Goal: Task Accomplishment & Management: Complete application form

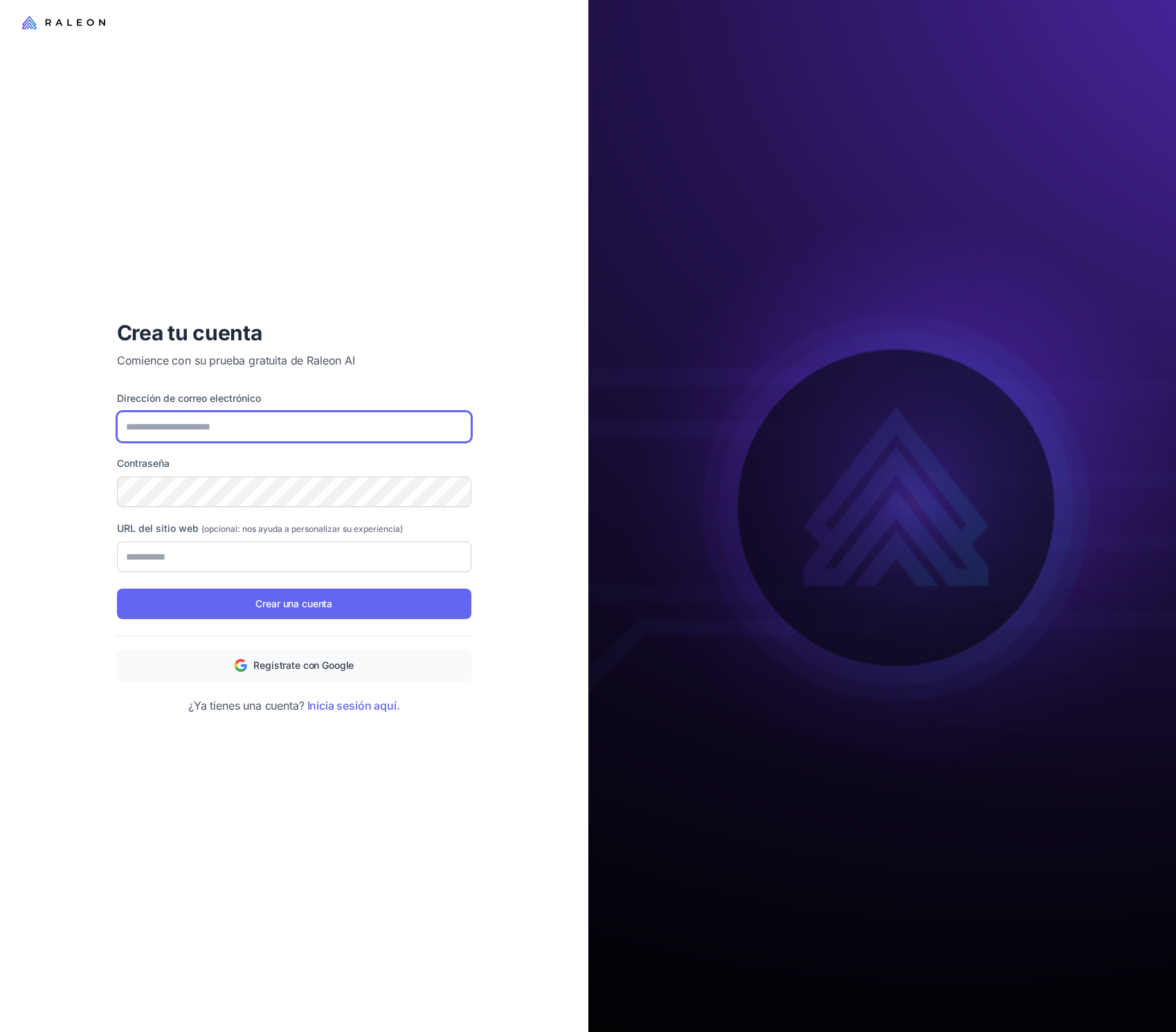
click at [247, 422] on input "Dirección de correo electrónico" at bounding box center [294, 426] width 354 height 30
click at [92, 529] on div "Crea tu cuenta Comience con su prueba gratuita de Raleon AI Dirección de correo…" at bounding box center [294, 516] width 588 height 1032
click at [203, 424] on input "Dirección de correo electrónico" at bounding box center [294, 426] width 354 height 30
click at [409, 707] on p "¿Ya tienes una cuenta? Inicia sesión aquí." at bounding box center [294, 705] width 354 height 17
click at [179, 421] on input "Dirección de correo electrónico" at bounding box center [294, 426] width 354 height 30
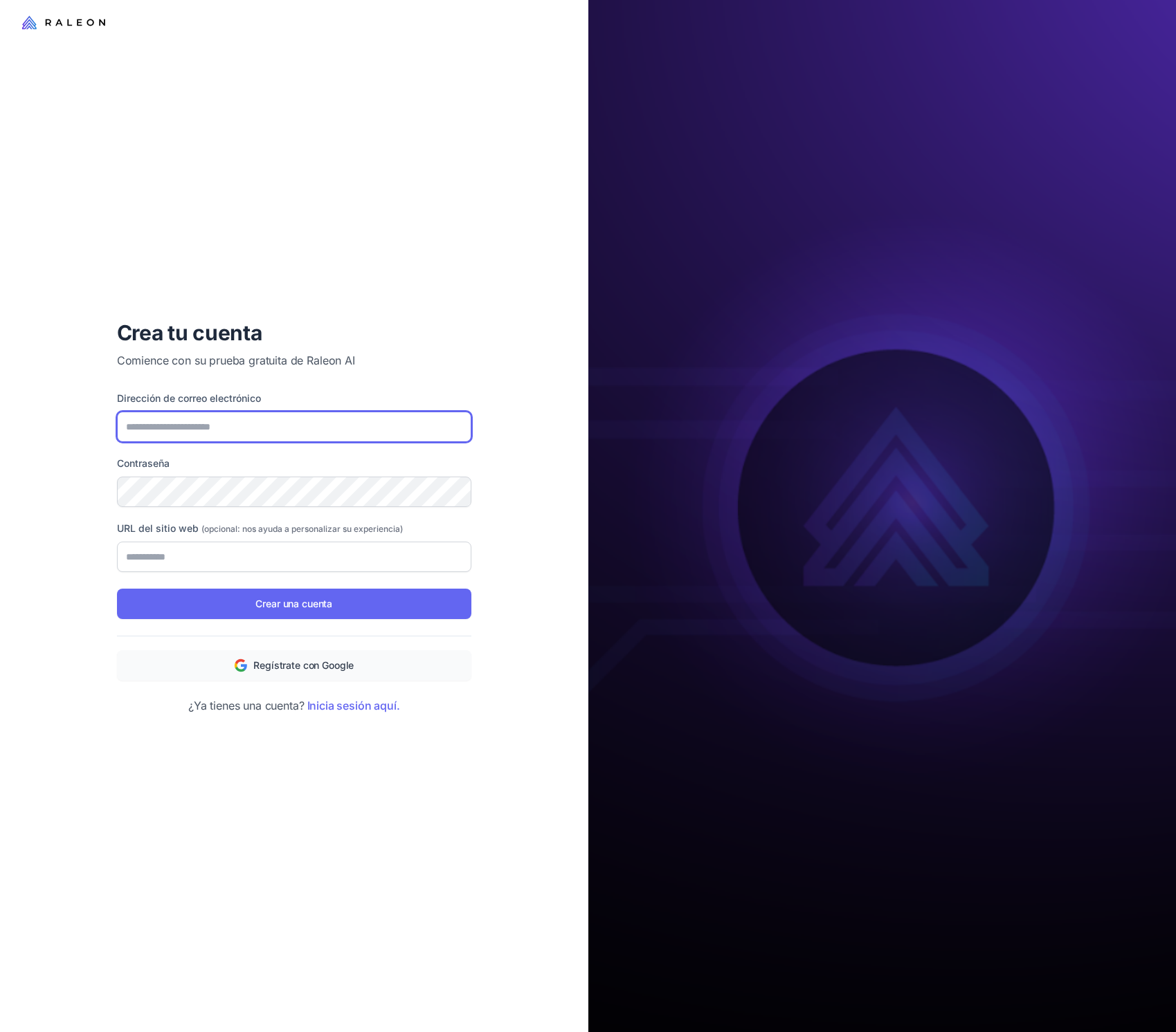
type input "**********"
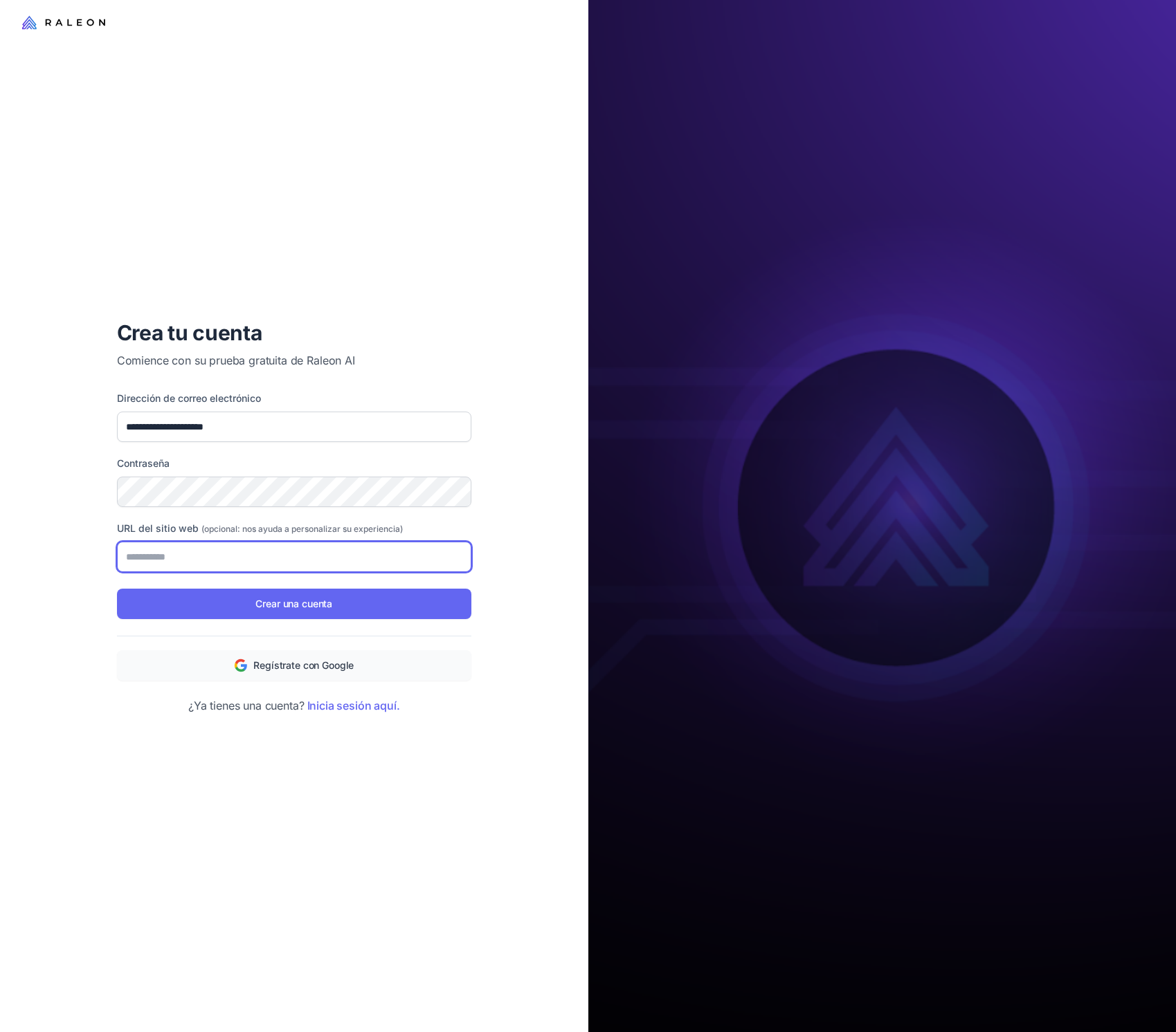
click at [180, 545] on input "URL del sitio web (opcional: nos ayuda a personalizar su experiencia)" at bounding box center [294, 556] width 354 height 30
paste input "**********"
type input "**********"
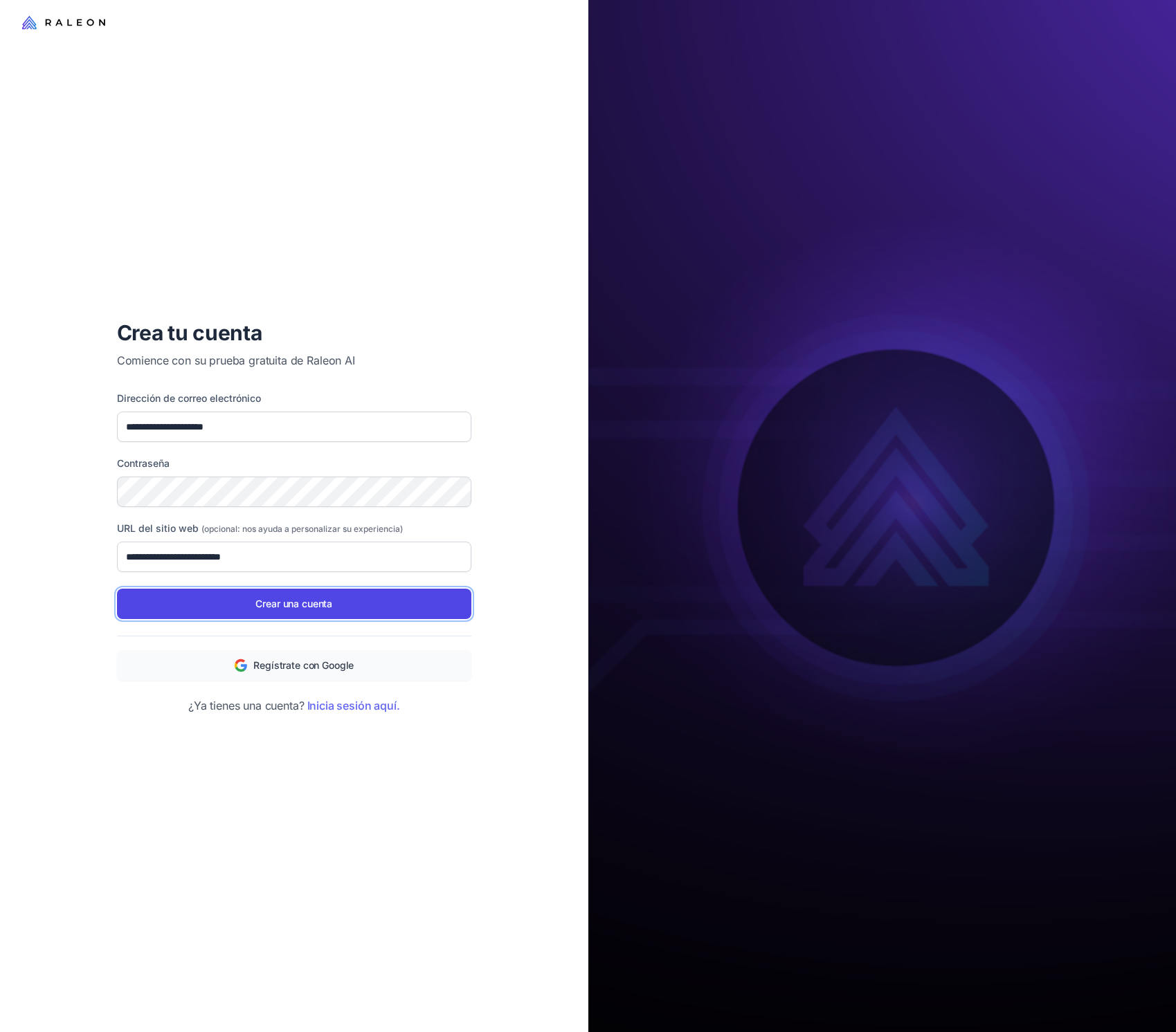
click at [268, 613] on button "Crear una cuenta" at bounding box center [294, 603] width 354 height 30
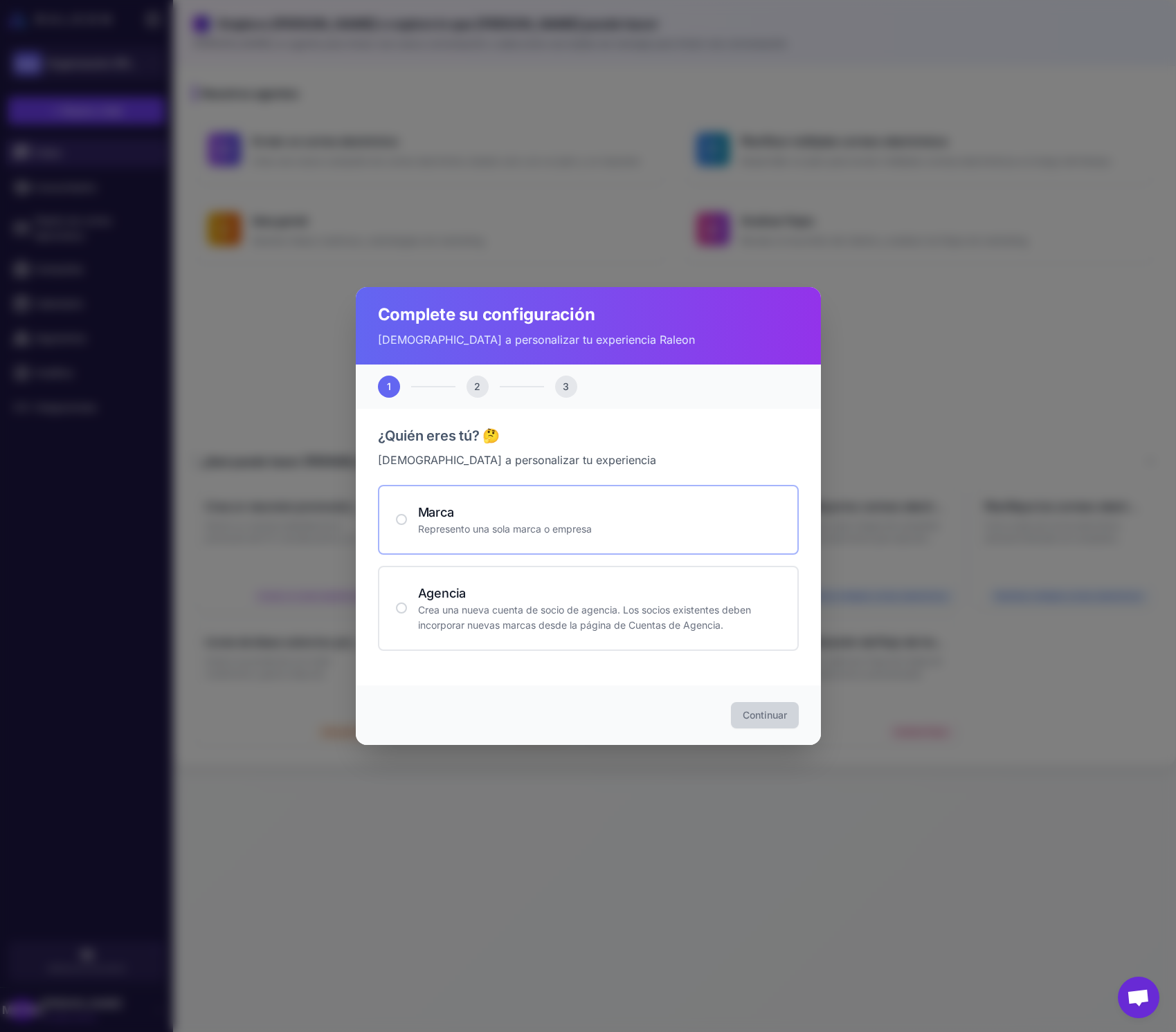
click at [403, 518] on div at bounding box center [401, 520] width 11 height 11
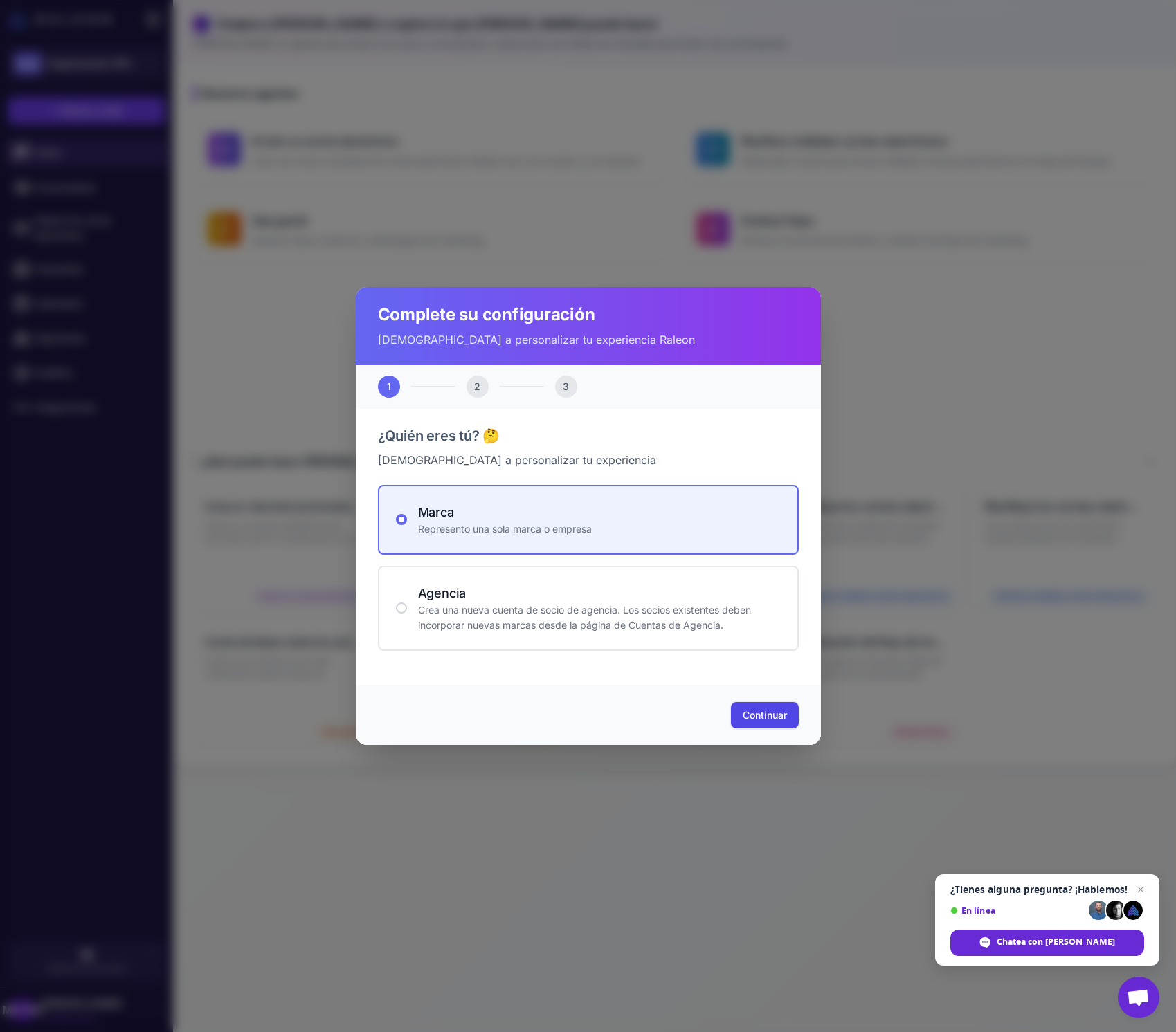
click at [766, 715] on font "Continuar" at bounding box center [765, 715] width 44 height 12
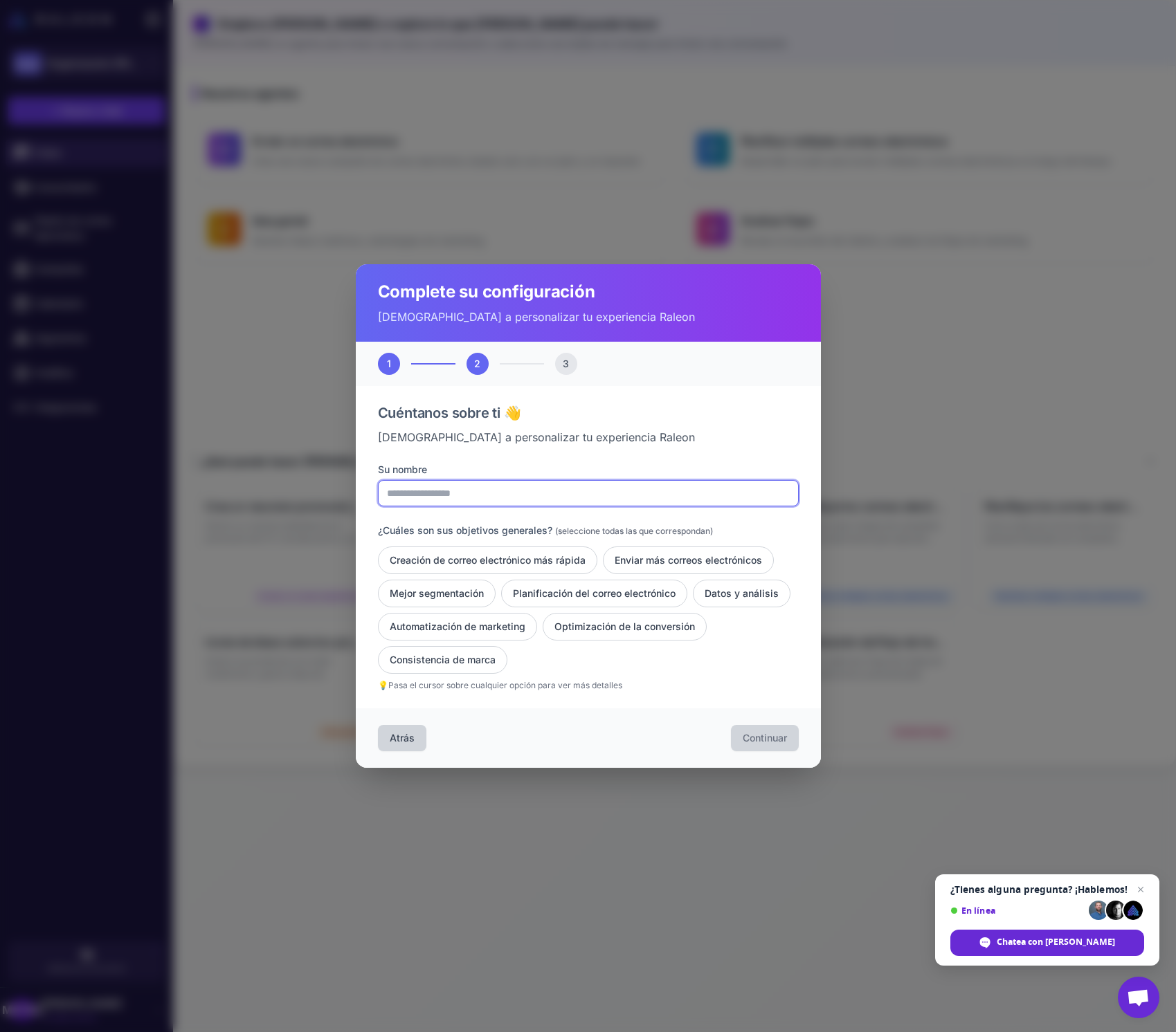
click at [418, 496] on input "Su nombre" at bounding box center [588, 493] width 421 height 27
type input "*"
type input "**********"
click at [747, 601] on button "Datos y análisis" at bounding box center [742, 593] width 98 height 28
click at [462, 591] on font "Mejor segmentación" at bounding box center [436, 592] width 94 height 12
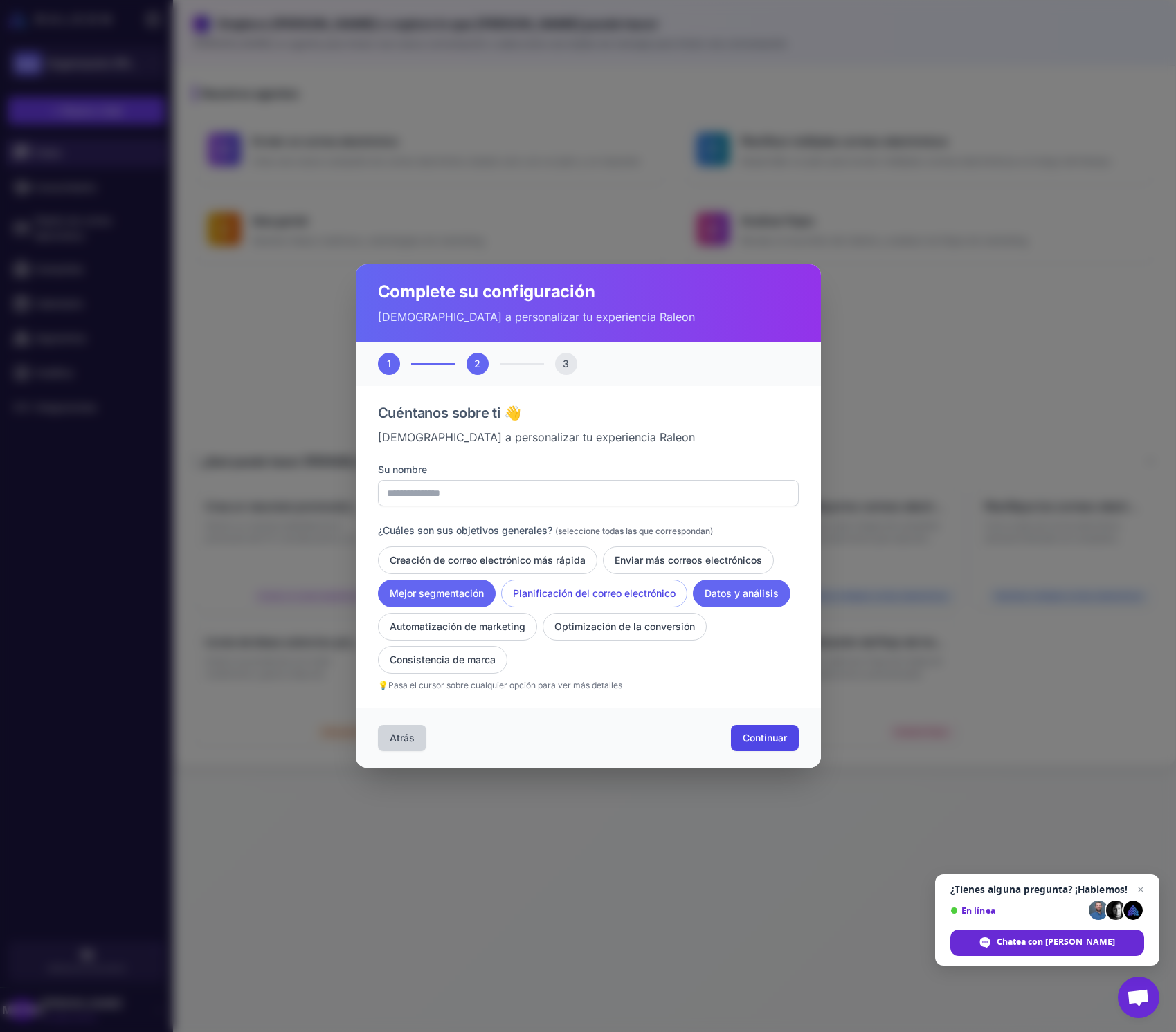
click at [573, 591] on font "Planificación del correo electrónico" at bounding box center [594, 592] width 163 height 12
click at [527, 621] on button "Automatización de marketing" at bounding box center [457, 626] width 159 height 28
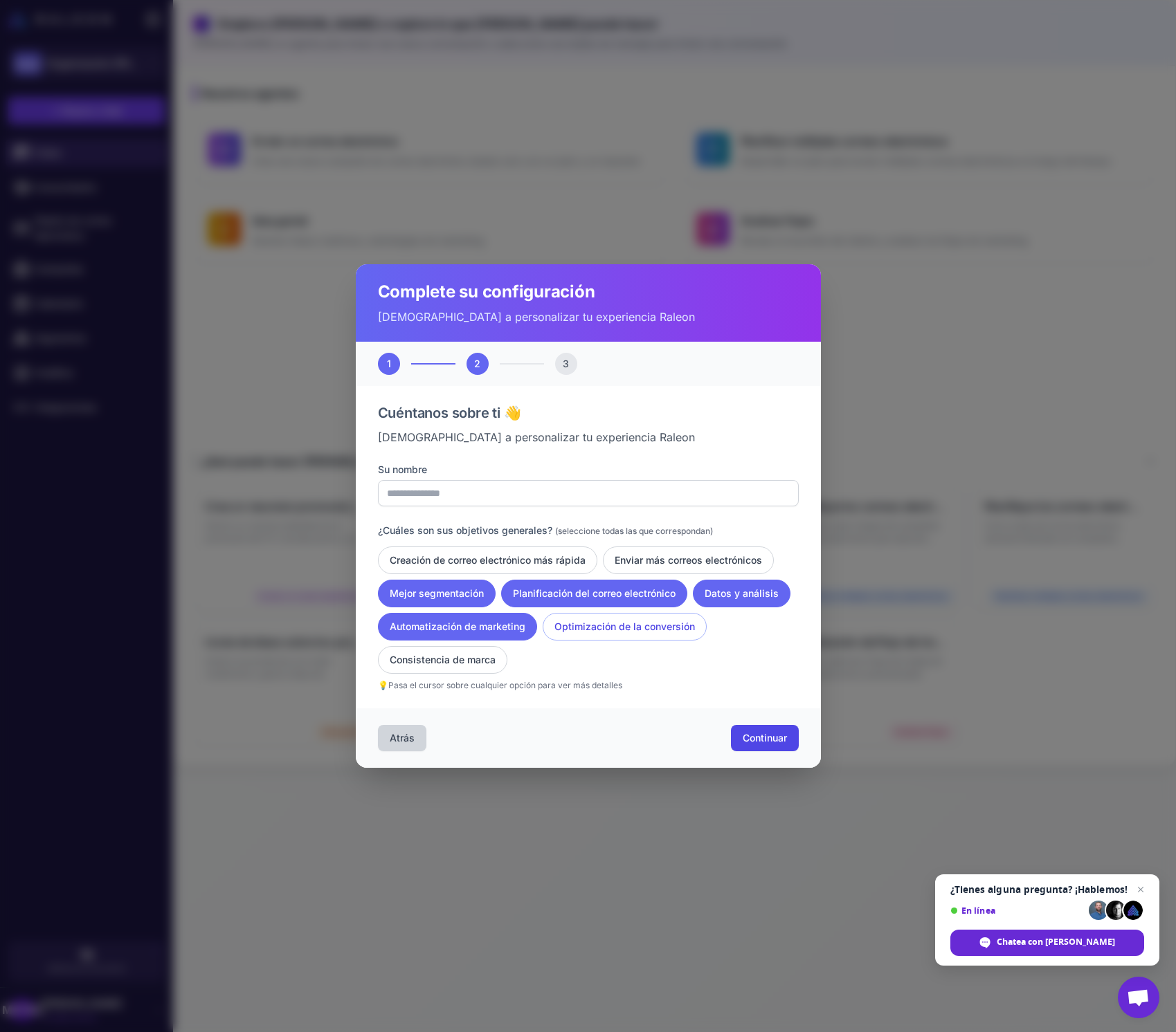
click at [579, 624] on font "Optimización de la conversión" at bounding box center [624, 626] width 141 height 12
click at [487, 664] on font "Consistencia de marca" at bounding box center [442, 659] width 106 height 12
click at [569, 564] on font "Creación de correo electrónico más rápida" at bounding box center [487, 559] width 196 height 12
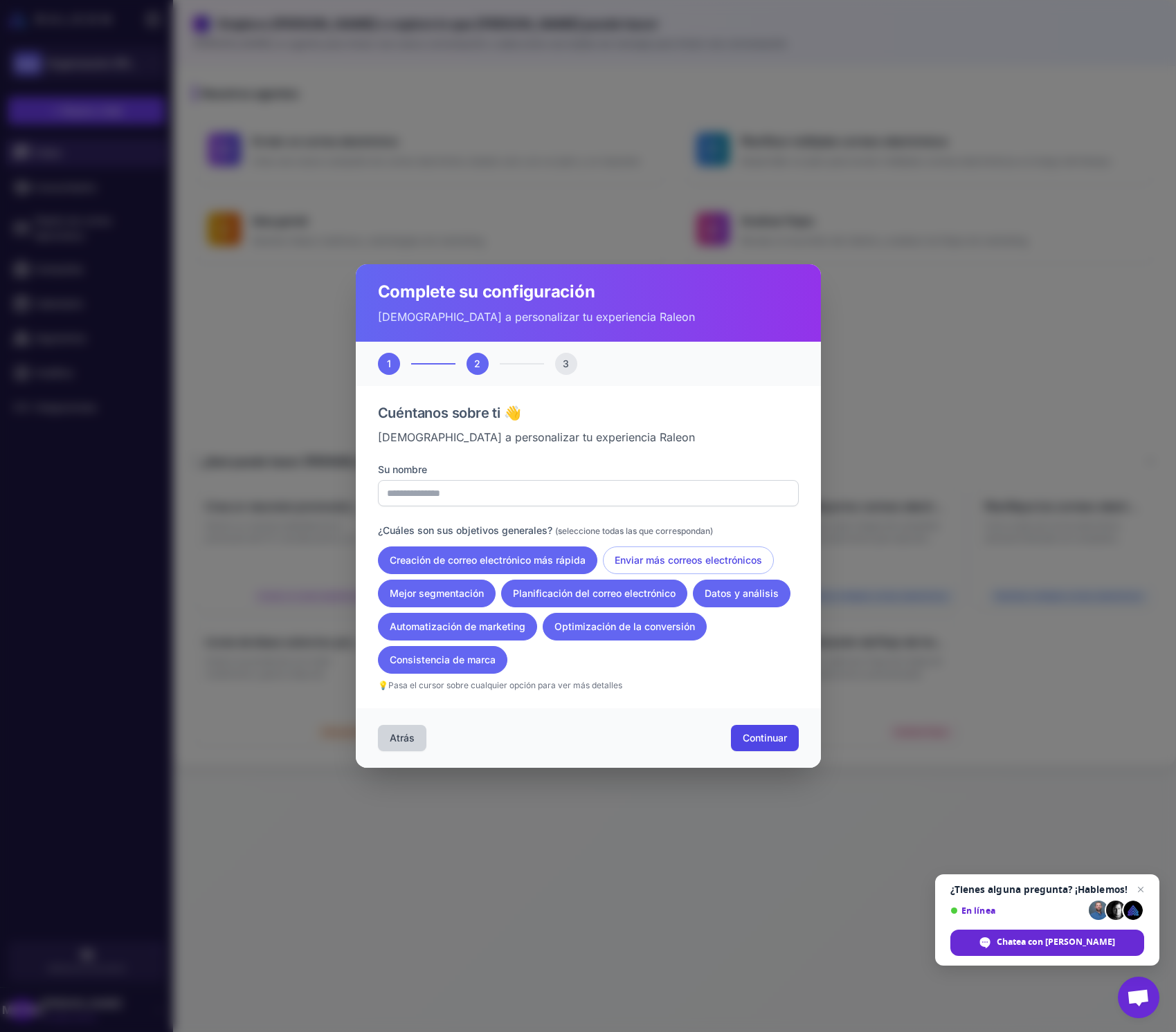
click at [610, 565] on button "Enviar más correos electrónicos" at bounding box center [688, 560] width 171 height 28
click at [694, 562] on font "Enviar más correos electrónicos" at bounding box center [688, 559] width 147 height 12
click at [744, 734] on font "Continuar" at bounding box center [765, 738] width 44 height 12
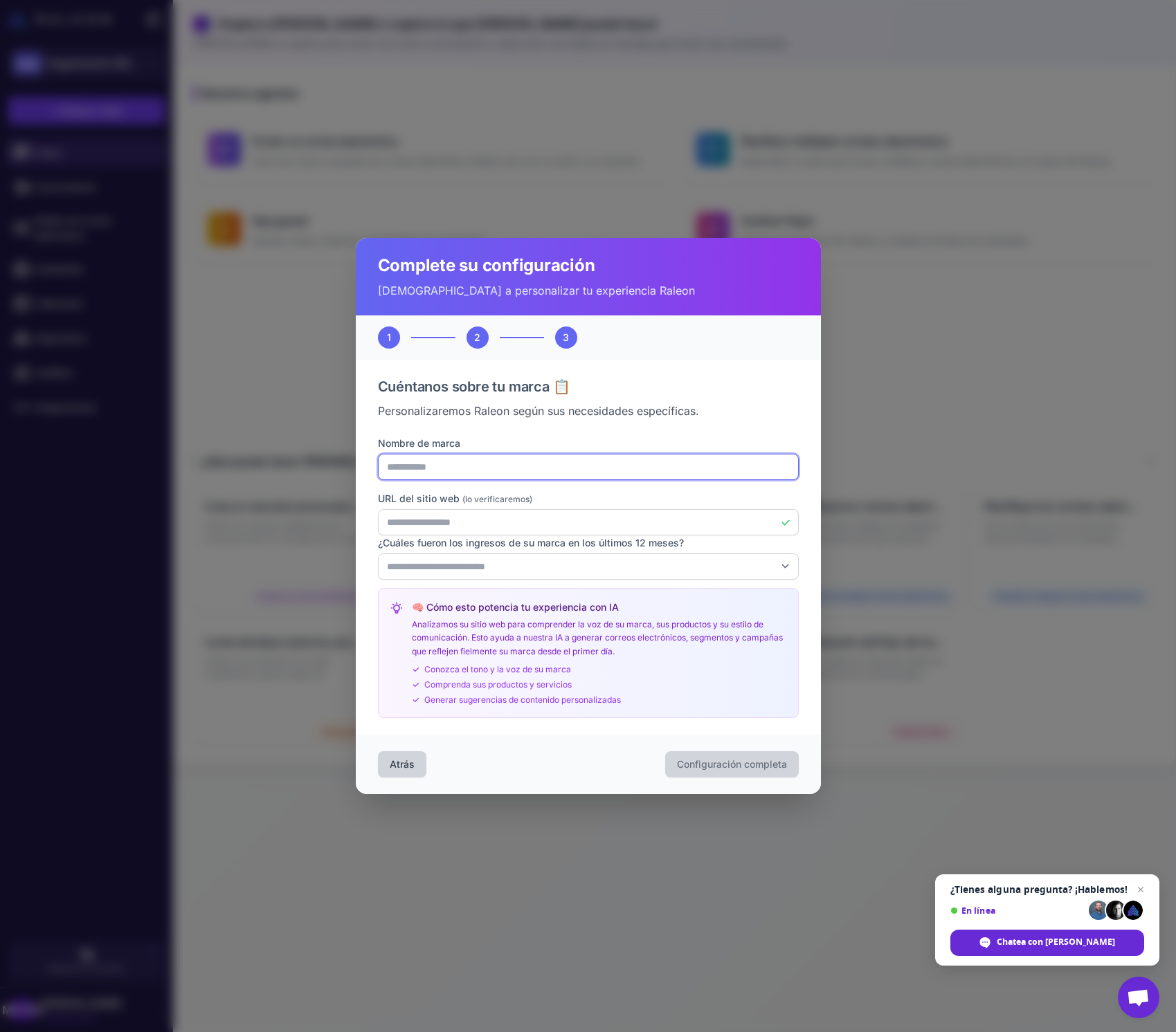
click at [448, 465] on input "**********" at bounding box center [588, 466] width 421 height 27
click at [474, 532] on input "**********" at bounding box center [588, 522] width 421 height 27
click at [474, 562] on select "**********" at bounding box center [588, 567] width 421 height 27
click at [470, 567] on select "**********" at bounding box center [588, 567] width 421 height 27
click at [601, 568] on select "**********" at bounding box center [588, 567] width 421 height 27
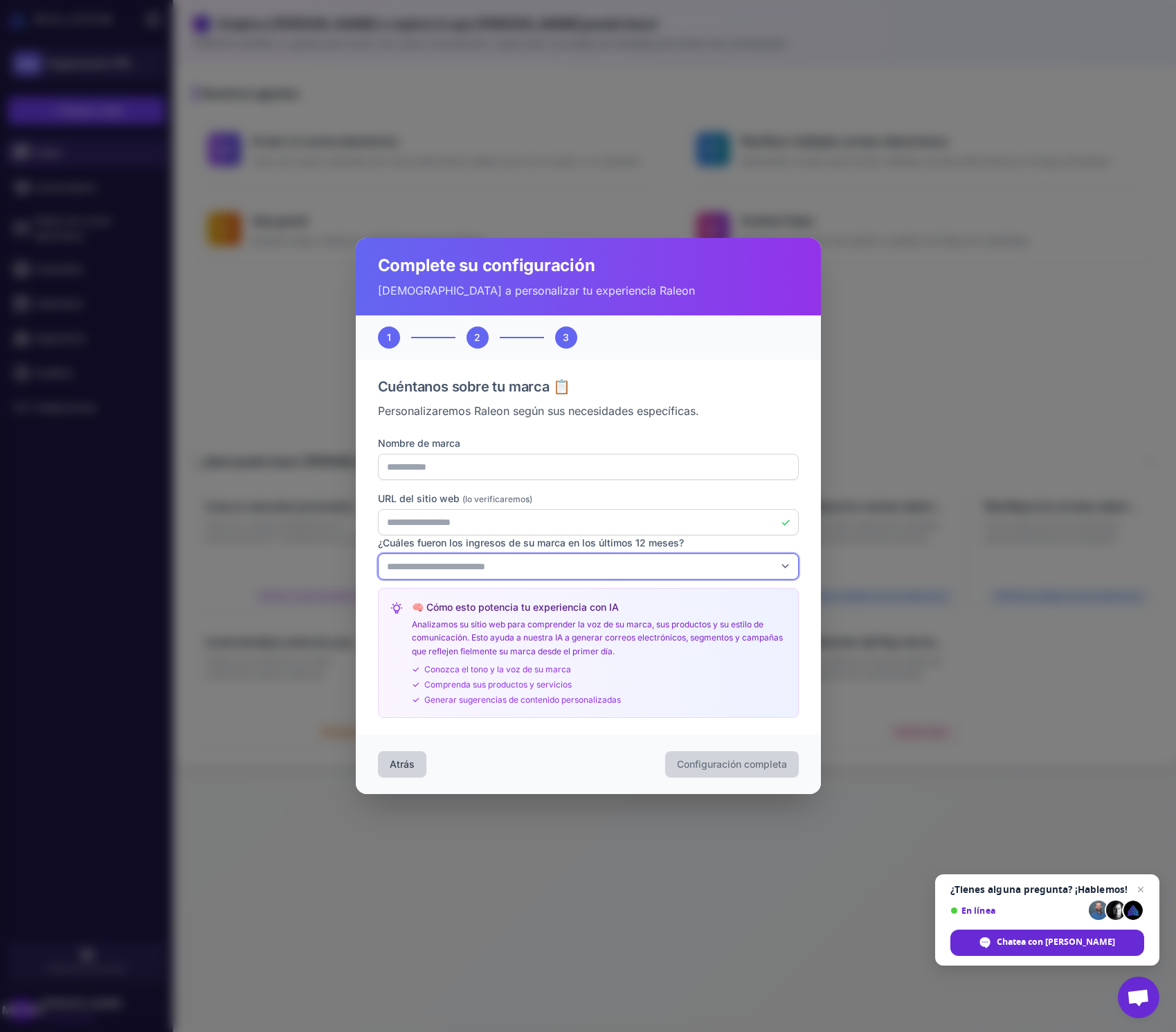
click at [526, 565] on select "**********" at bounding box center [588, 567] width 421 height 27
select select "*******"
click at [378, 554] on select "**********" at bounding box center [588, 567] width 421 height 27
click at [451, 563] on select "**********" at bounding box center [588, 567] width 421 height 27
click at [729, 405] on p "Personalizaremos Raleon según sus necesidades específicas." at bounding box center [588, 411] width 421 height 17
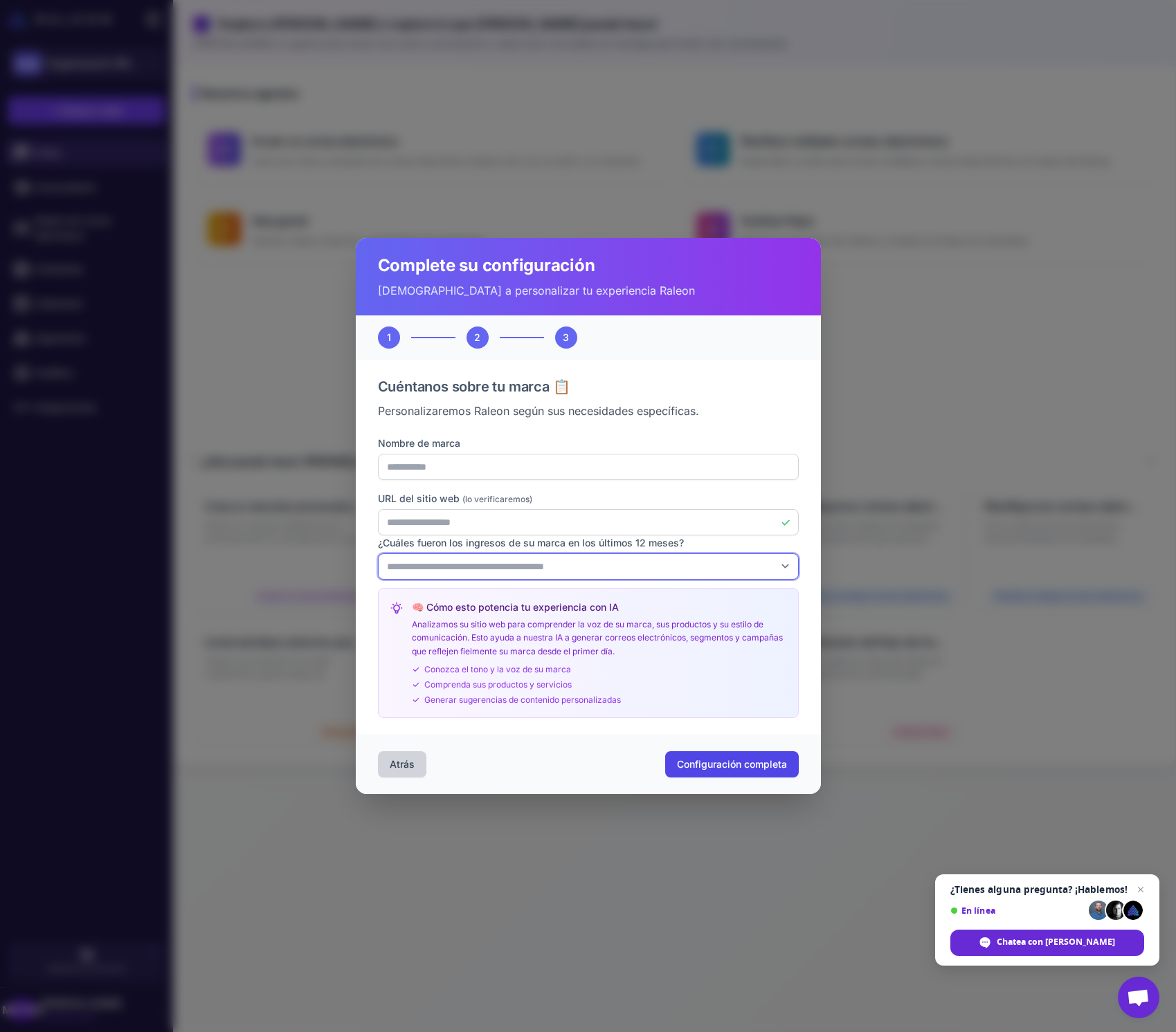
click at [596, 565] on select "**********" at bounding box center [588, 567] width 421 height 27
click at [692, 772] on button "Configuración completa" at bounding box center [732, 764] width 133 height 27
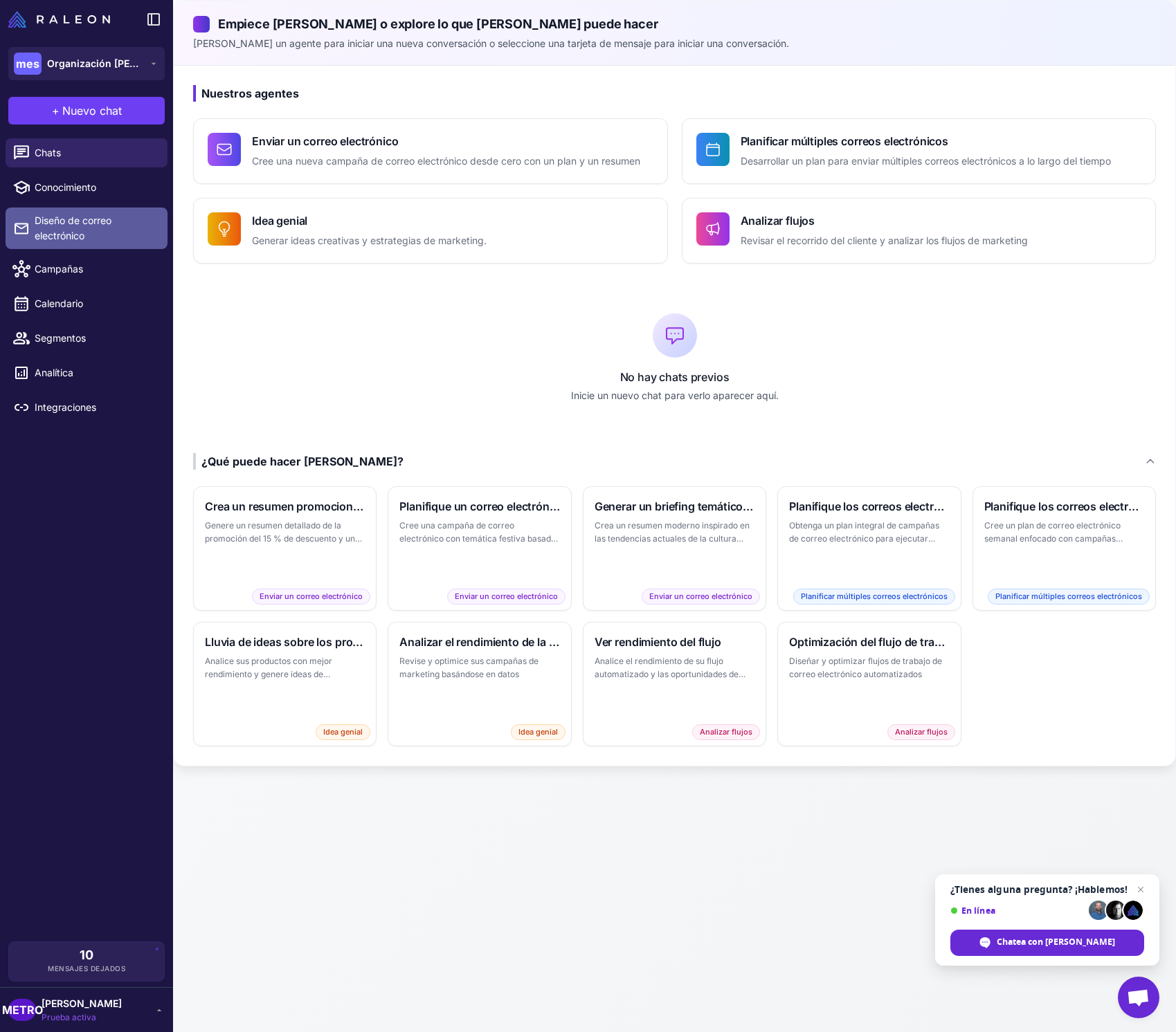
click at [101, 228] on span "Diseño de correo electrónico" at bounding box center [96, 228] width 121 height 30
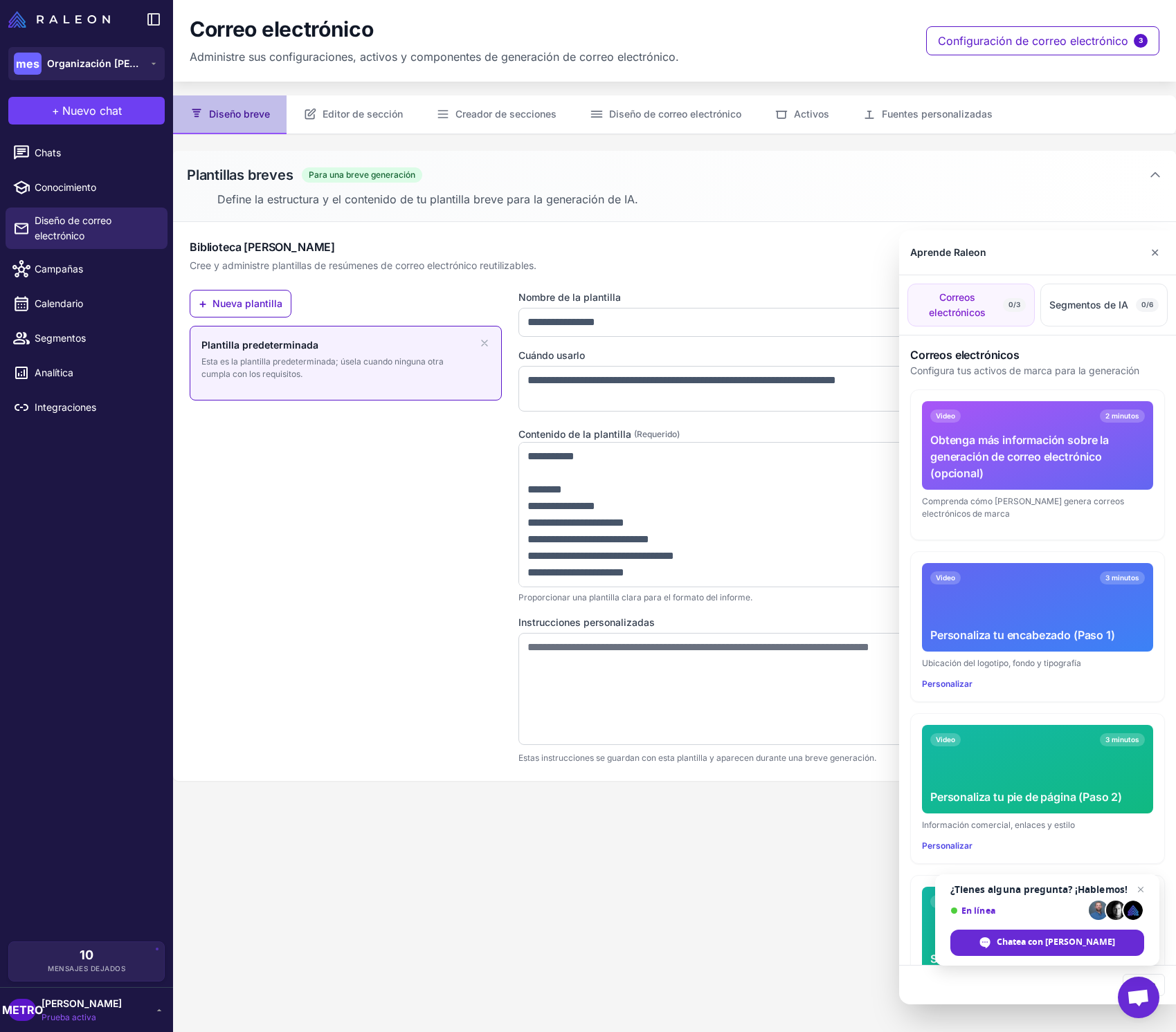
click at [94, 405] on div at bounding box center [588, 516] width 1176 height 1032
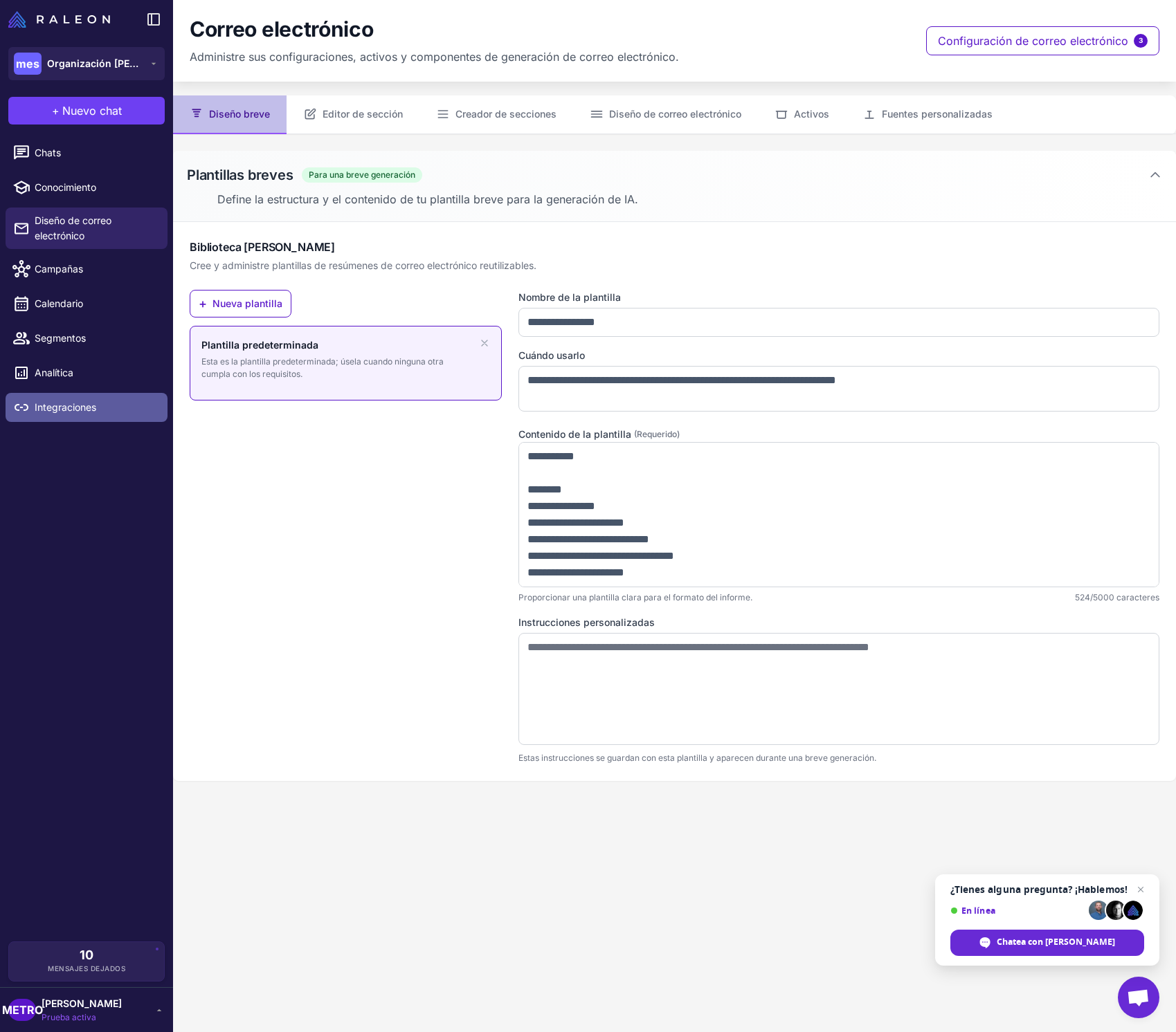
click at [91, 408] on font "Integraciones" at bounding box center [65, 407] width 62 height 12
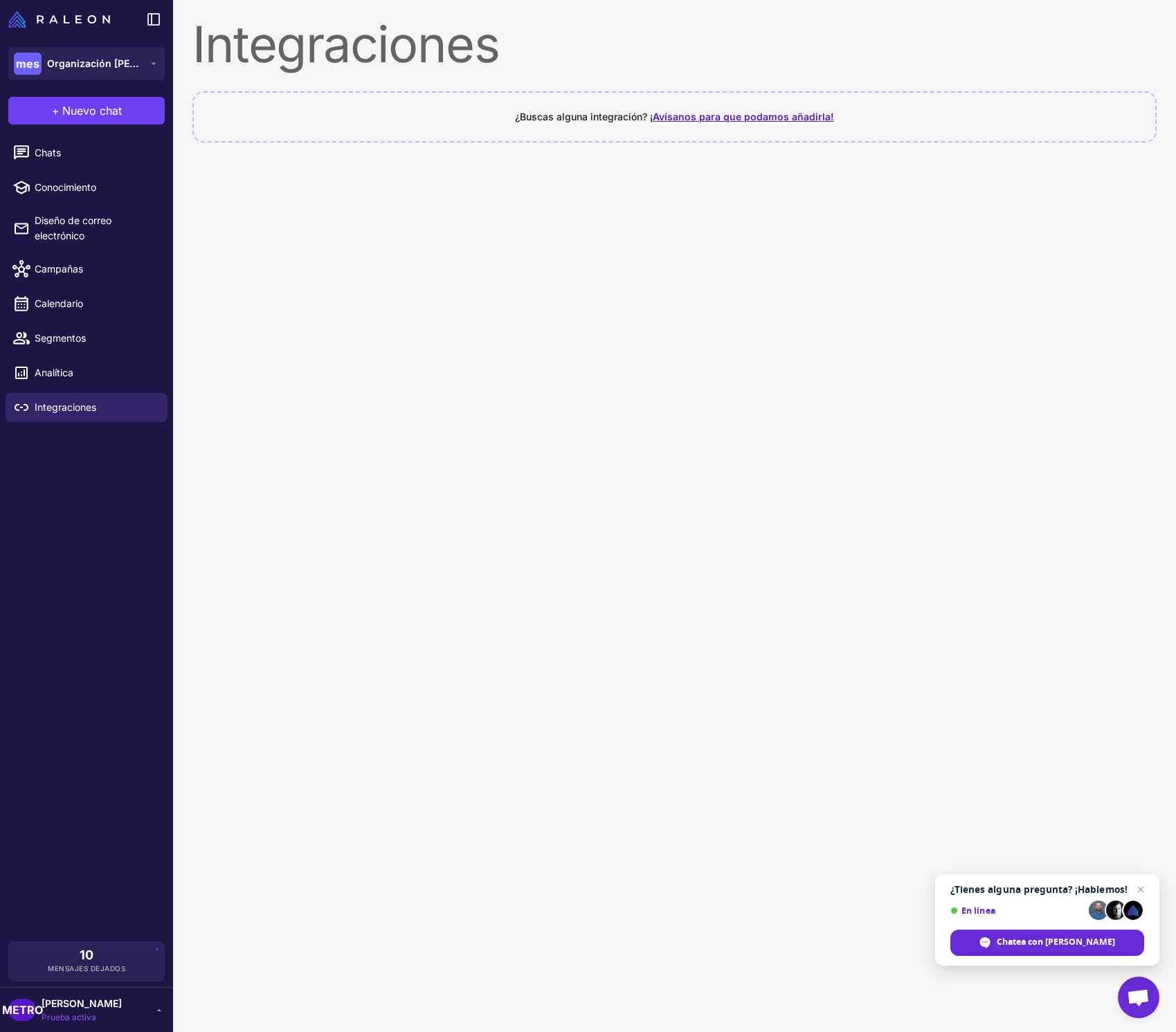
click at [694, 119] on font "Avísanos para que podamos añadirla!" at bounding box center [743, 116] width 181 height 12
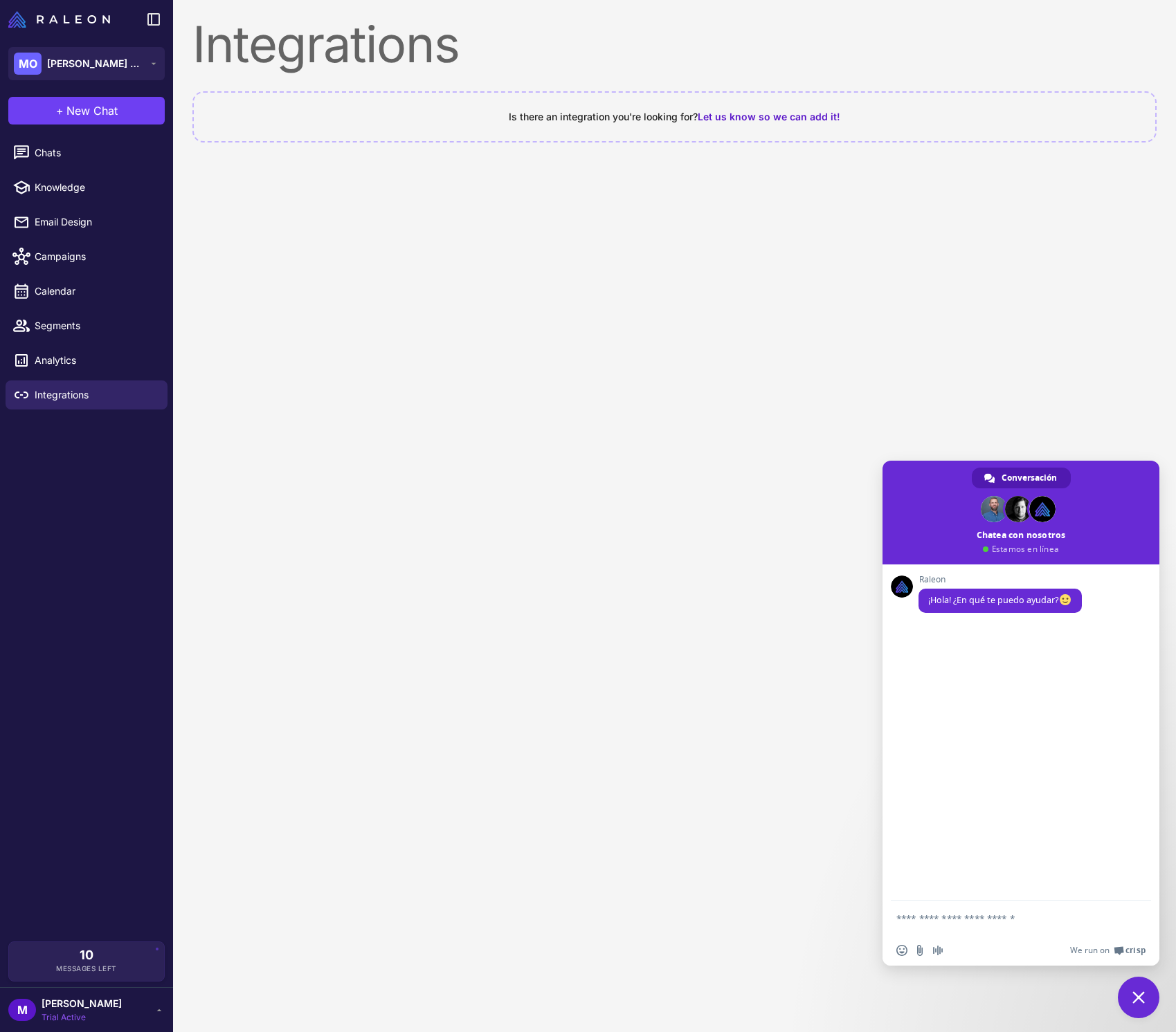
click at [951, 923] on textarea "Escribe aquí tu mensaje..." at bounding box center [1006, 919] width 219 height 13
type textarea "**********"
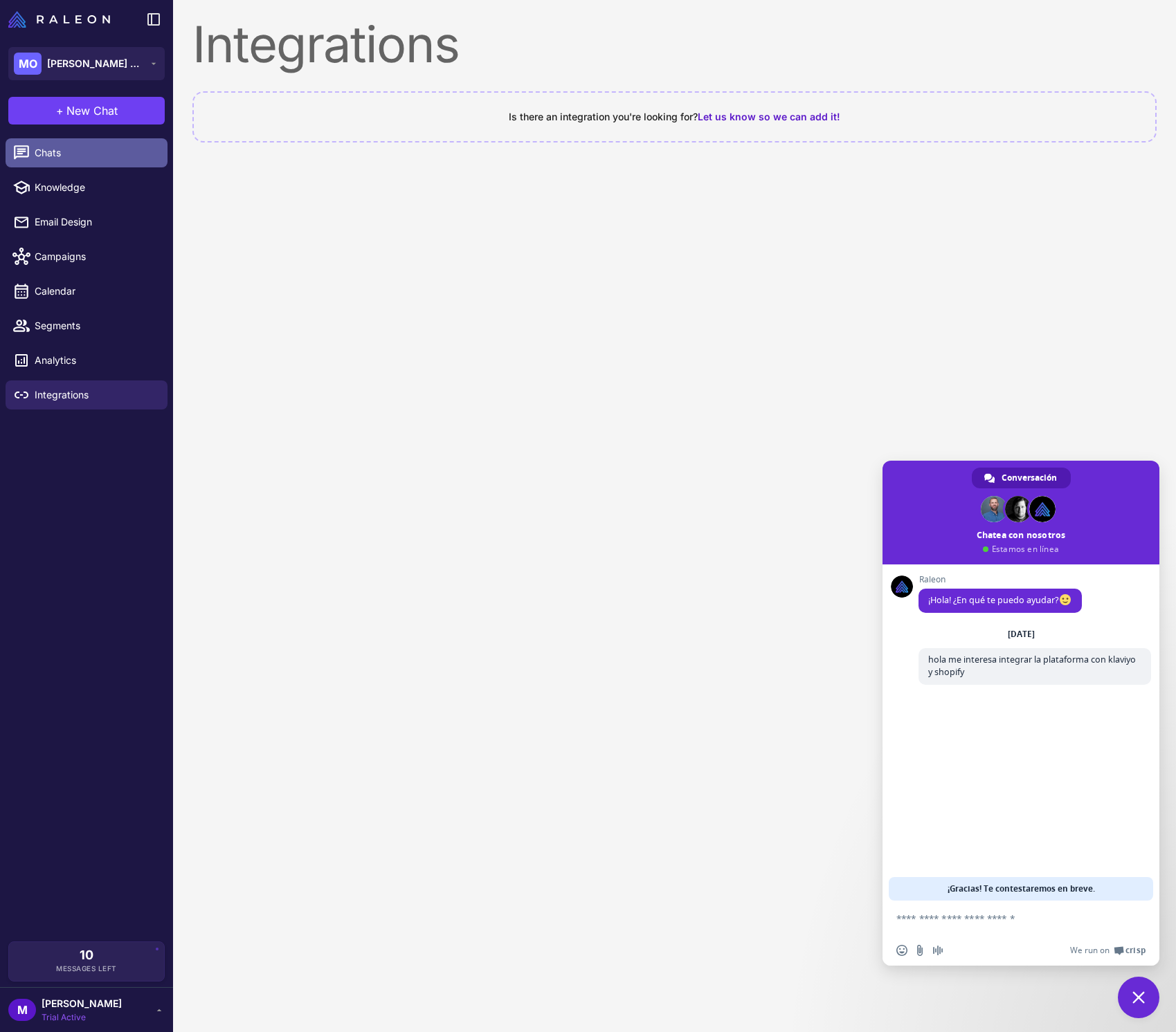
click at [109, 156] on span "Chats" at bounding box center [96, 153] width 121 height 16
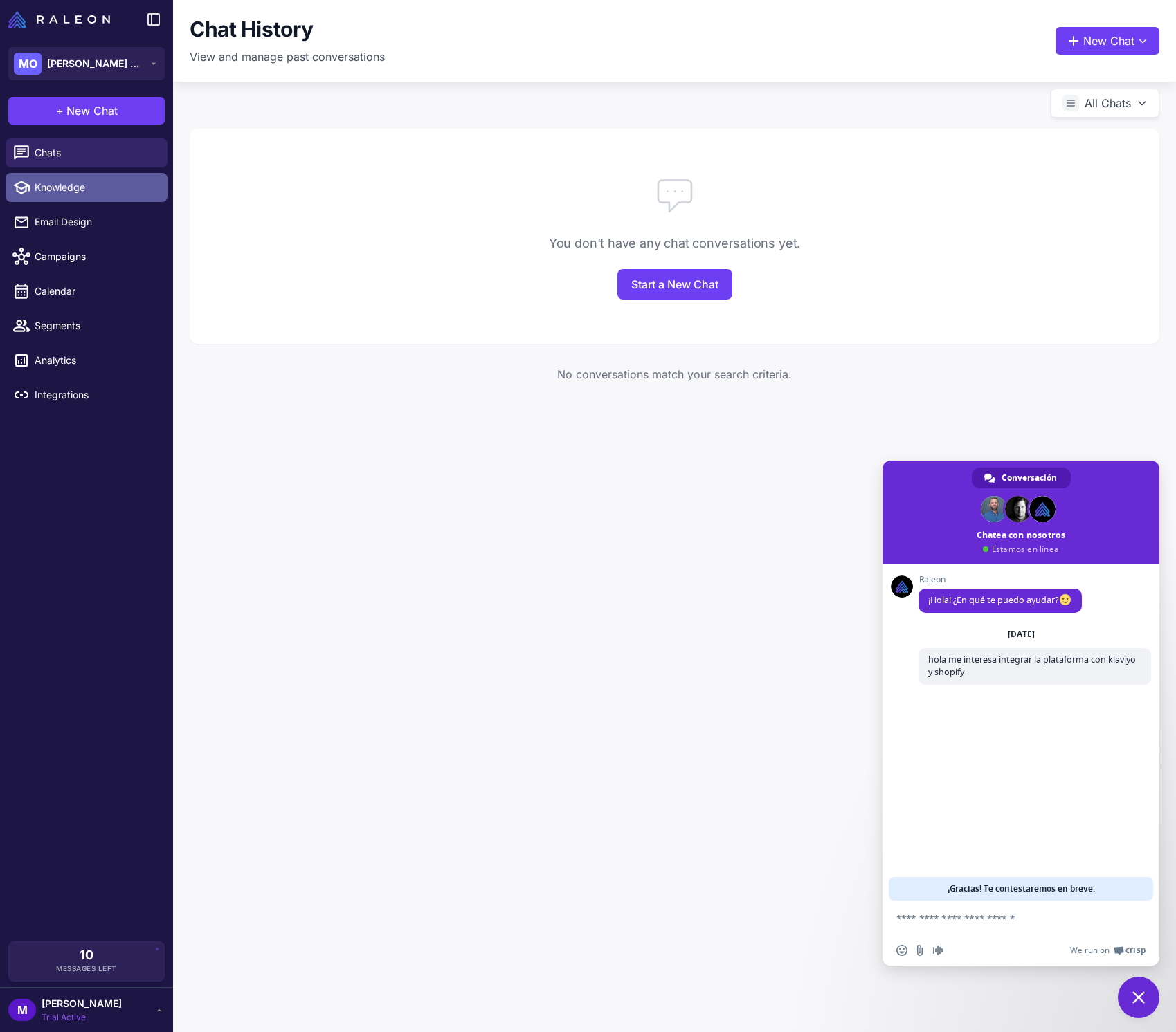
click at [110, 188] on span "Knowledge" at bounding box center [96, 188] width 121 height 16
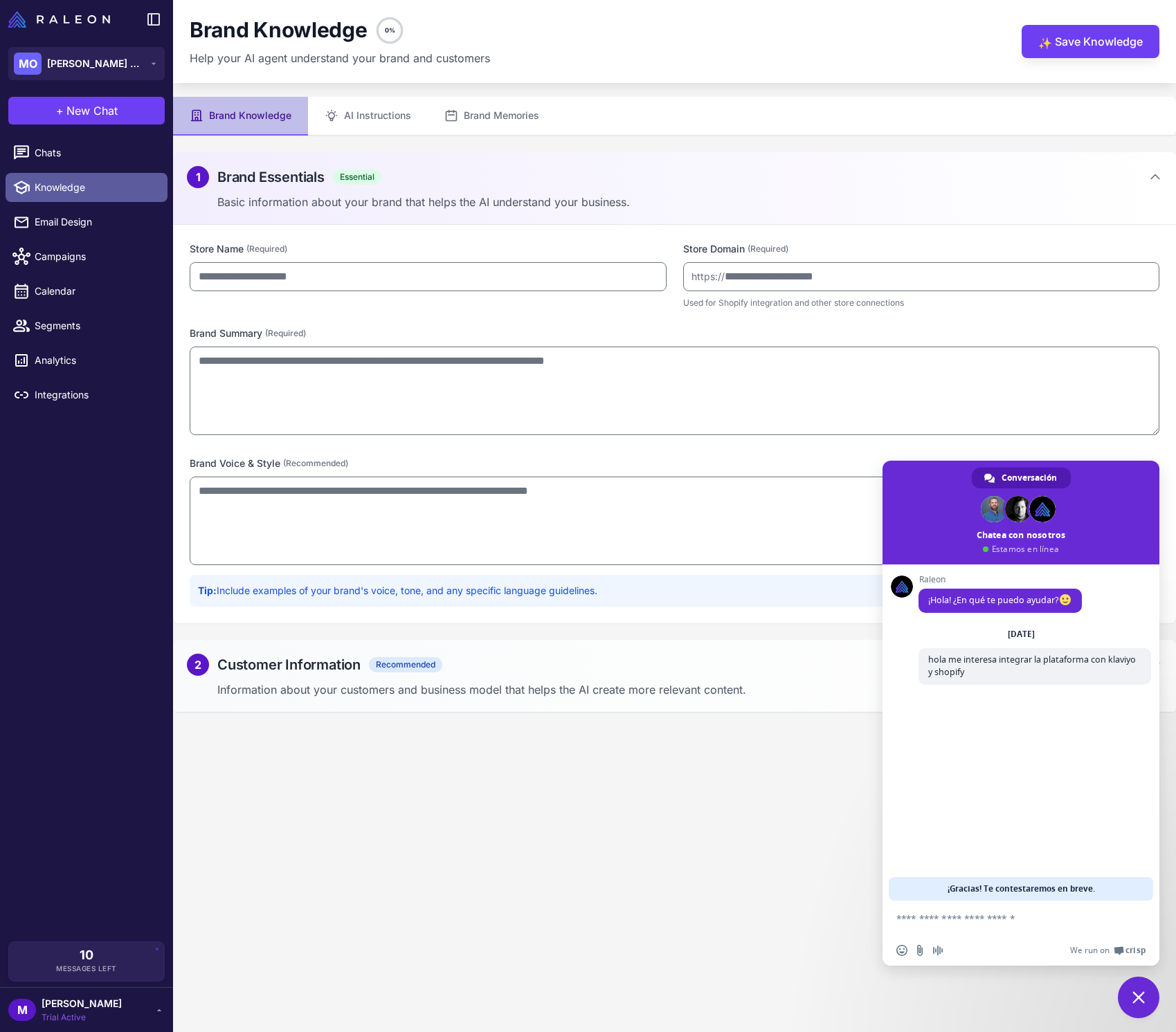
type input "**********"
type textarea "**********"
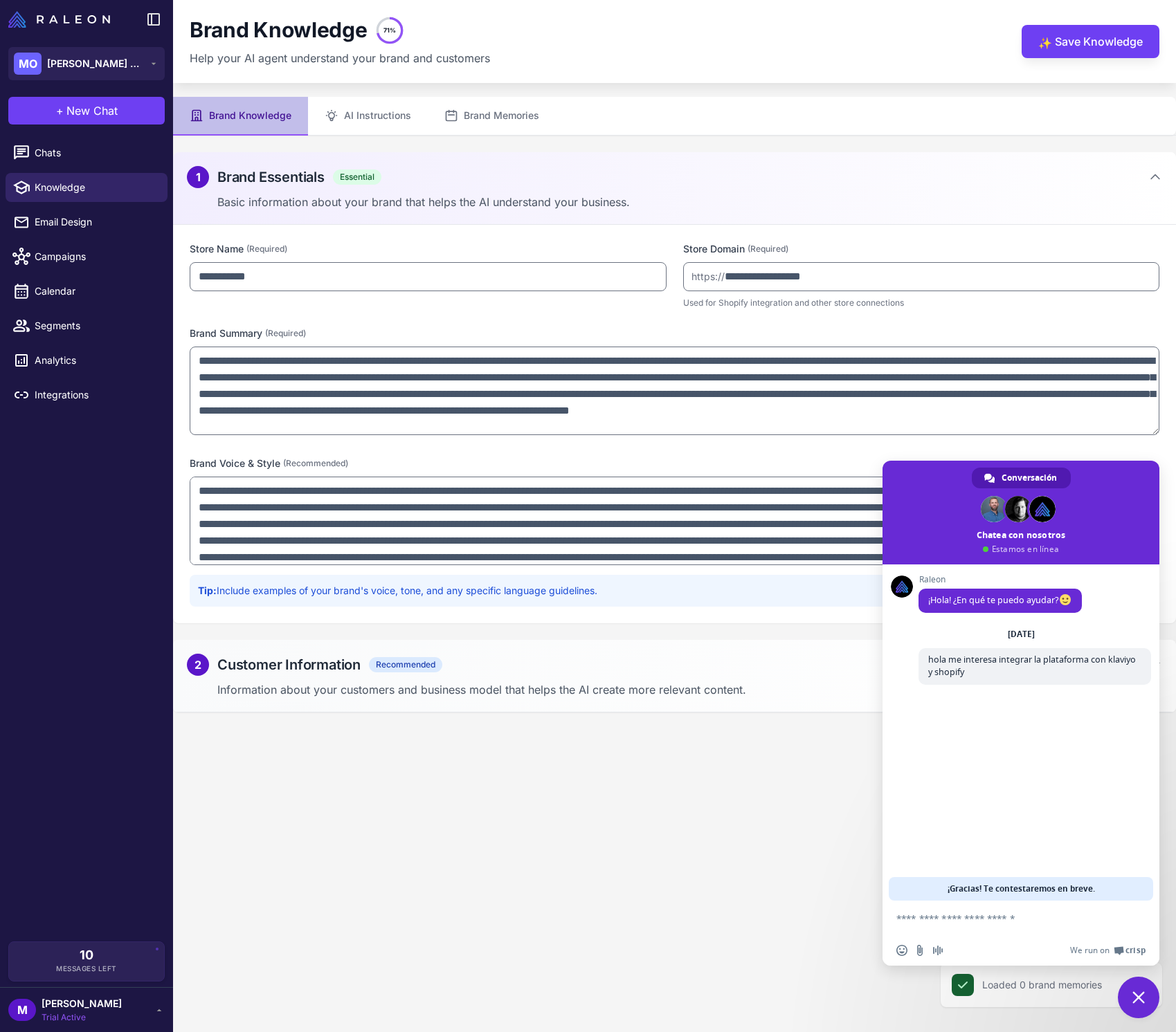
scroll to position [7, 0]
click at [99, 227] on span "Email Design" at bounding box center [96, 222] width 121 height 16
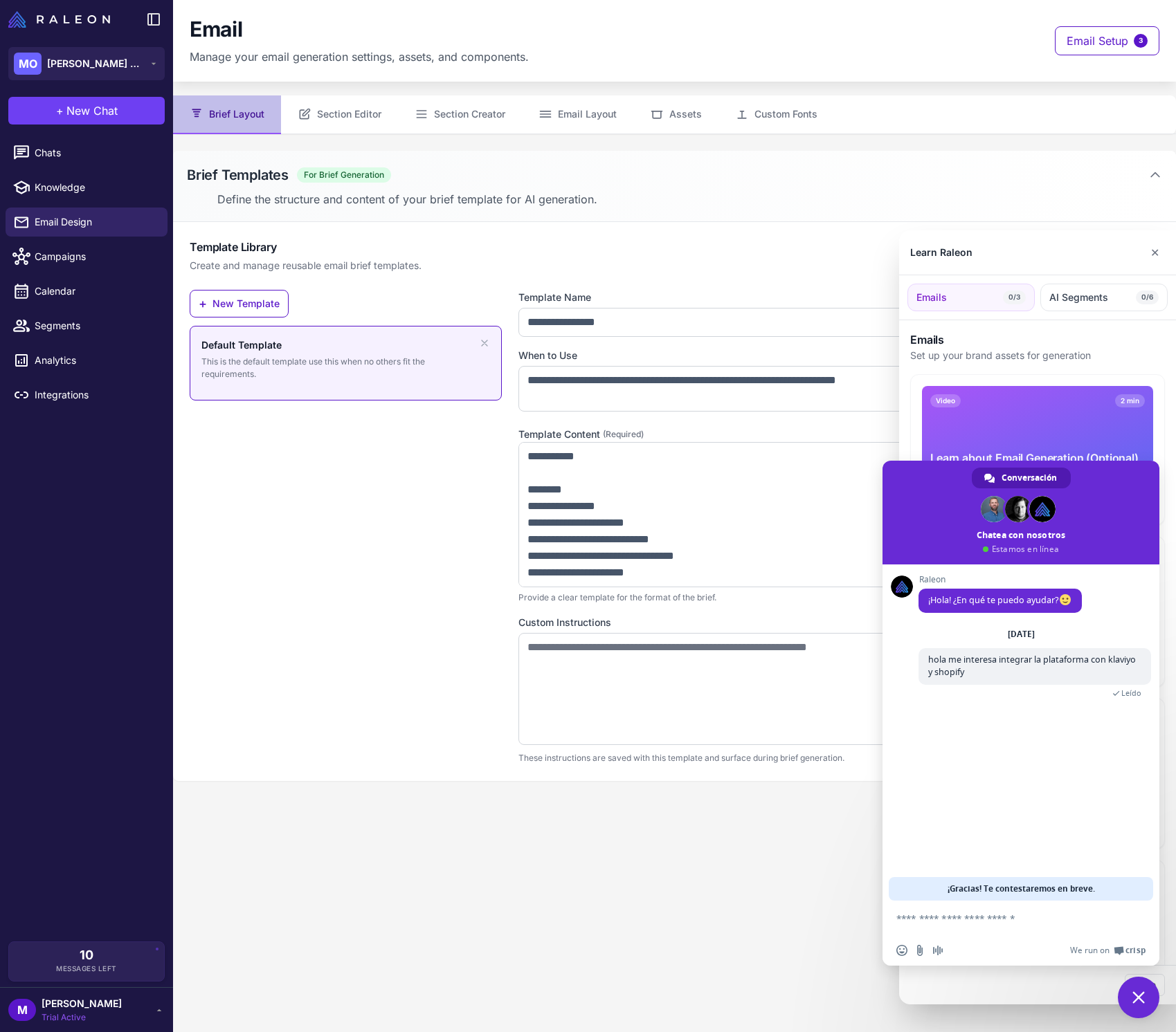
click at [644, 46] on div at bounding box center [588, 516] width 1176 height 1032
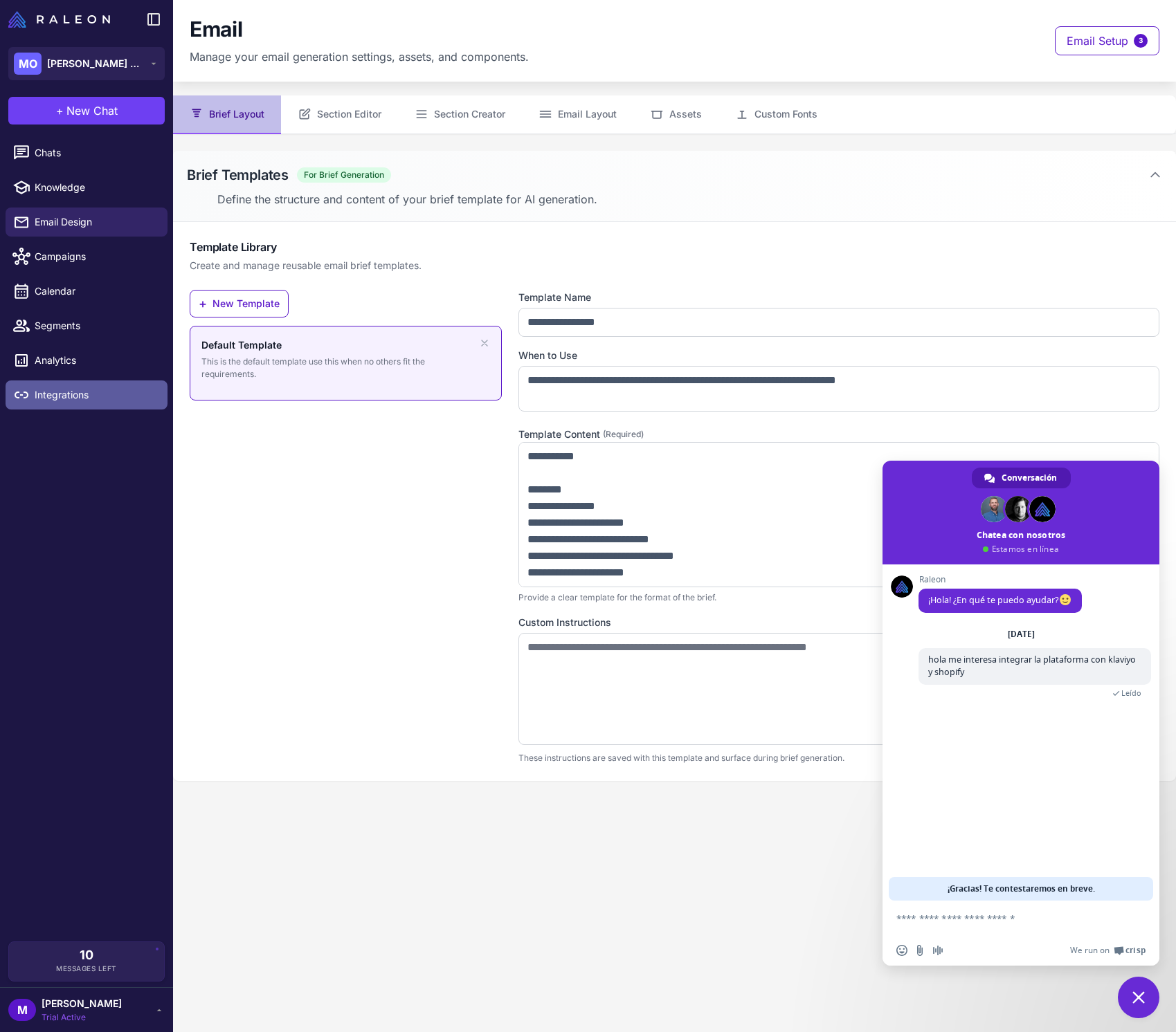
click at [73, 395] on span "Integrations" at bounding box center [96, 395] width 121 height 16
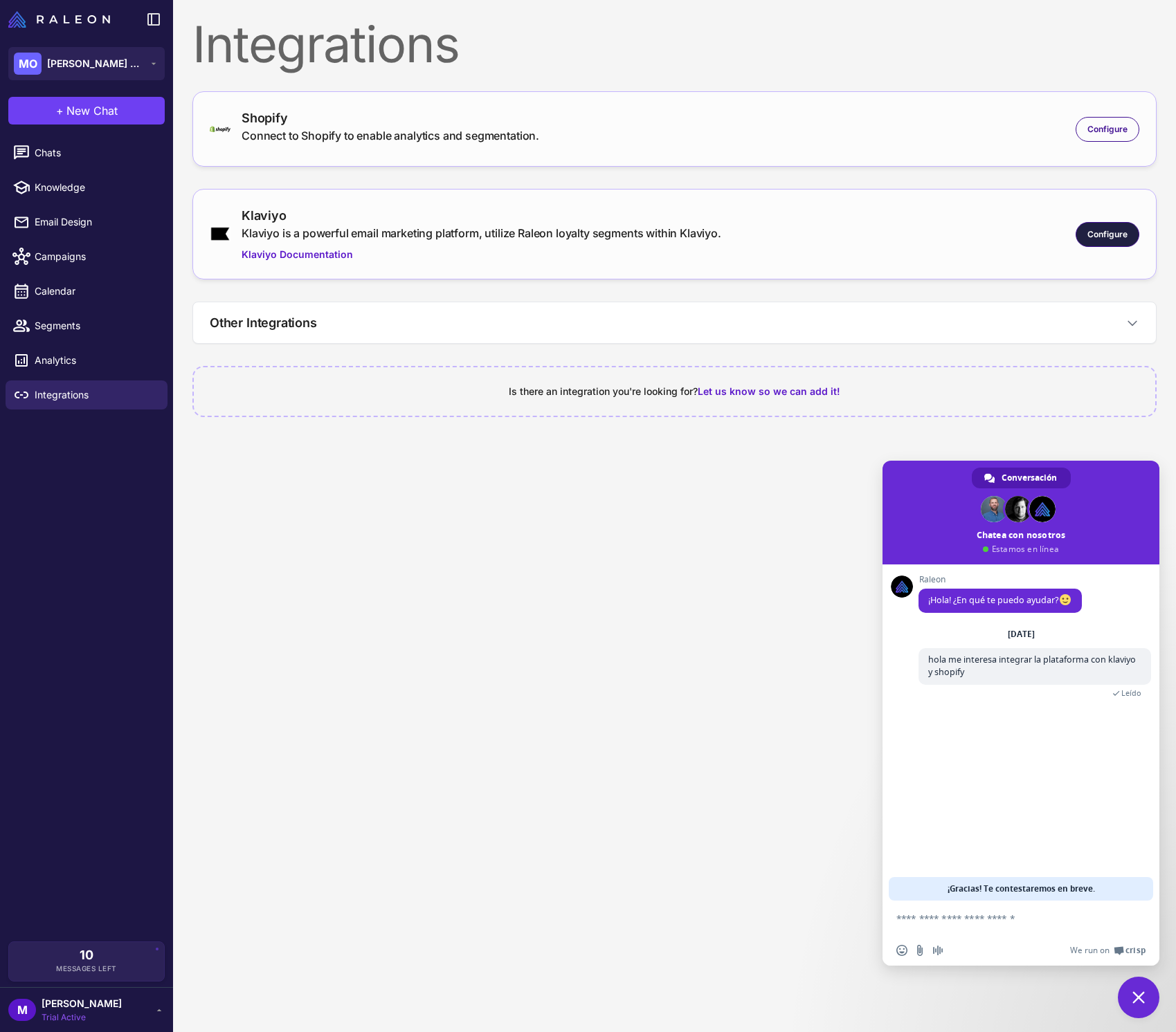
click at [1107, 236] on span "Configure" at bounding box center [1107, 235] width 40 height 13
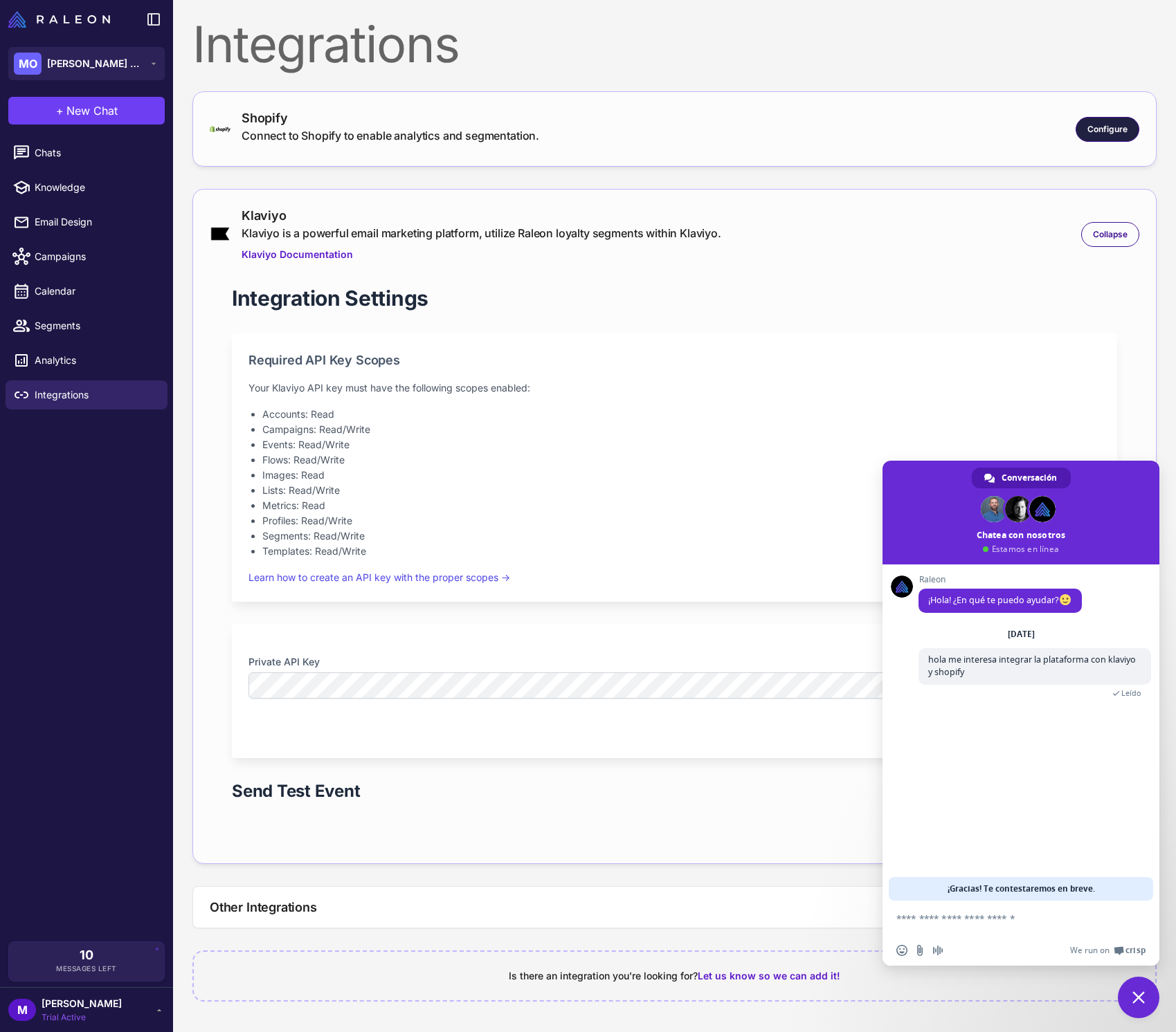
click at [1116, 138] on div "Configure" at bounding box center [1107, 129] width 63 height 25
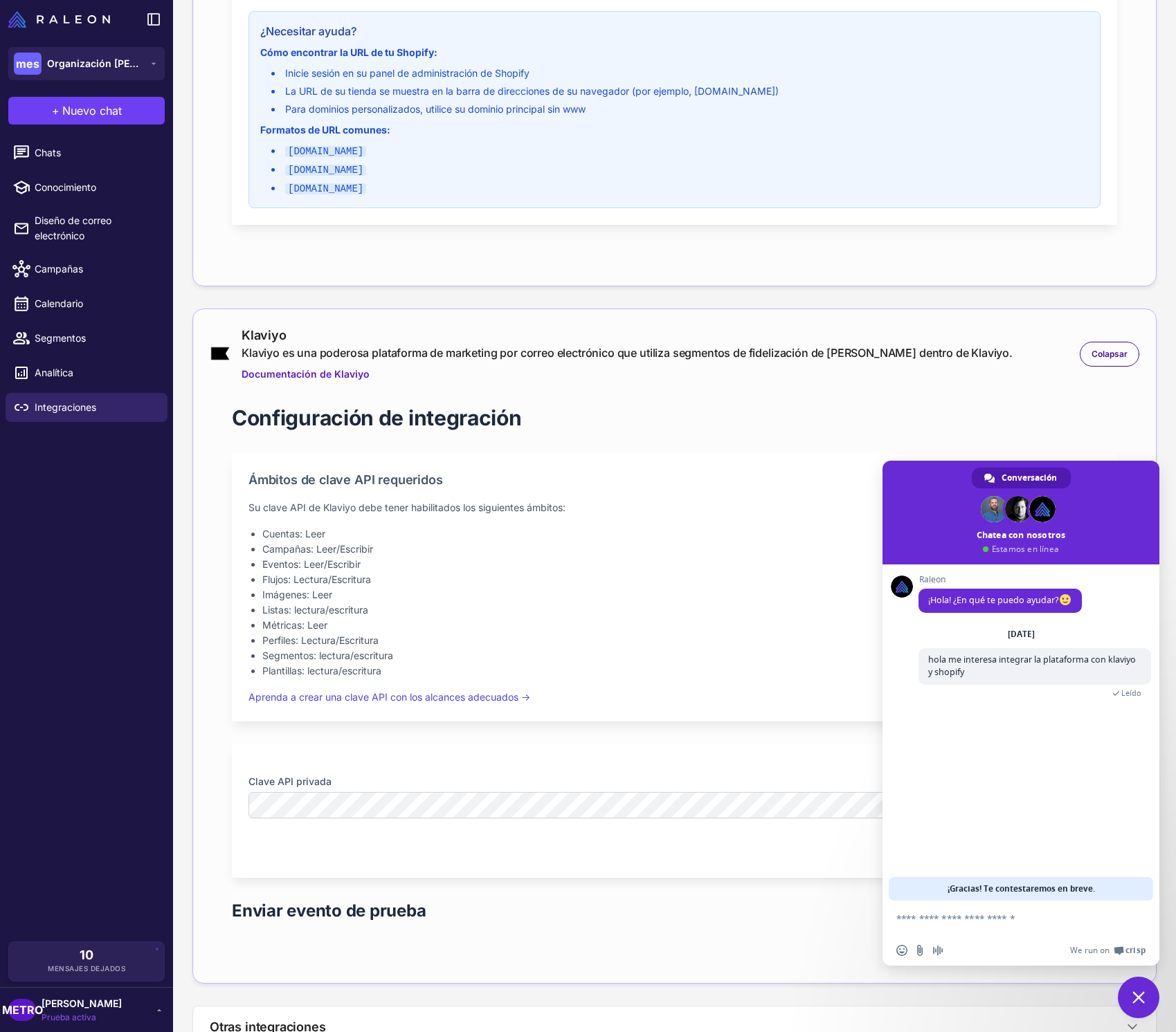
scroll to position [425, 0]
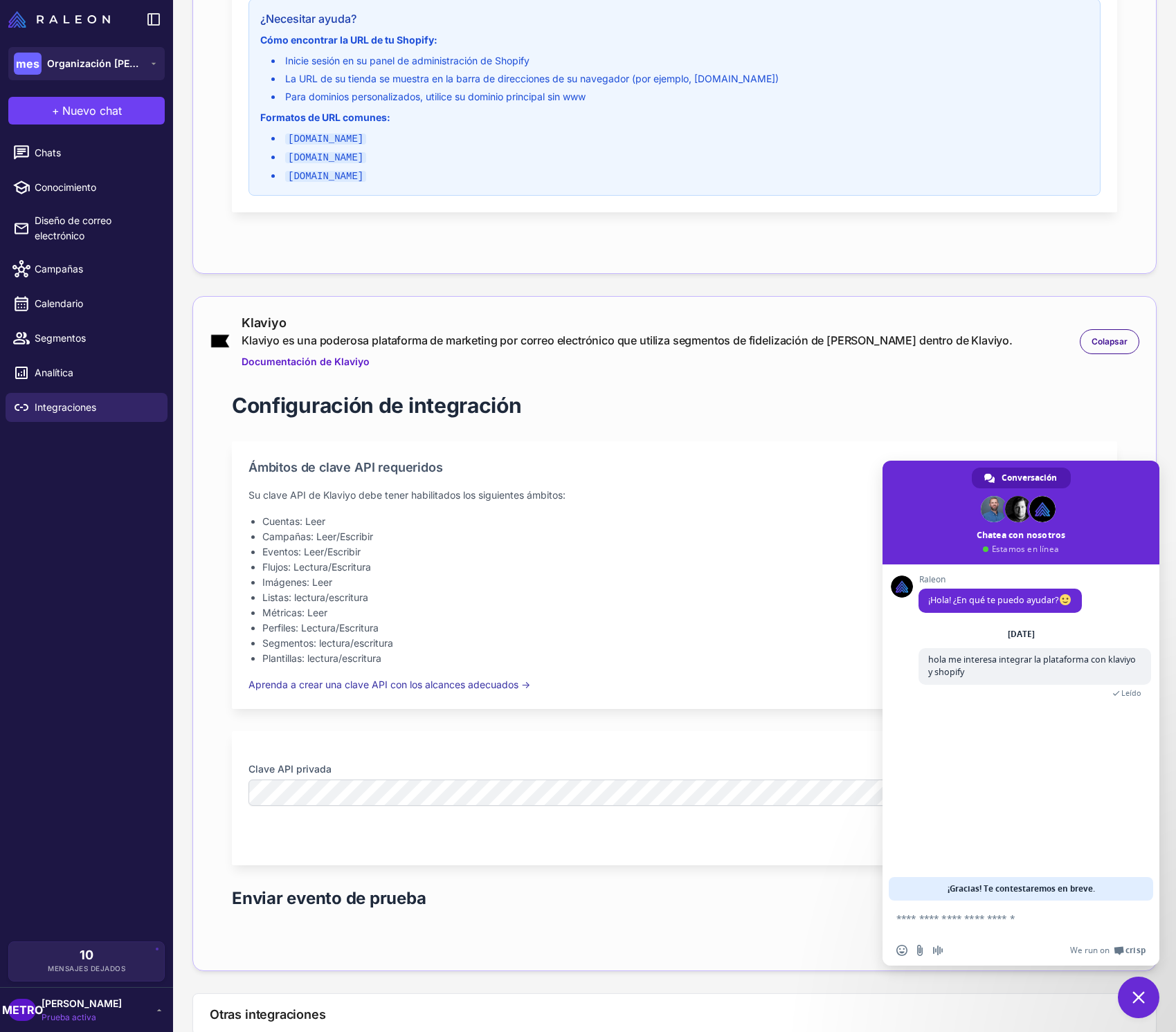
click at [517, 686] on font "Aprenda a crear una clave API con los alcances adecuados →" at bounding box center [389, 684] width 282 height 12
click at [771, 489] on p "Su clave API de Klaviyo debe tener habilitados los siguientes ámbitos:" at bounding box center [674, 495] width 852 height 16
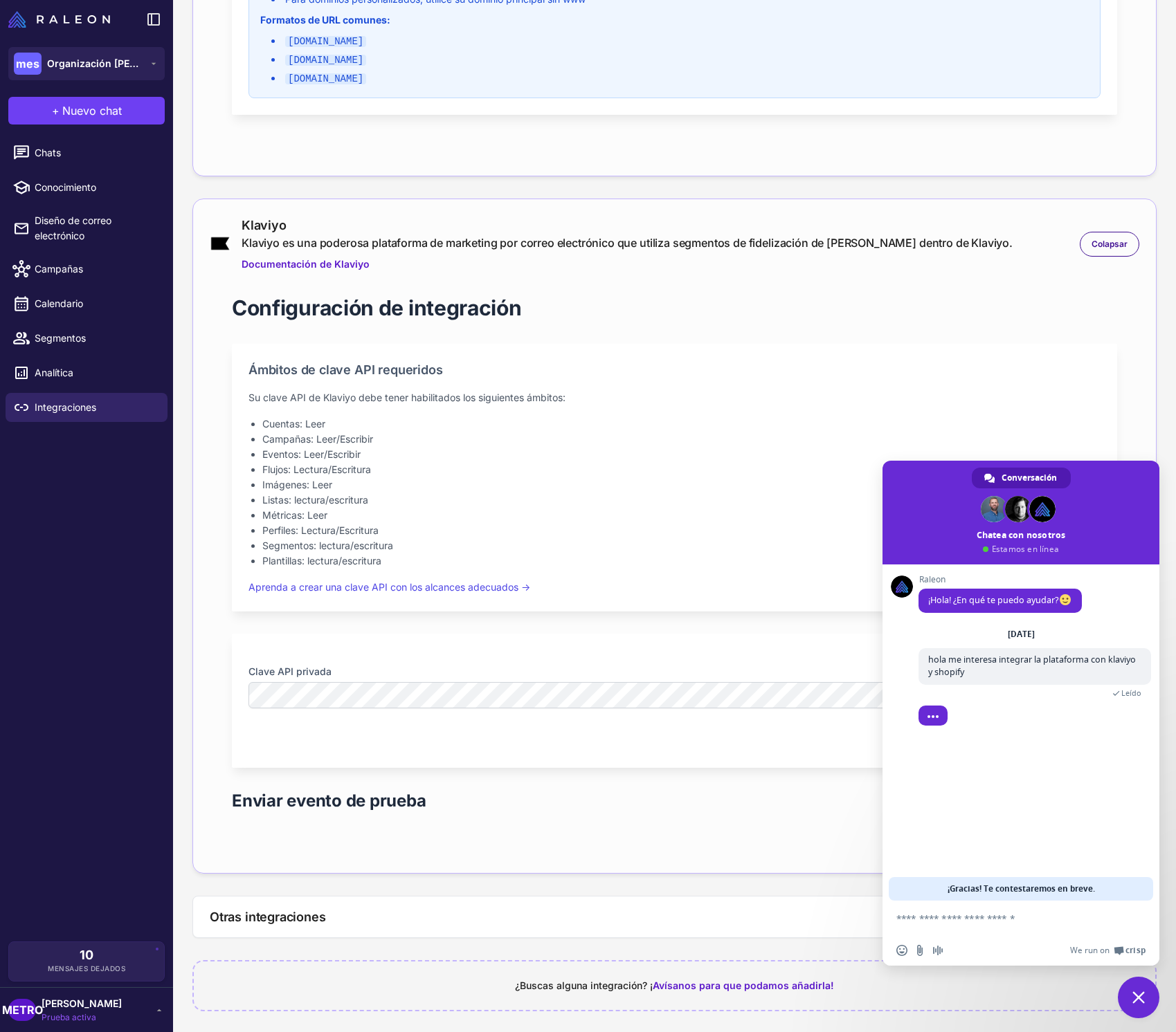
scroll to position [524, 0]
click at [398, 659] on div "Clave API privada Conectar" at bounding box center [674, 699] width 885 height 134
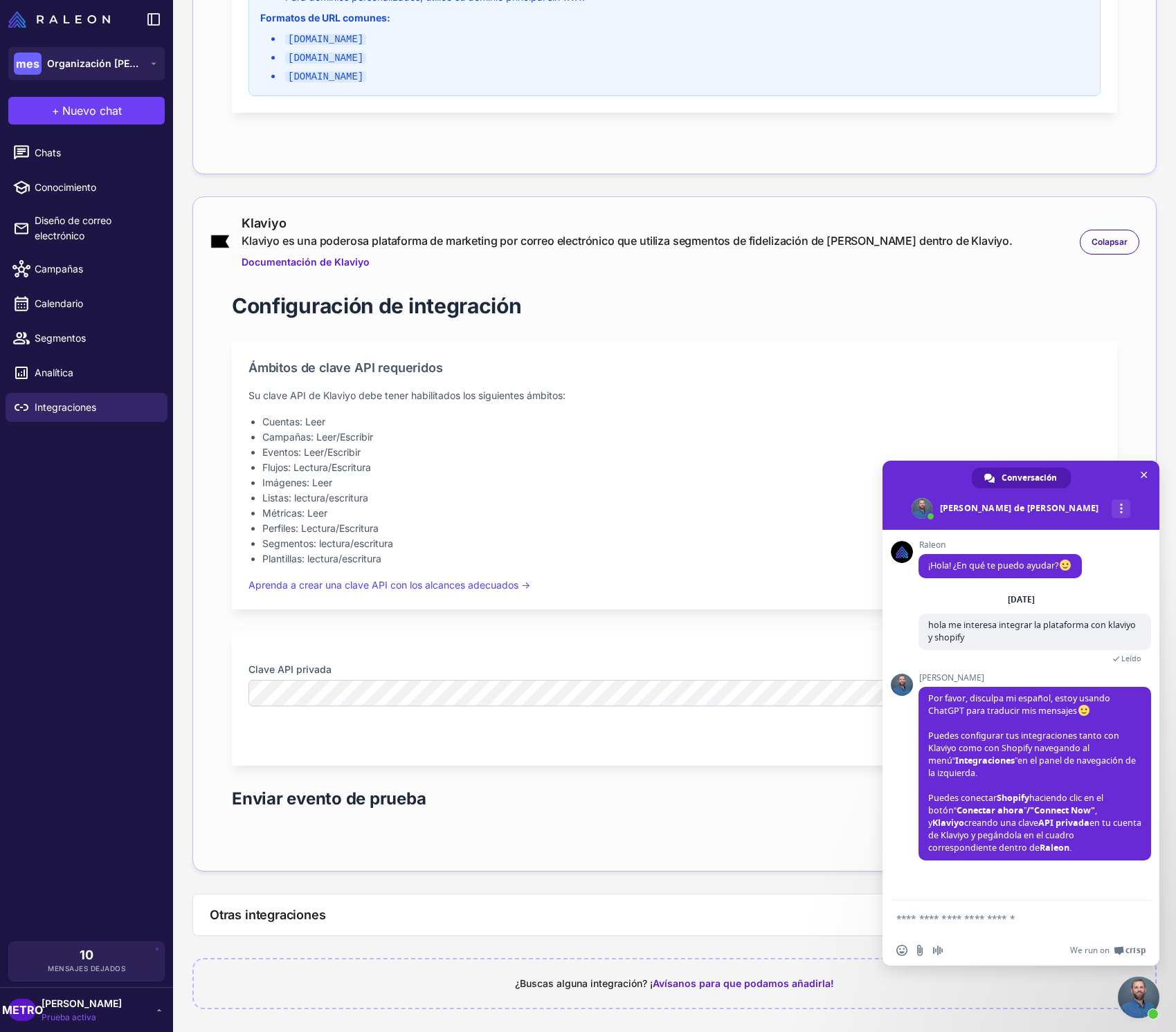
click at [511, 648] on div "Clave API privada Conectar" at bounding box center [674, 699] width 885 height 134
click at [666, 772] on div "Configuración de integración Ámbitos de clave API requeridos Su clave API de Kl…" at bounding box center [674, 561] width 929 height 584
click at [1148, 478] on span "Cerrar el chat" at bounding box center [1144, 475] width 15 height 15
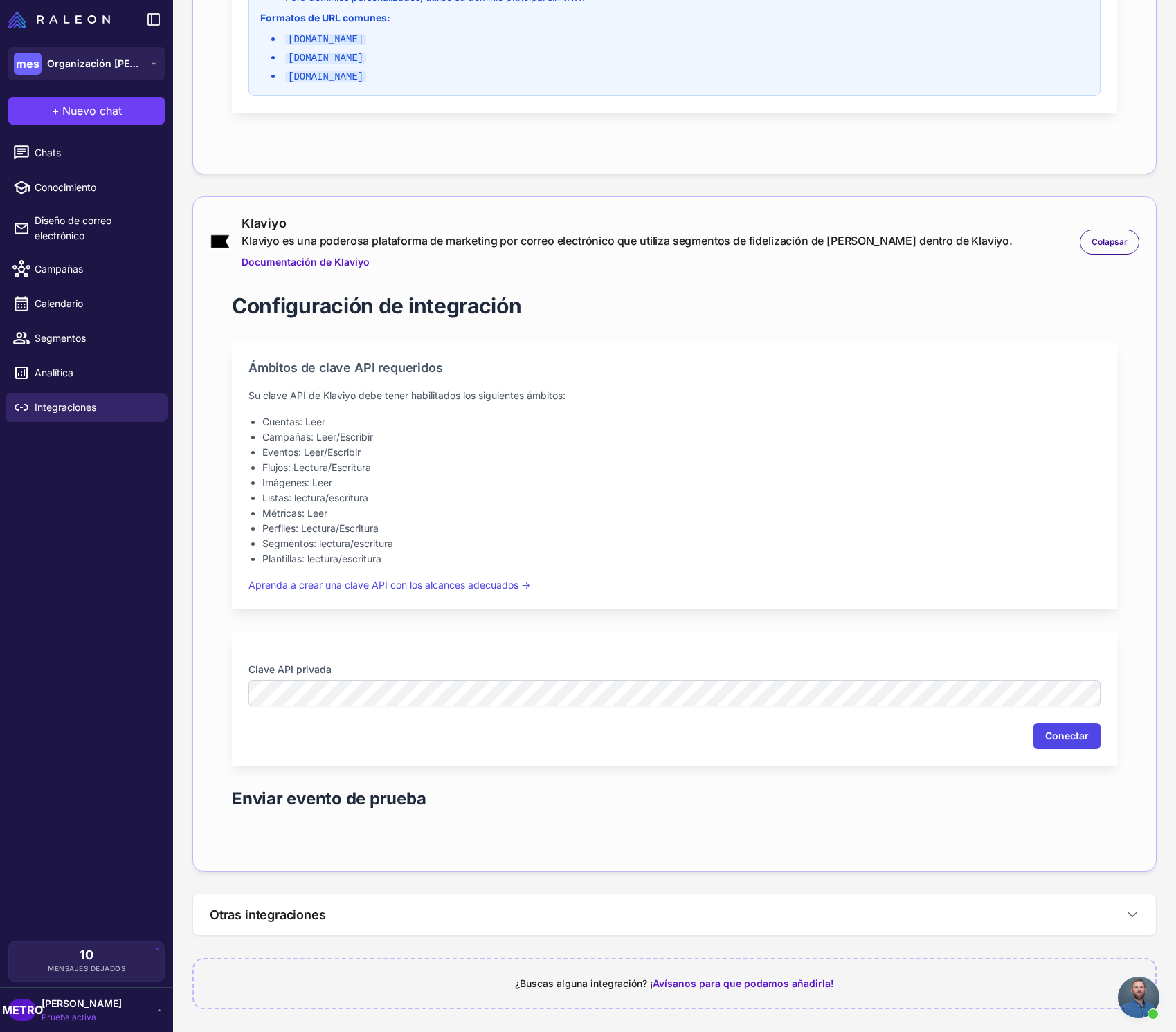
click at [1076, 738] on font "Conectar" at bounding box center [1066, 735] width 43 height 12
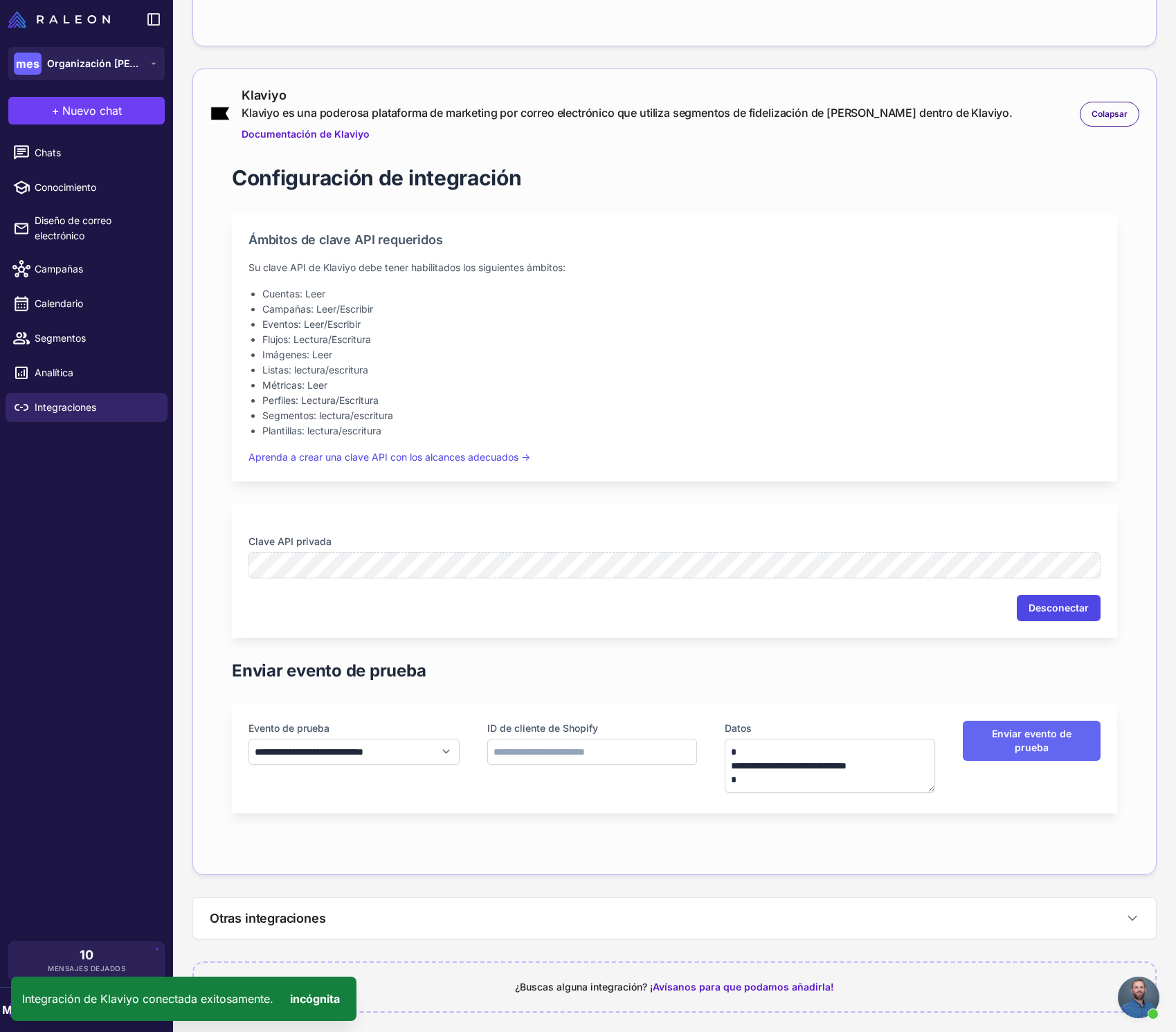
scroll to position [656, 0]
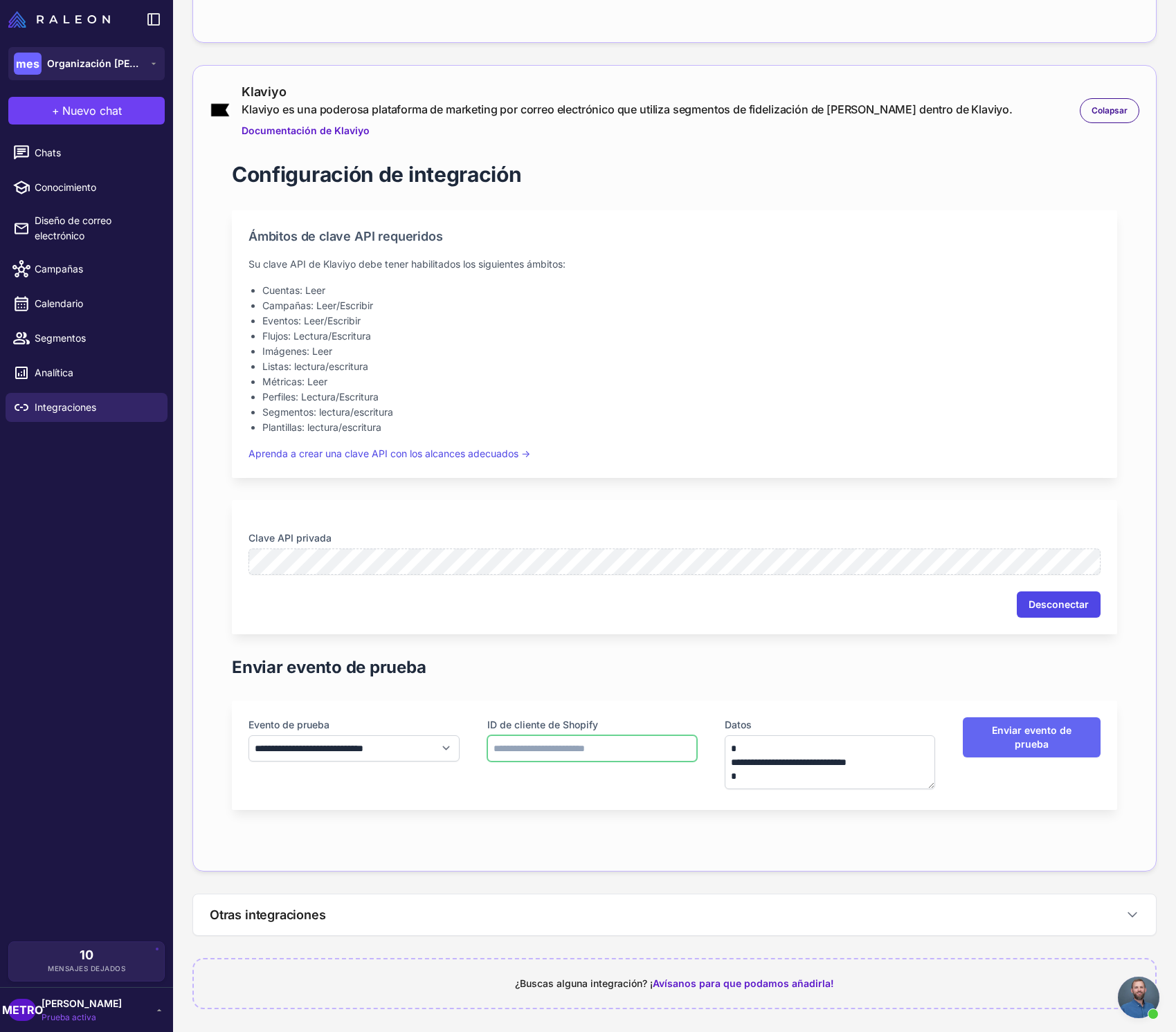
click at [540, 749] on input "text" at bounding box center [592, 748] width 210 height 27
click at [412, 799] on div "**********" at bounding box center [674, 755] width 885 height 109
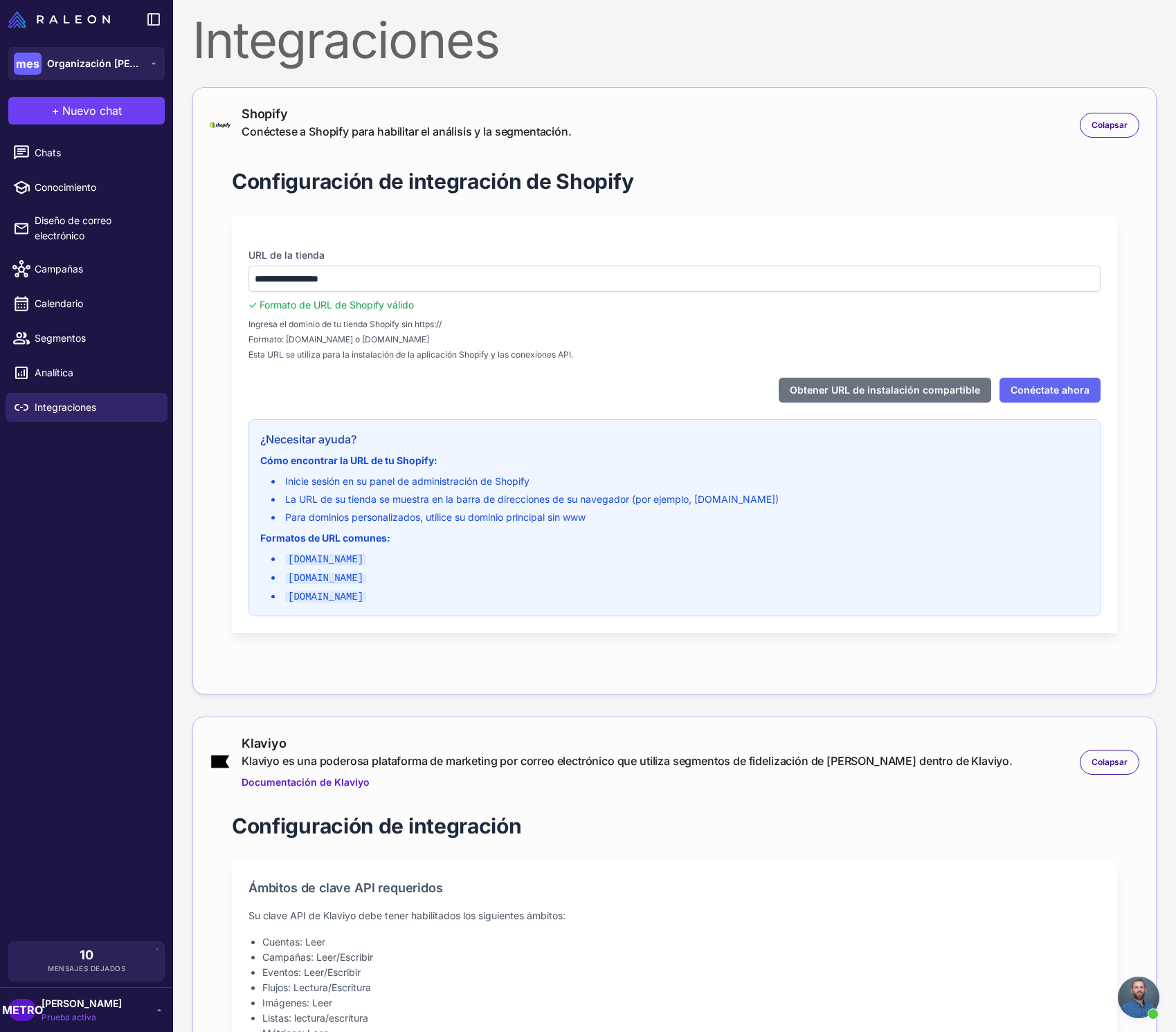
scroll to position [0, 0]
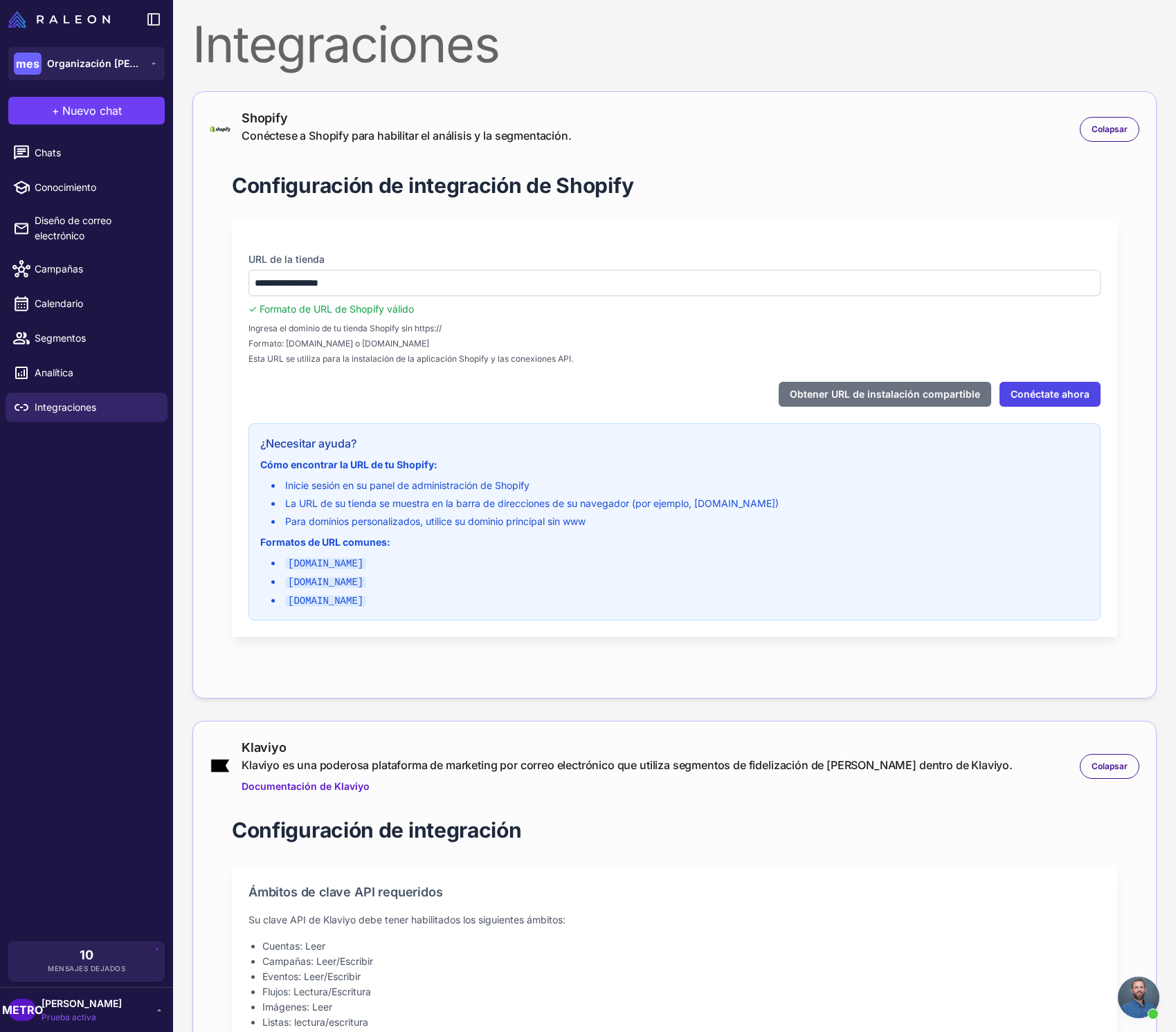
click at [1020, 395] on font "Conéctate ahora" at bounding box center [1050, 394] width 79 height 12
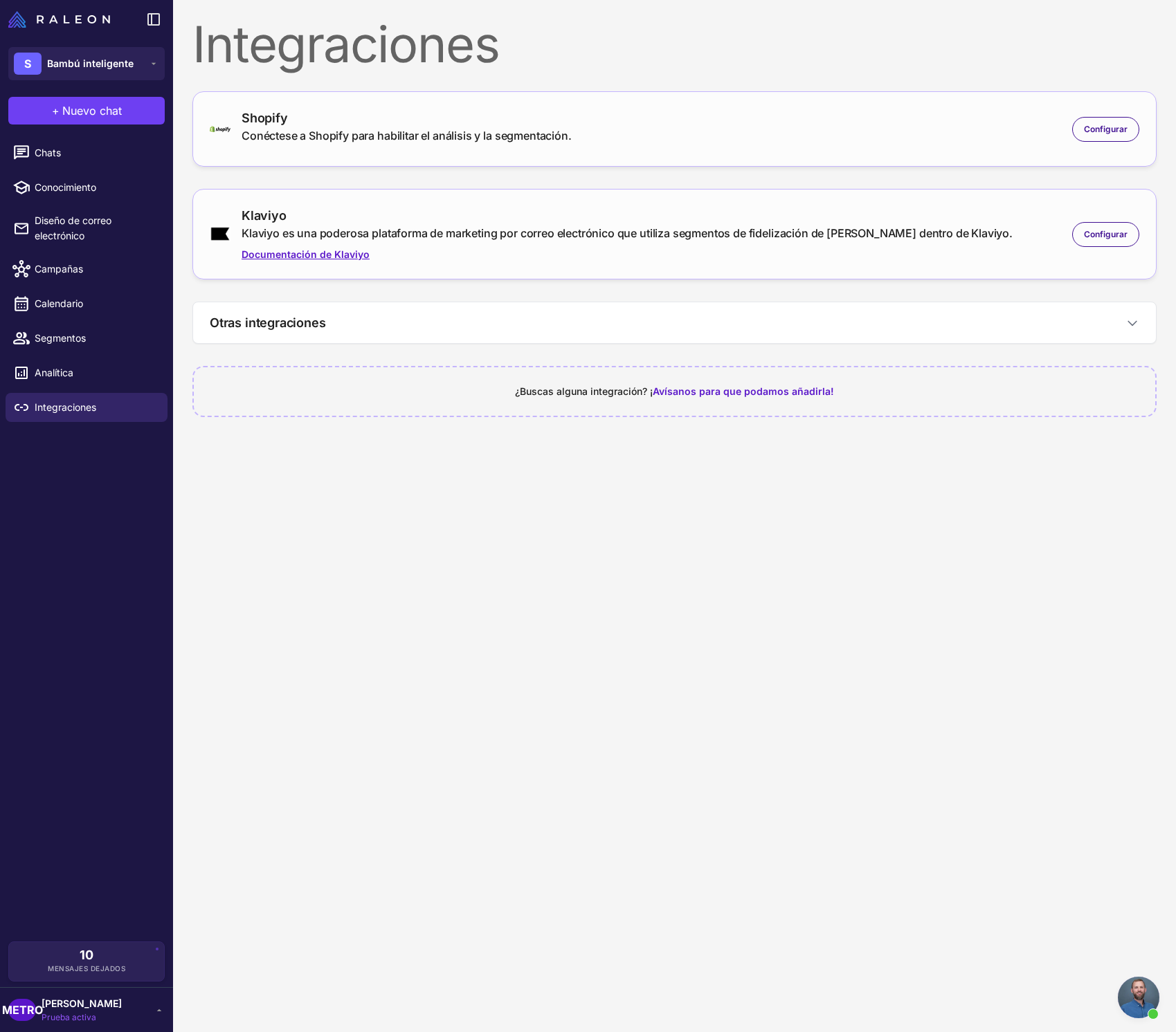
click at [426, 258] on link "Documentación de Klaviyo" at bounding box center [627, 254] width 771 height 16
click at [530, 266] on div "Klaviyo Klaviyo es una poderosa plataforma de marketing por correo electrónico …" at bounding box center [674, 234] width 964 height 91
click at [1101, 235] on font "Configurar" at bounding box center [1105, 234] width 43 height 10
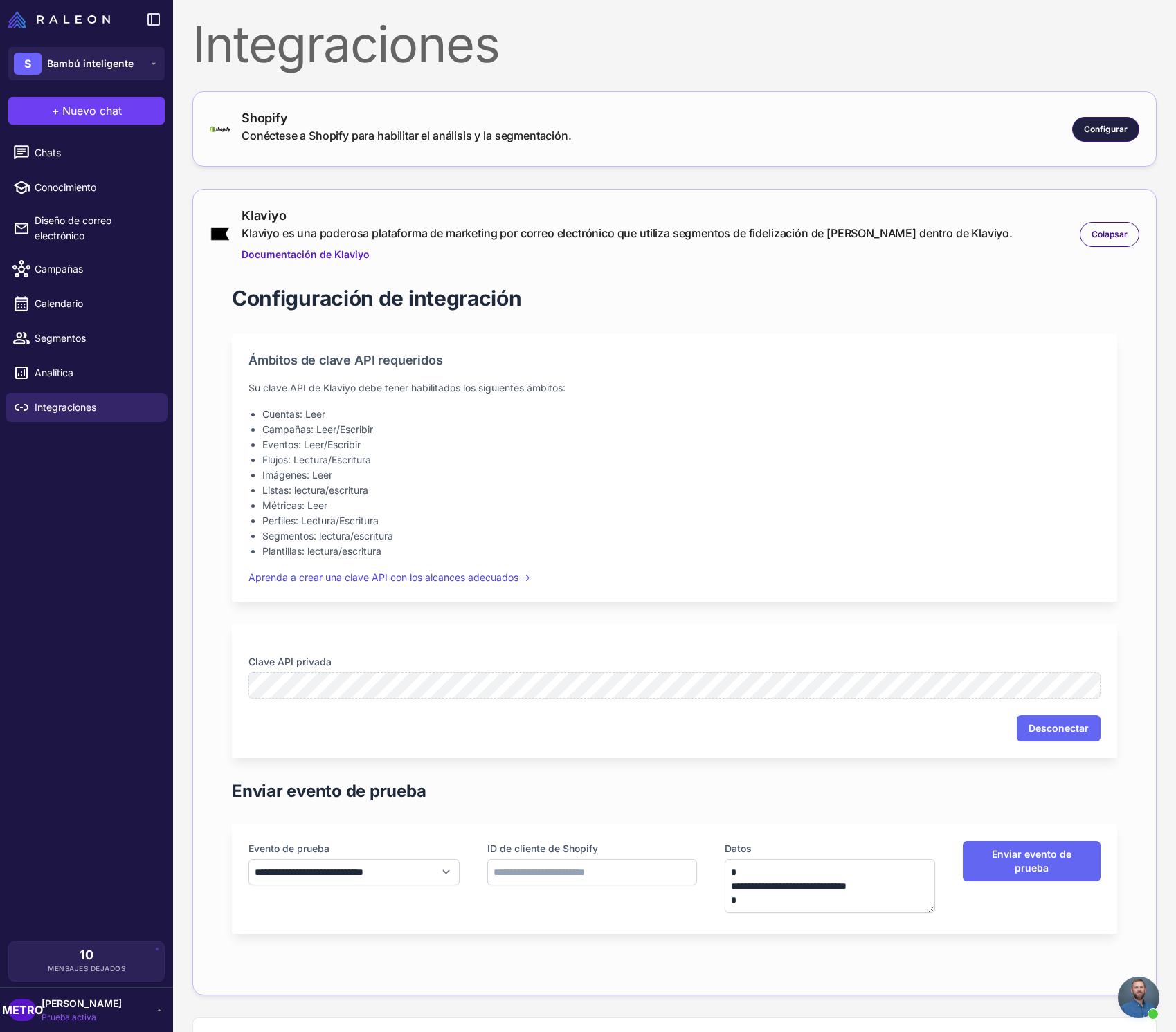
click at [1100, 133] on span "Configurar" at bounding box center [1105, 130] width 43 height 13
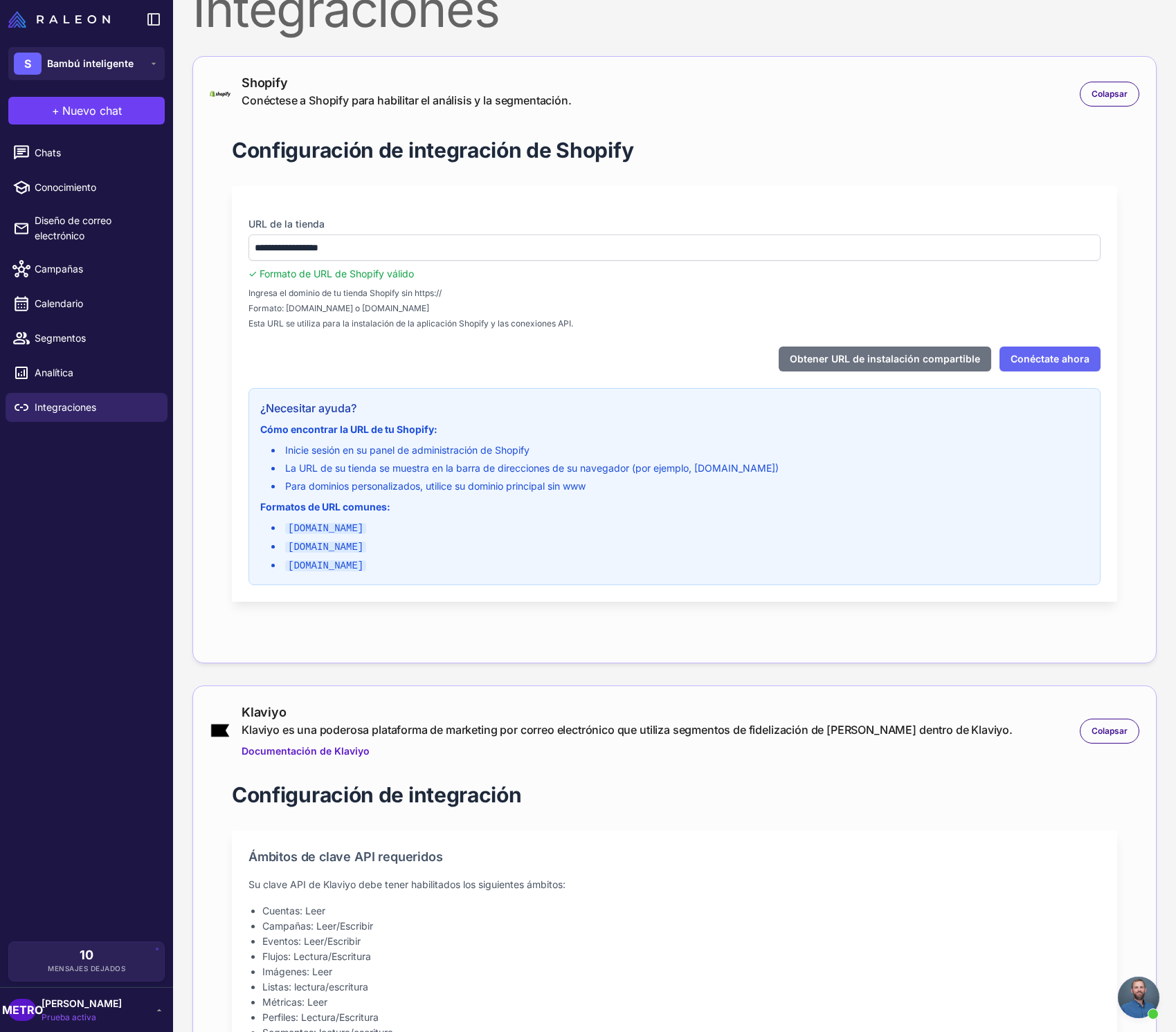
scroll to position [36, 0]
click at [383, 562] on li "mydomain.com" at bounding box center [680, 564] width 817 height 16
drag, startPoint x: 417, startPoint y: 532, endPoint x: 361, endPoint y: 534, distance: 56.0
click at [361, 534] on li "mystore.myshopify.com" at bounding box center [680, 527] width 817 height 16
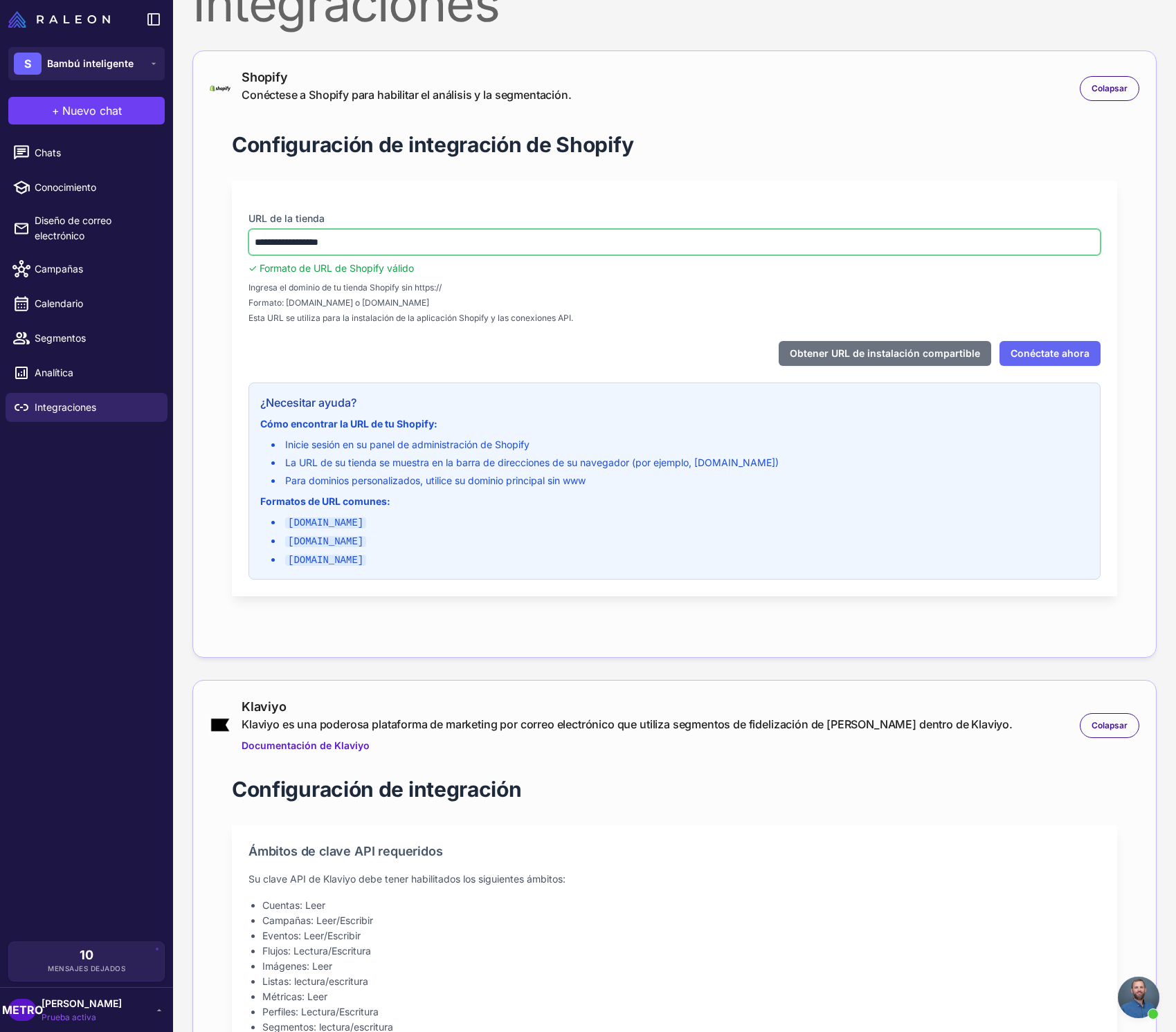
drag, startPoint x: 283, startPoint y: 247, endPoint x: 272, endPoint y: 247, distance: 11.0
click at [260, 248] on input "**********" at bounding box center [674, 242] width 852 height 27
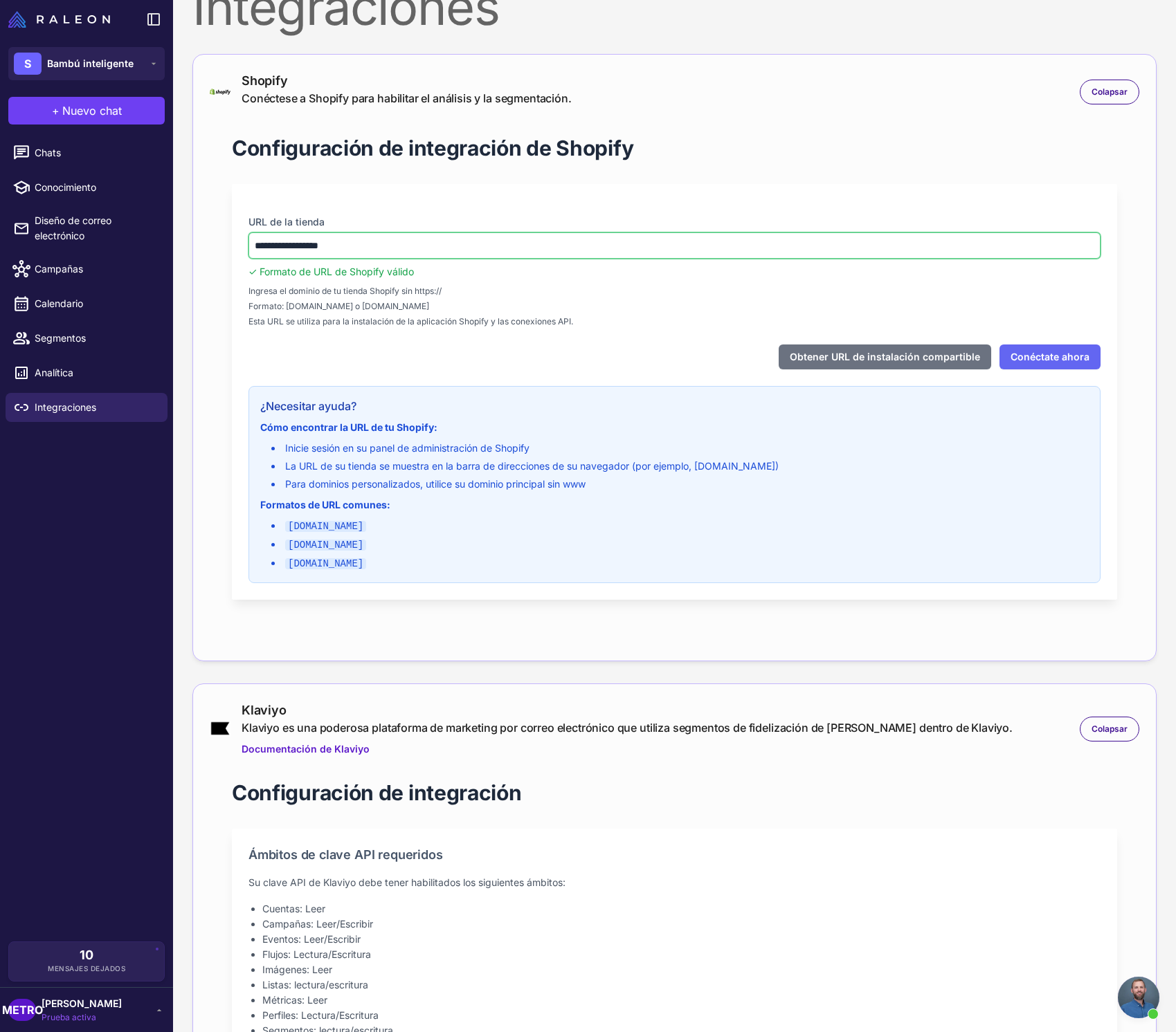
click at [282, 247] on input "**********" at bounding box center [674, 246] width 852 height 27
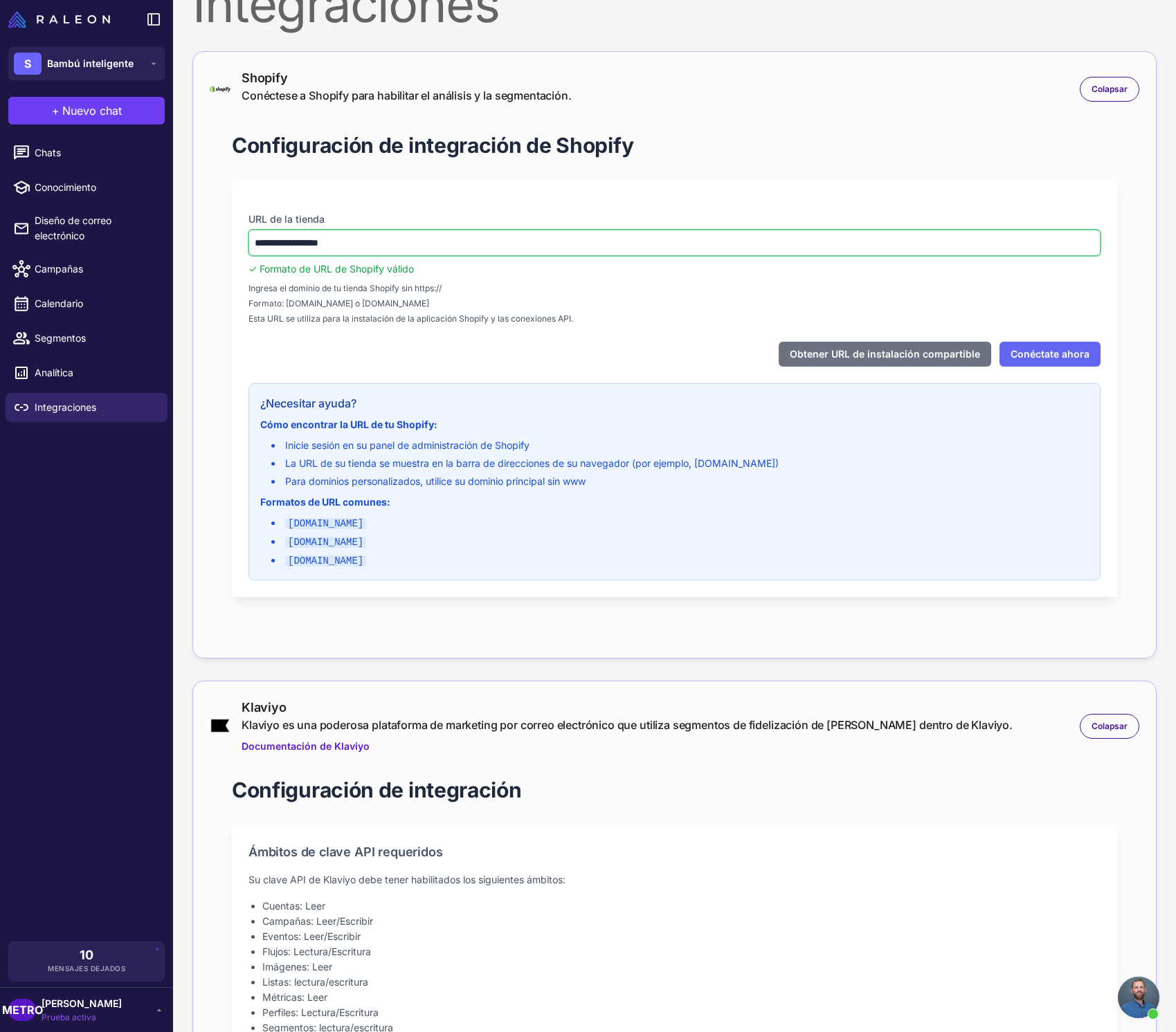
scroll to position [40, 0]
drag, startPoint x: 279, startPoint y: 247, endPoint x: 229, endPoint y: 247, distance: 50.0
click at [229, 247] on div "**********" at bounding box center [674, 374] width 929 height 532
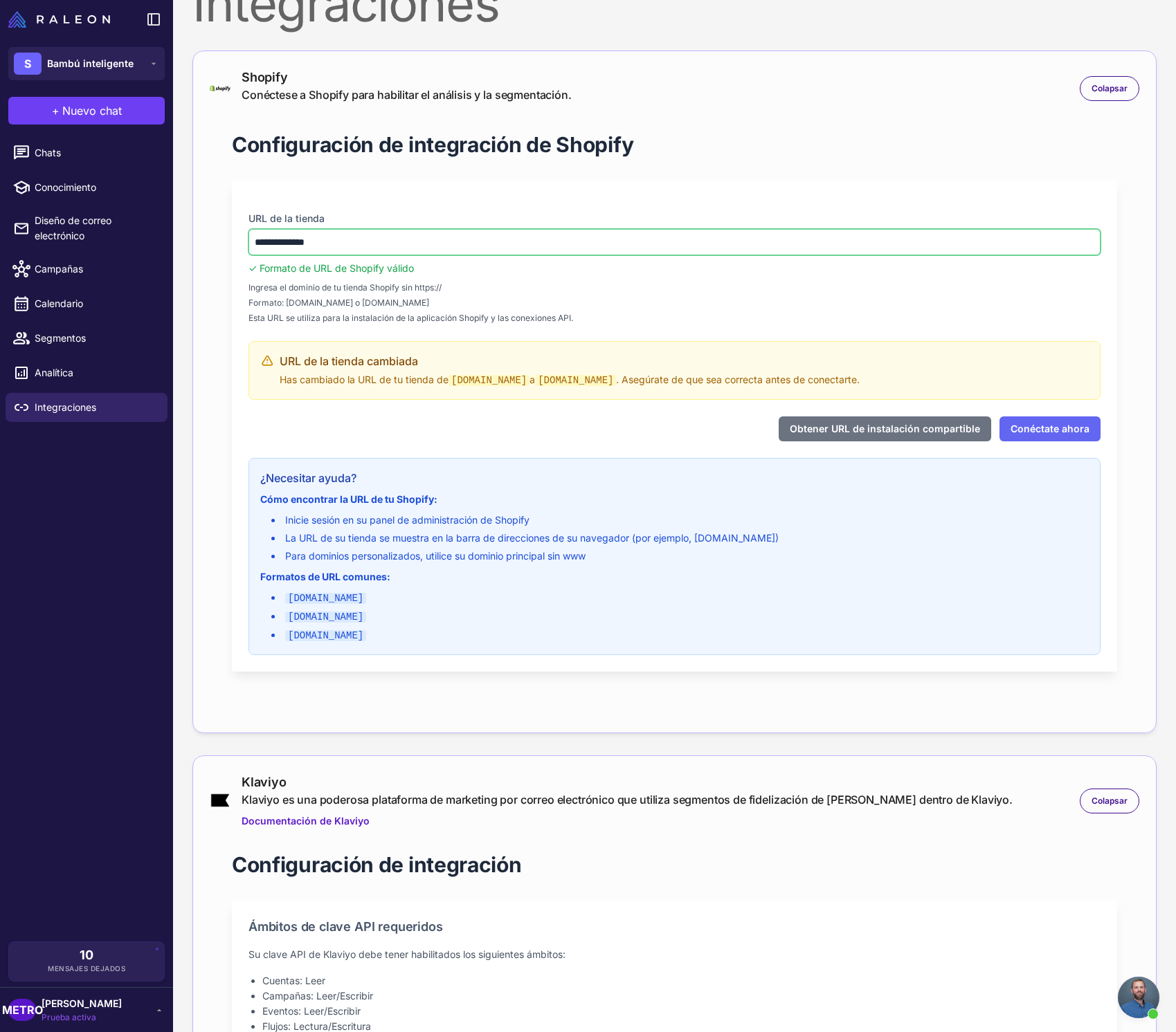
type input "**********"
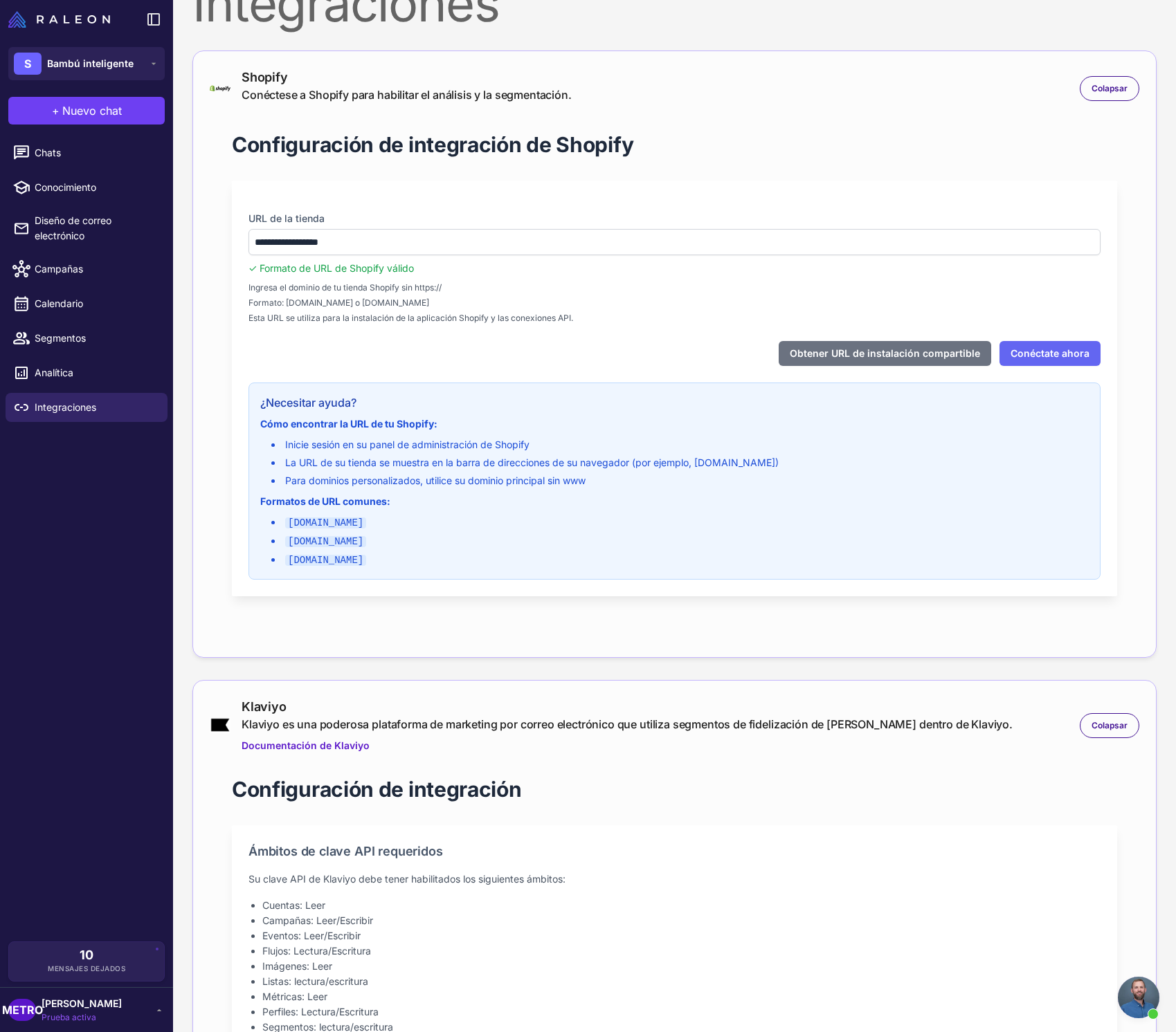
click at [389, 347] on div "Obtener URL de instalación compartible Conéctate ahora" at bounding box center [674, 353] width 852 height 25
click at [1058, 358] on font "Conéctate ahora" at bounding box center [1050, 353] width 79 height 12
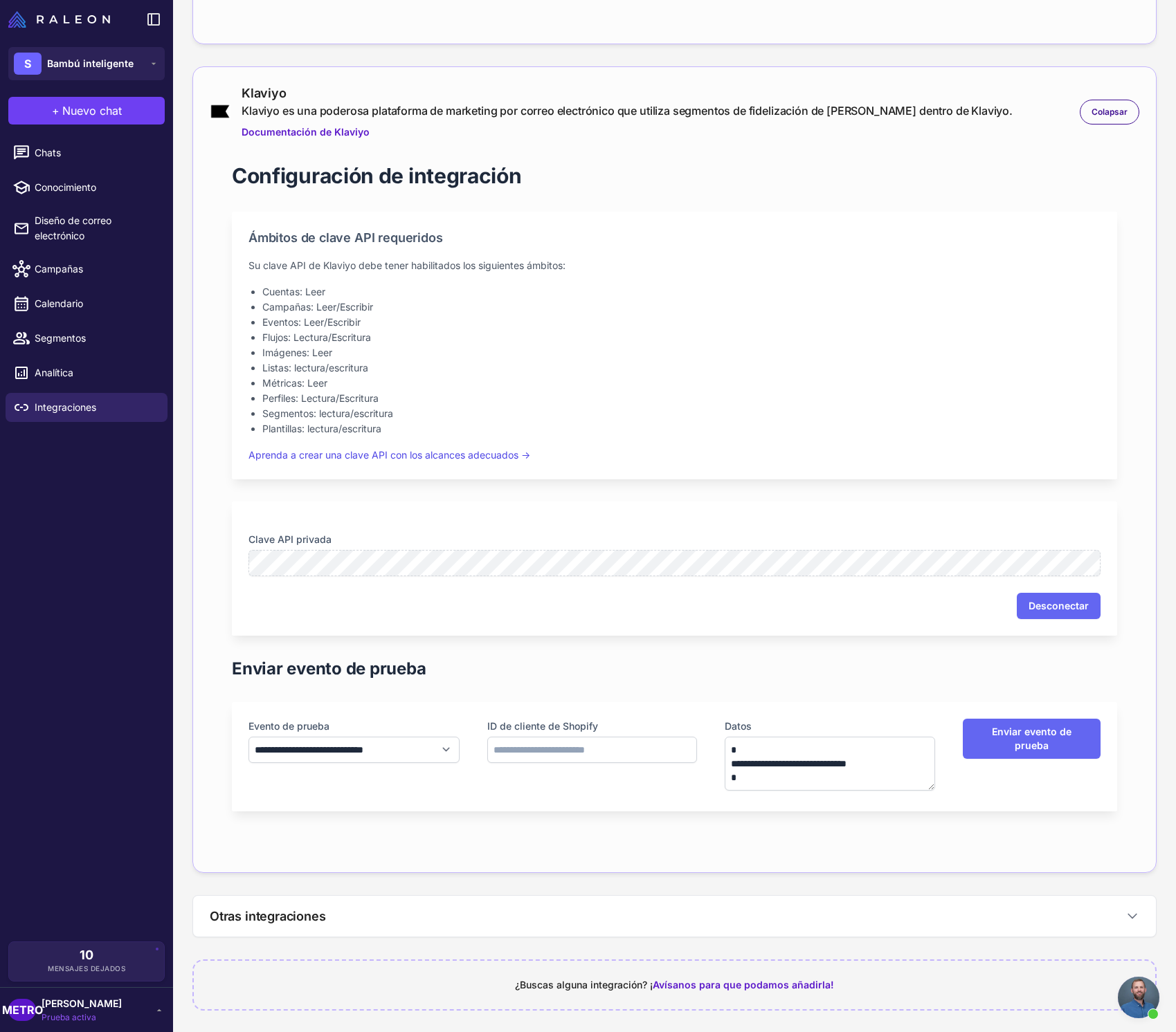
scroll to position [656, 0]
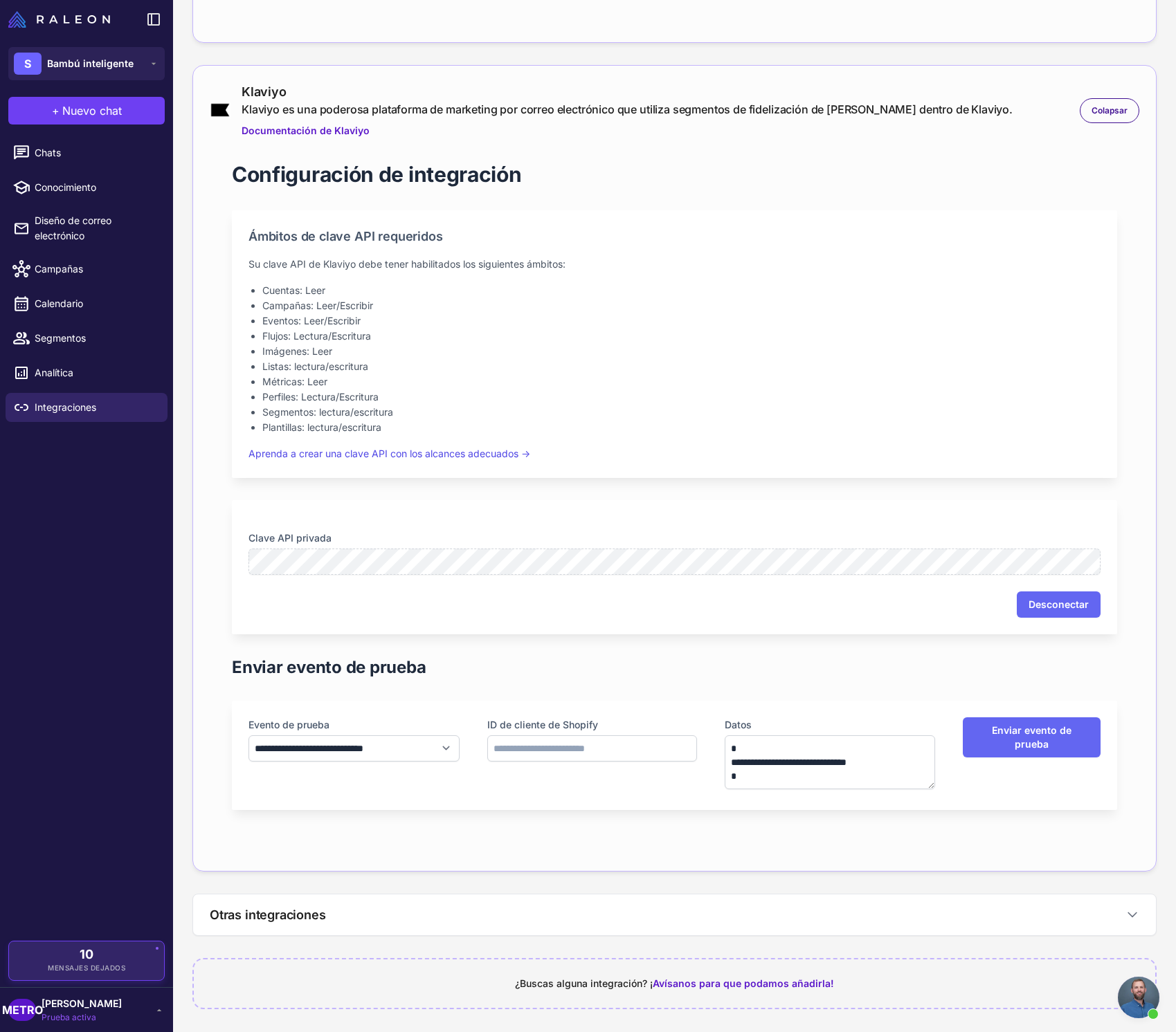
drag, startPoint x: 116, startPoint y: 939, endPoint x: 111, endPoint y: 946, distance: 8.6
click at [116, 939] on div "Chats Conocimiento Diseño de correo electrónico Campañas Calendario Segmentos A…" at bounding box center [86, 536] width 173 height 808
click at [100, 970] on font "Mensajes dejados" at bounding box center [86, 968] width 77 height 8
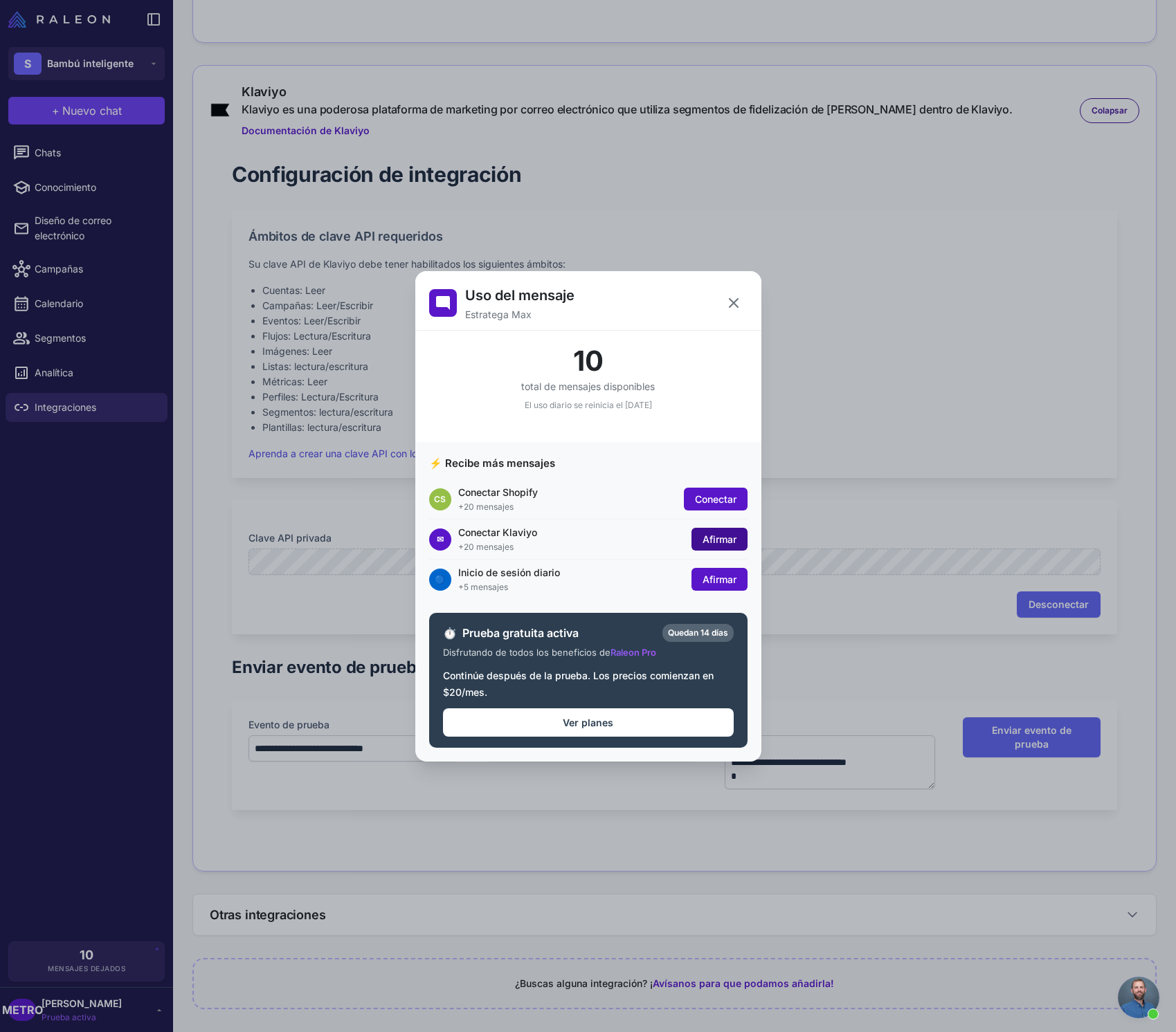
click at [730, 535] on font "Afirmar" at bounding box center [719, 539] width 34 height 12
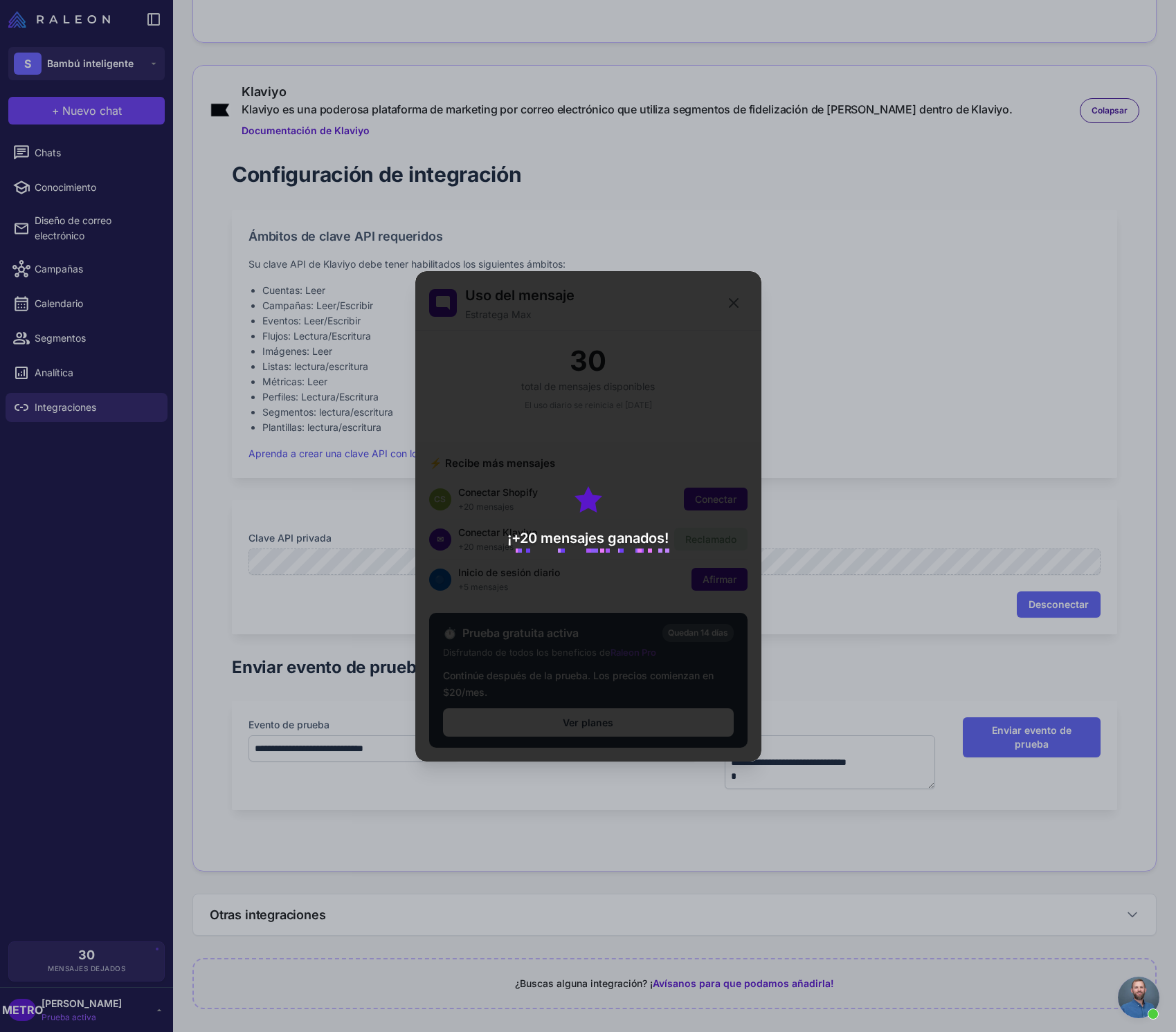
click at [718, 339] on div "¡+20 mensajes ganados!" at bounding box center [588, 516] width 346 height 490
click at [740, 299] on icon at bounding box center [733, 303] width 17 height 17
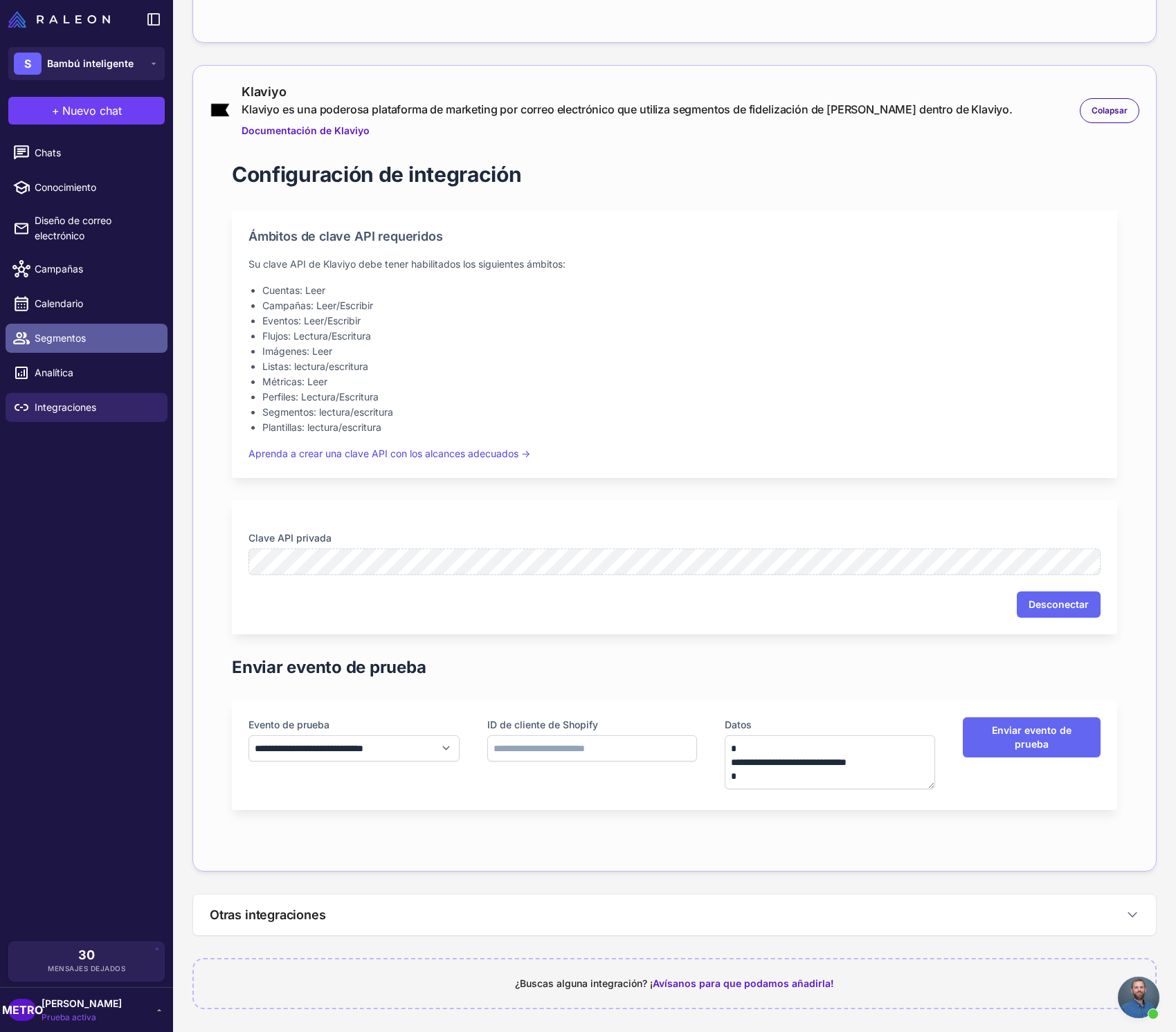
click at [130, 343] on span "Segmentos" at bounding box center [96, 338] width 121 height 16
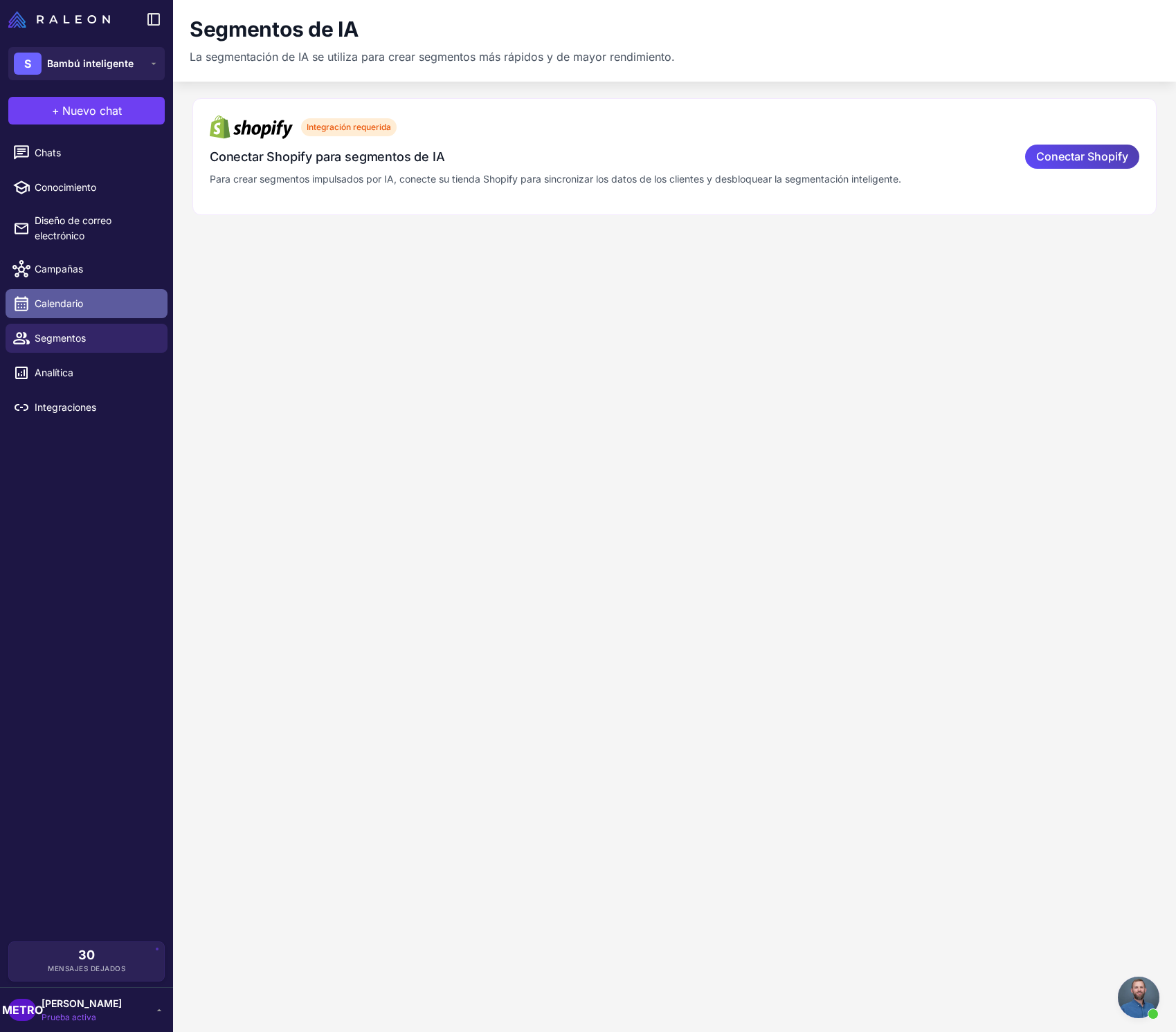
click at [121, 296] on span "Calendario" at bounding box center [96, 304] width 121 height 16
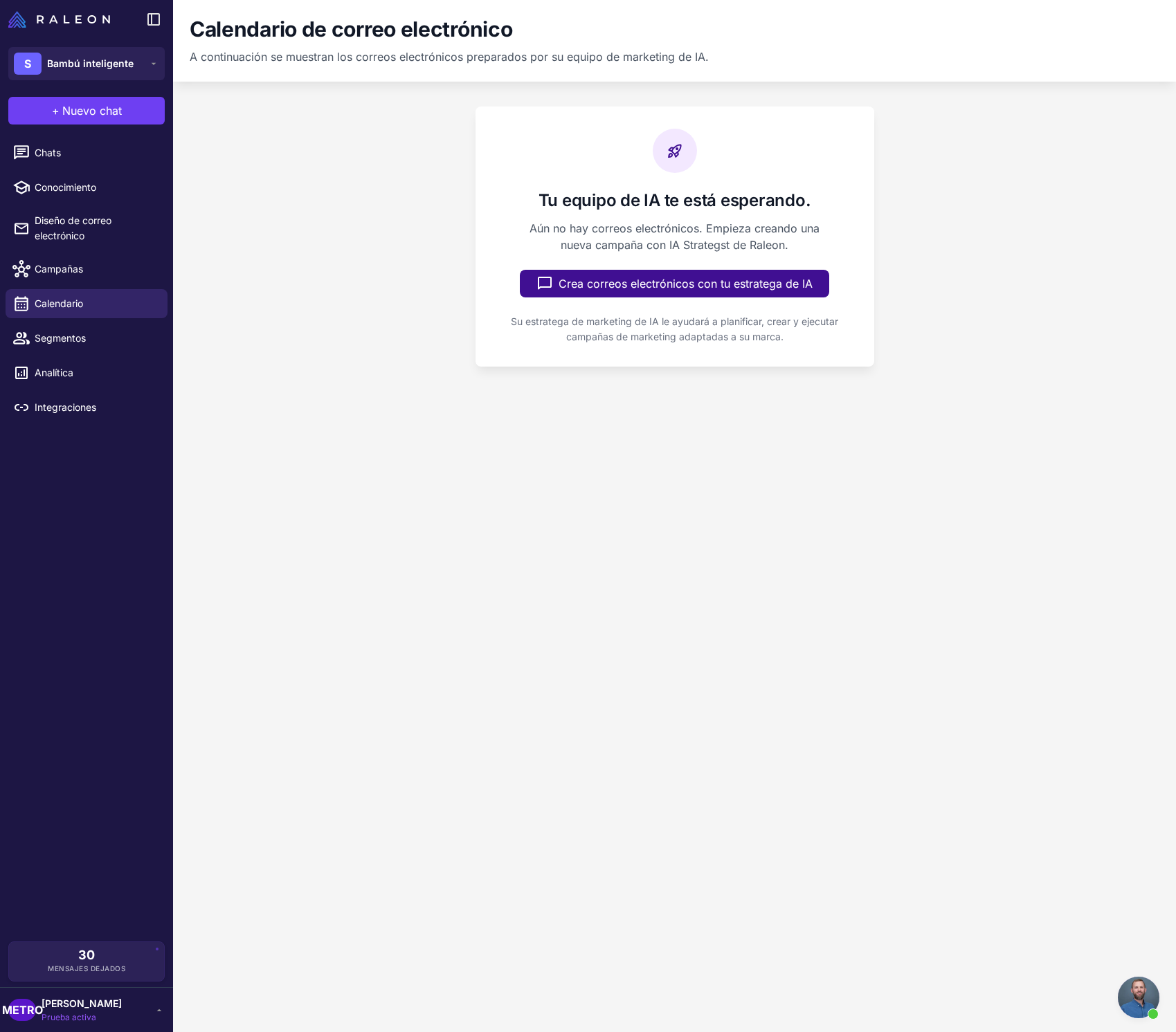
click at [101, 318] on li "Calendario" at bounding box center [86, 304] width 173 height 35
click at [104, 342] on span "Segmentos" at bounding box center [96, 338] width 121 height 16
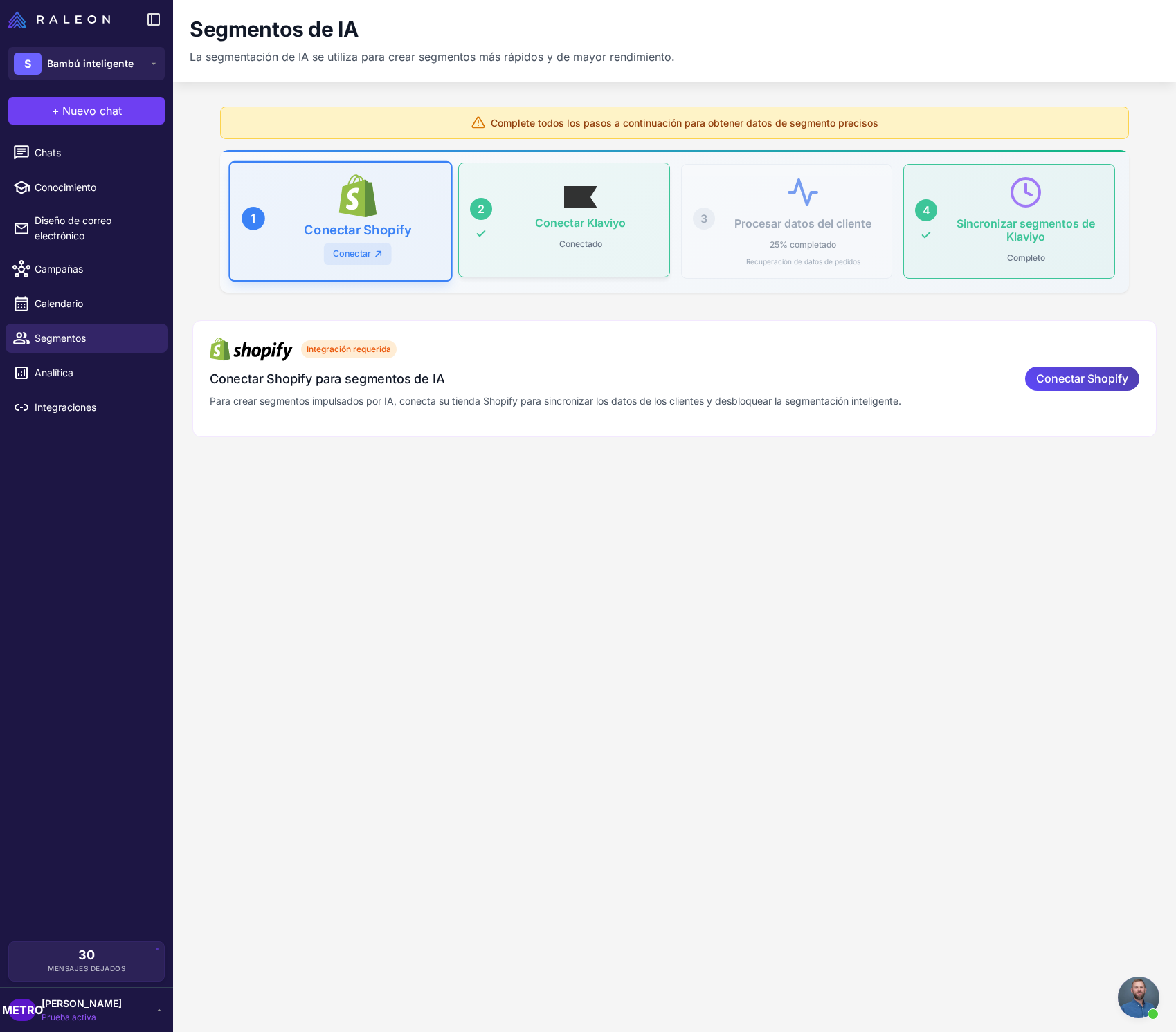
click at [506, 257] on div "2 Conectar Klaviyo Conectado" at bounding box center [564, 220] width 212 height 115
click at [124, 307] on span "Calendario" at bounding box center [96, 304] width 121 height 16
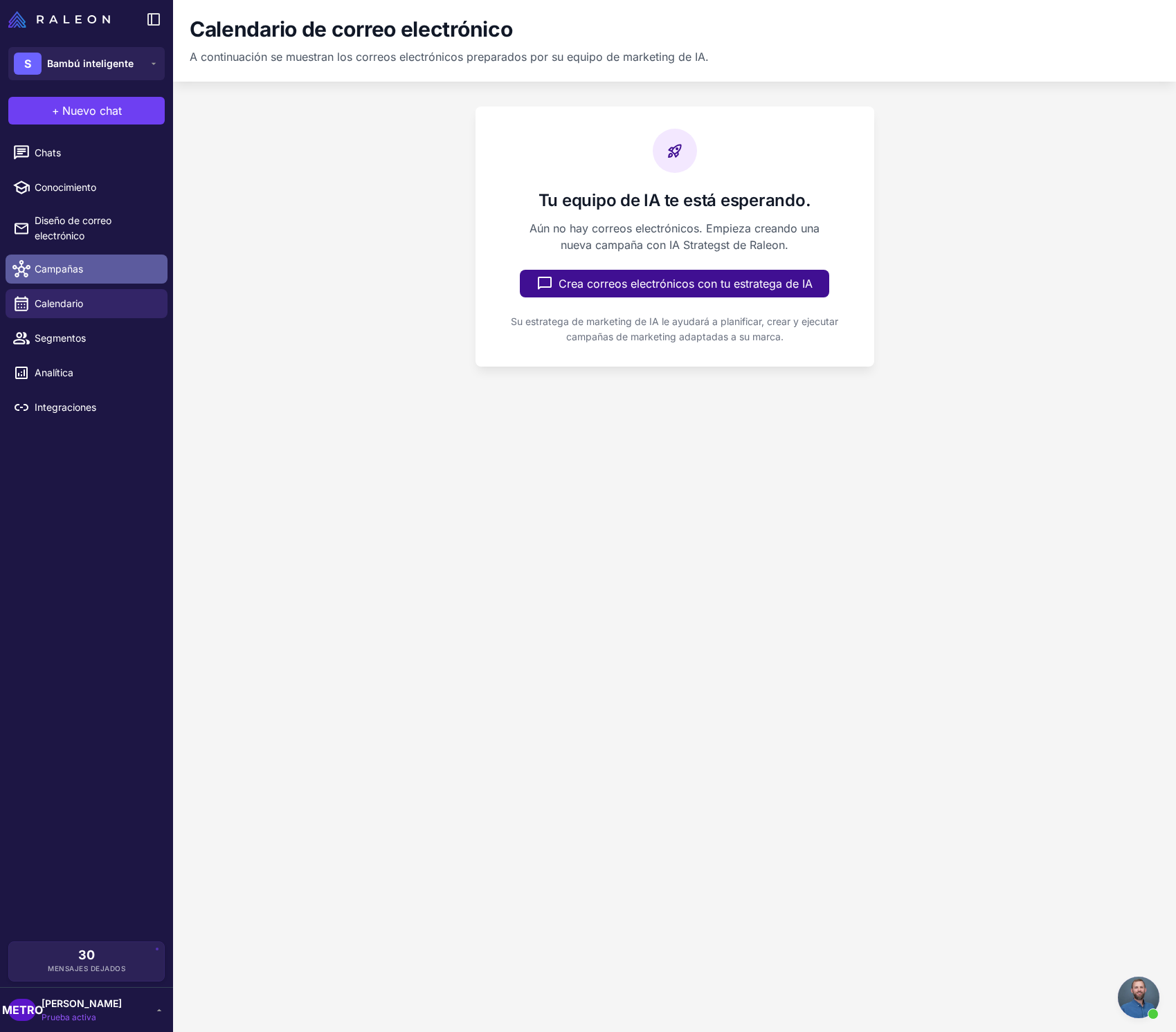
click at [121, 263] on span "Campañas" at bounding box center [96, 269] width 121 height 16
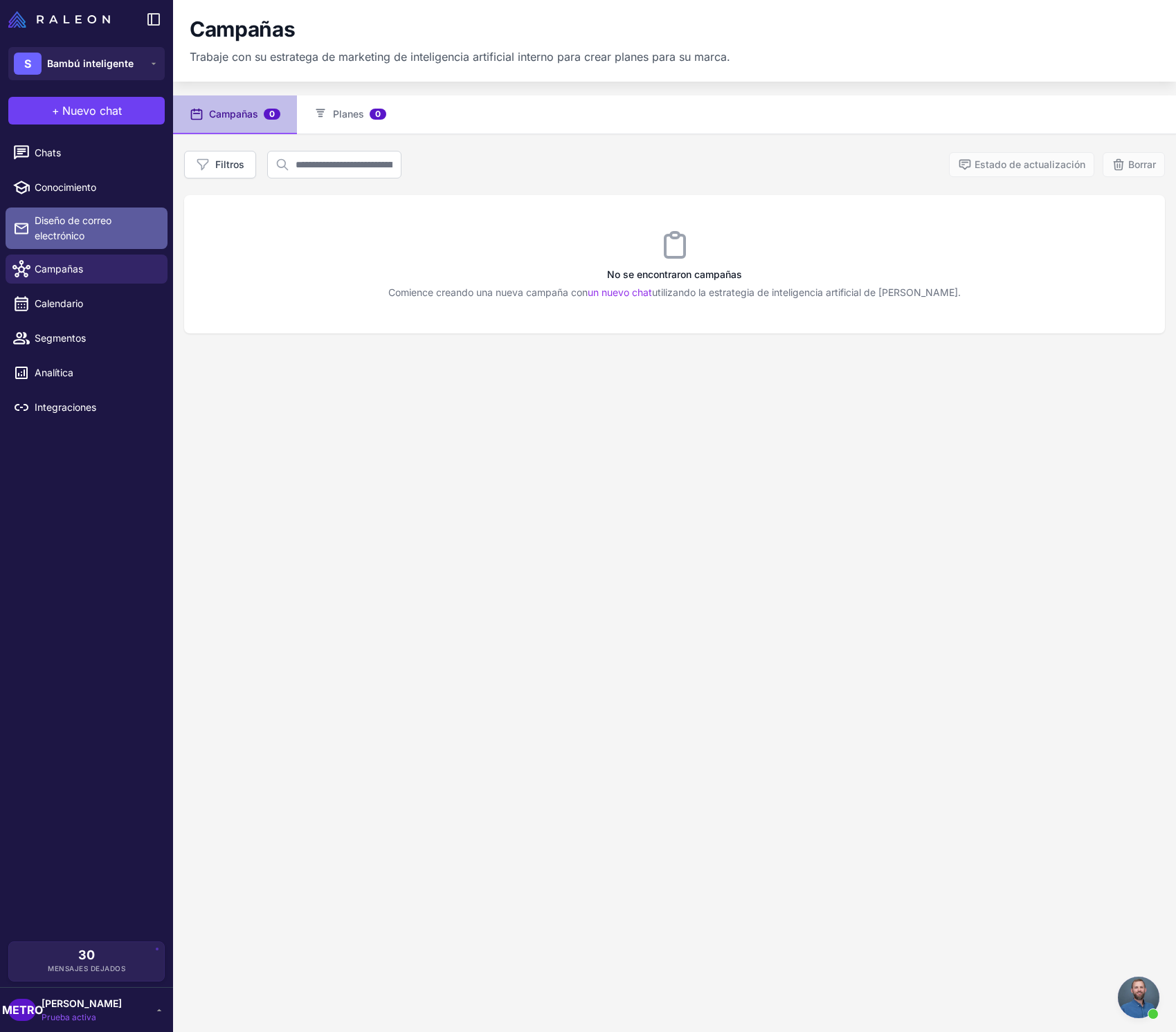
click at [133, 240] on span "Diseño de correo electrónico" at bounding box center [96, 228] width 121 height 30
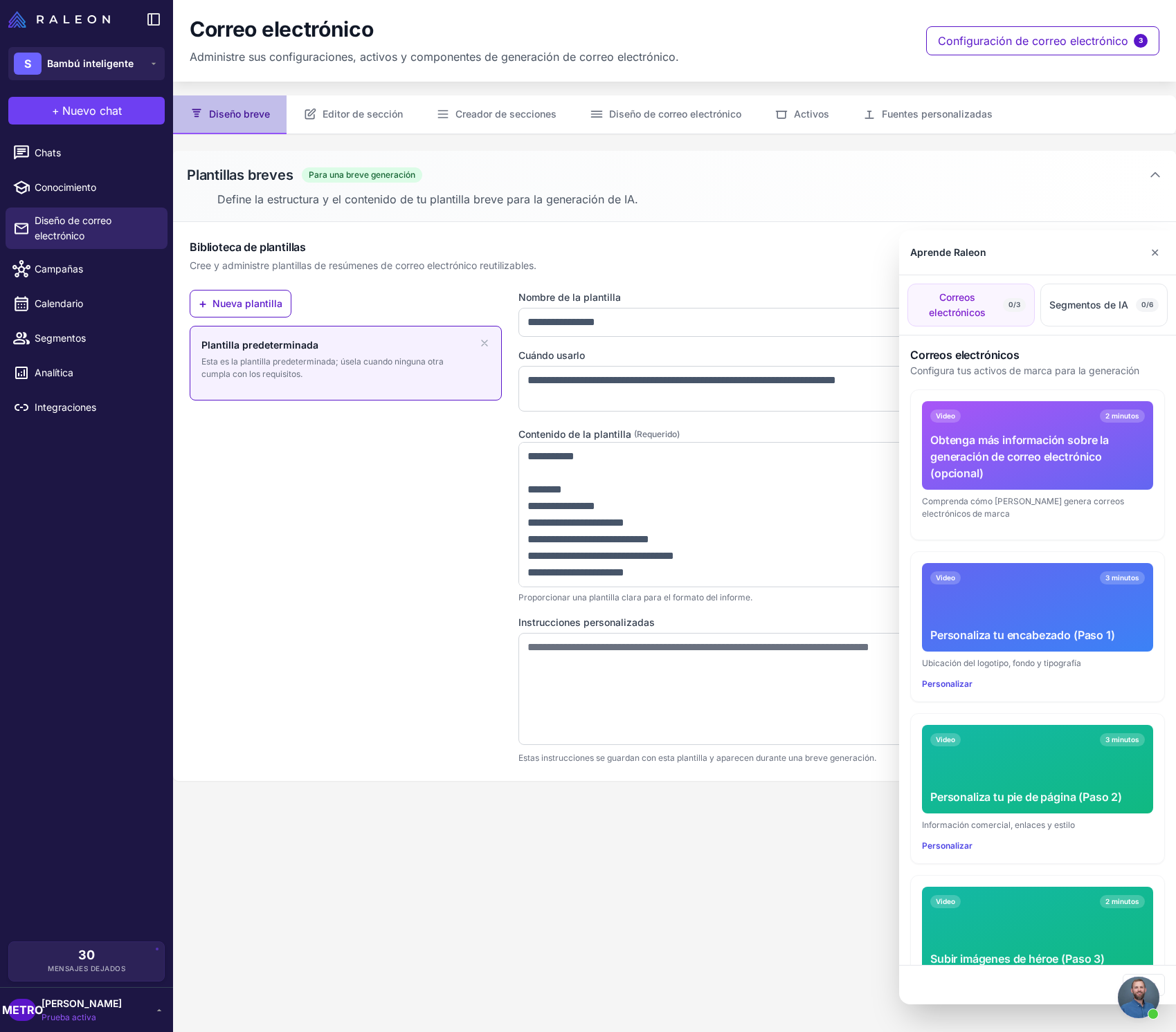
click at [371, 610] on div at bounding box center [588, 516] width 1176 height 1032
click at [1118, 40] on div at bounding box center [588, 516] width 1176 height 1032
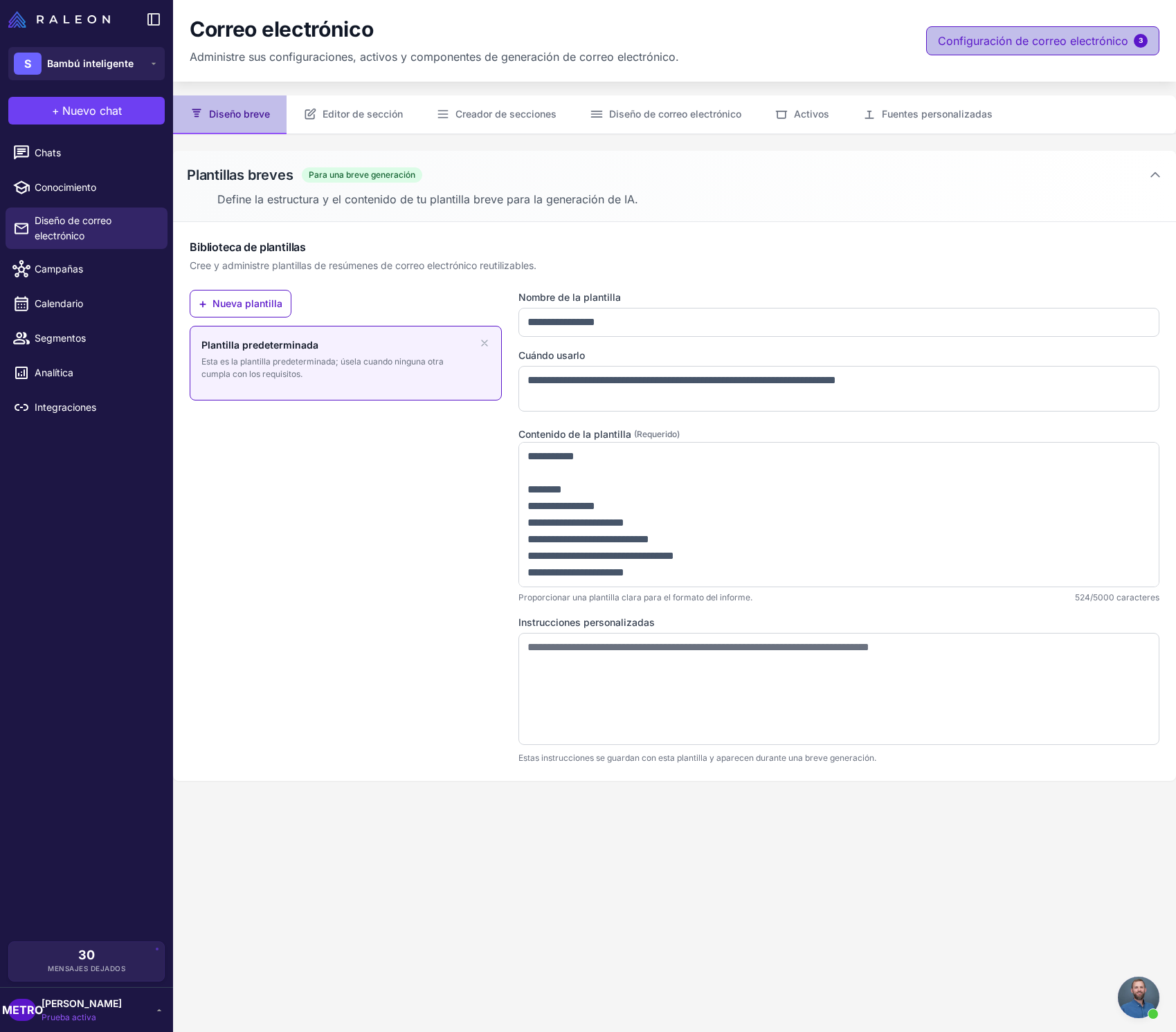
click at [1113, 40] on font "Configuración de correo electrónico" at bounding box center [1032, 40] width 190 height 14
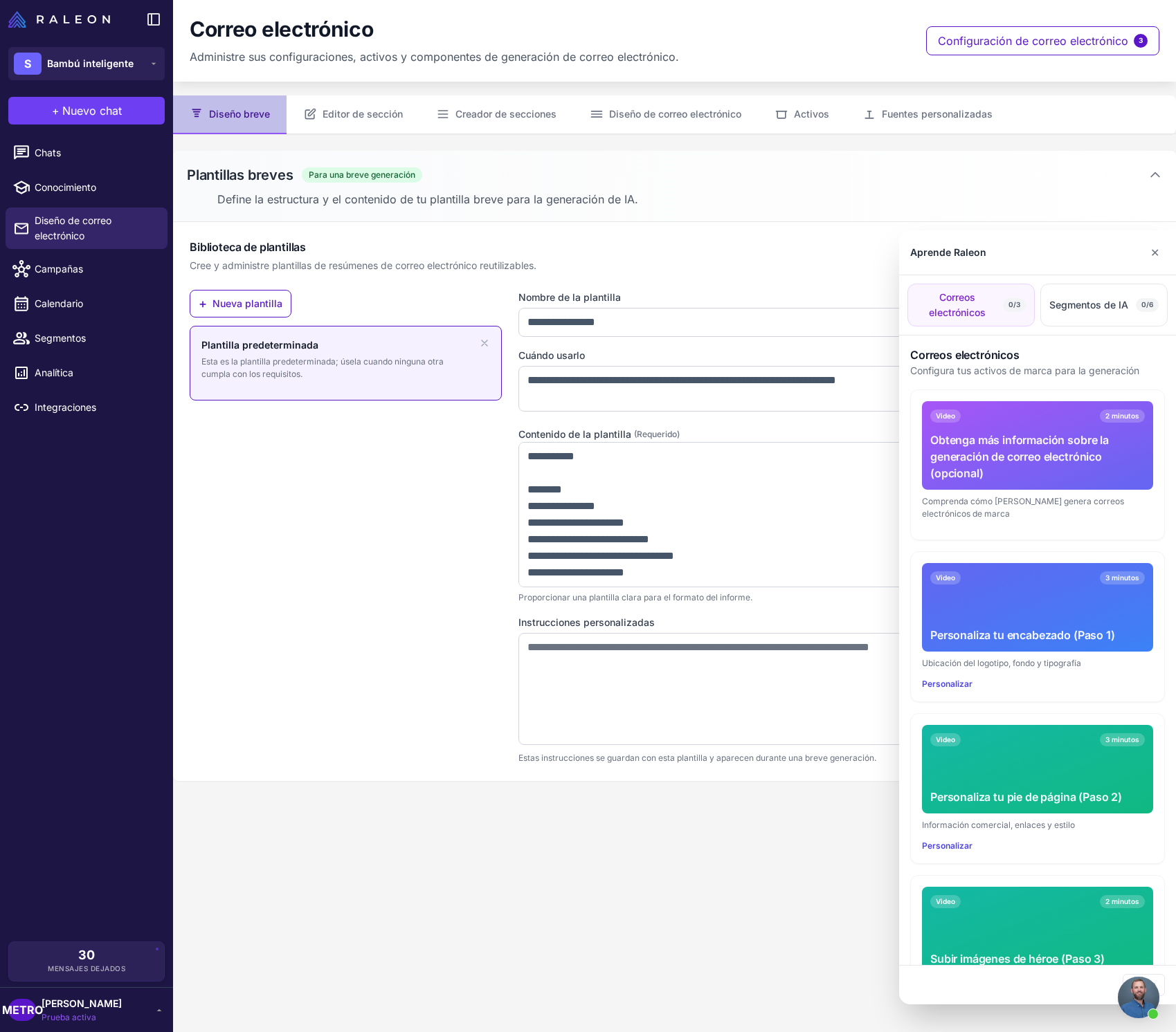
click at [79, 1011] on div at bounding box center [588, 516] width 1176 height 1032
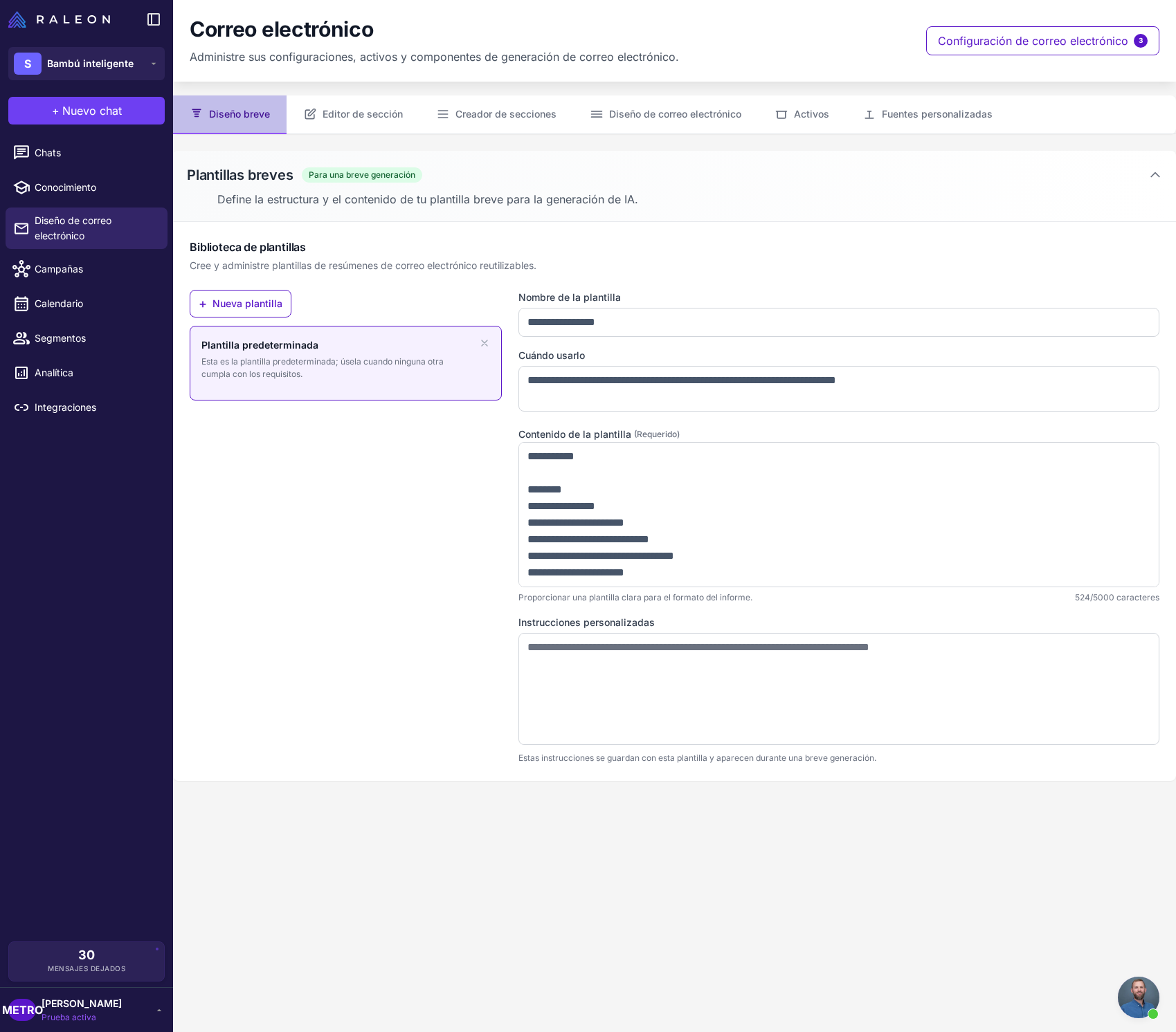
click at [101, 1011] on span "Prueba activa" at bounding box center [81, 1017] width 80 height 13
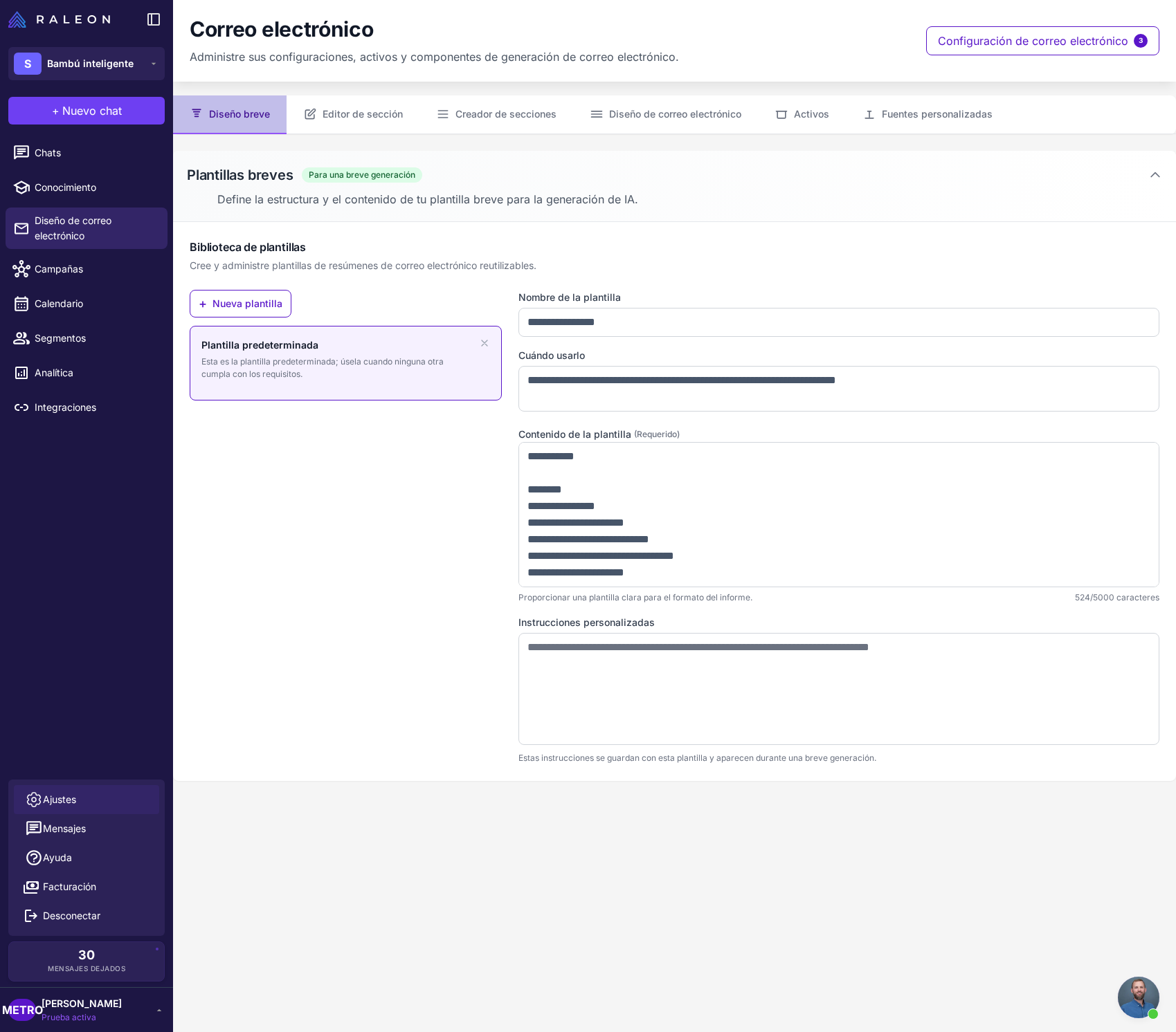
click at [79, 795] on link "Ajustes" at bounding box center [86, 800] width 145 height 29
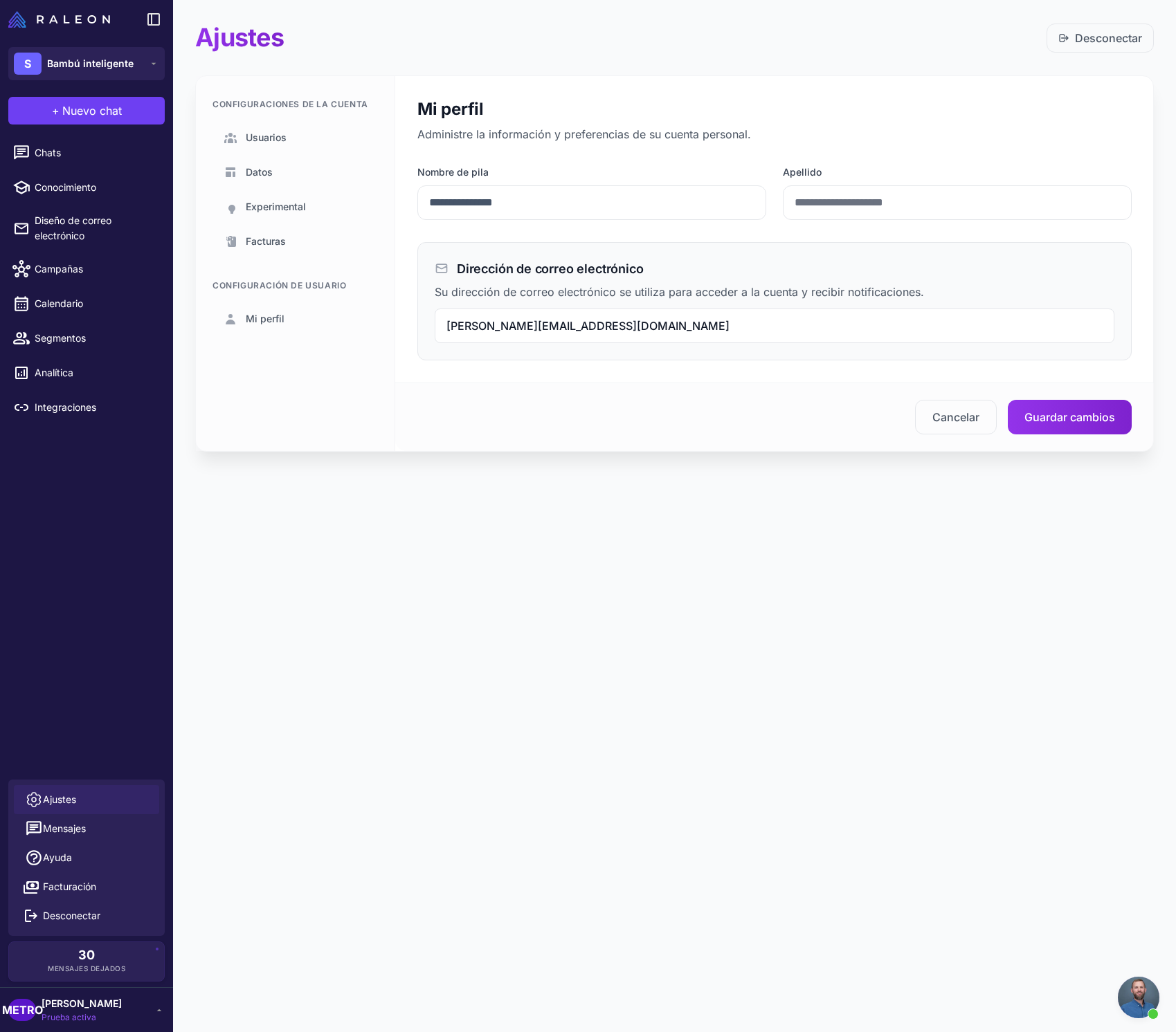
click at [488, 333] on div "[PERSON_NAME][EMAIL_ADDRESS][DOMAIN_NAME]" at bounding box center [774, 326] width 680 height 35
click at [99, 1015] on span "Prueba activa" at bounding box center [81, 1017] width 80 height 13
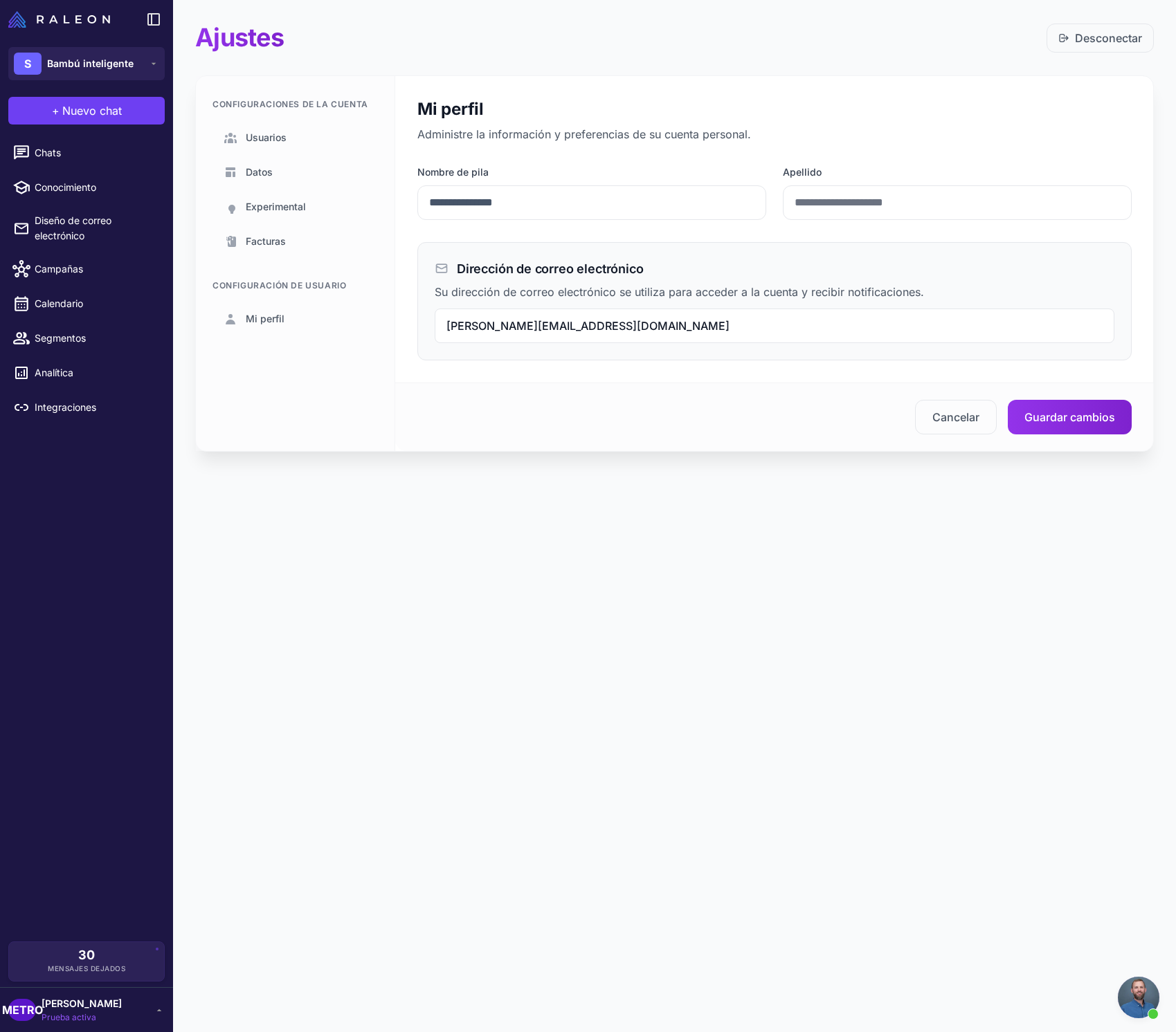
click at [109, 1015] on span "Prueba activa" at bounding box center [81, 1017] width 80 height 13
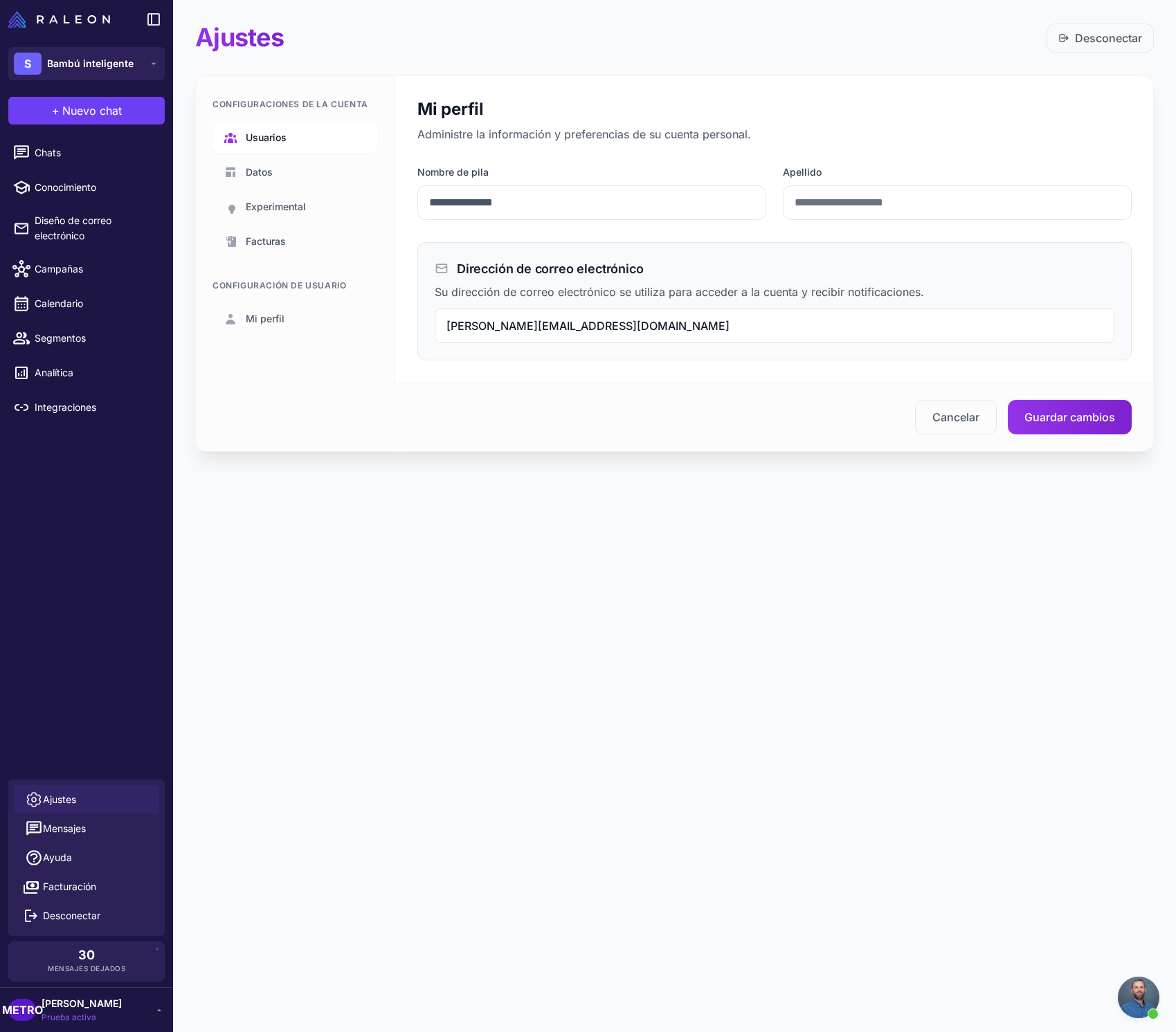
click at [340, 149] on link "Usuarios" at bounding box center [295, 137] width 166 height 32
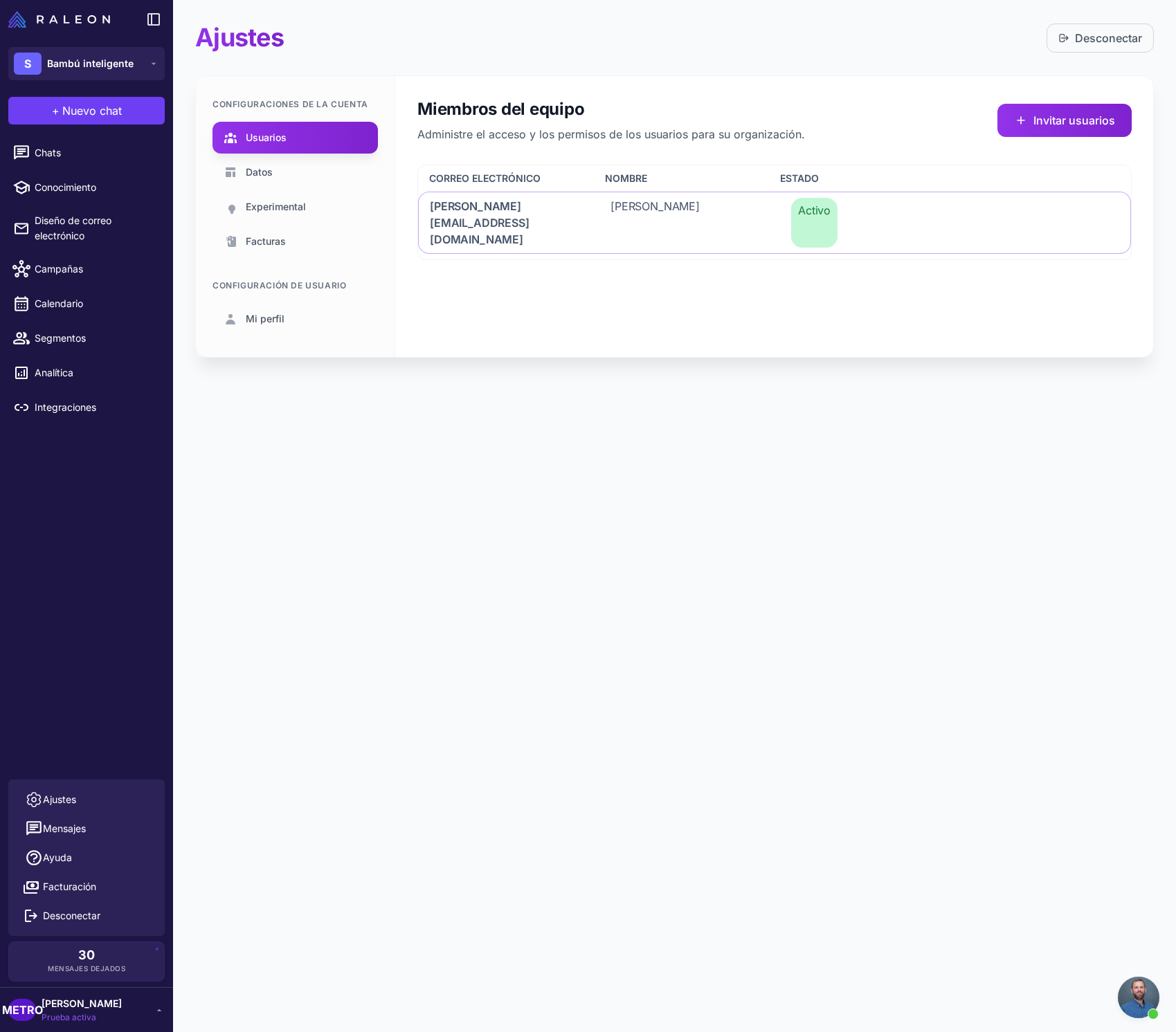
click at [1123, 40] on font "Desconectar" at bounding box center [1108, 38] width 67 height 14
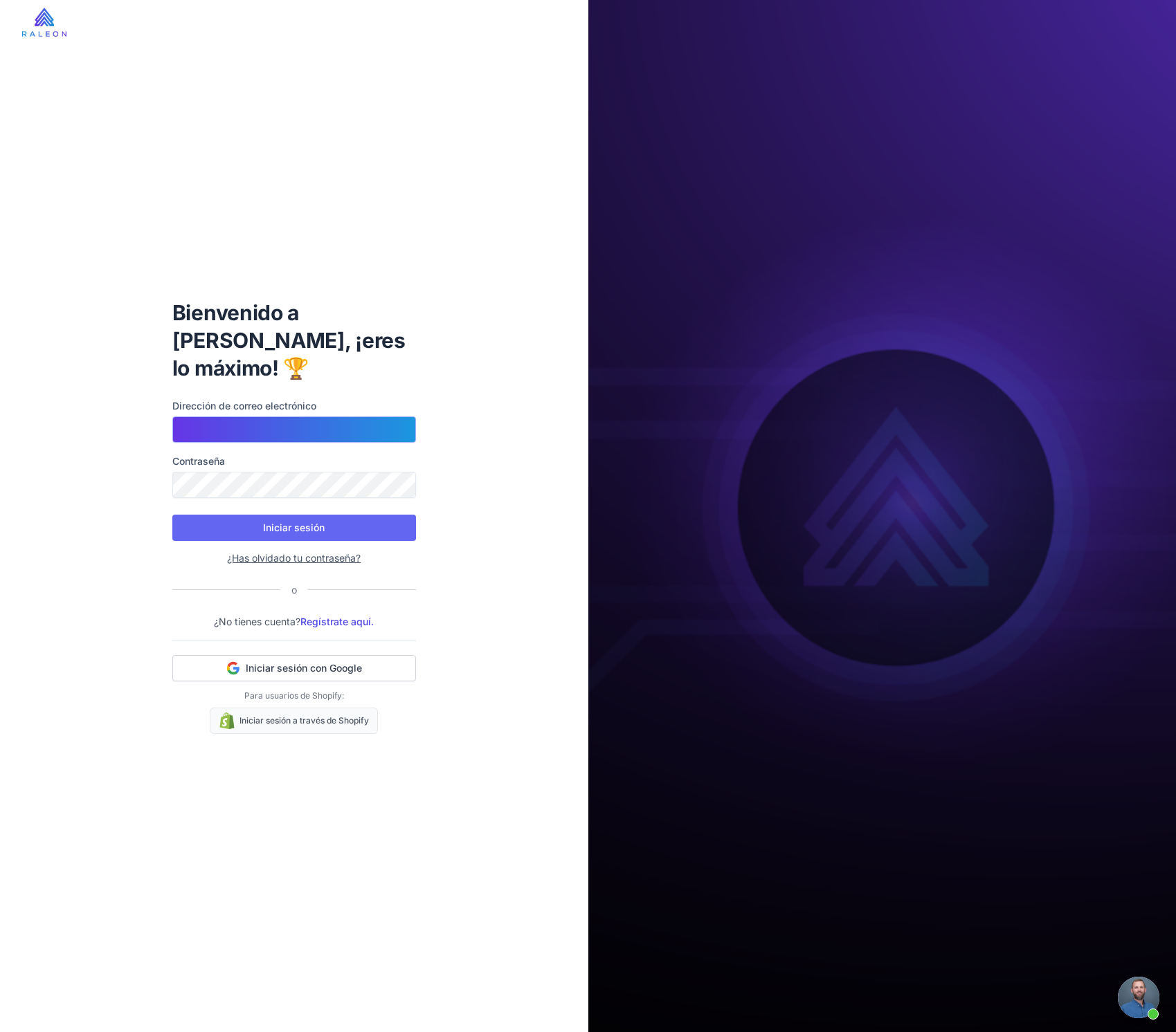
type input "**********"
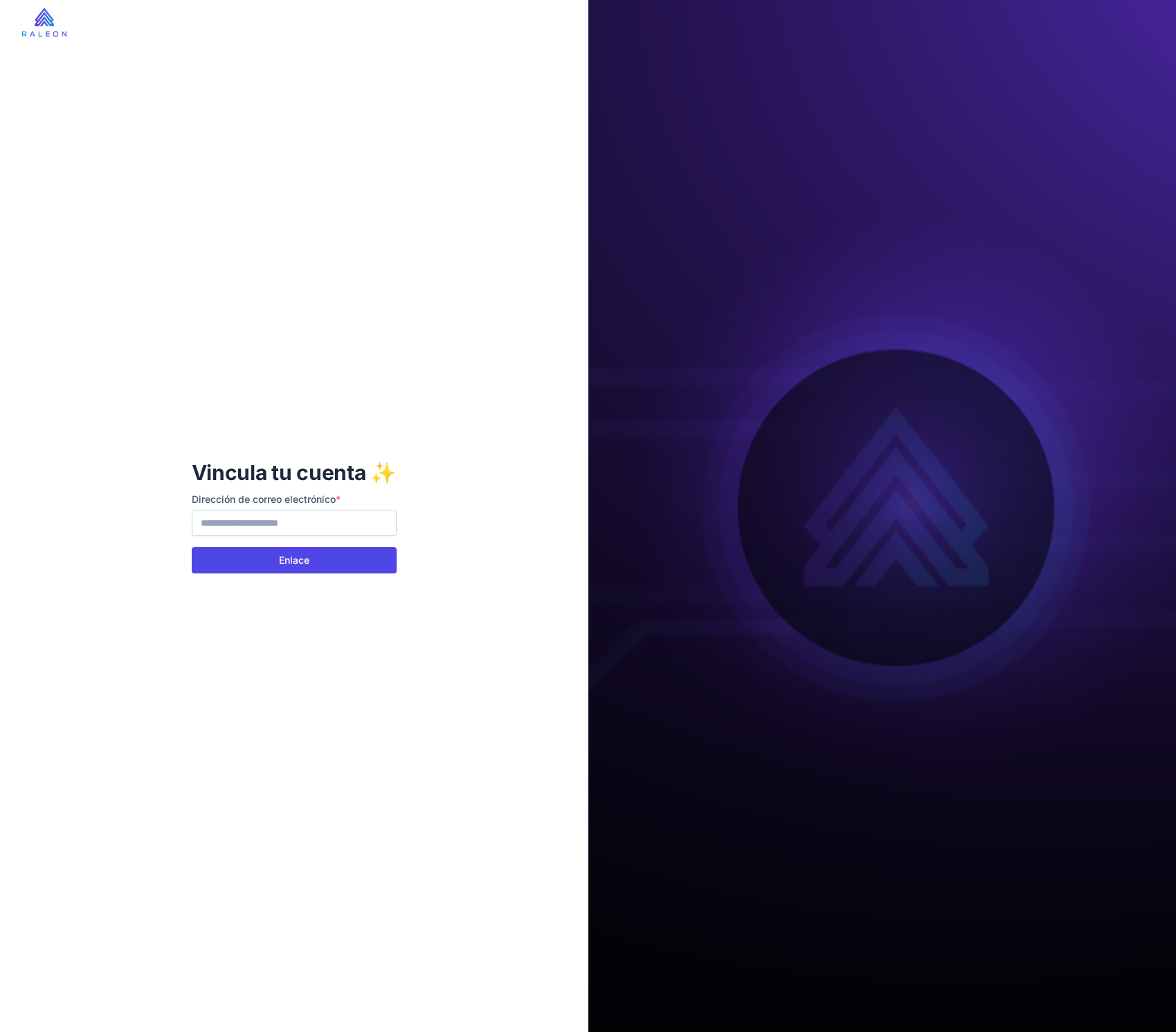
click at [294, 568] on button "Enlace" at bounding box center [294, 560] width 205 height 27
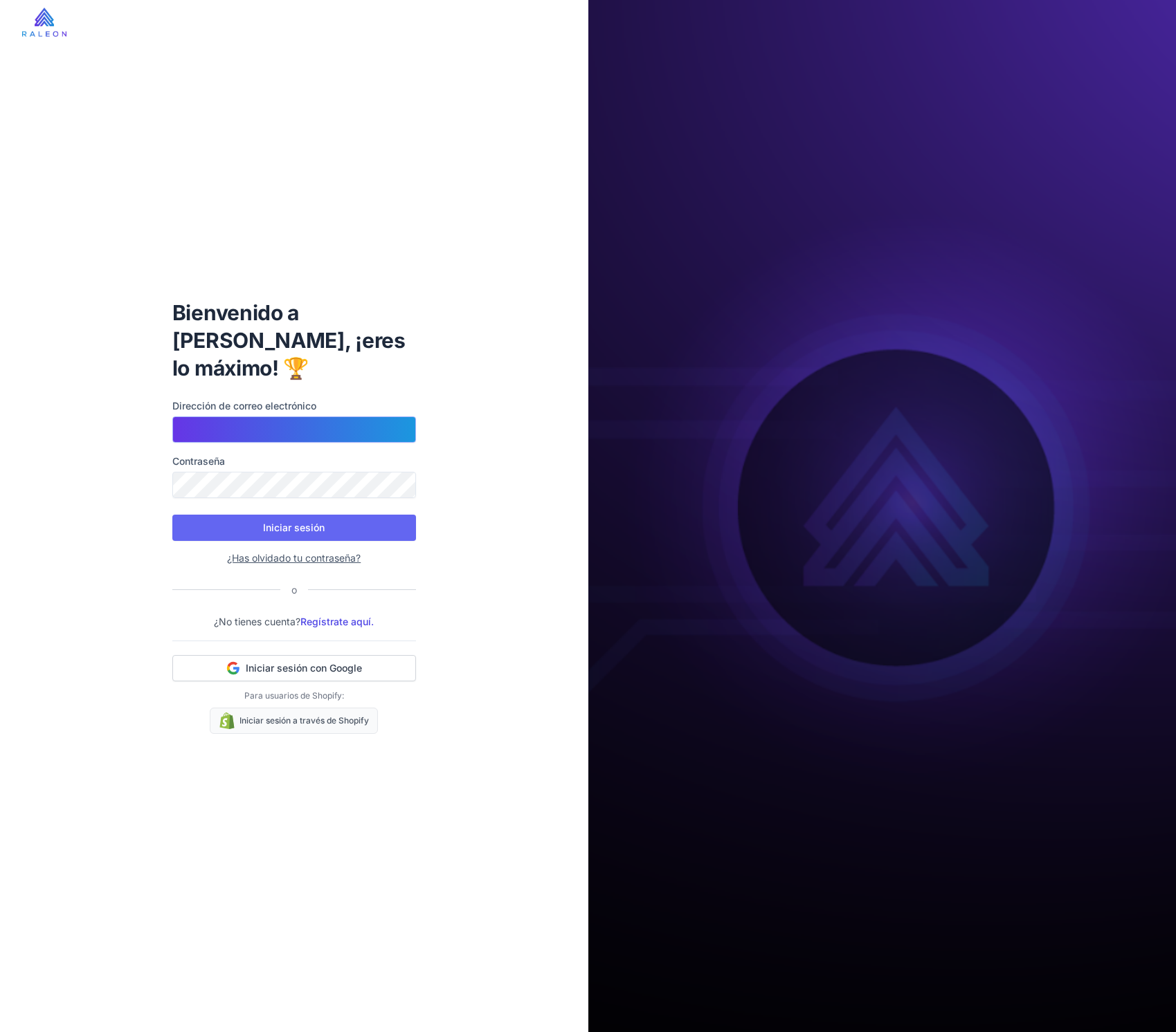
type input "**********"
click at [161, 476] on div "**********" at bounding box center [294, 516] width 266 height 479
click at [54, 528] on div "**********" at bounding box center [294, 516] width 588 height 1032
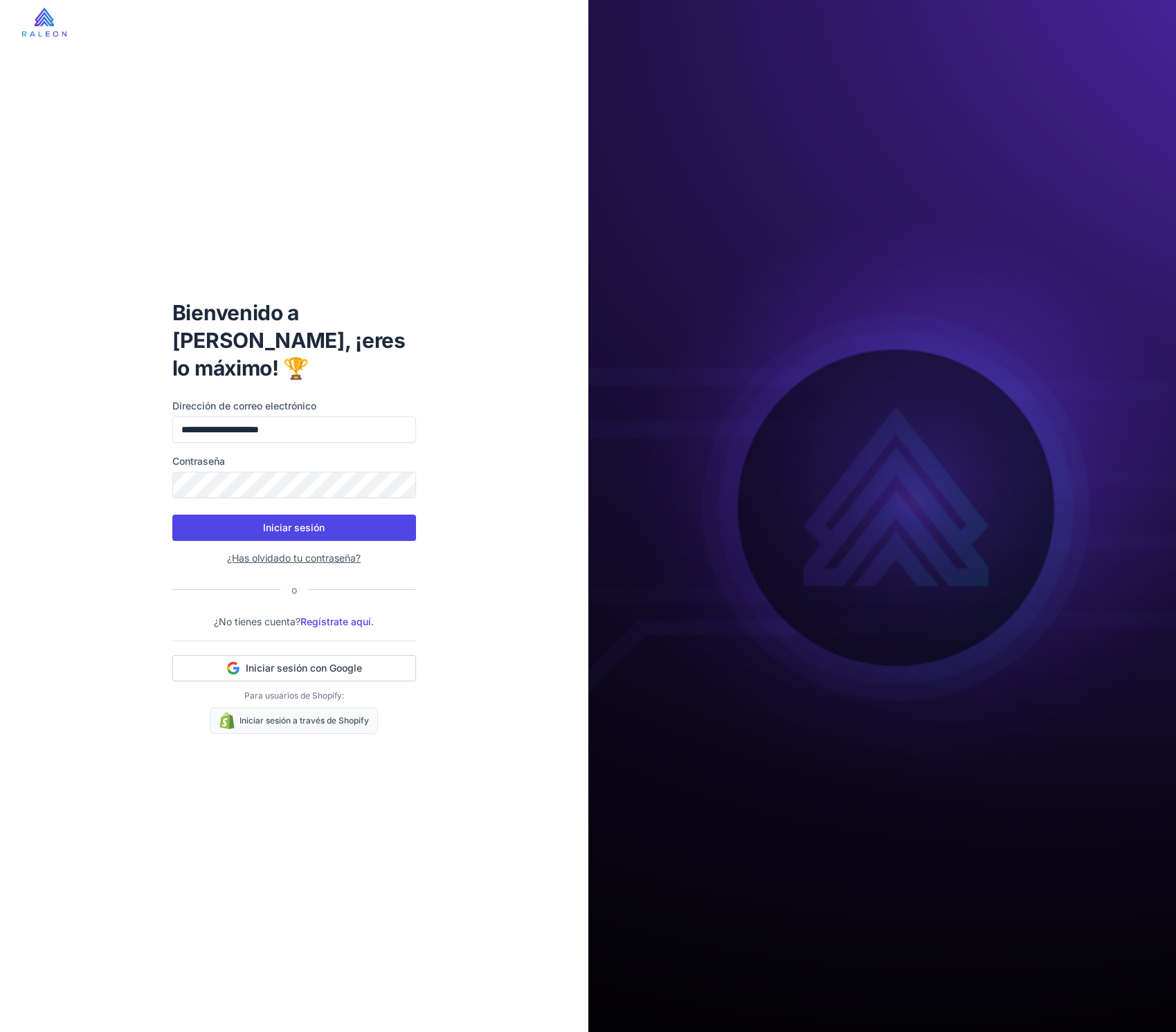
click at [198, 515] on button "Iniciar sesión" at bounding box center [294, 528] width 244 height 27
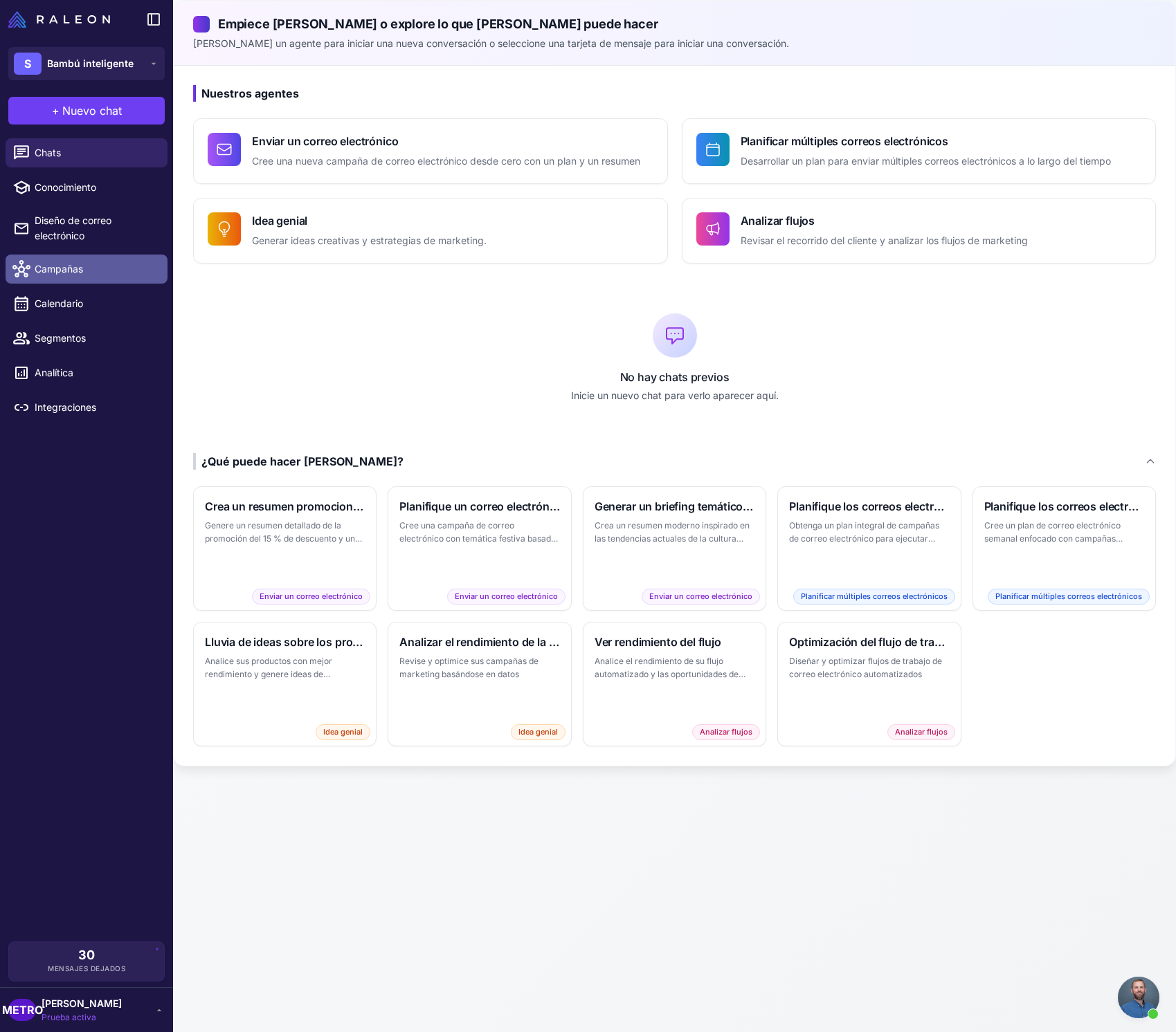
click at [74, 279] on link "Campañas" at bounding box center [86, 269] width 162 height 29
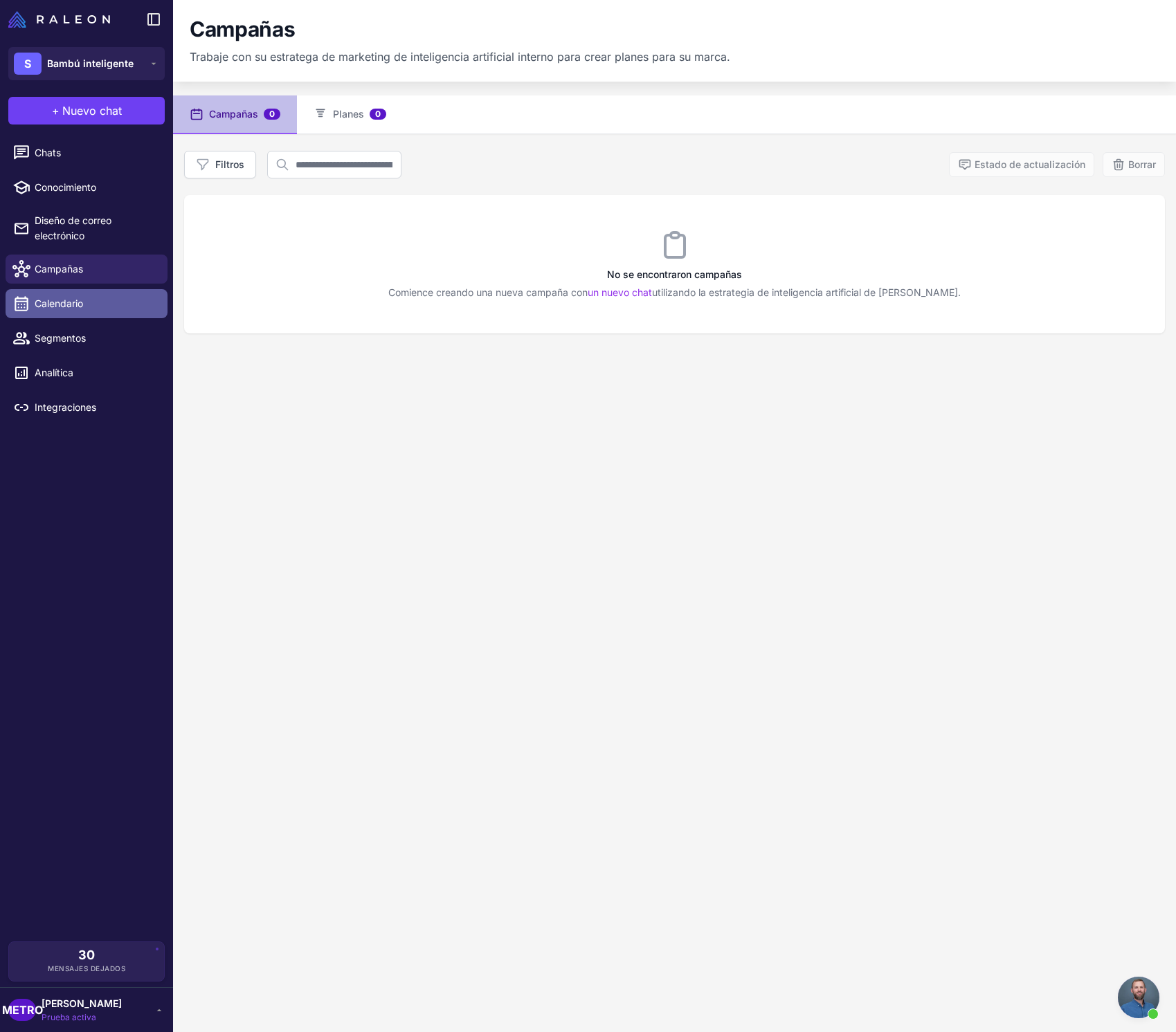
click at [76, 308] on font "Calendario" at bounding box center [59, 303] width 49 height 12
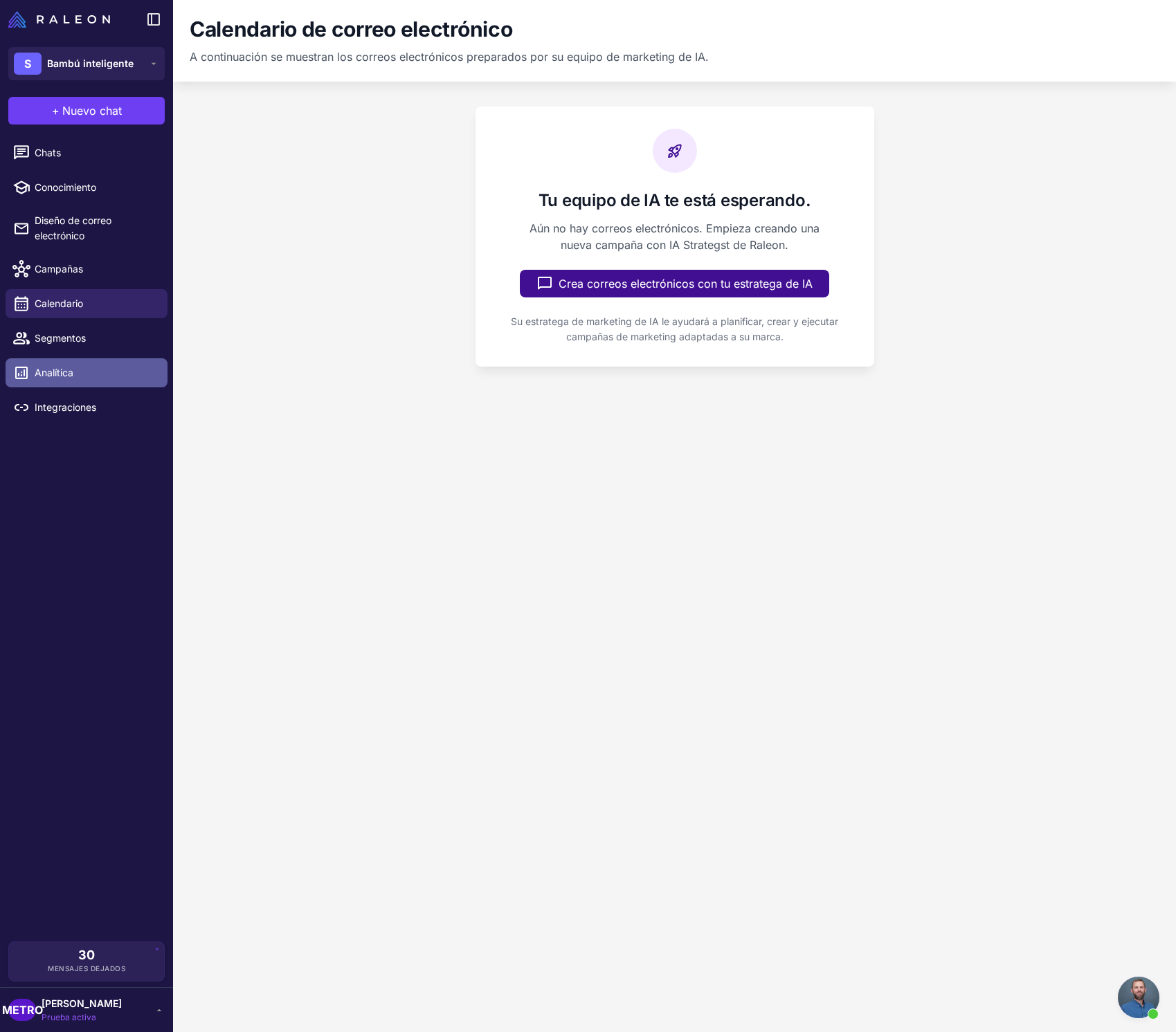
click at [102, 361] on link "Analítica" at bounding box center [86, 373] width 162 height 29
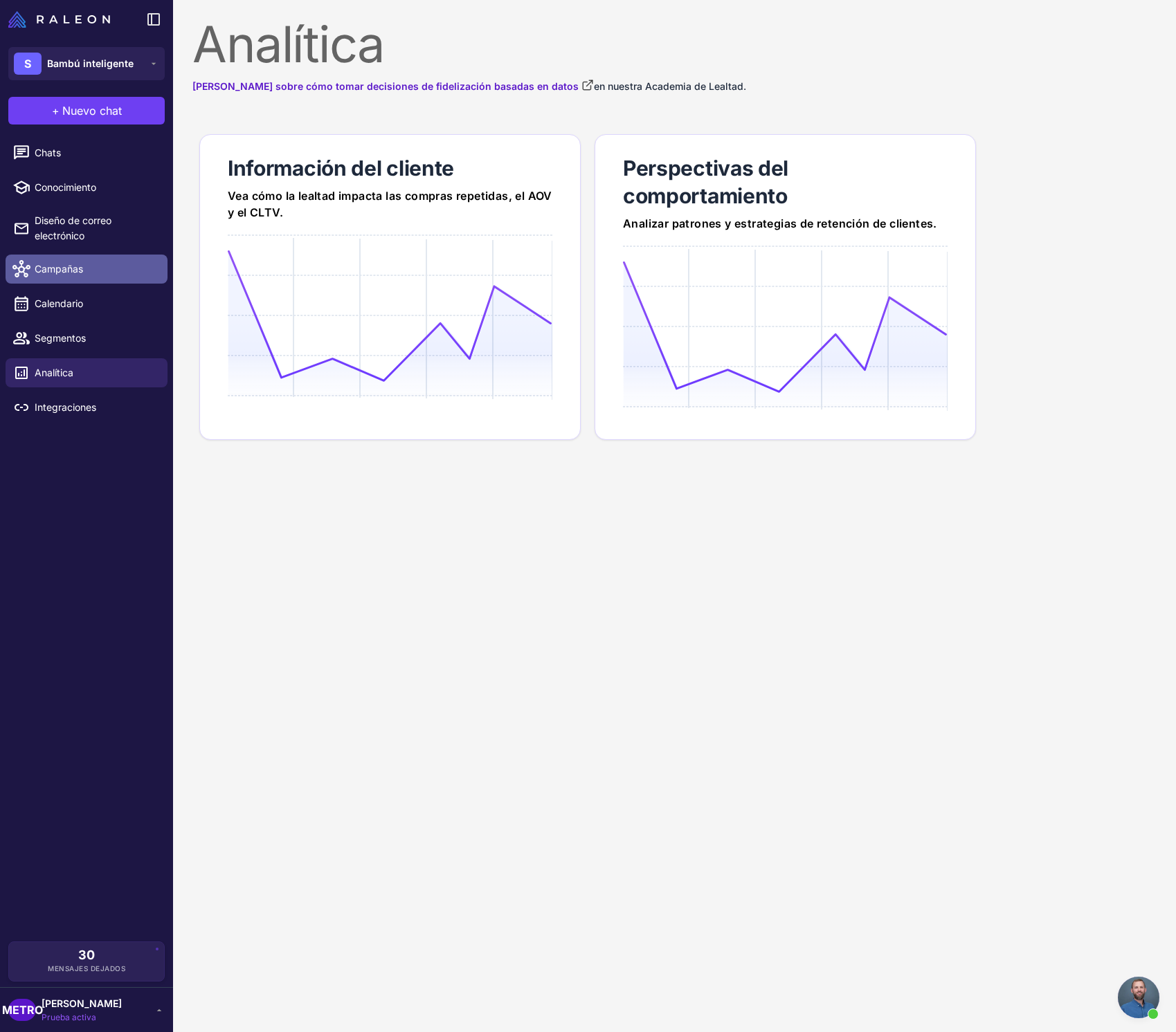
click at [92, 281] on link "Campañas" at bounding box center [86, 269] width 162 height 29
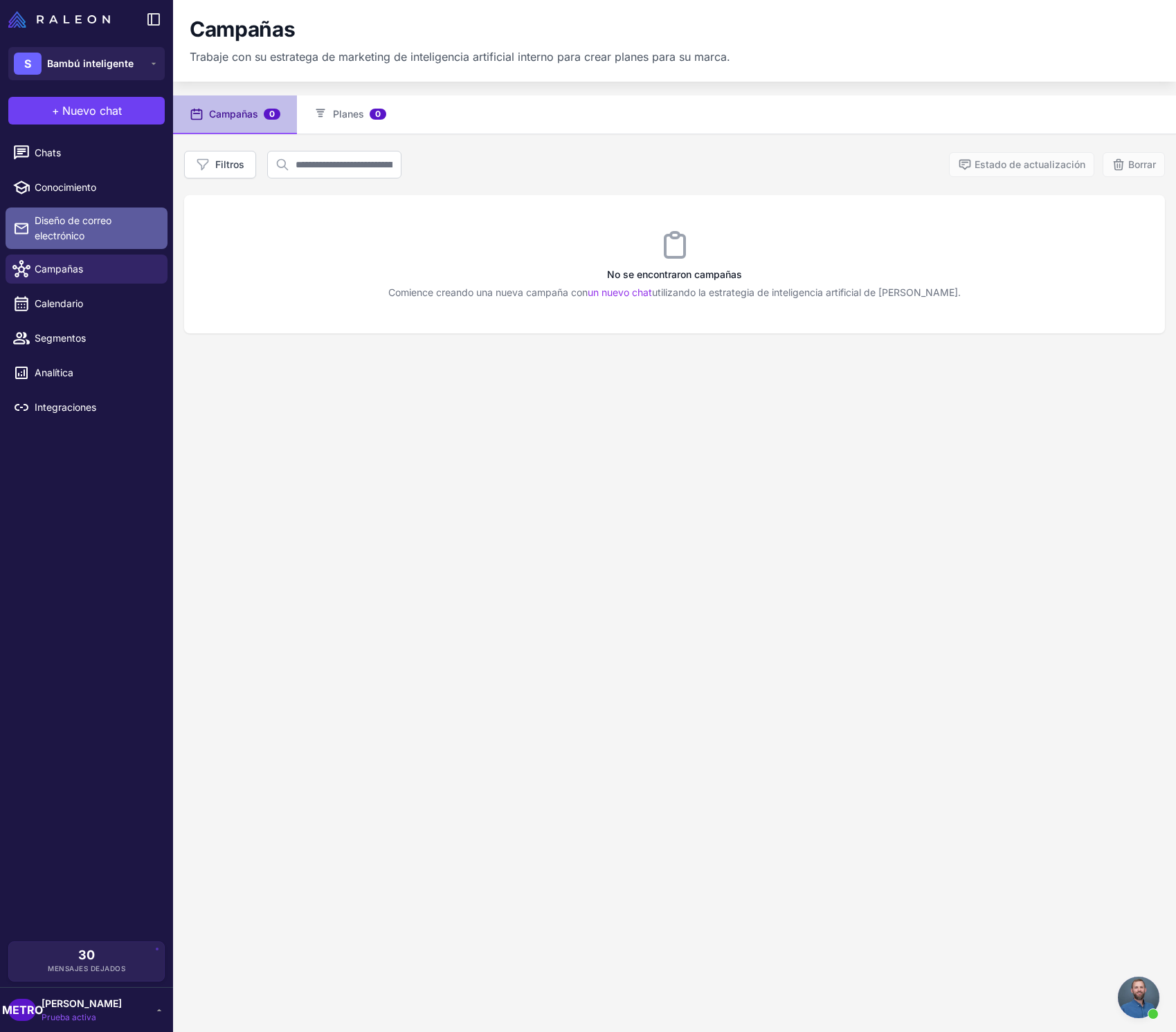
click at [100, 230] on span "Diseño de correo electrónico" at bounding box center [96, 228] width 121 height 30
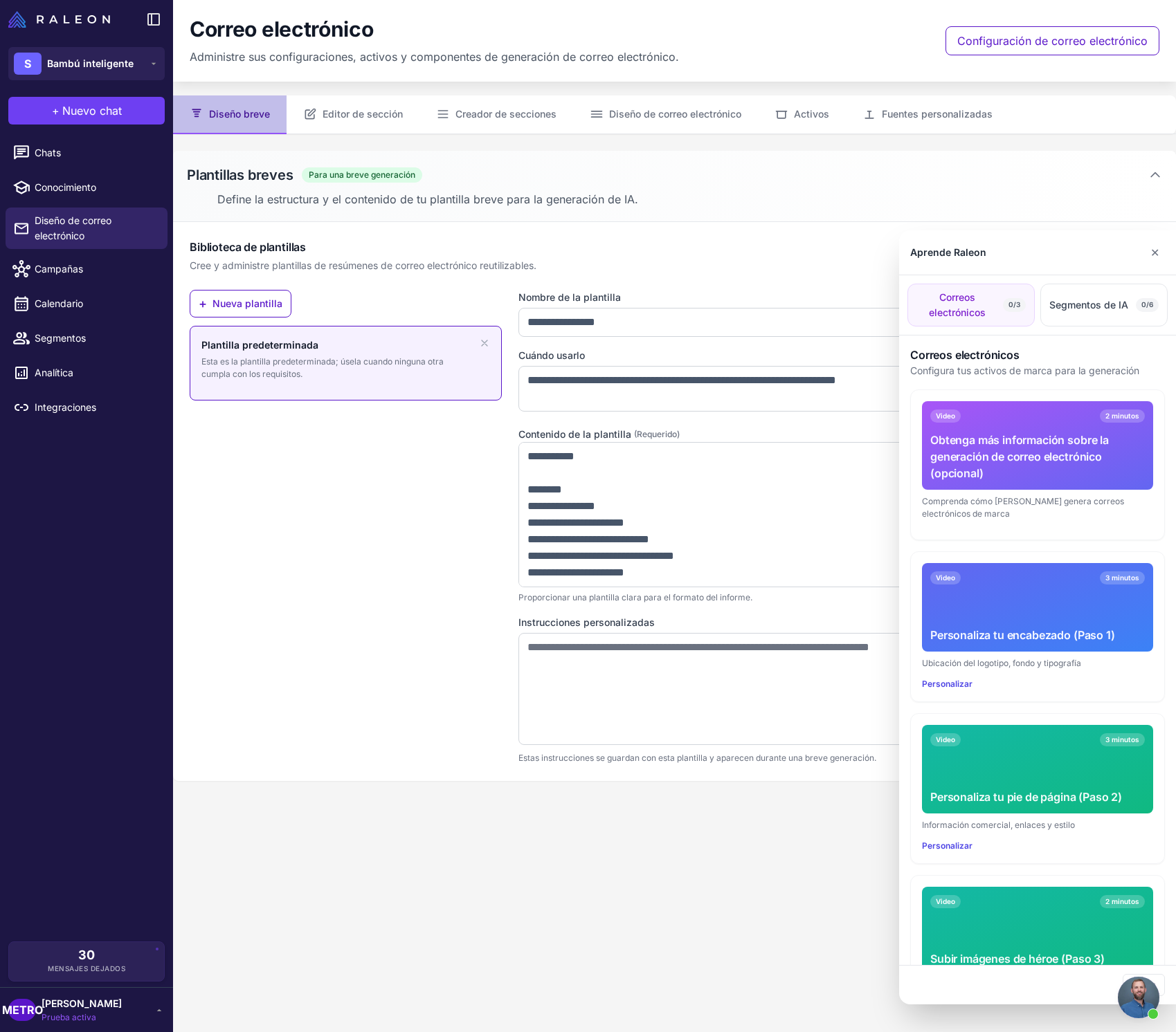
click at [81, 185] on div at bounding box center [588, 516] width 1176 height 1032
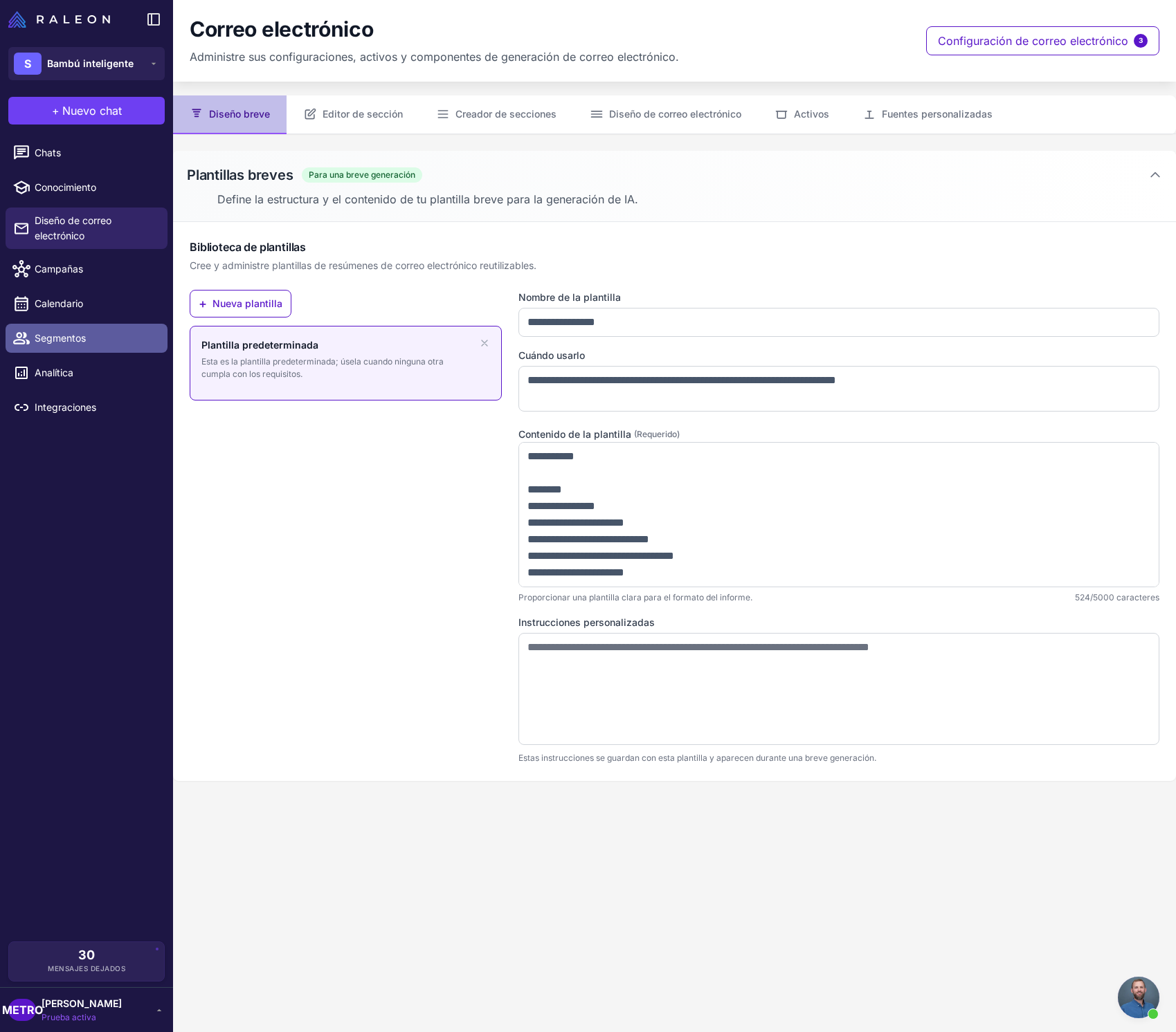
click at [100, 348] on link "Segmentos" at bounding box center [86, 338] width 162 height 29
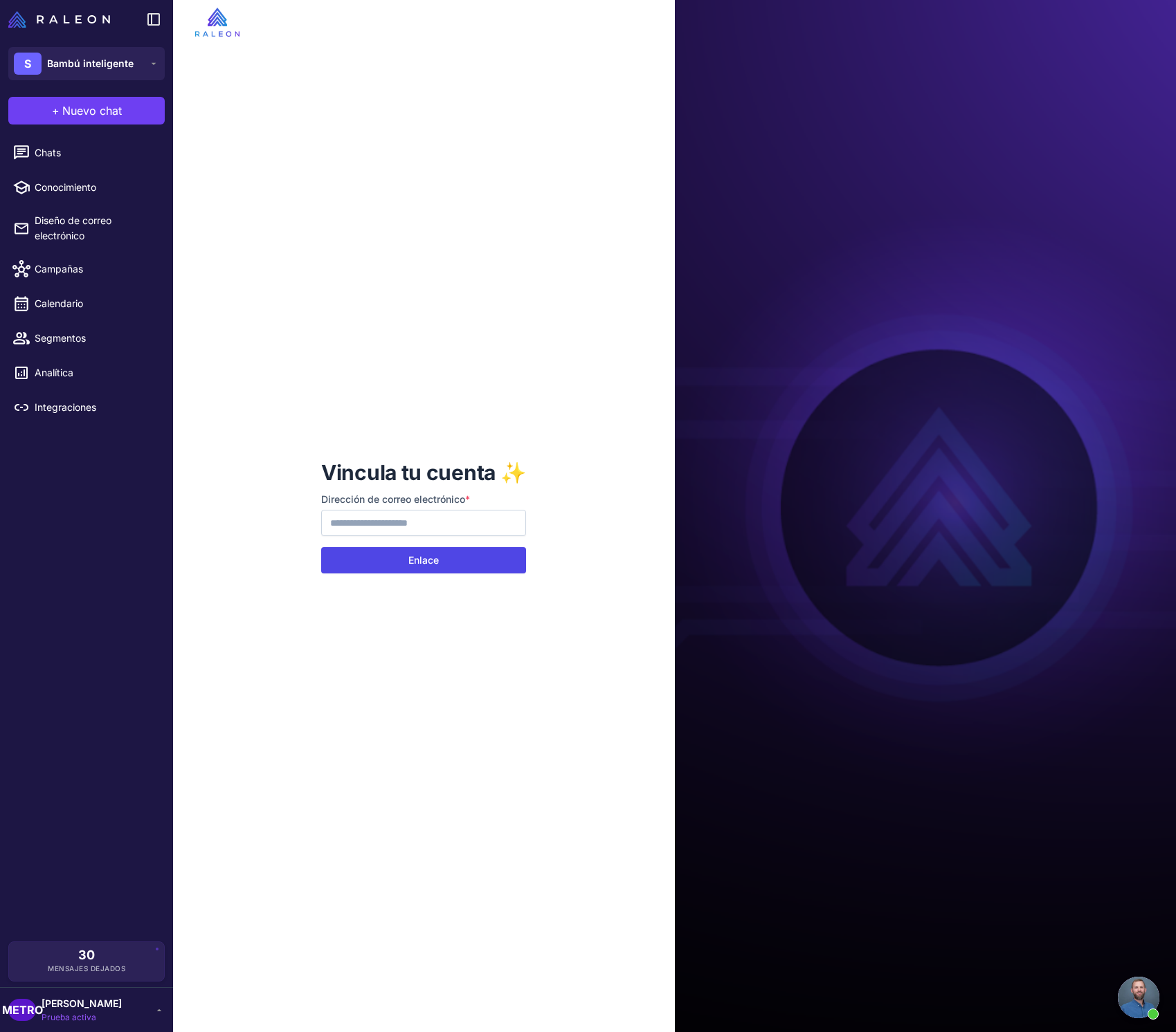
click at [410, 566] on font "Enlace" at bounding box center [423, 560] width 30 height 14
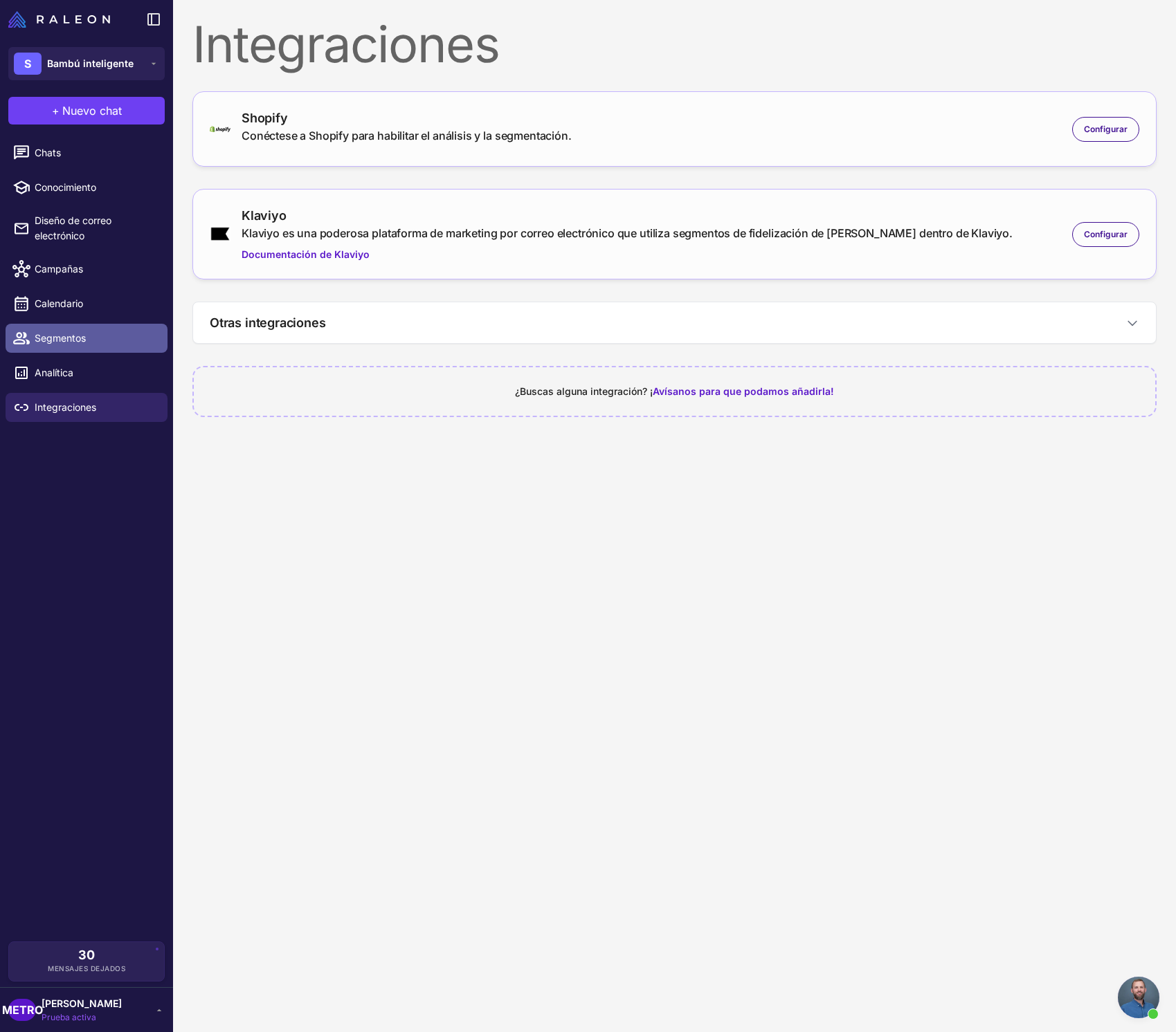
click at [86, 337] on font "Segmentos" at bounding box center [61, 338] width 52 height 12
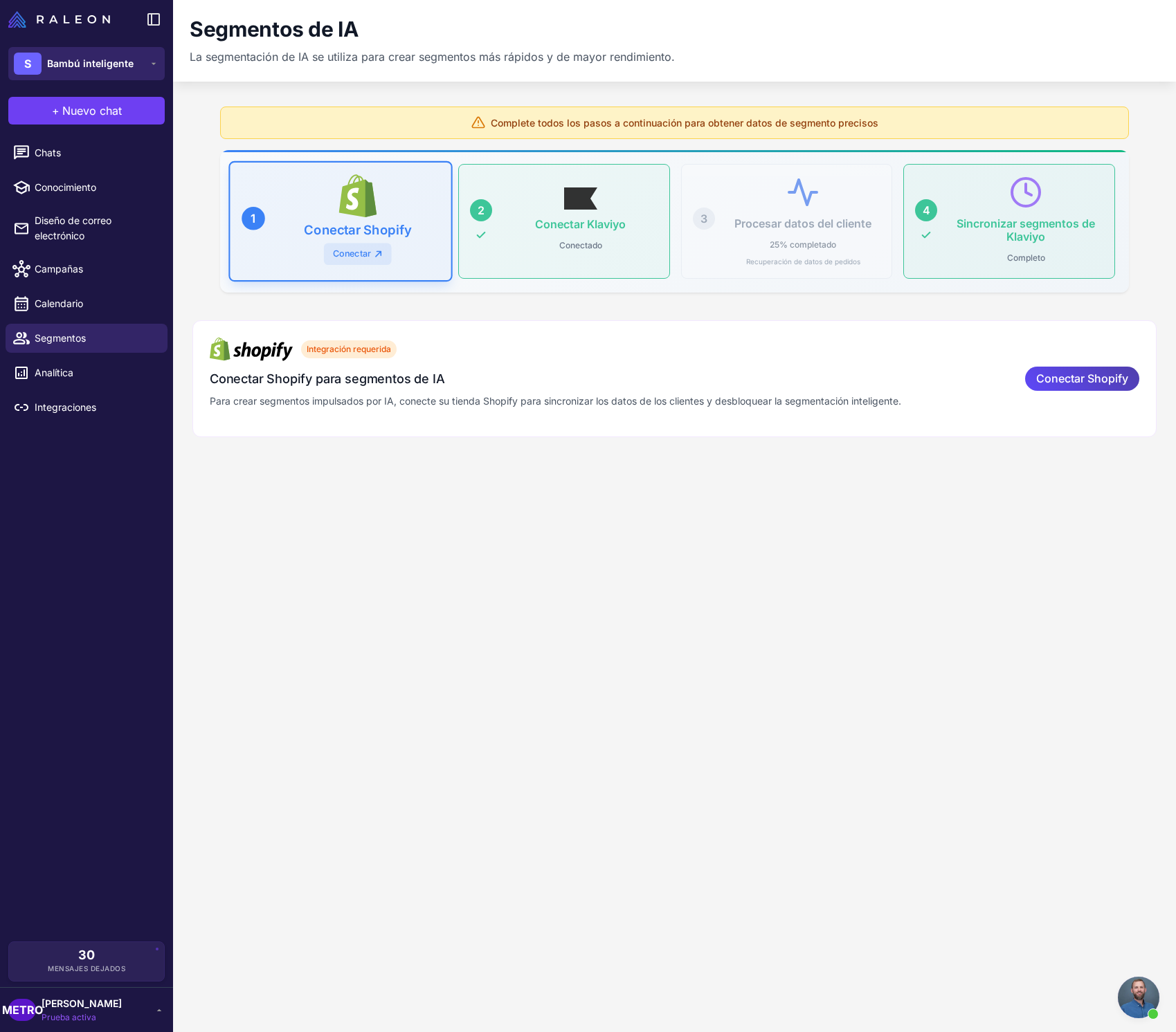
click at [98, 65] on font "Bambú inteligente" at bounding box center [90, 63] width 86 height 12
click at [100, 157] on div "SB Bambú inteligente" at bounding box center [86, 149] width 145 height 33
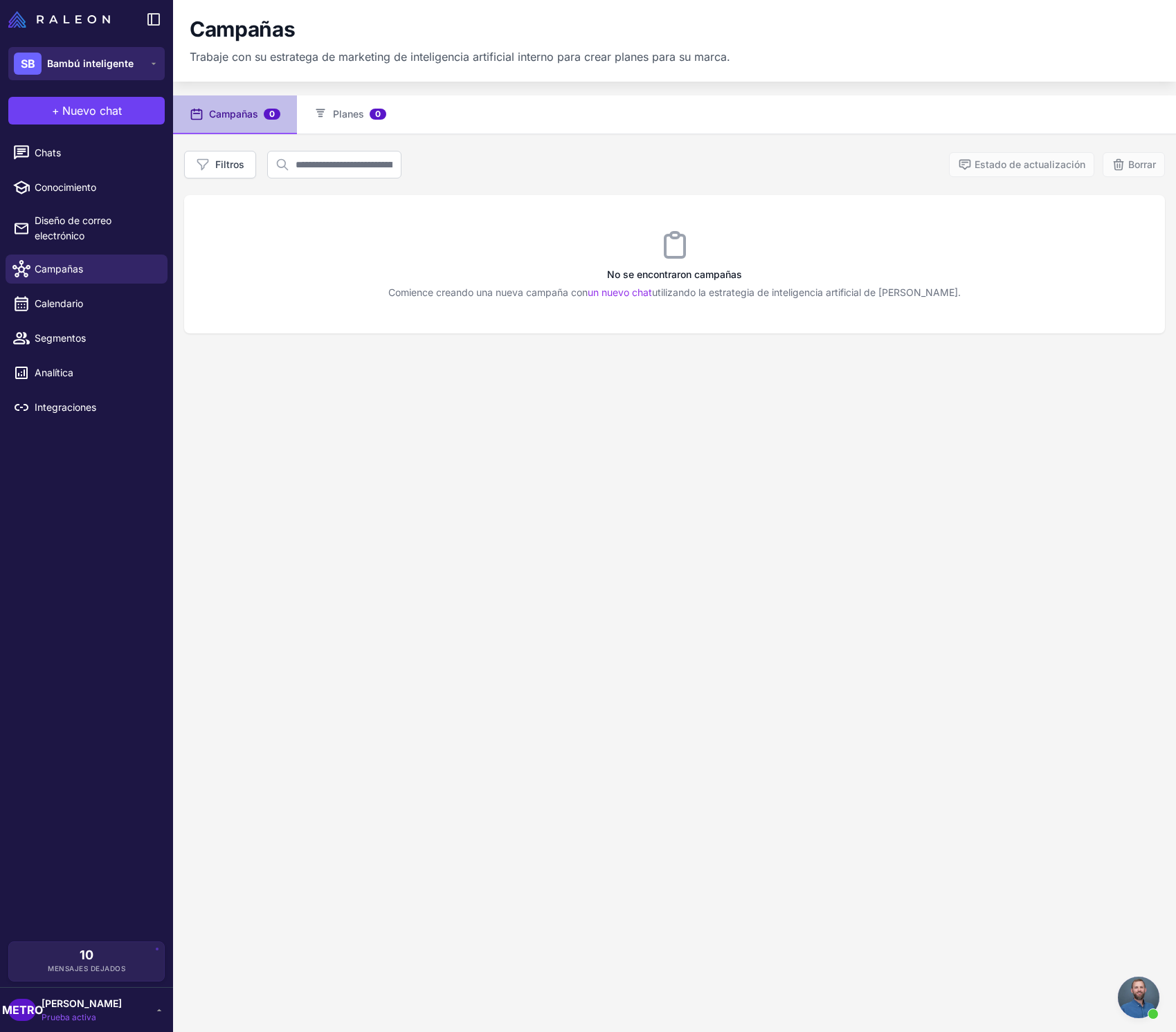
click at [116, 73] on div "SB Bambú inteligente" at bounding box center [74, 63] width 120 height 22
click at [113, 111] on font "Bambú inteligente" at bounding box center [96, 113] width 86 height 12
click at [61, 406] on font "Integraciones" at bounding box center [65, 407] width 62 height 12
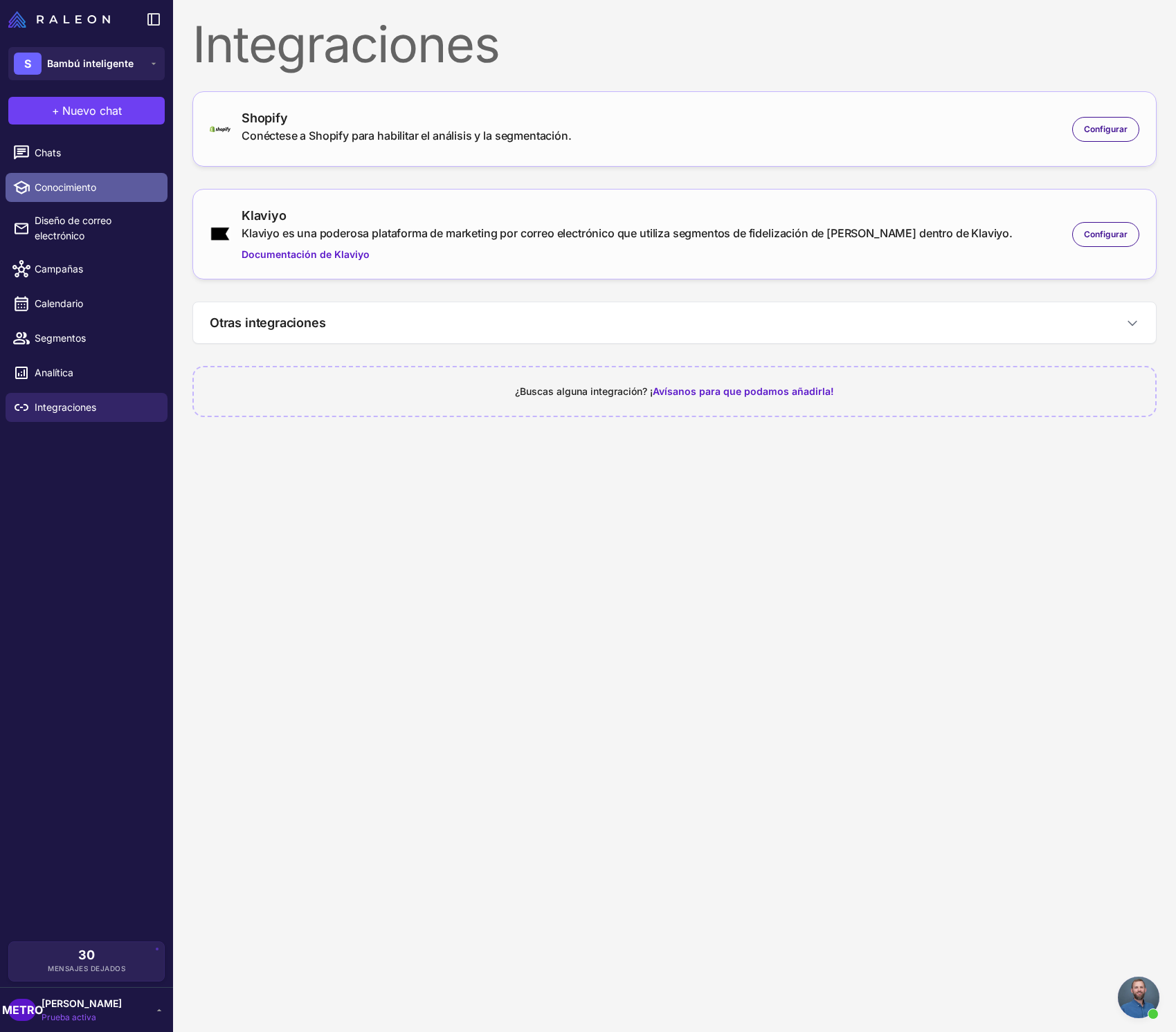
click at [88, 189] on font "Conocimiento" at bounding box center [65, 187] width 62 height 12
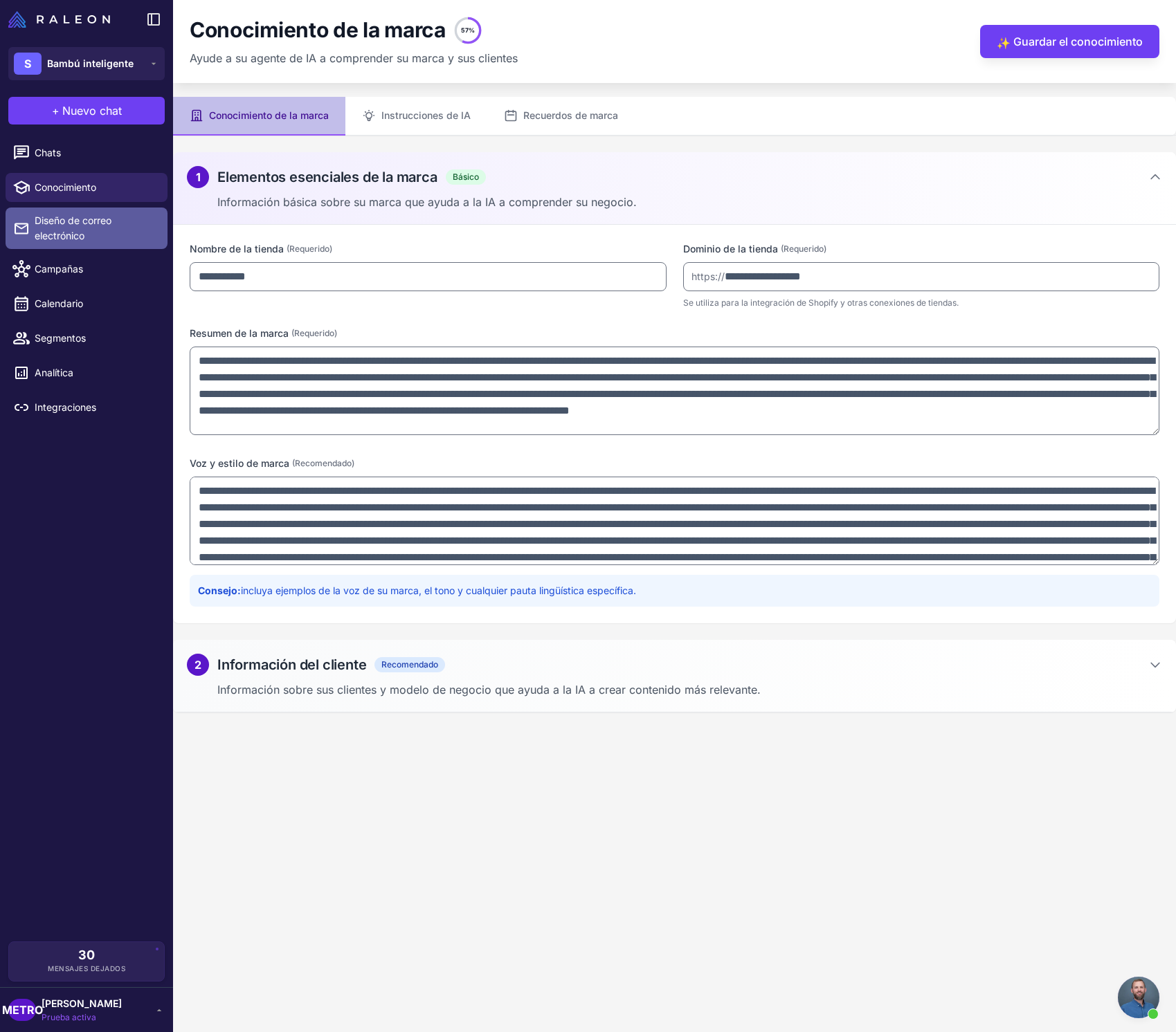
click at [91, 227] on span "Diseño de correo electrónico" at bounding box center [96, 228] width 121 height 30
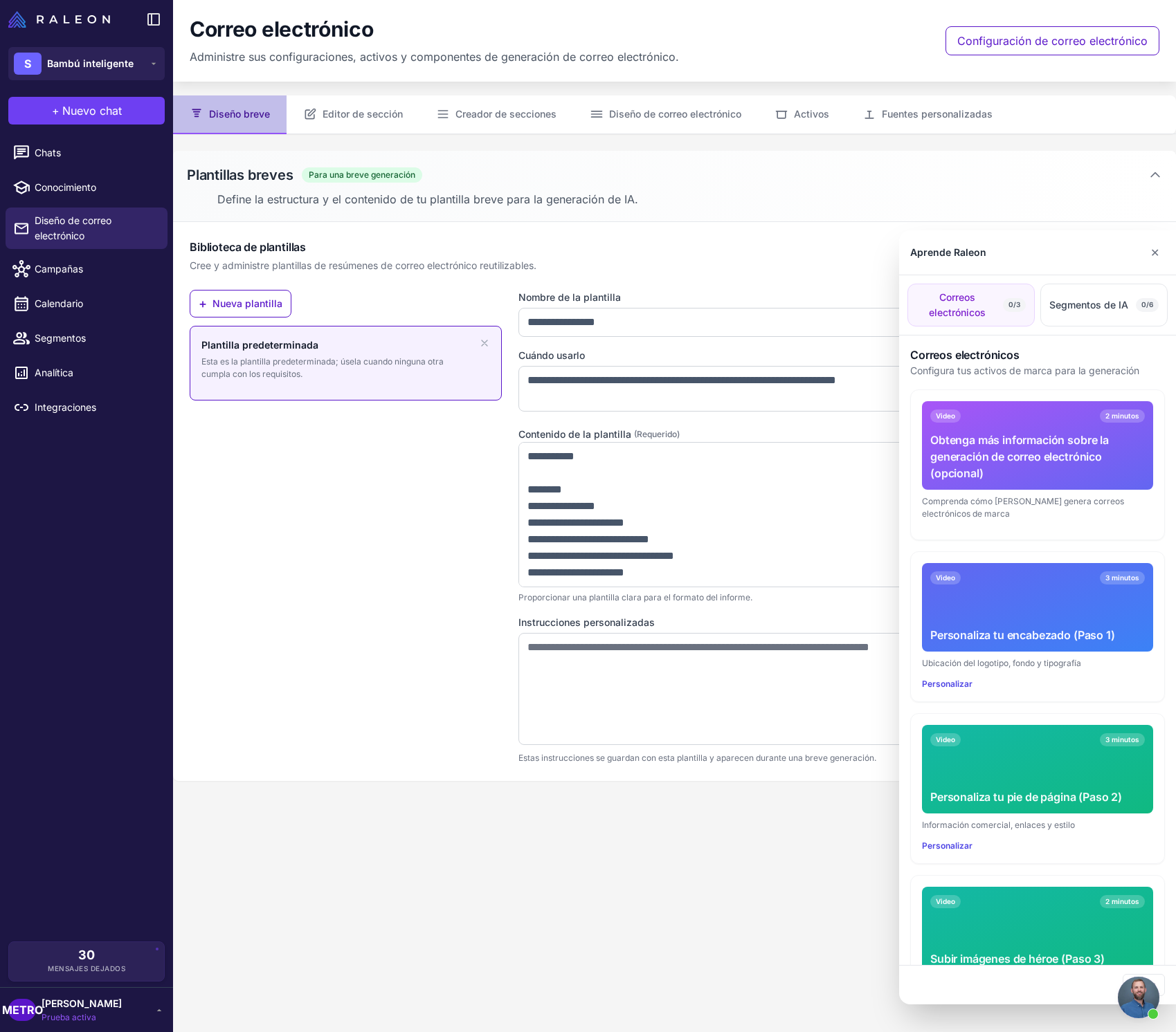
click at [84, 275] on div at bounding box center [588, 516] width 1176 height 1032
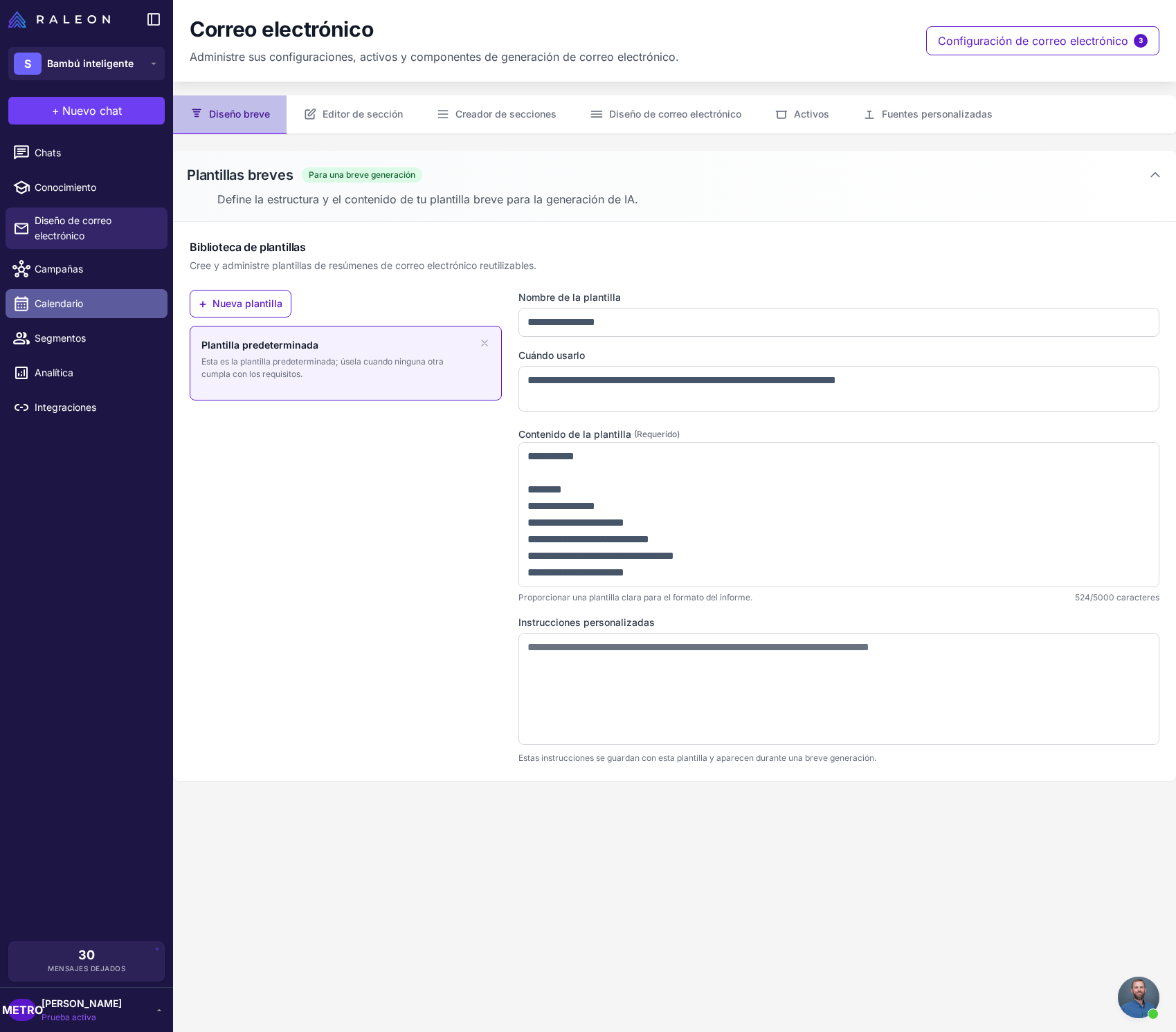
click at [86, 305] on span "Calendario" at bounding box center [96, 304] width 121 height 16
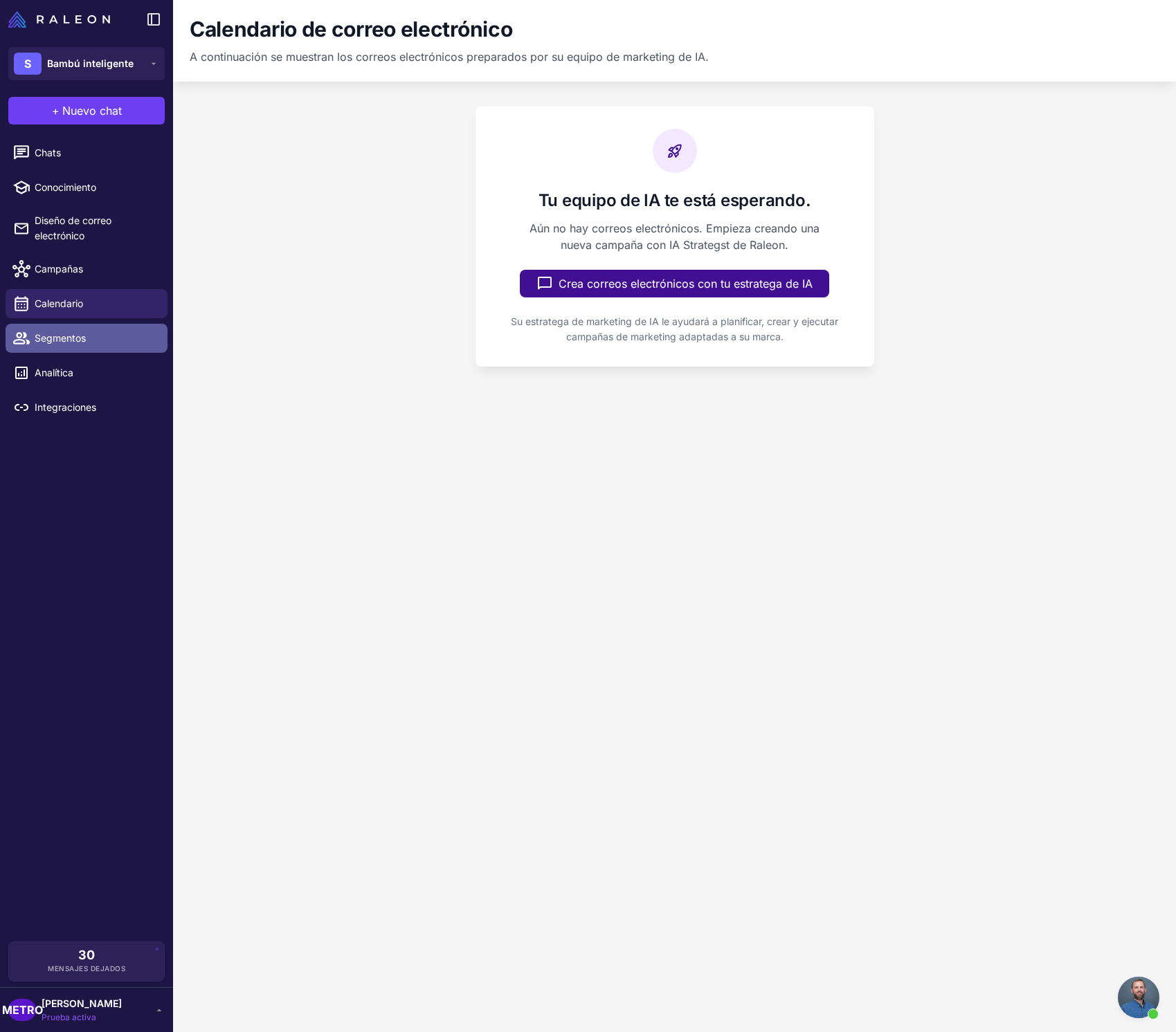
click at [88, 350] on link "Segmentos" at bounding box center [86, 338] width 162 height 29
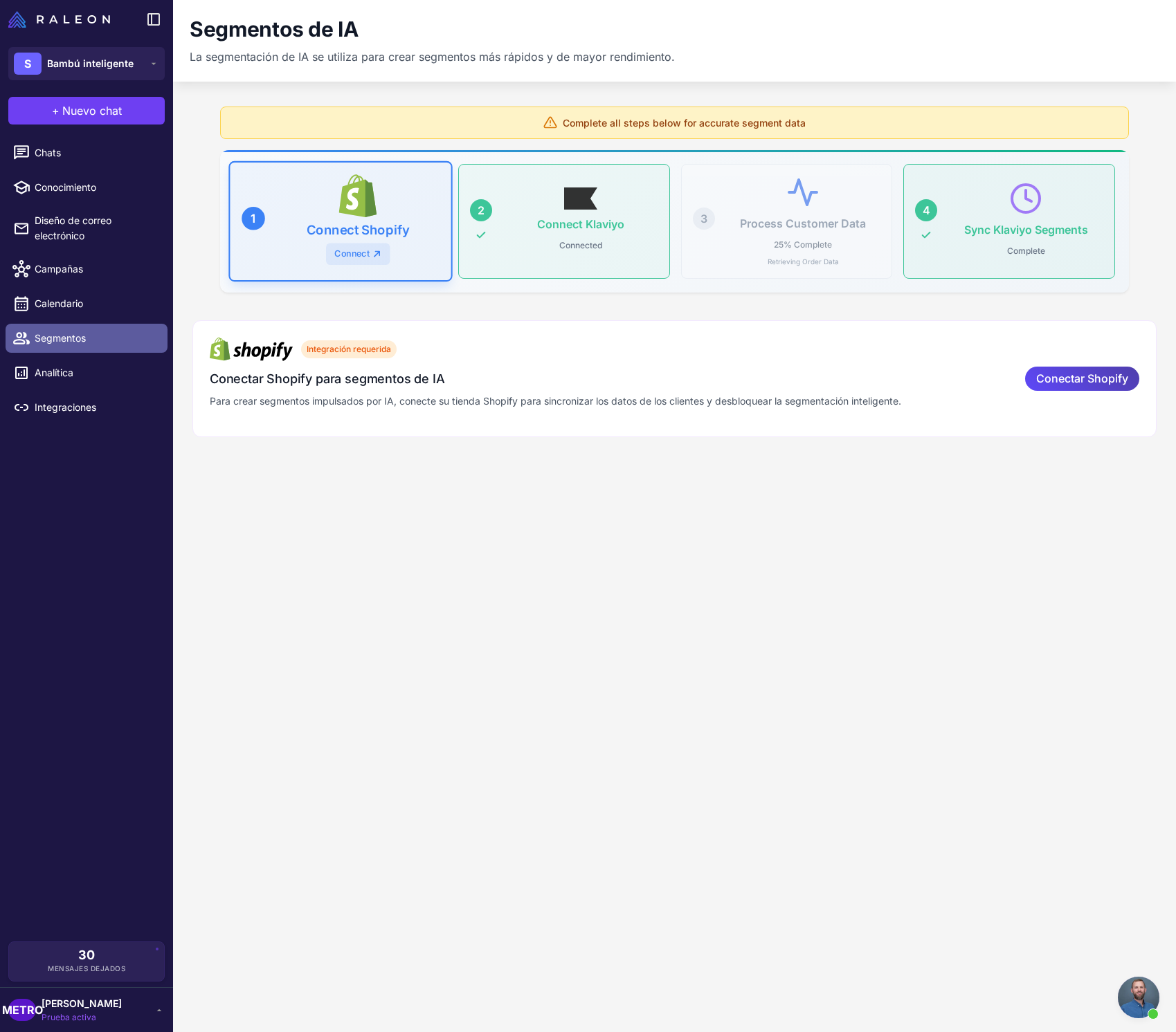
click at [98, 346] on link "Segmentos" at bounding box center [86, 338] width 162 height 29
click at [149, 74] on button "S Bambú inteligente" at bounding box center [86, 63] width 156 height 33
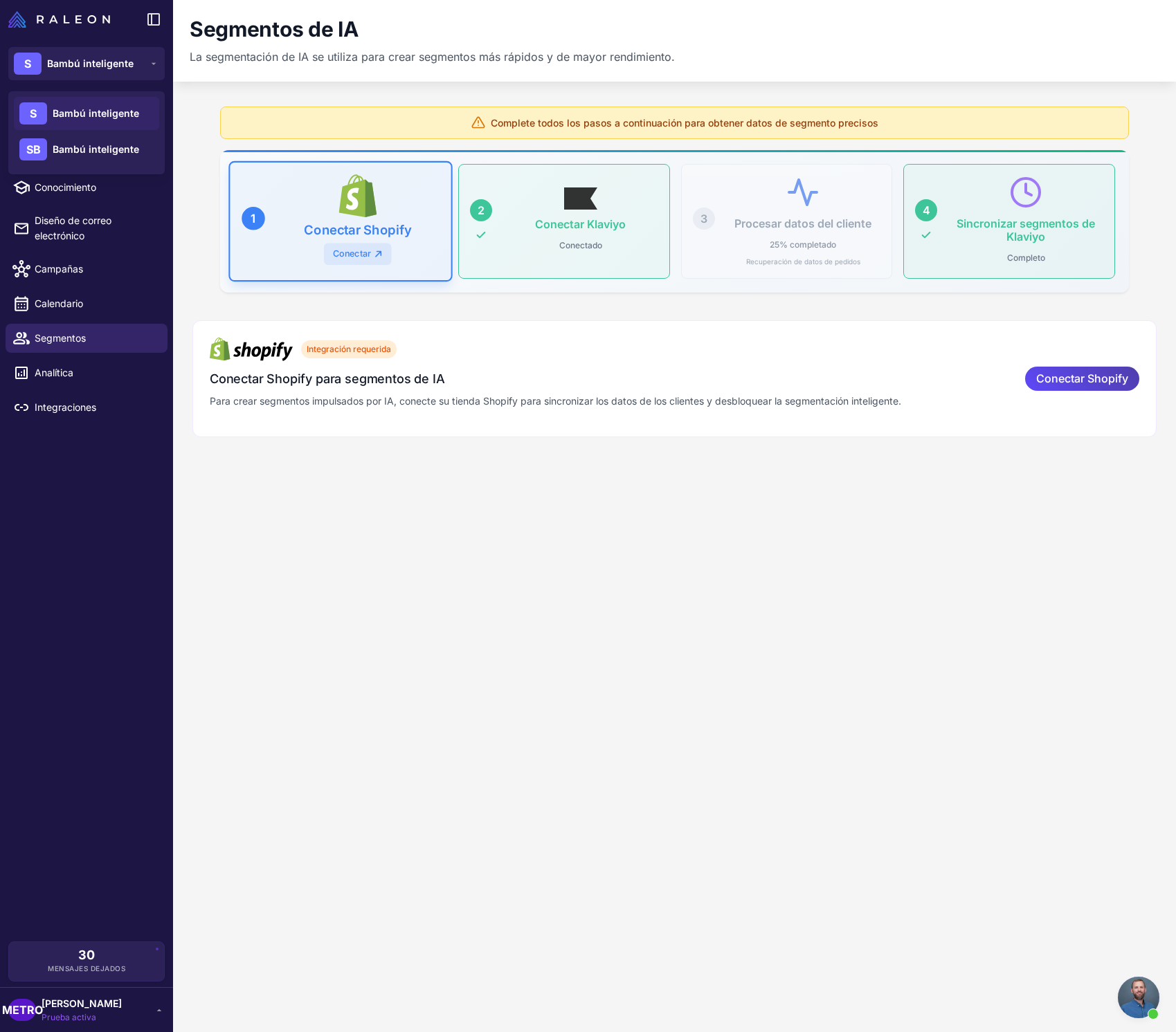
drag, startPoint x: 118, startPoint y: 552, endPoint x: 115, endPoint y: 610, distance: 58.1
click at [118, 552] on div "Chats Conocimiento Diseño de correo electrónico Campañas Calendario Segmentos A…" at bounding box center [86, 536] width 173 height 808
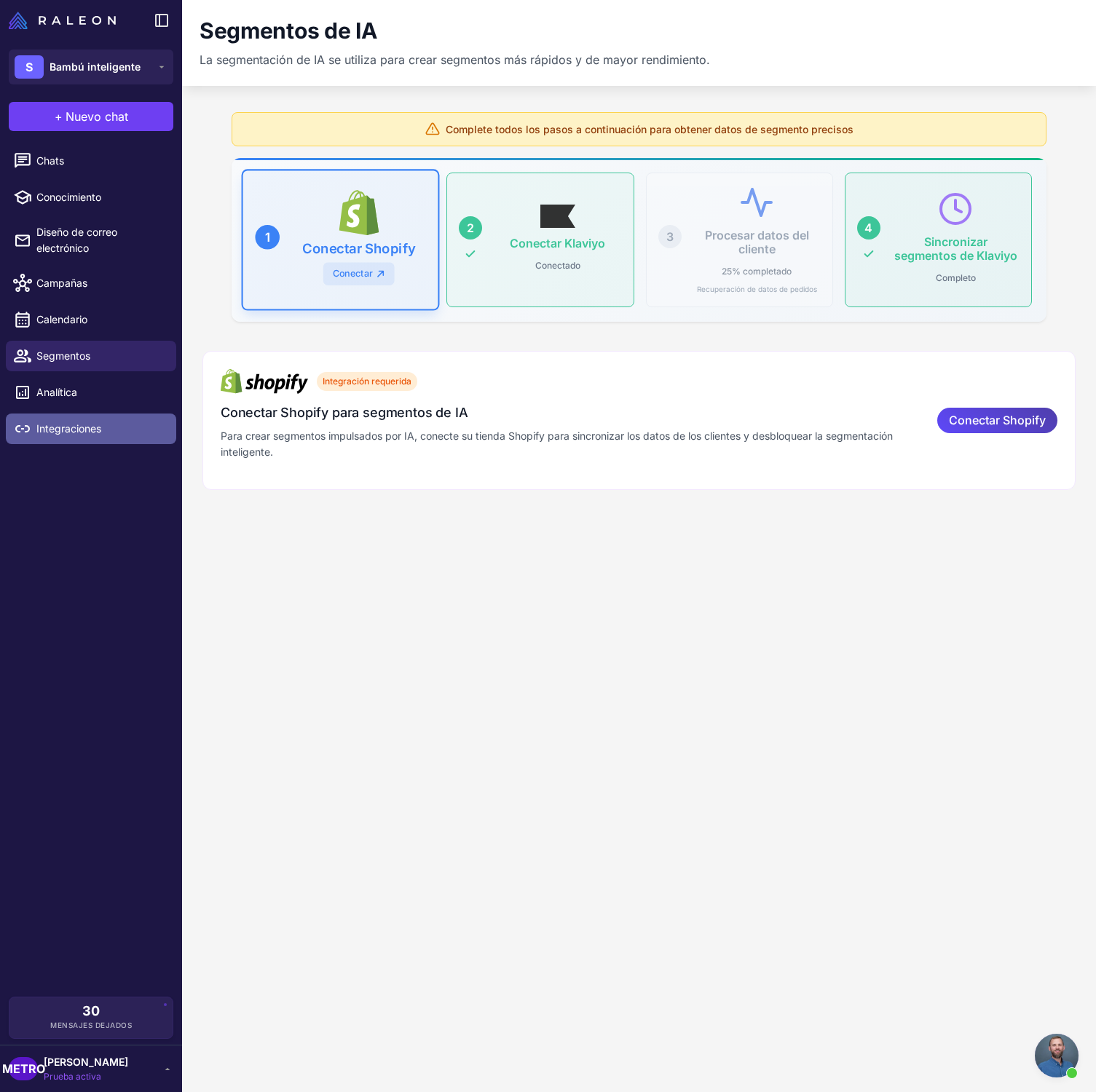
click at [116, 423] on span "Integraciones" at bounding box center [101, 429] width 128 height 16
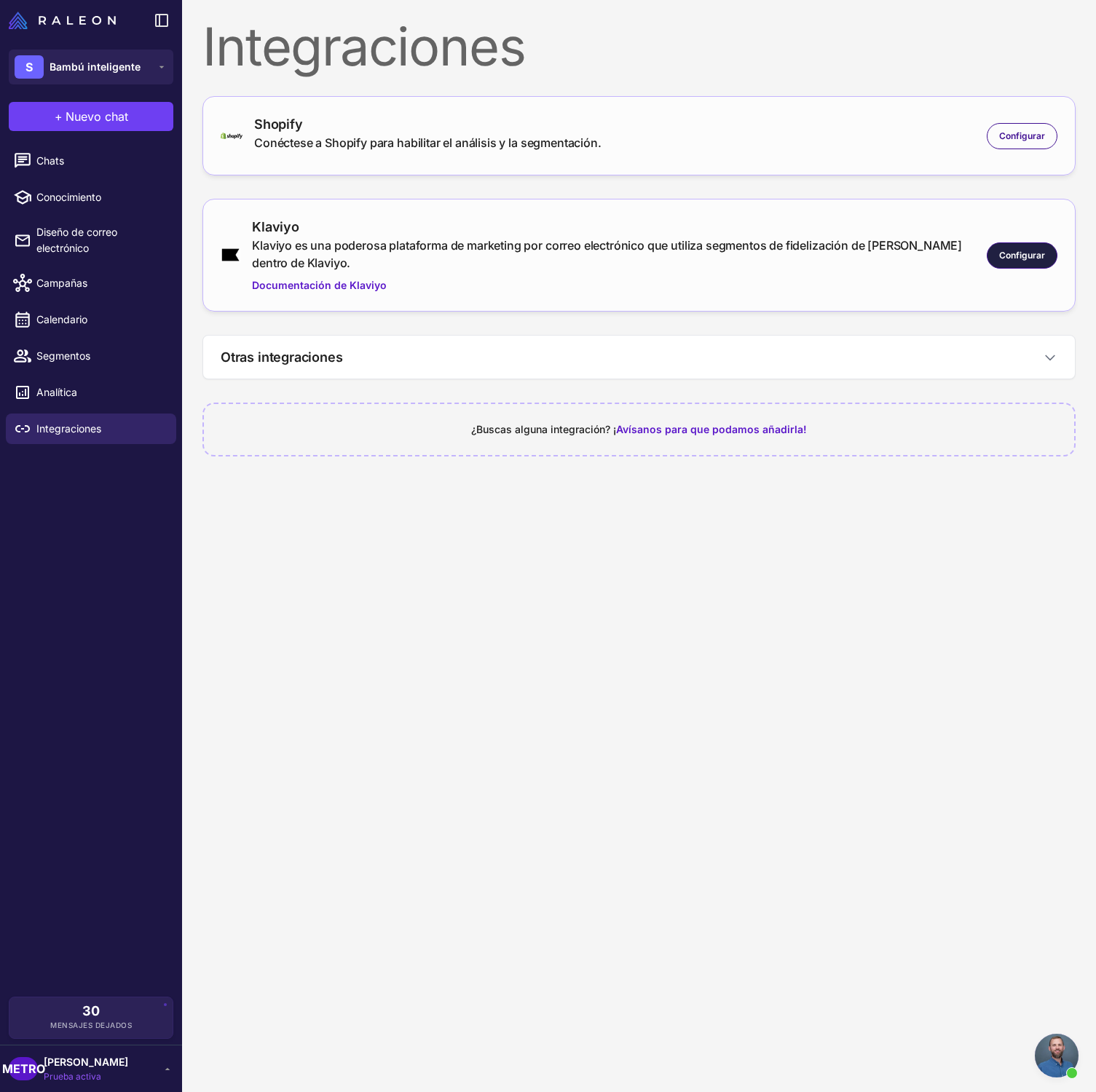
click at [1023, 261] on div "Configurar" at bounding box center [1021, 255] width 71 height 26
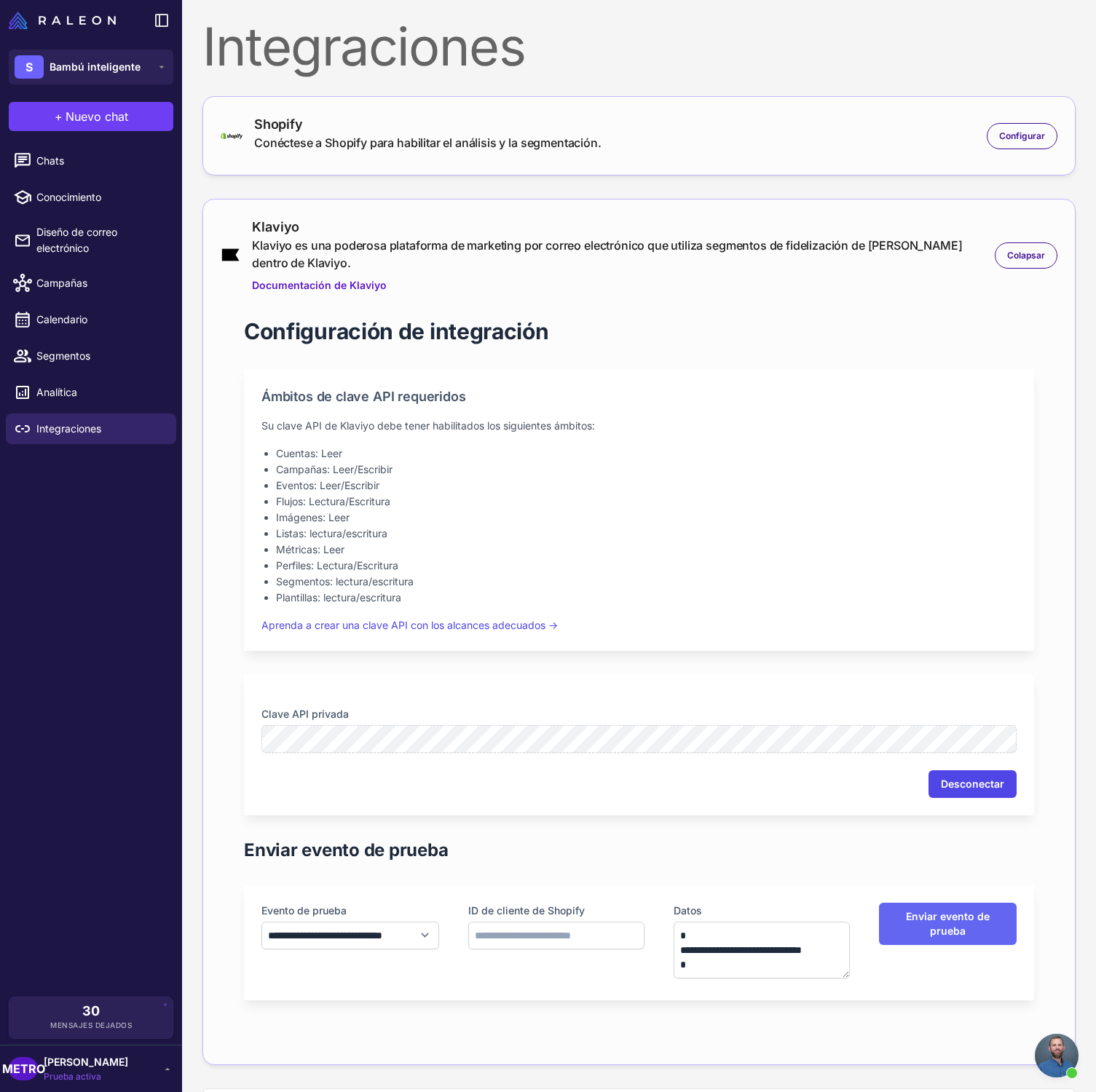
click at [976, 784] on font "Desconectar" at bounding box center [972, 783] width 63 height 13
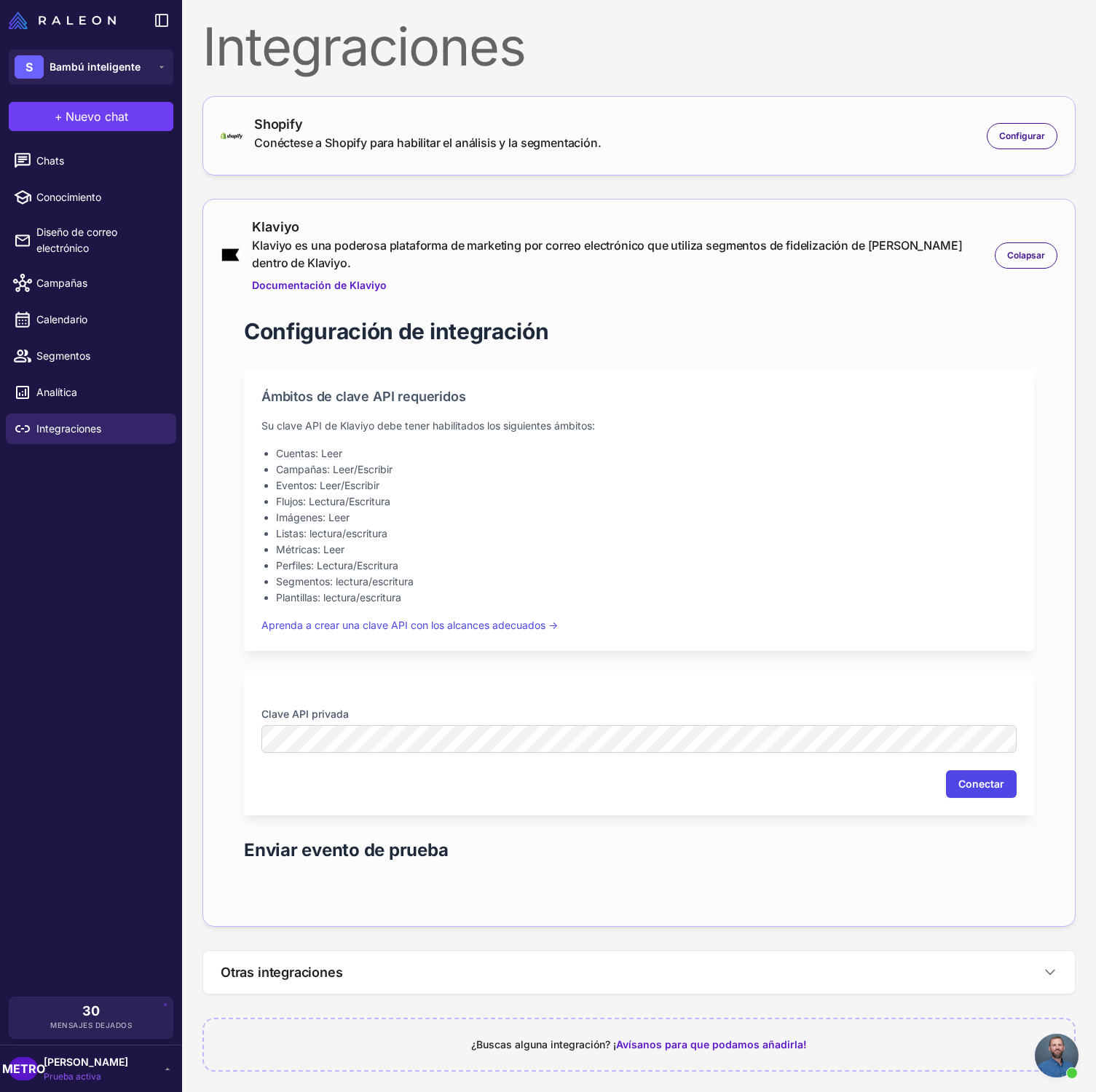
click at [351, 125] on div "Shopify" at bounding box center [427, 124] width 348 height 19
click at [62, 655] on div "Chats Conocimiento Diseño de correo electrónico Campañas Calendario Segmentos A…" at bounding box center [91, 567] width 182 height 857
click at [68, 76] on div "S Bambú inteligente" at bounding box center [77, 67] width 126 height 23
click at [104, 159] on font "Bambú inteligente" at bounding box center [101, 157] width 91 height 13
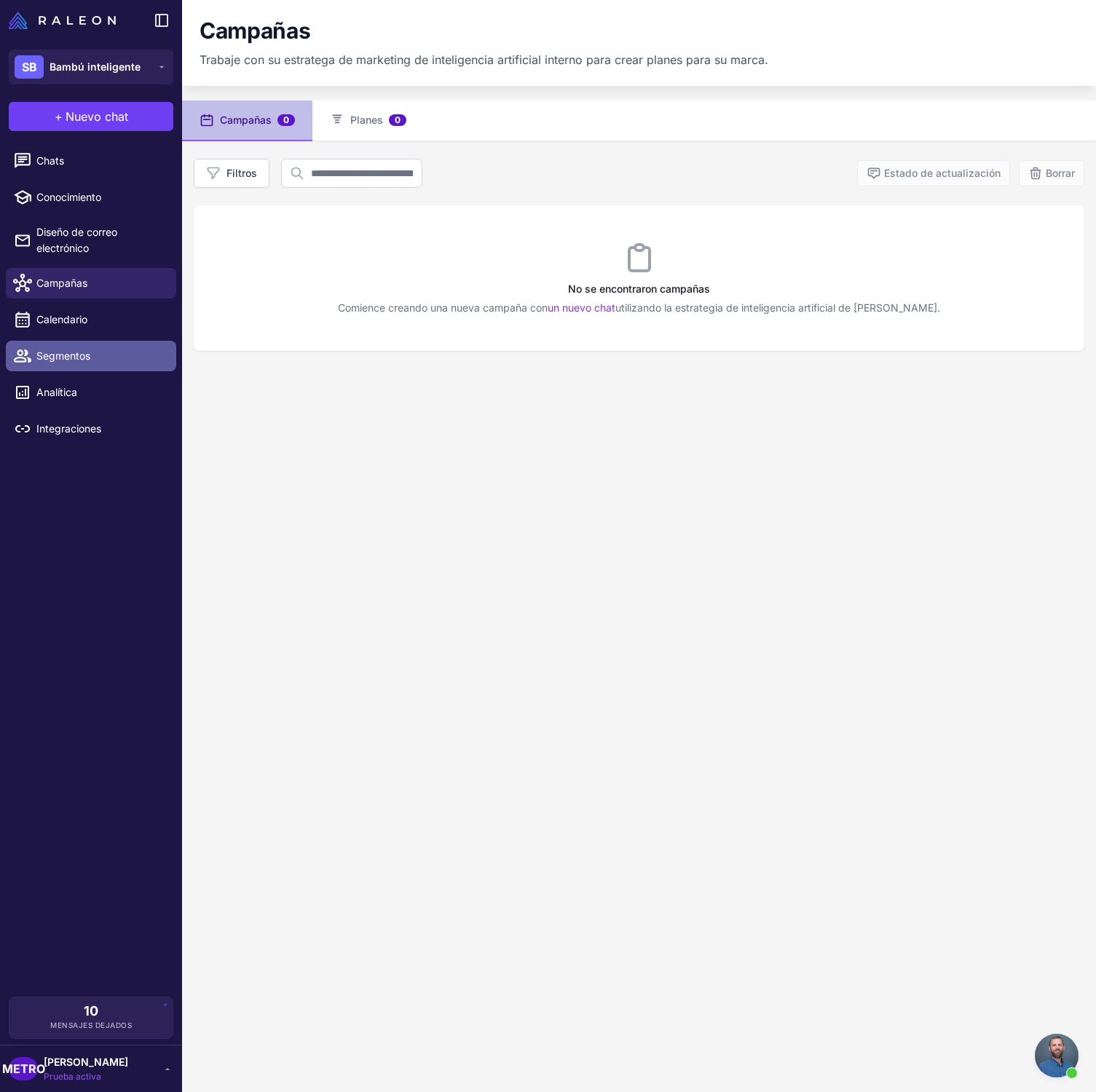
click at [82, 351] on font "Segmentos" at bounding box center [64, 355] width 54 height 13
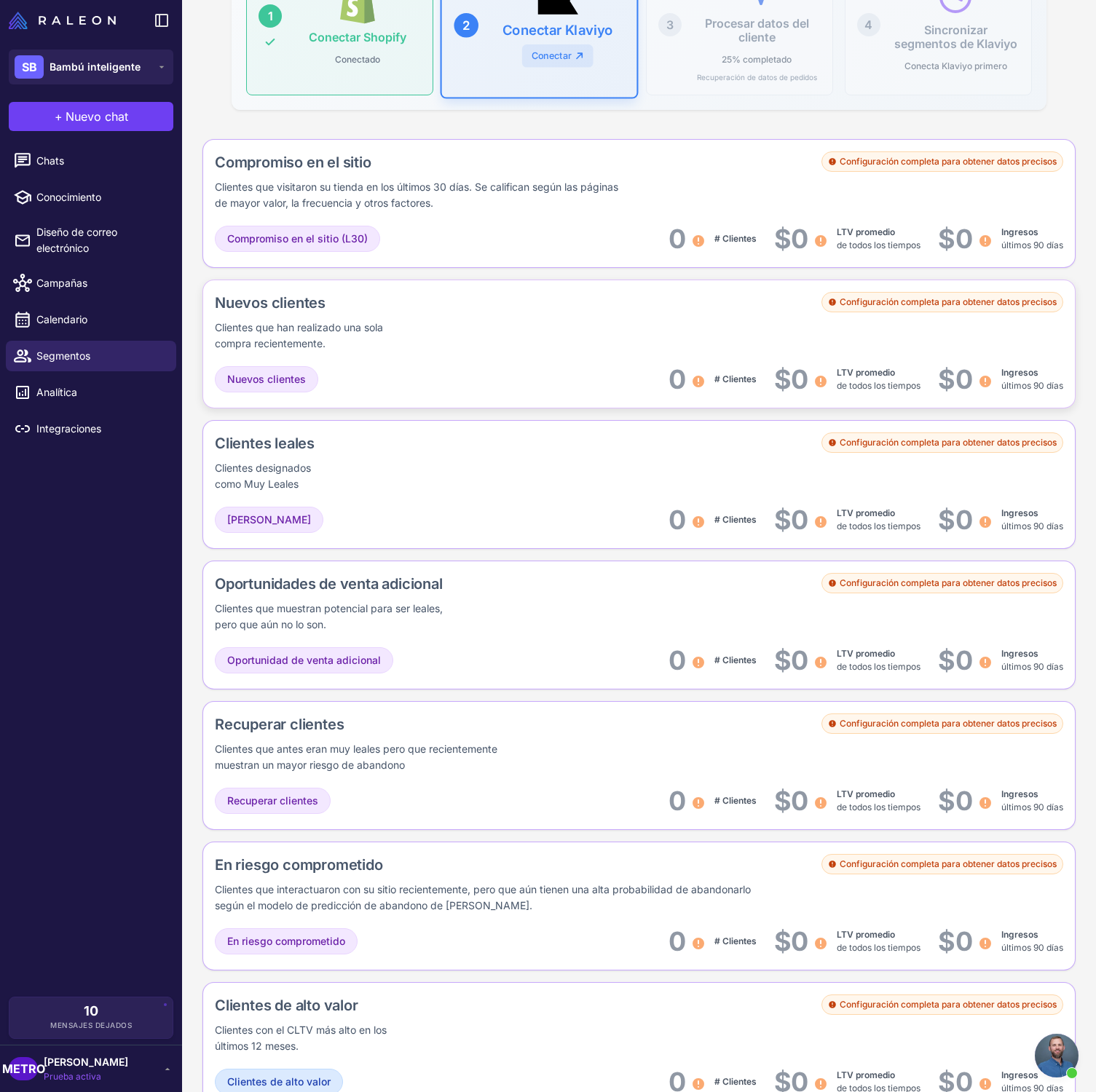
scroll to position [725, 0]
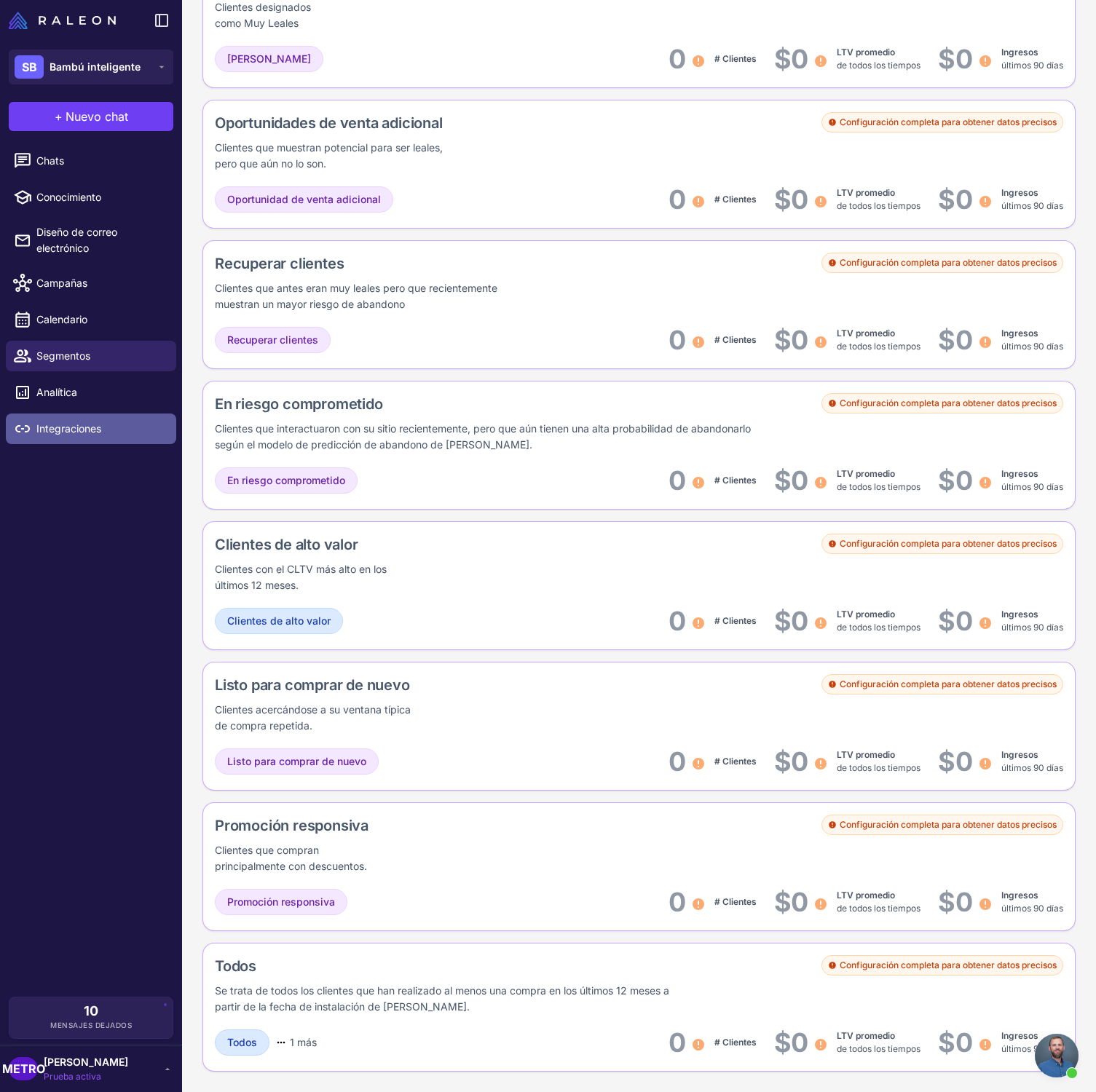
click at [109, 438] on link "Integraciones" at bounding box center [91, 429] width 170 height 31
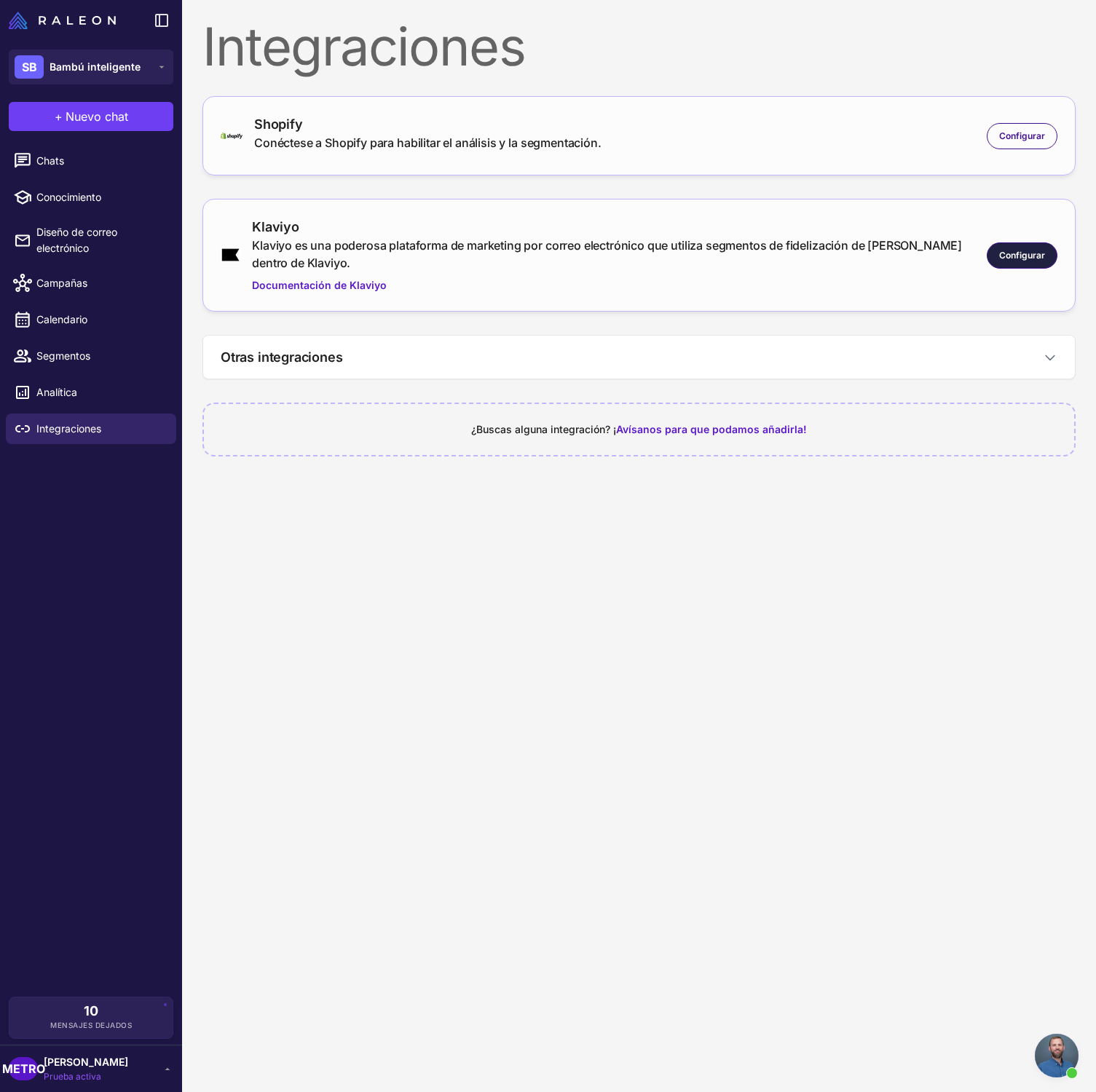
click at [1045, 254] on div "Configurar" at bounding box center [1021, 255] width 71 height 26
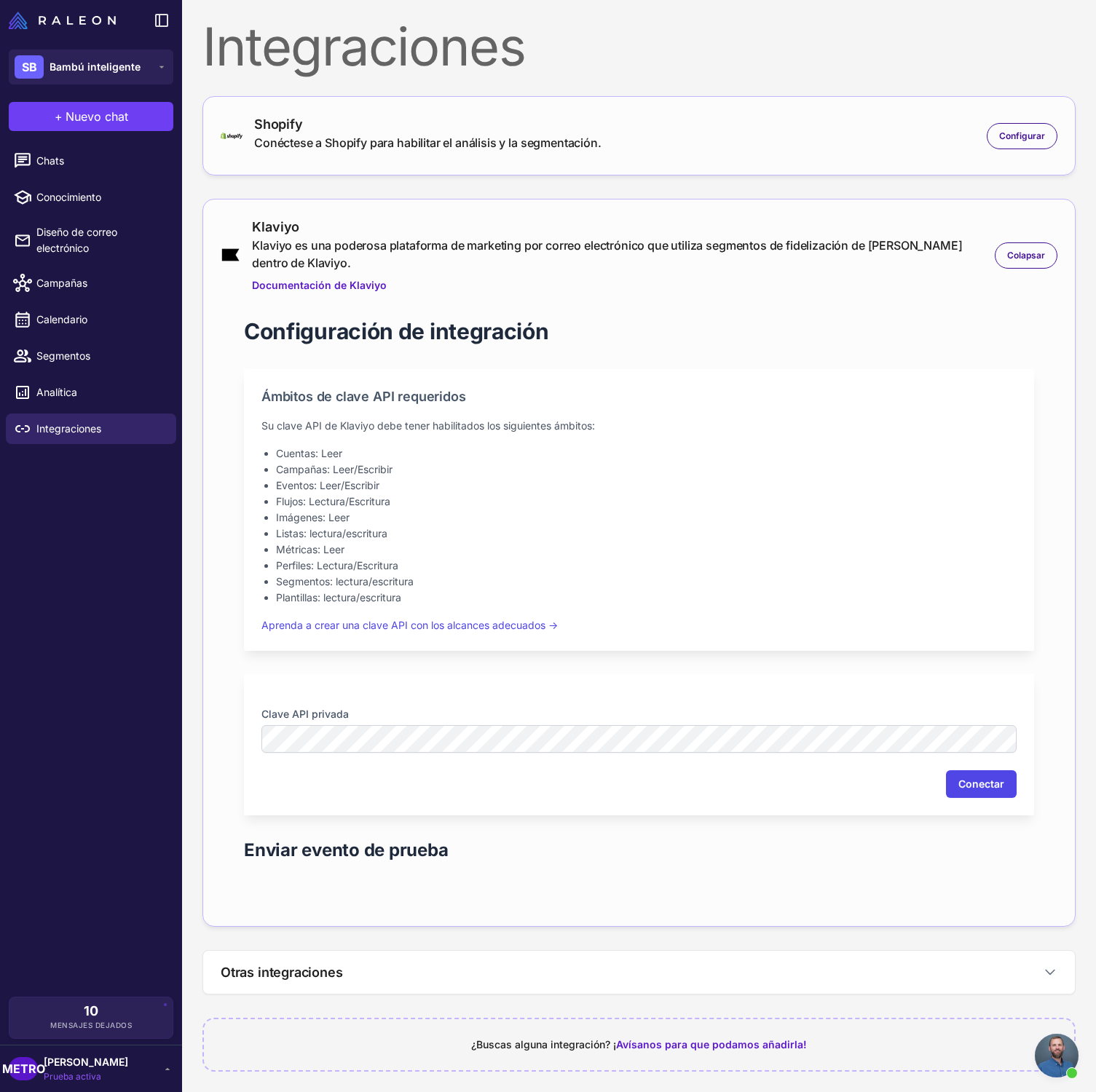
click at [954, 779] on button "Conectar" at bounding box center [981, 784] width 71 height 28
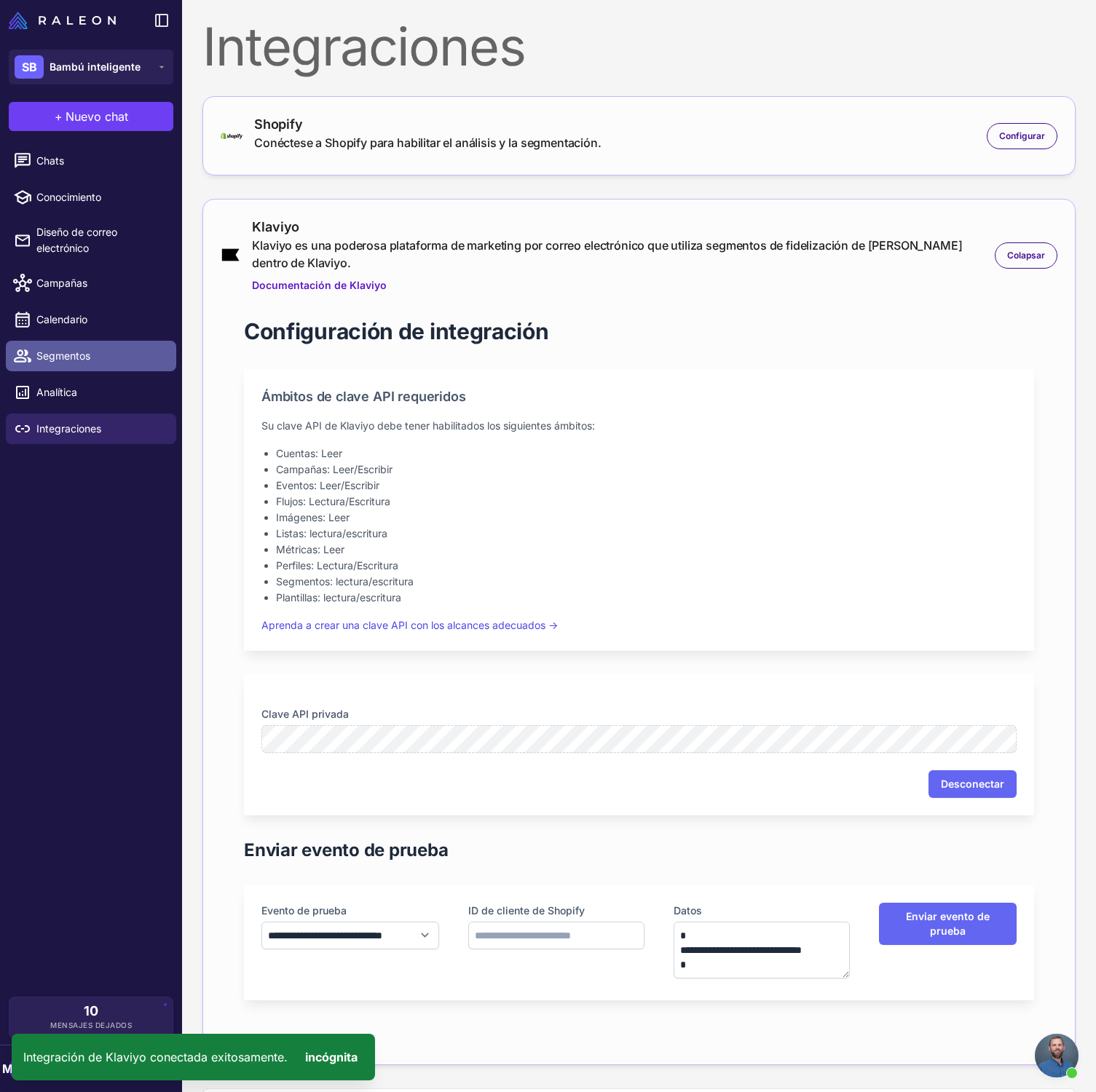
click at [88, 351] on font "Segmentos" at bounding box center [64, 355] width 54 height 13
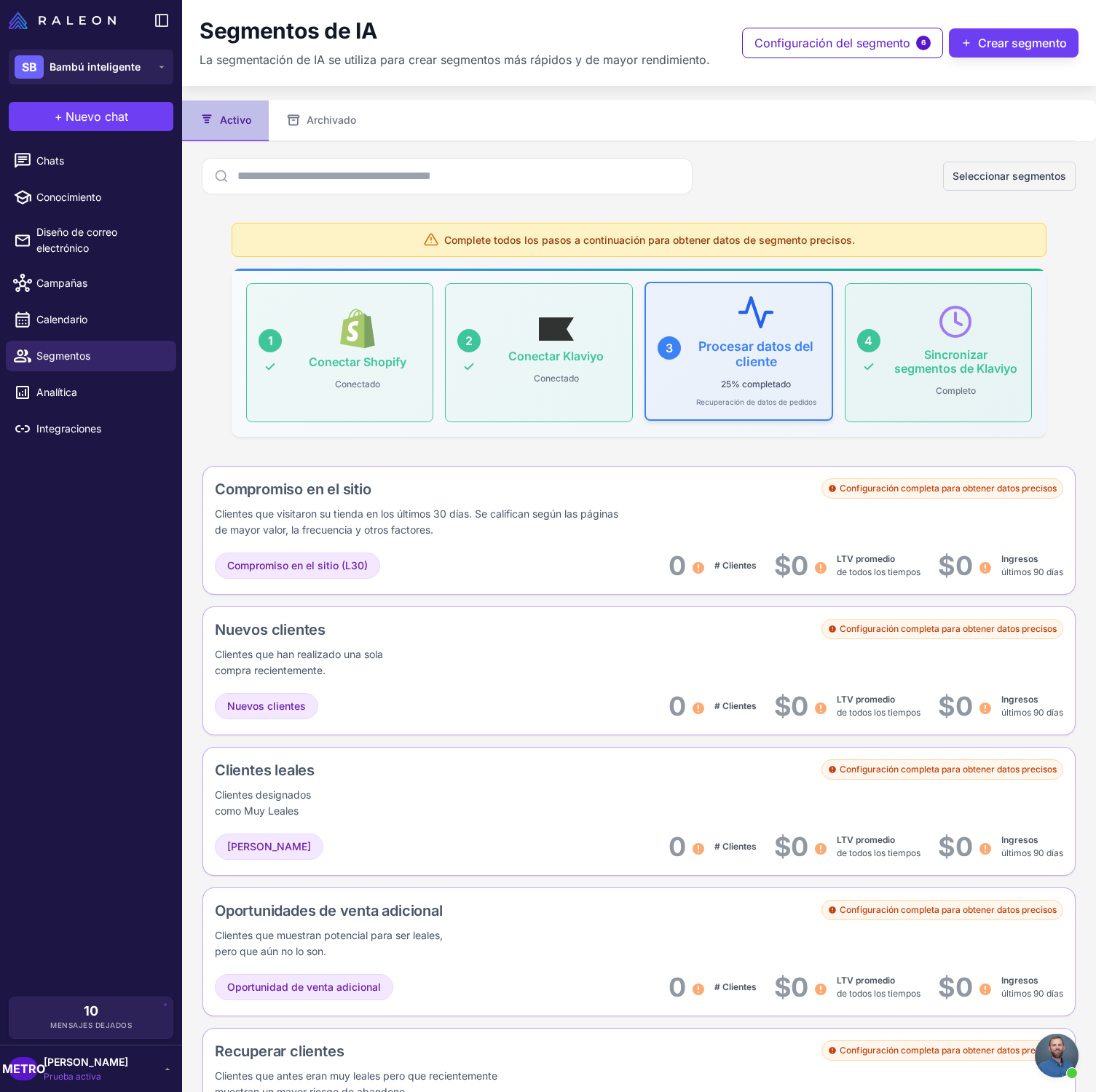
click at [696, 391] on div "25% completado Recuperación de datos de pedidos" at bounding box center [756, 391] width 120 height 33
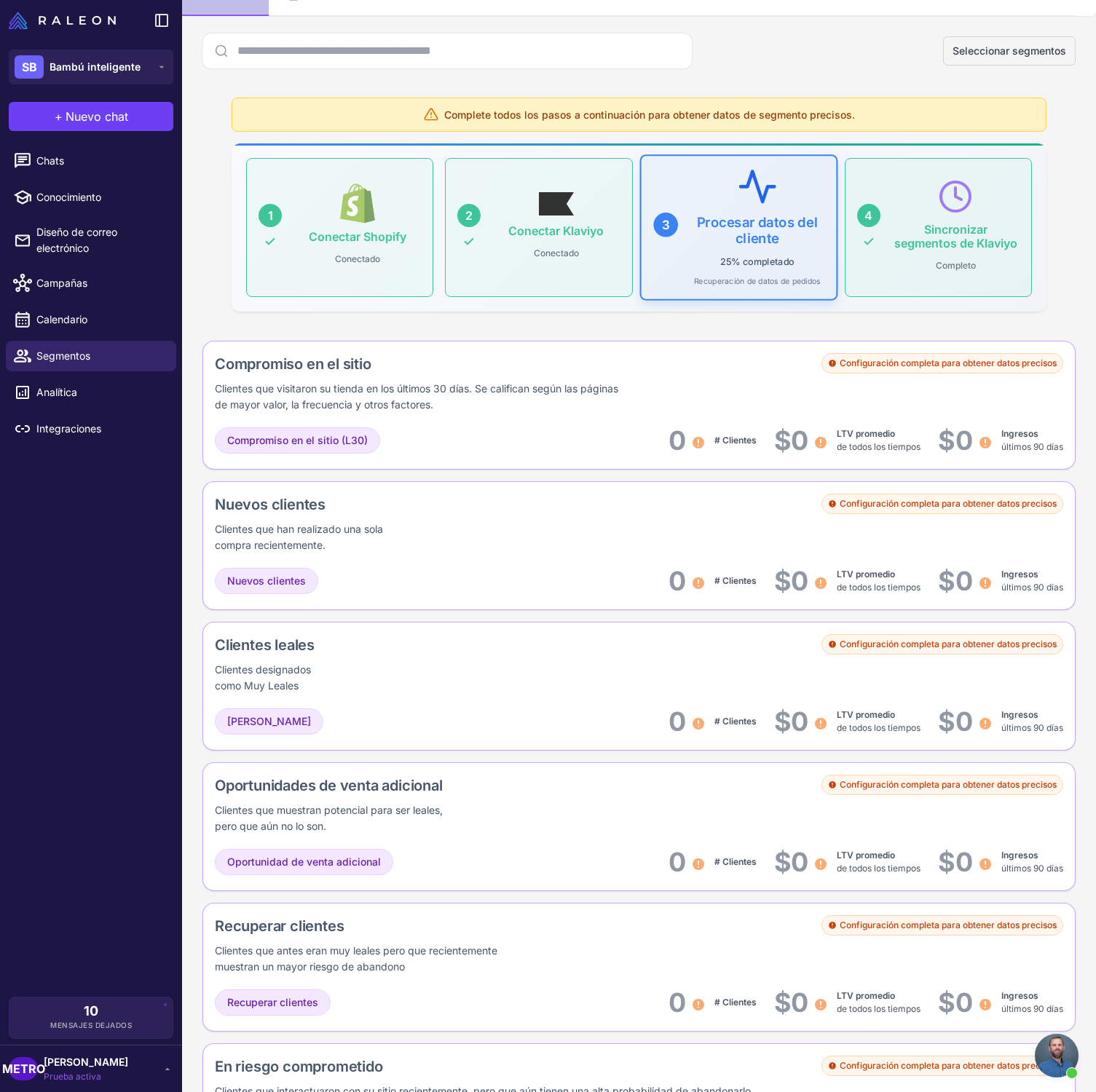
scroll to position [122, 0]
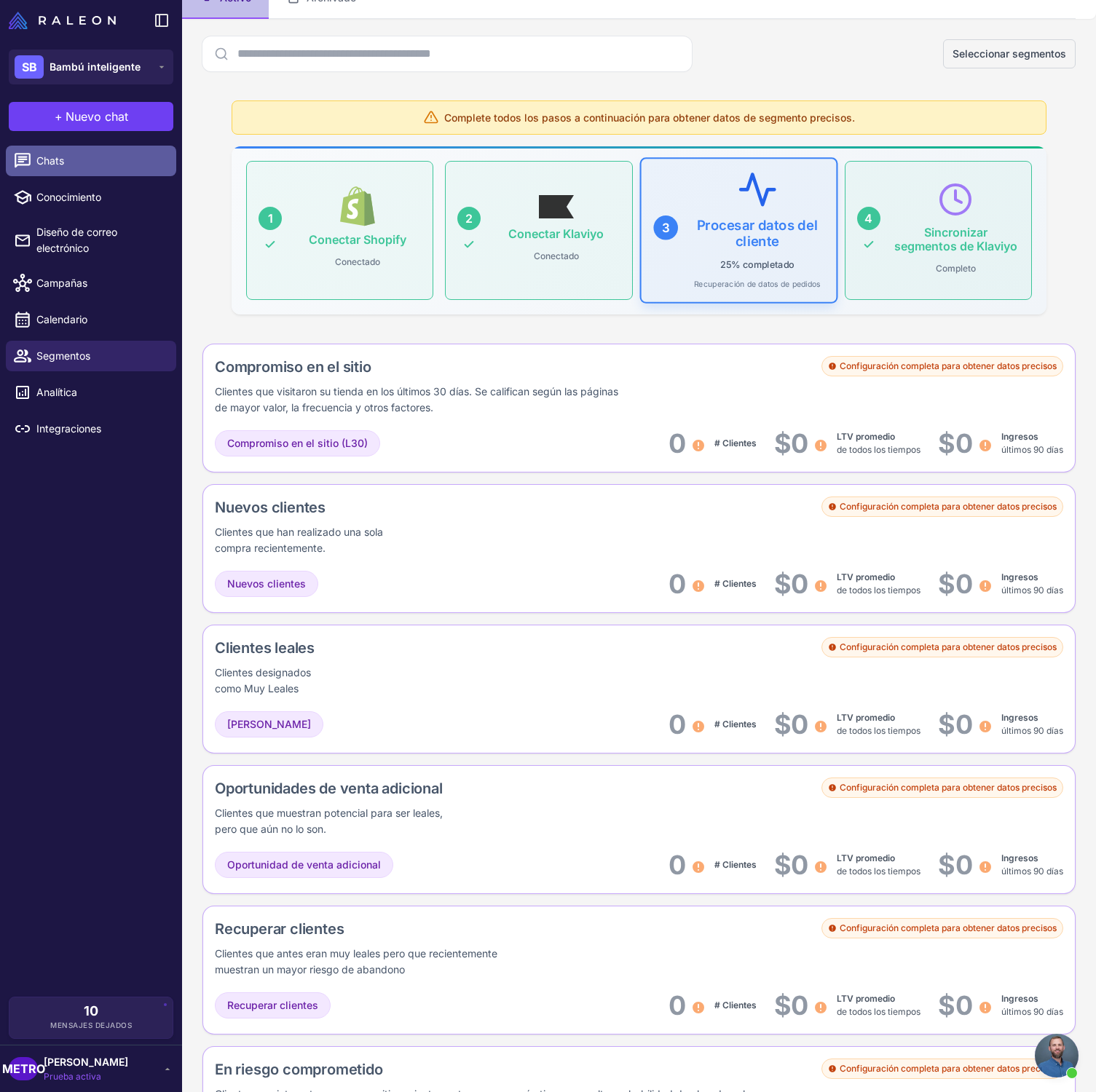
click at [90, 166] on span "Chats" at bounding box center [101, 161] width 128 height 16
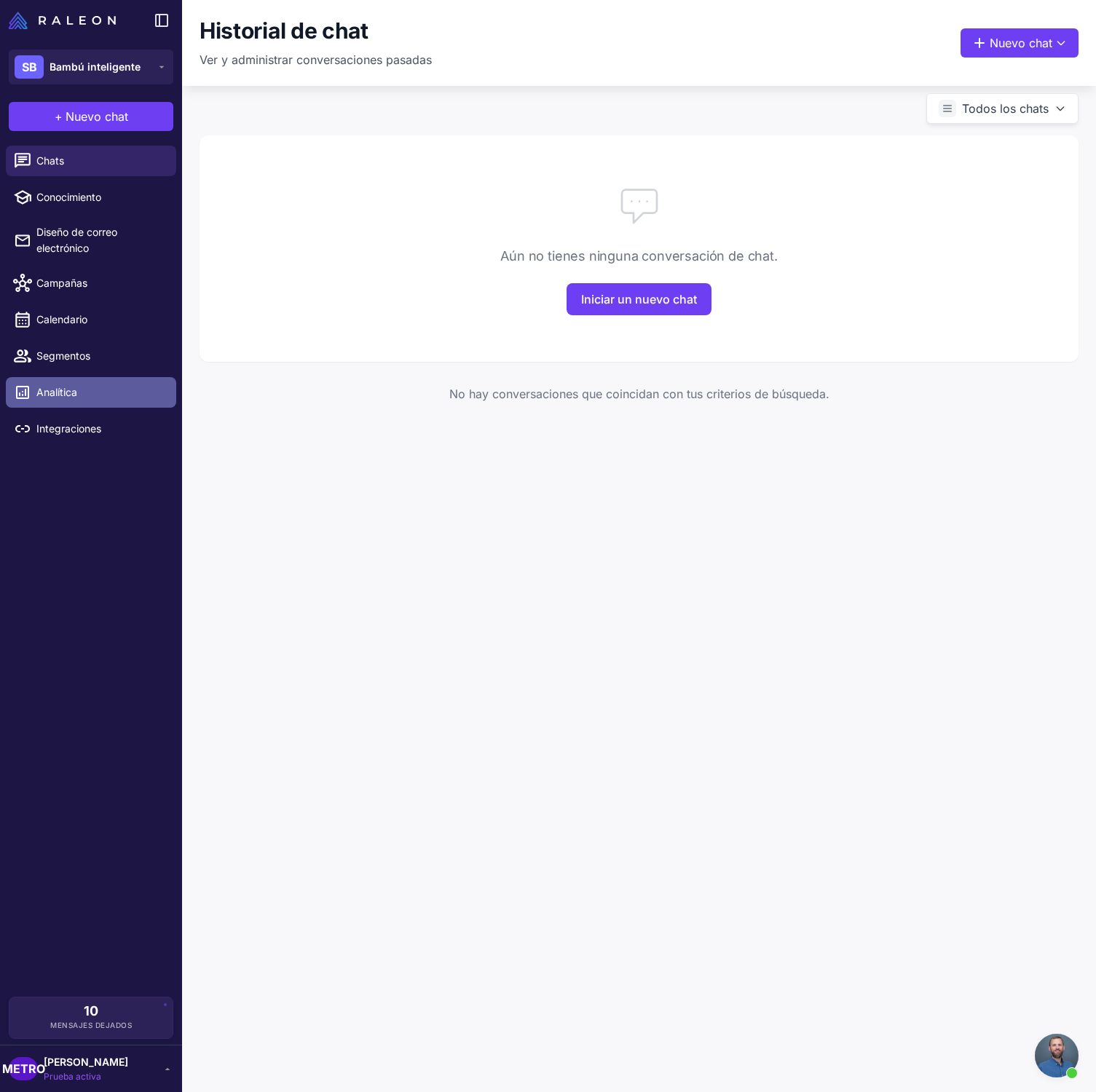
click at [76, 405] on link "Analítica" at bounding box center [91, 393] width 170 height 31
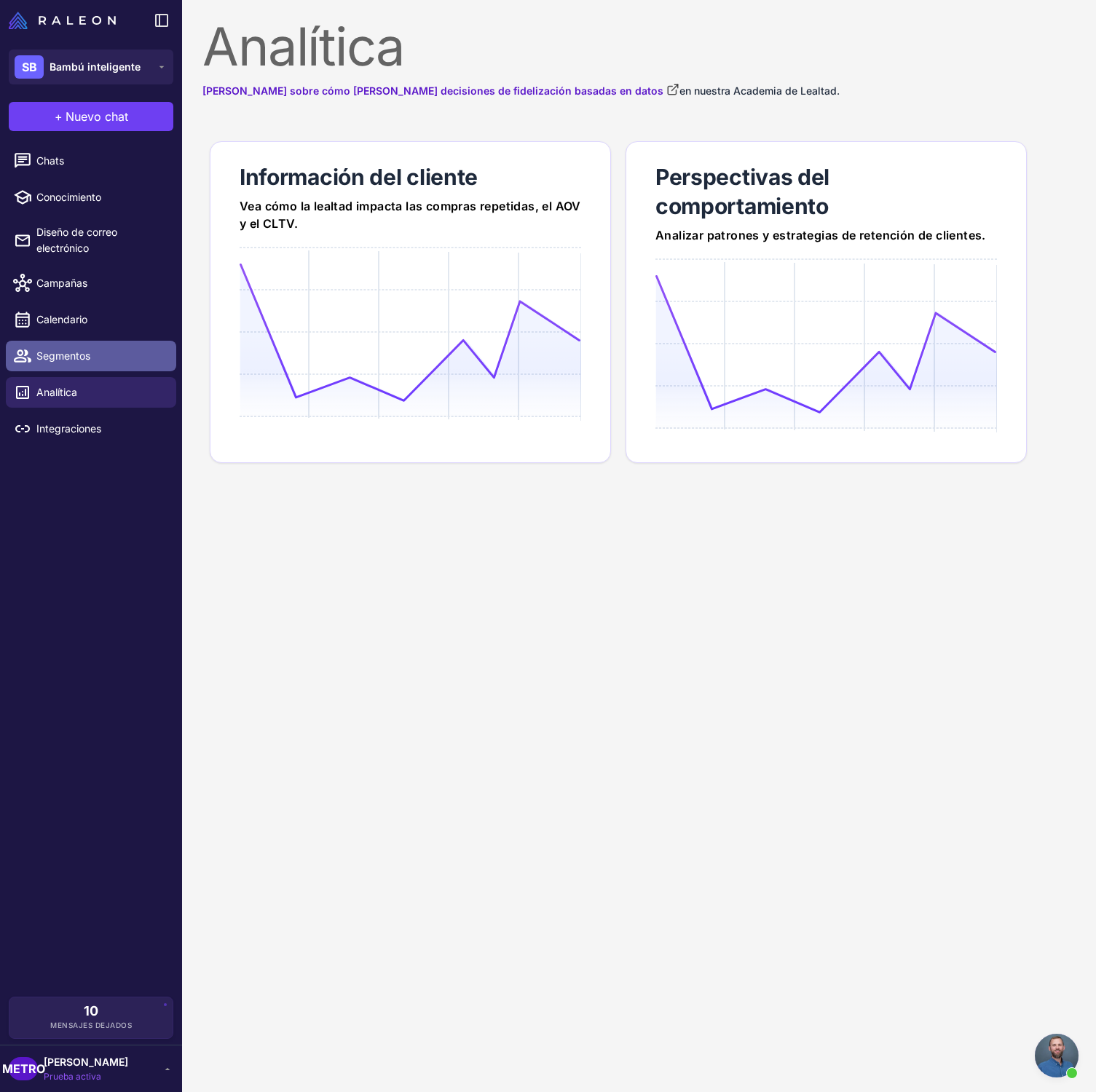
click at [104, 363] on span "Segmentos" at bounding box center [101, 355] width 128 height 16
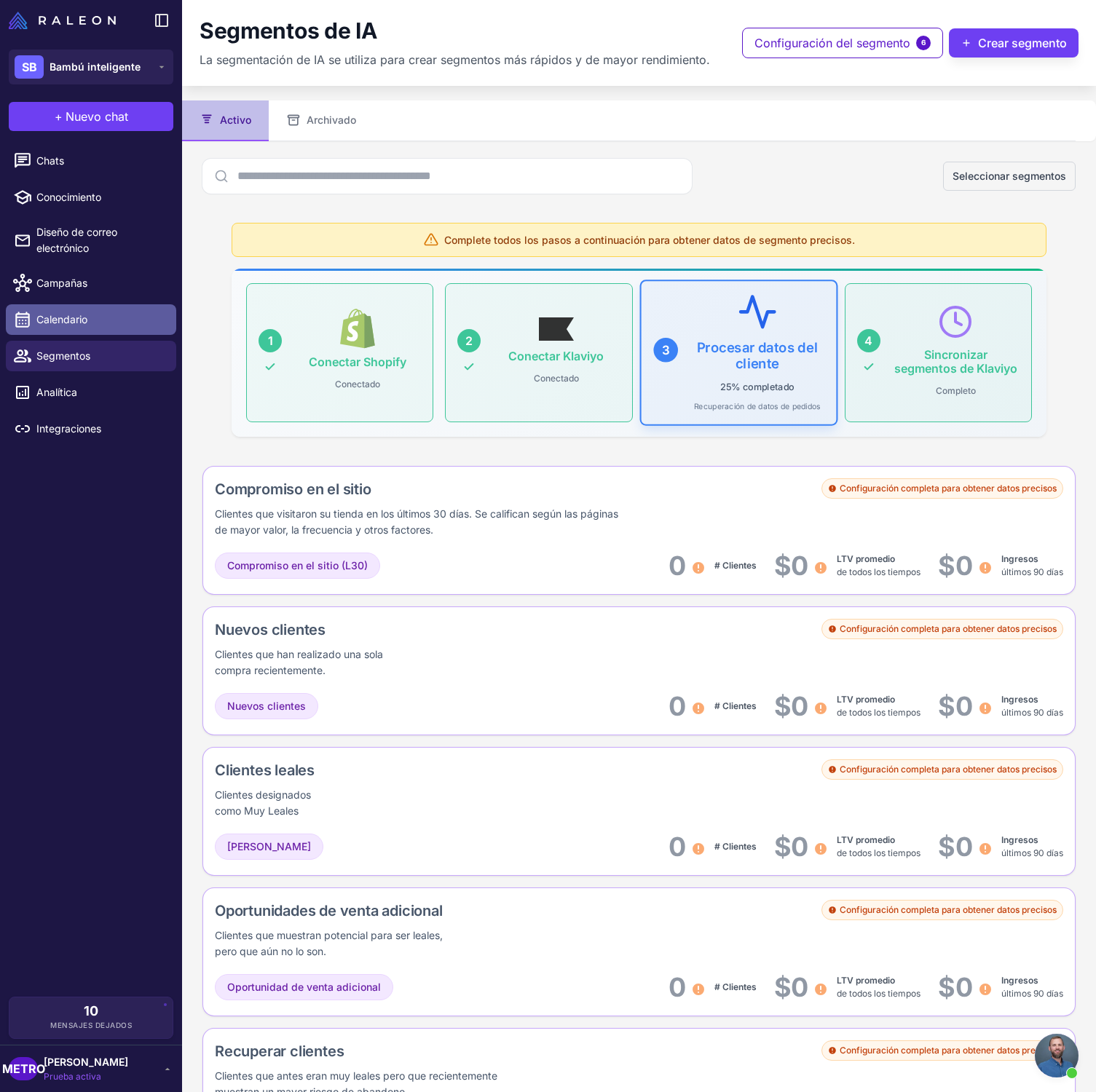
click at [122, 321] on span "Calendario" at bounding box center [101, 319] width 128 height 16
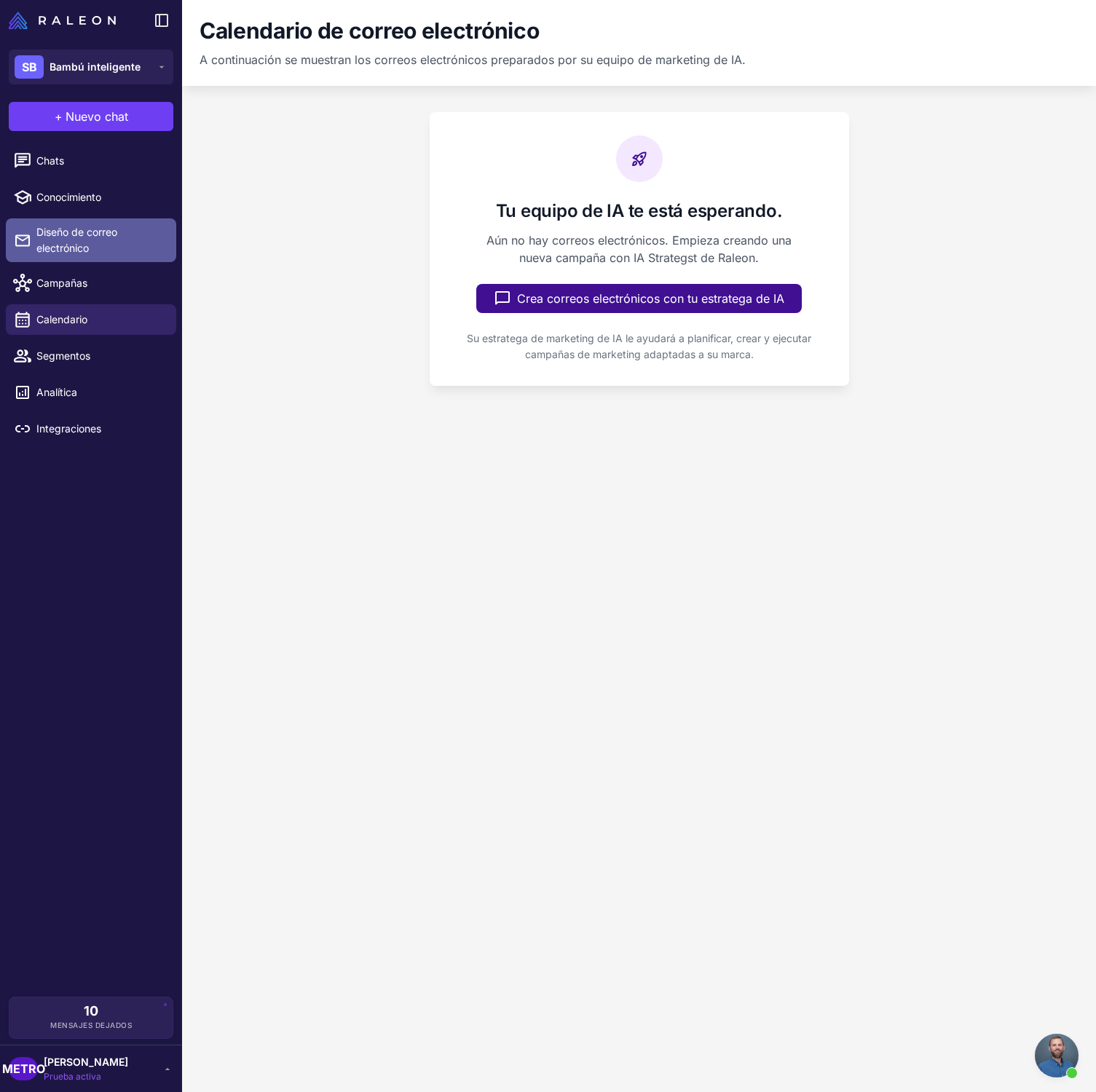
click at [108, 250] on span "Diseño de correo electrónico" at bounding box center [101, 240] width 128 height 32
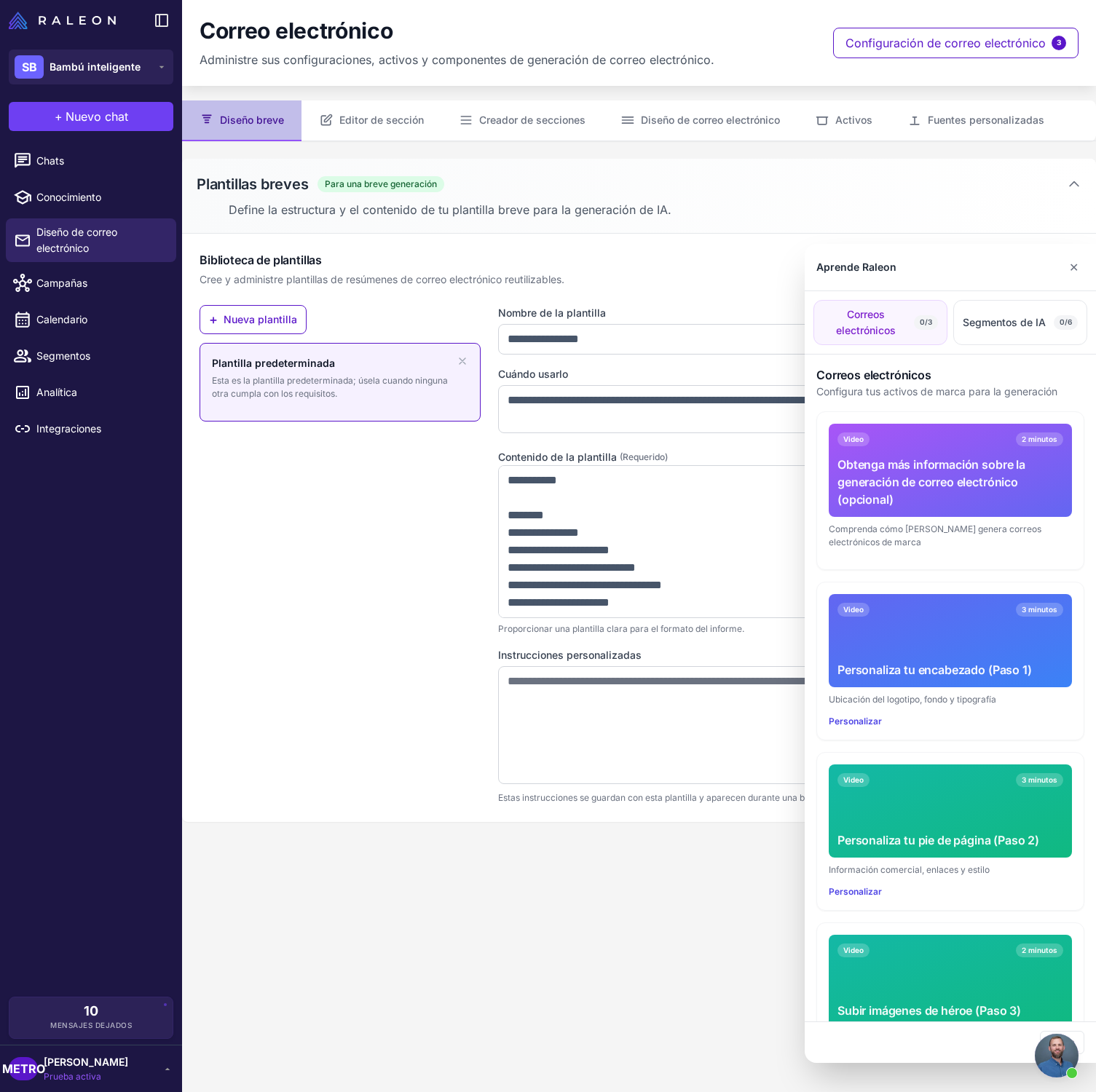
click at [83, 197] on div at bounding box center [548, 546] width 1096 height 1092
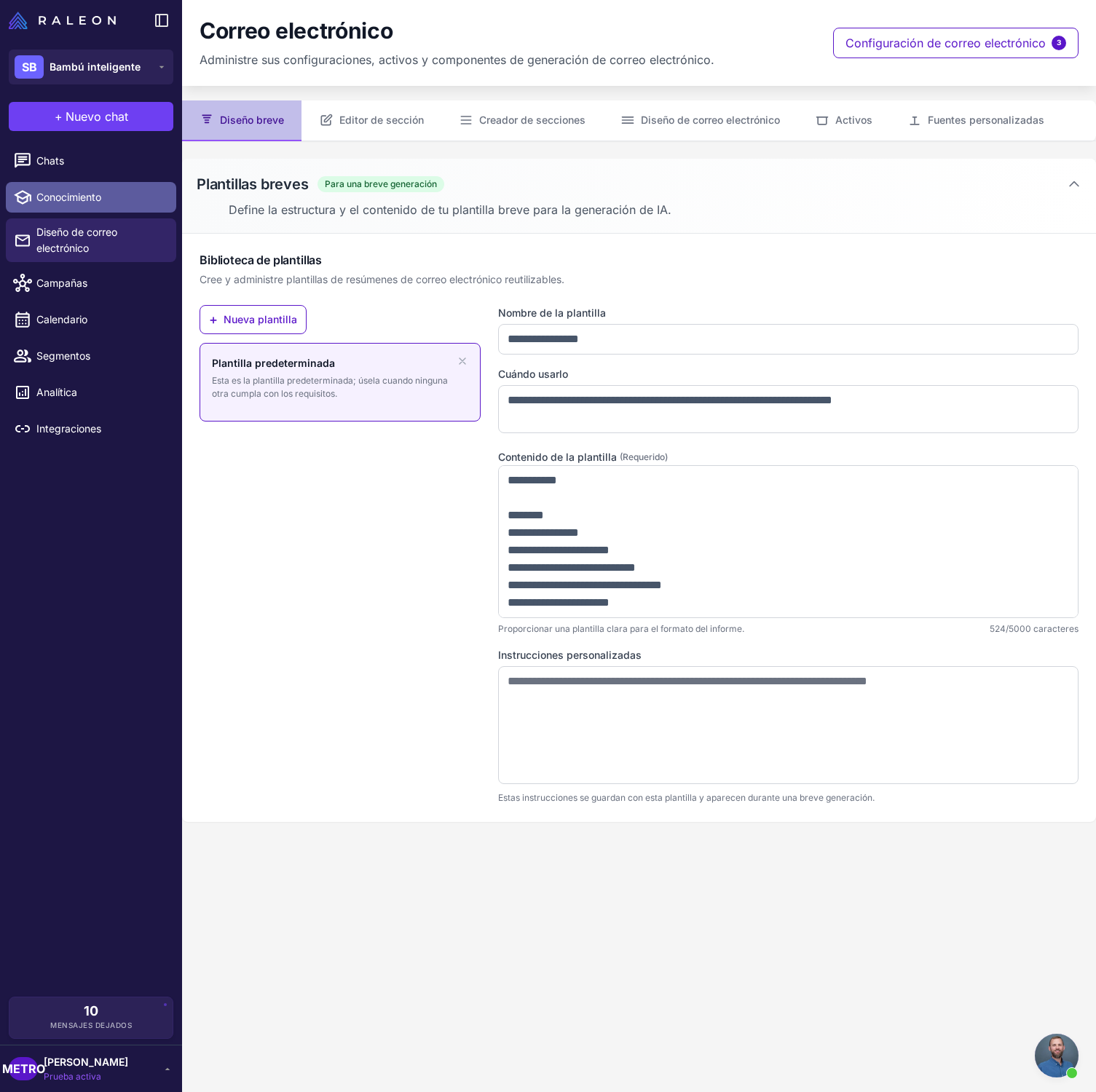
click at [107, 198] on span "Conocimiento" at bounding box center [101, 197] width 128 height 16
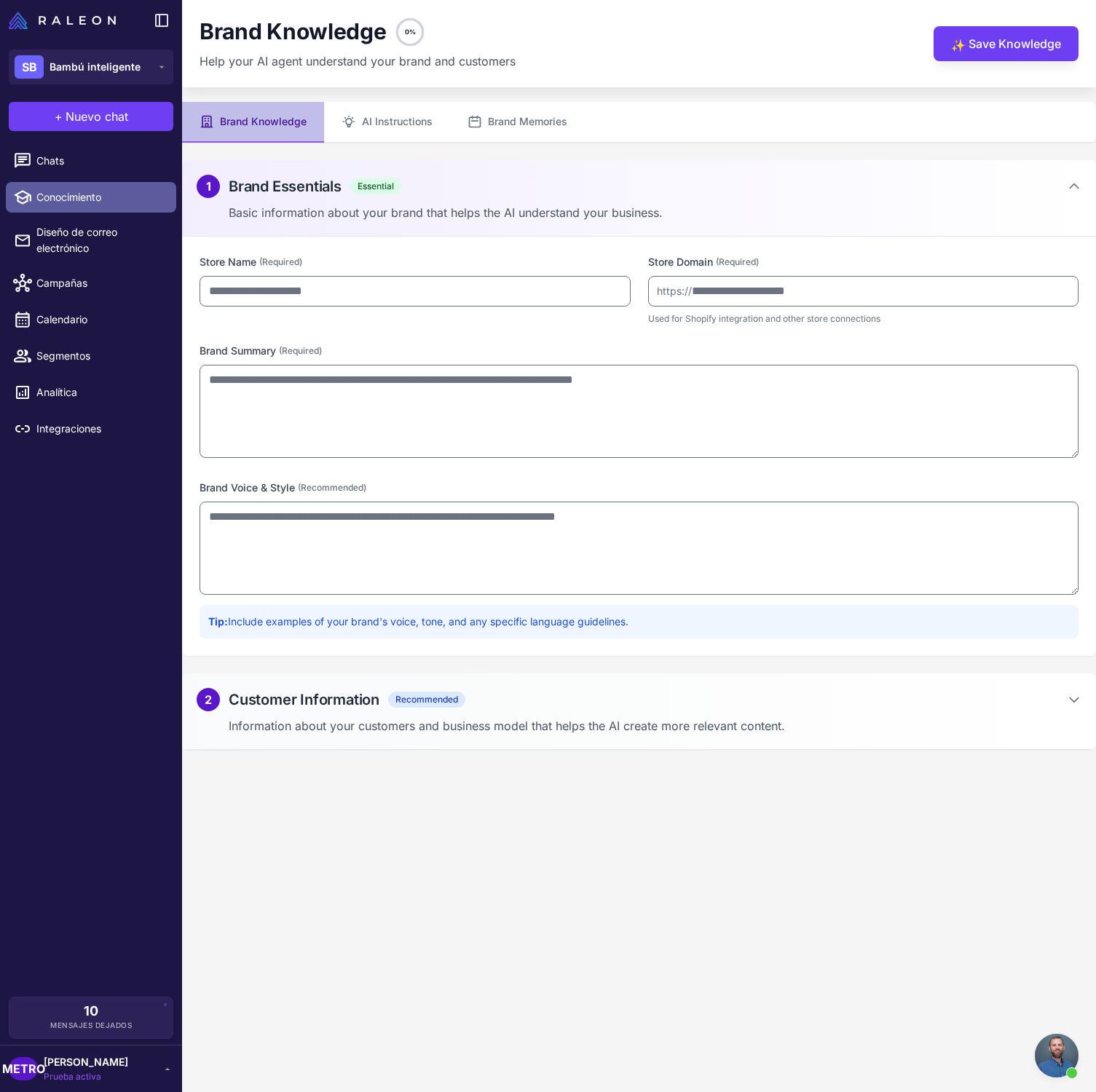
type input "**********"
type textarea "**********"
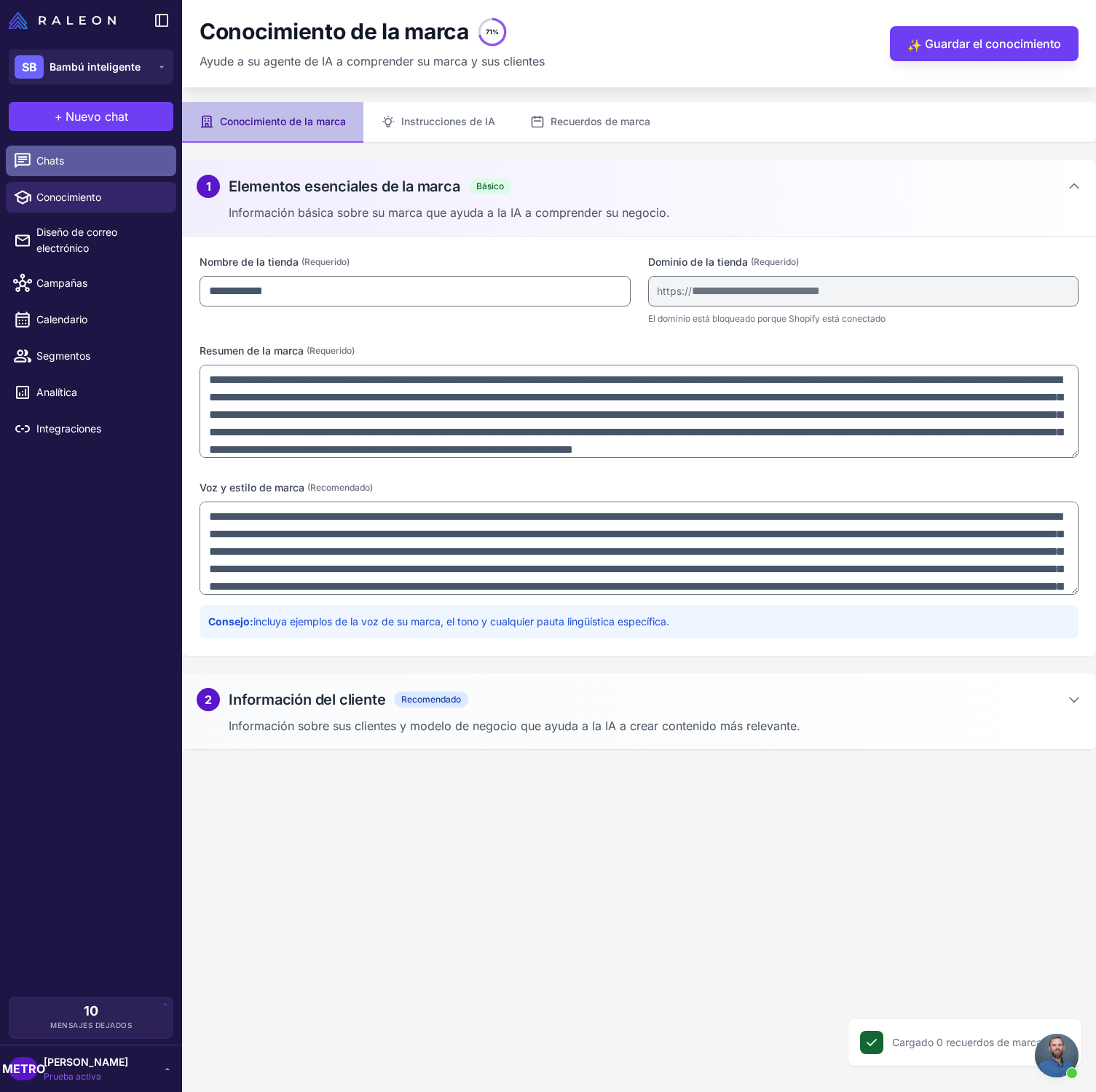
click at [107, 167] on span "Chats" at bounding box center [101, 161] width 128 height 16
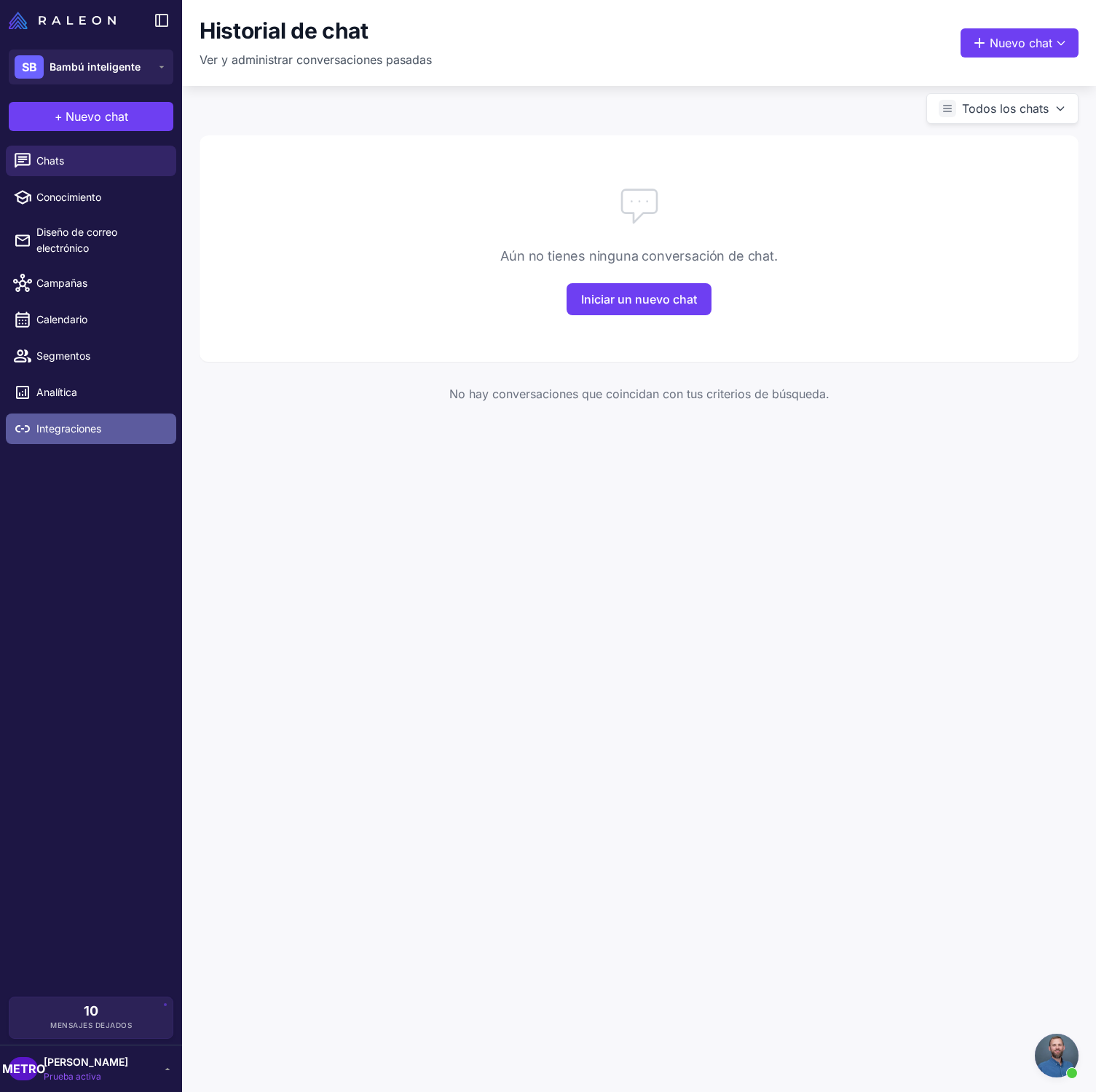
click at [107, 437] on link "Integraciones" at bounding box center [91, 429] width 170 height 31
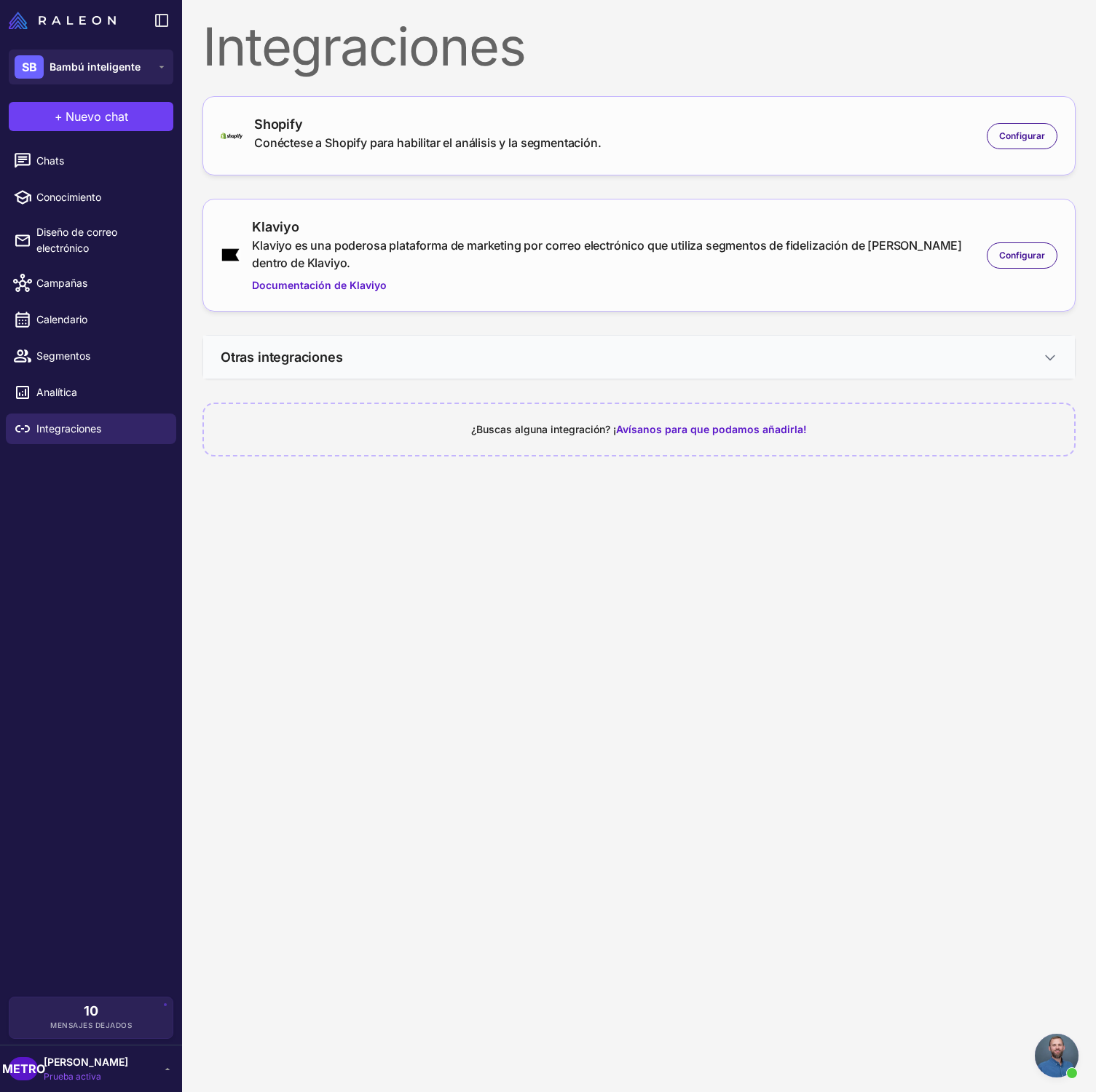
click at [279, 366] on h3 "Otras integraciones" at bounding box center [282, 357] width 122 height 19
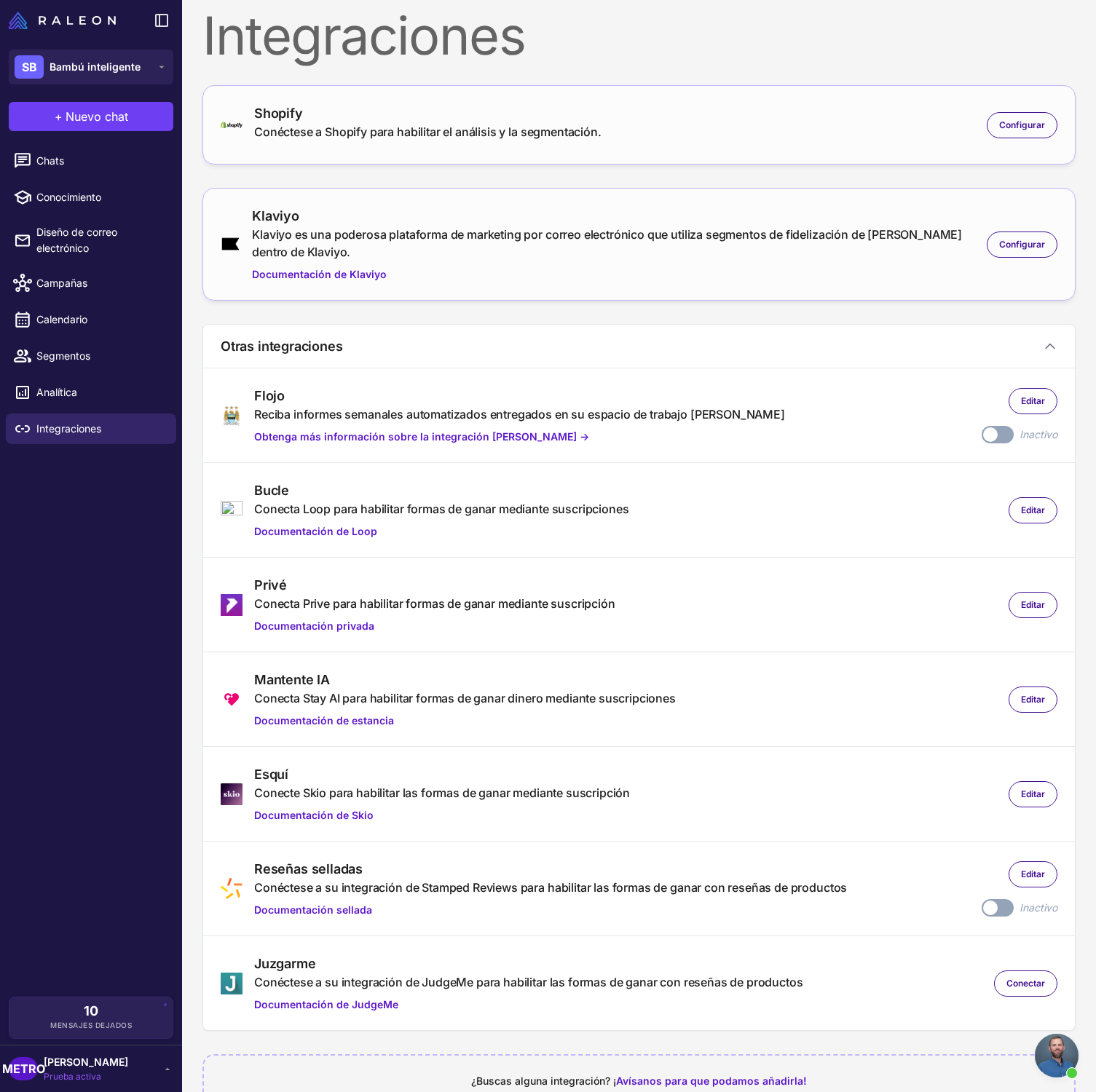
scroll to position [53, 0]
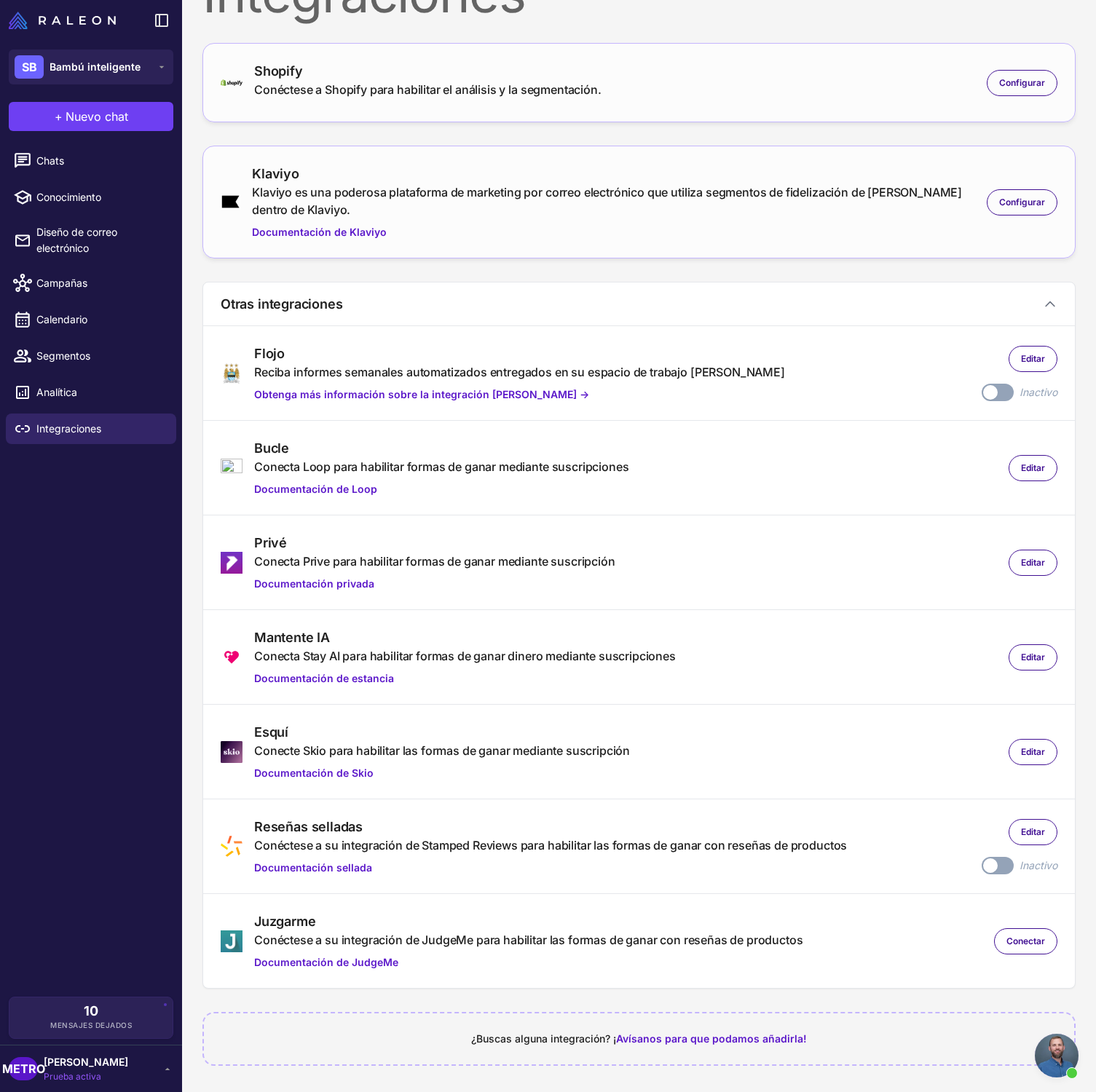
click at [537, 1041] on font "¿Buscas alguna integración? ¡" at bounding box center [544, 1038] width 145 height 13
click at [111, 170] on link "Chats" at bounding box center [91, 161] width 170 height 31
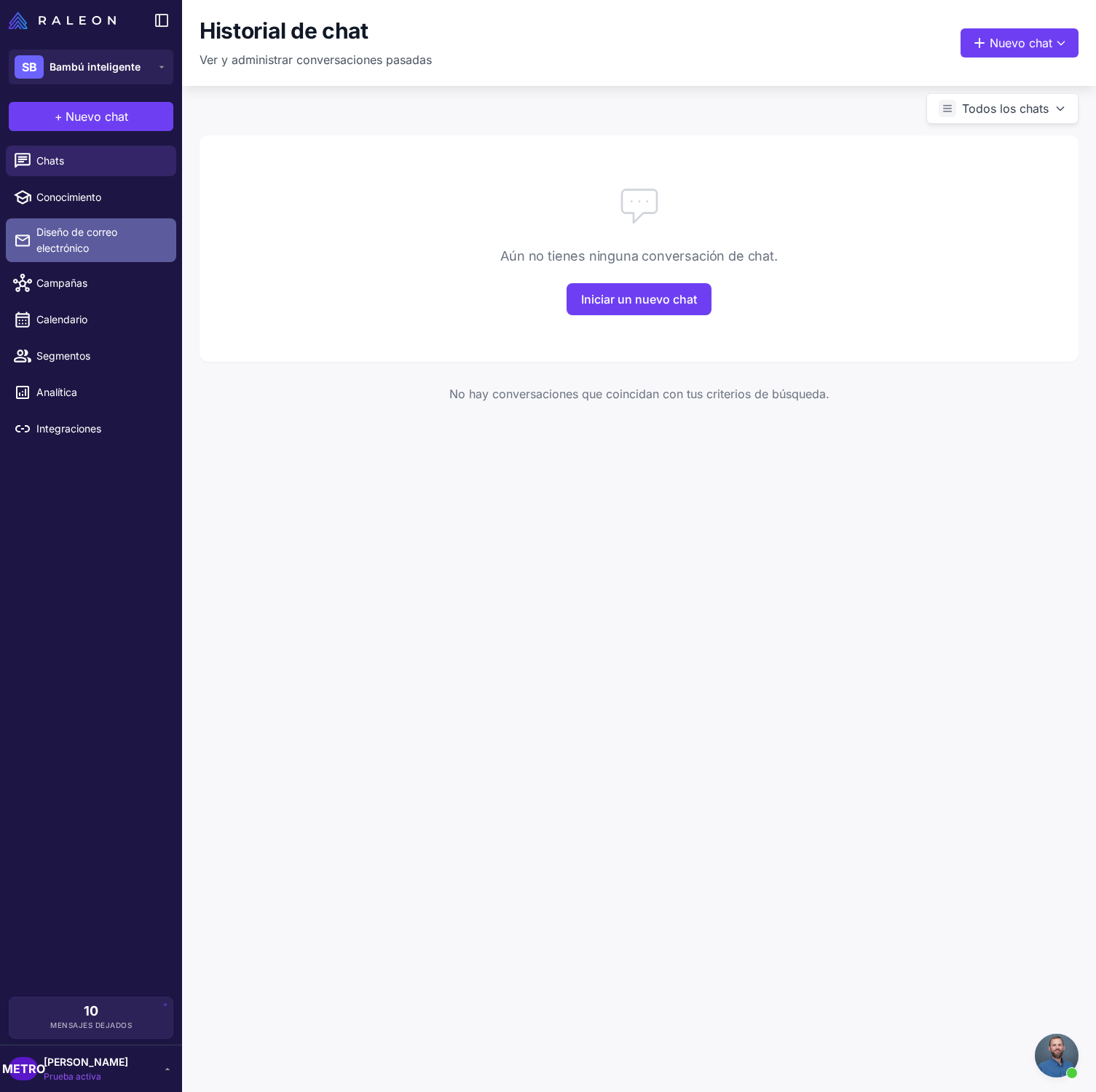
click at [103, 222] on link "Diseño de correo electrónico" at bounding box center [91, 240] width 170 height 44
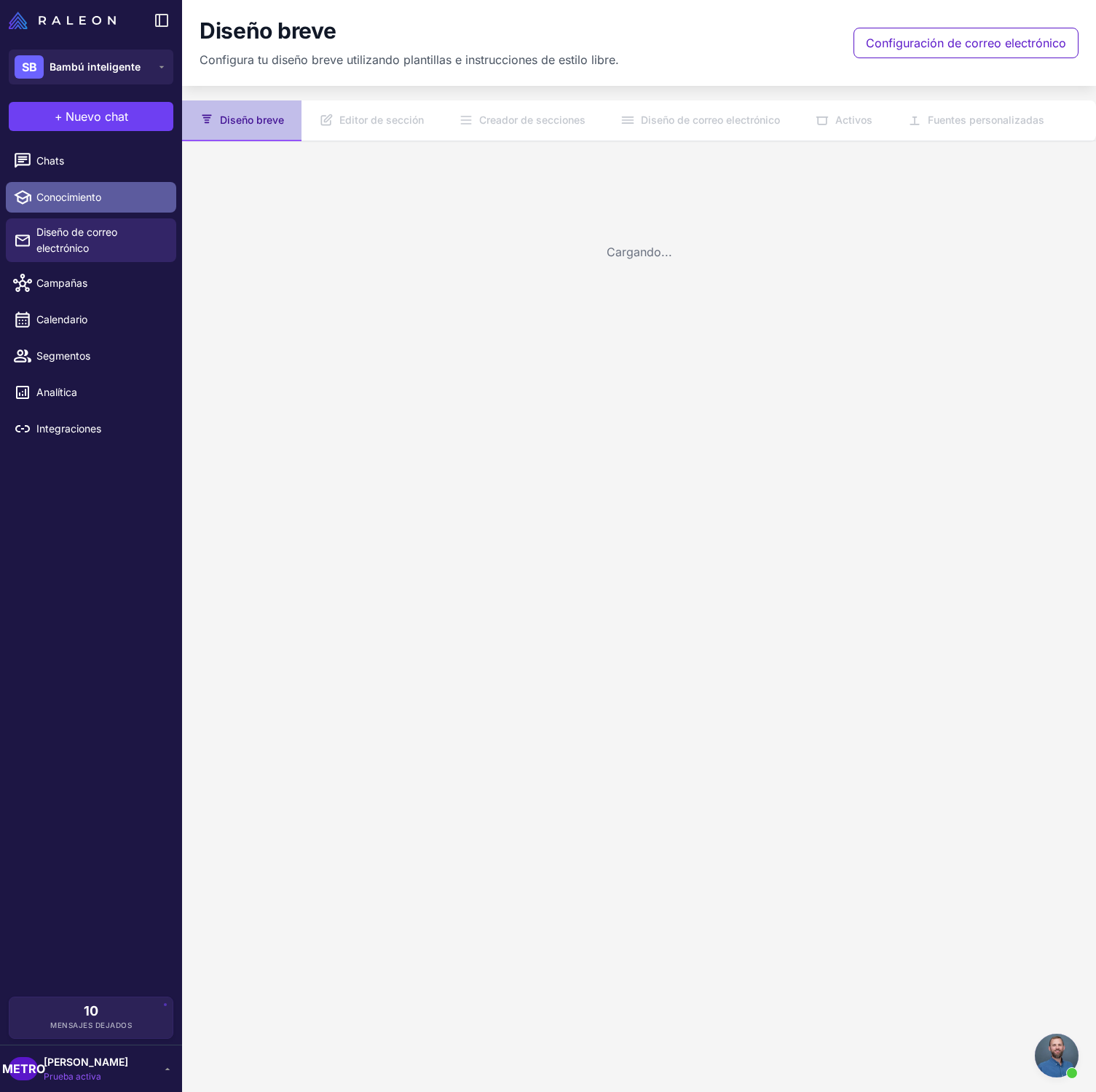
click at [108, 203] on span "Conocimiento" at bounding box center [101, 197] width 128 height 16
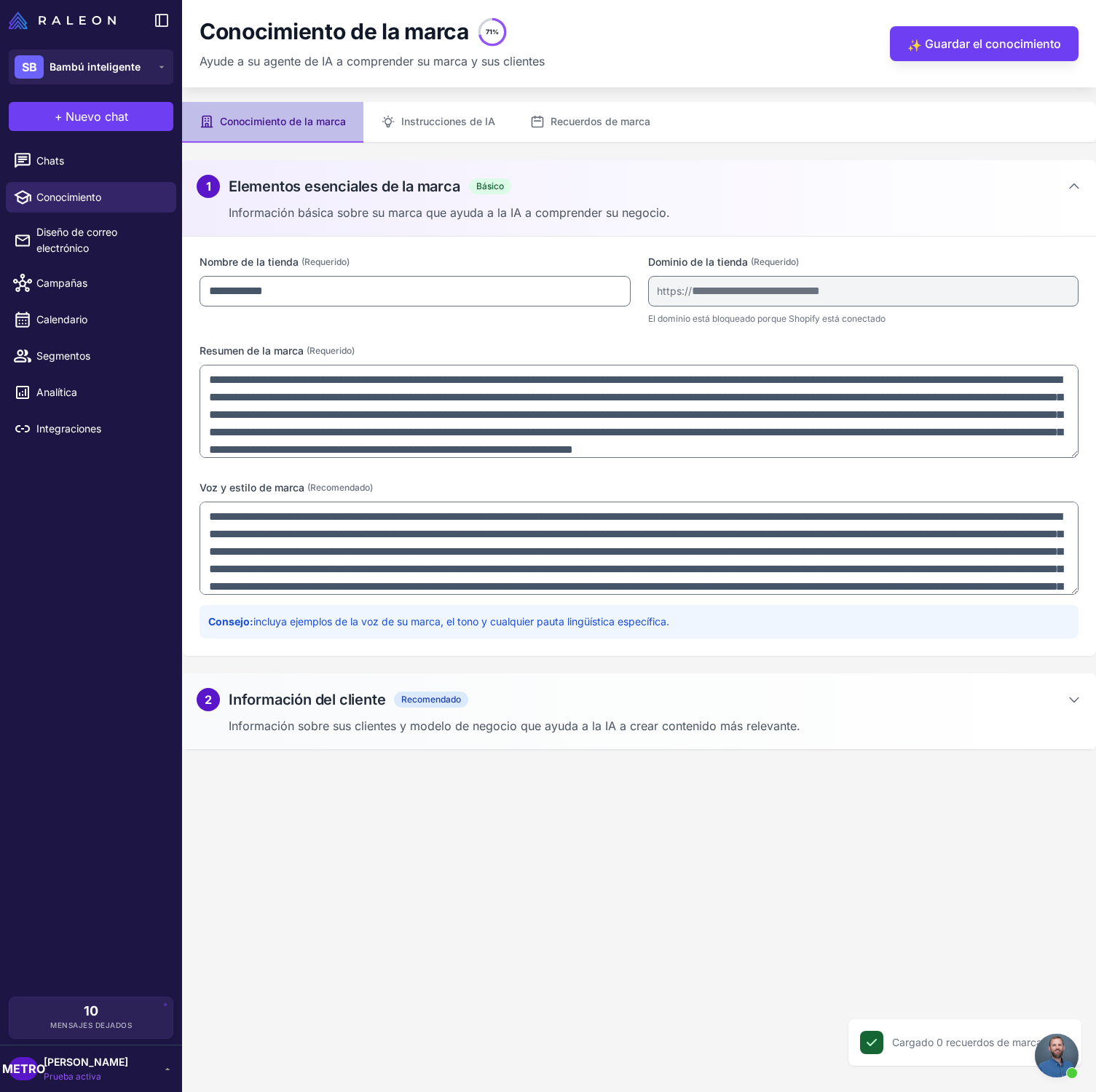
scroll to position [25, 0]
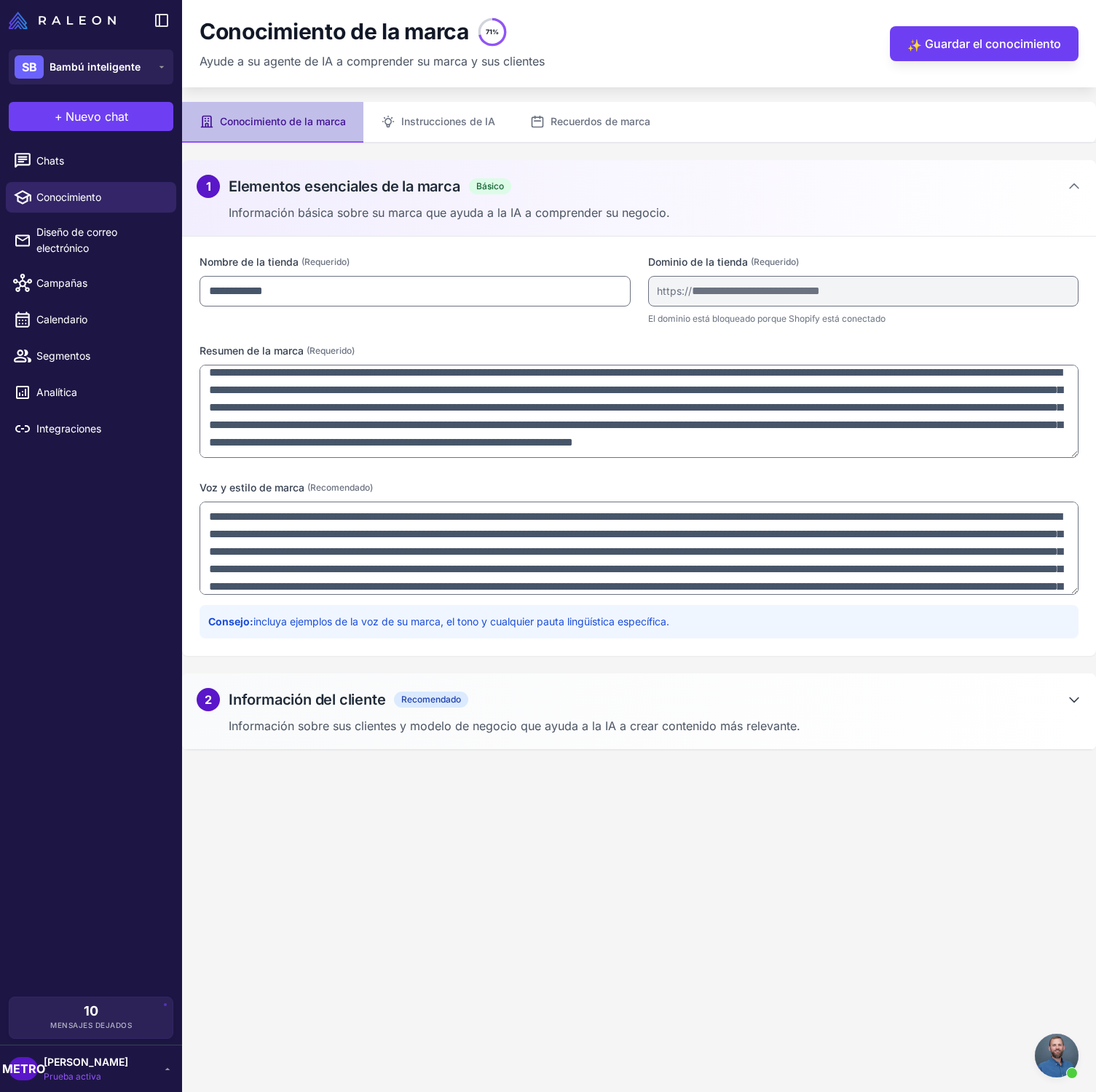
click at [1081, 704] on icon at bounding box center [1074, 699] width 15 height 15
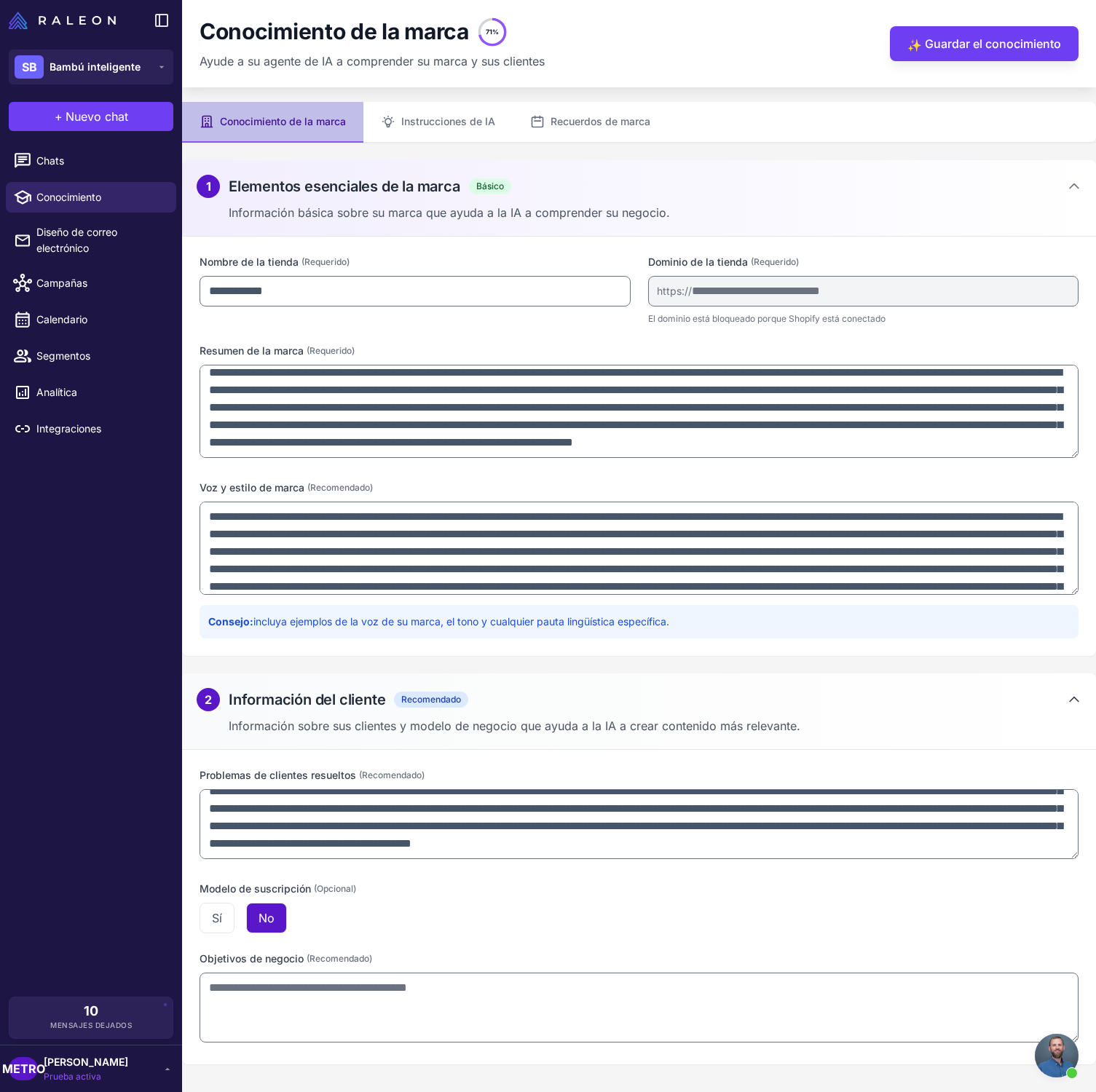
scroll to position [66, 0]
click at [54, 239] on span "Diseño de correo electrónico" at bounding box center [101, 240] width 128 height 32
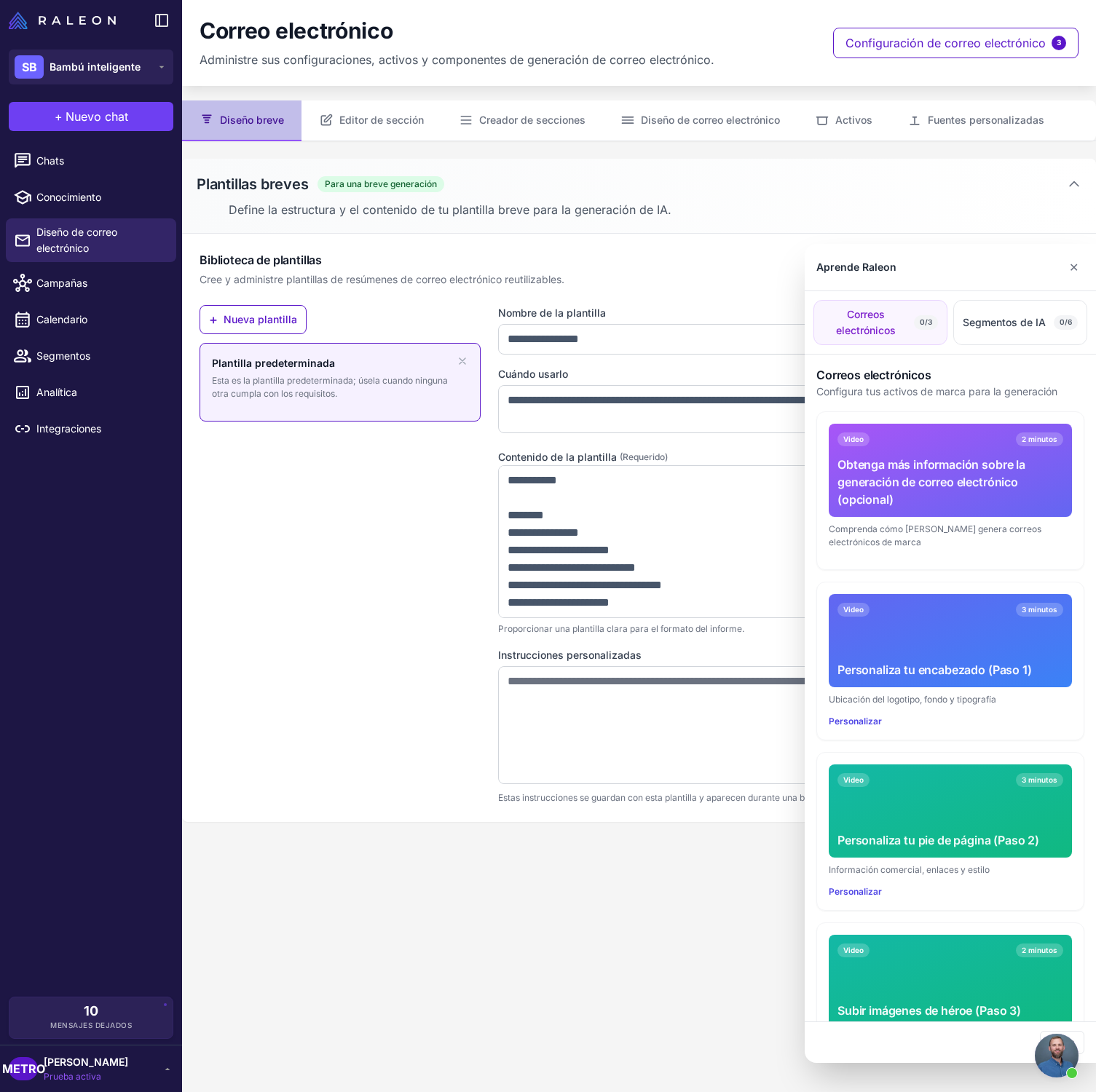
click at [75, 281] on div at bounding box center [548, 546] width 1096 height 1092
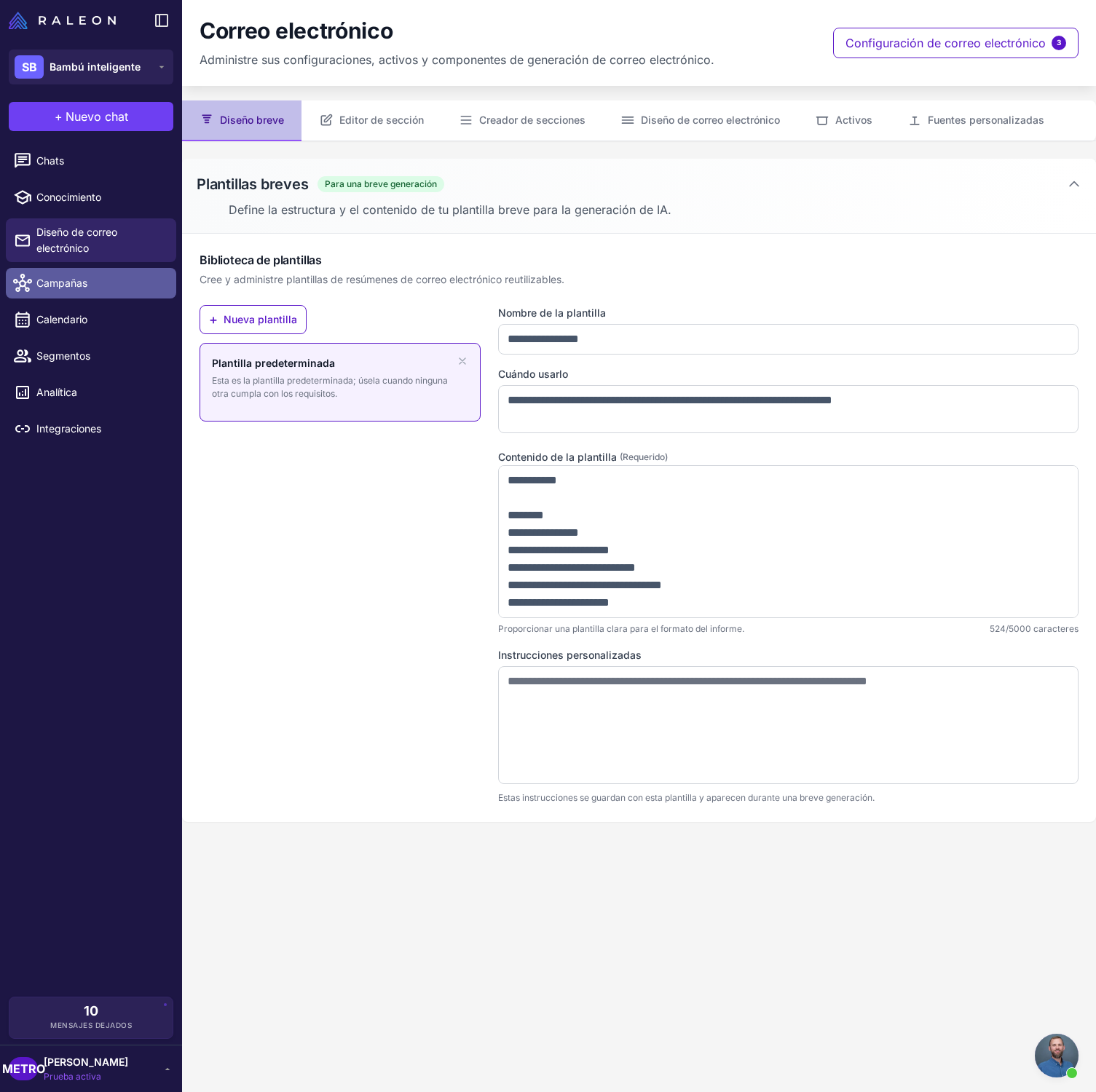
click at [94, 293] on link "Campañas" at bounding box center [91, 284] width 170 height 31
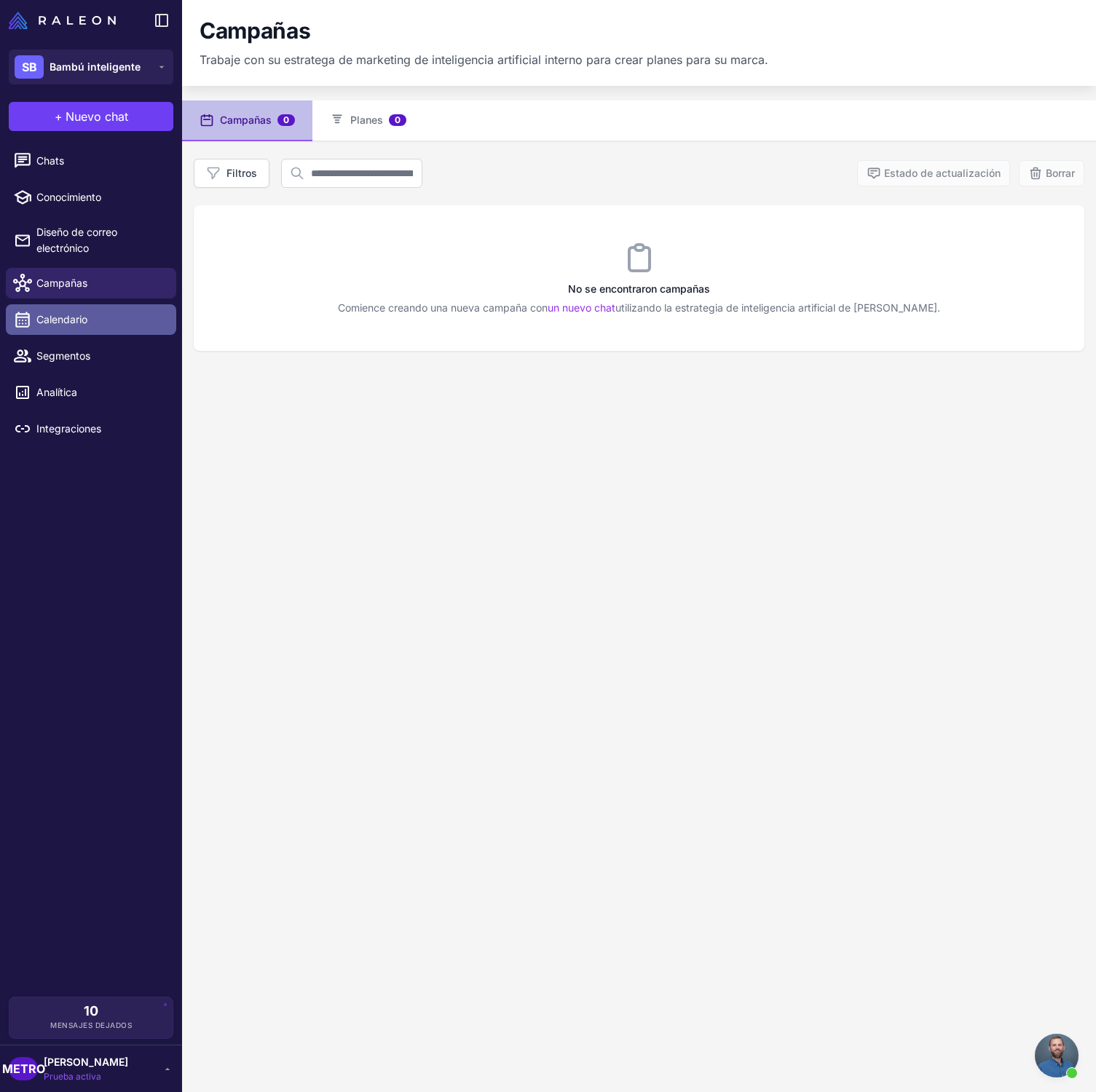
click at [116, 324] on span "Calendario" at bounding box center [101, 319] width 128 height 16
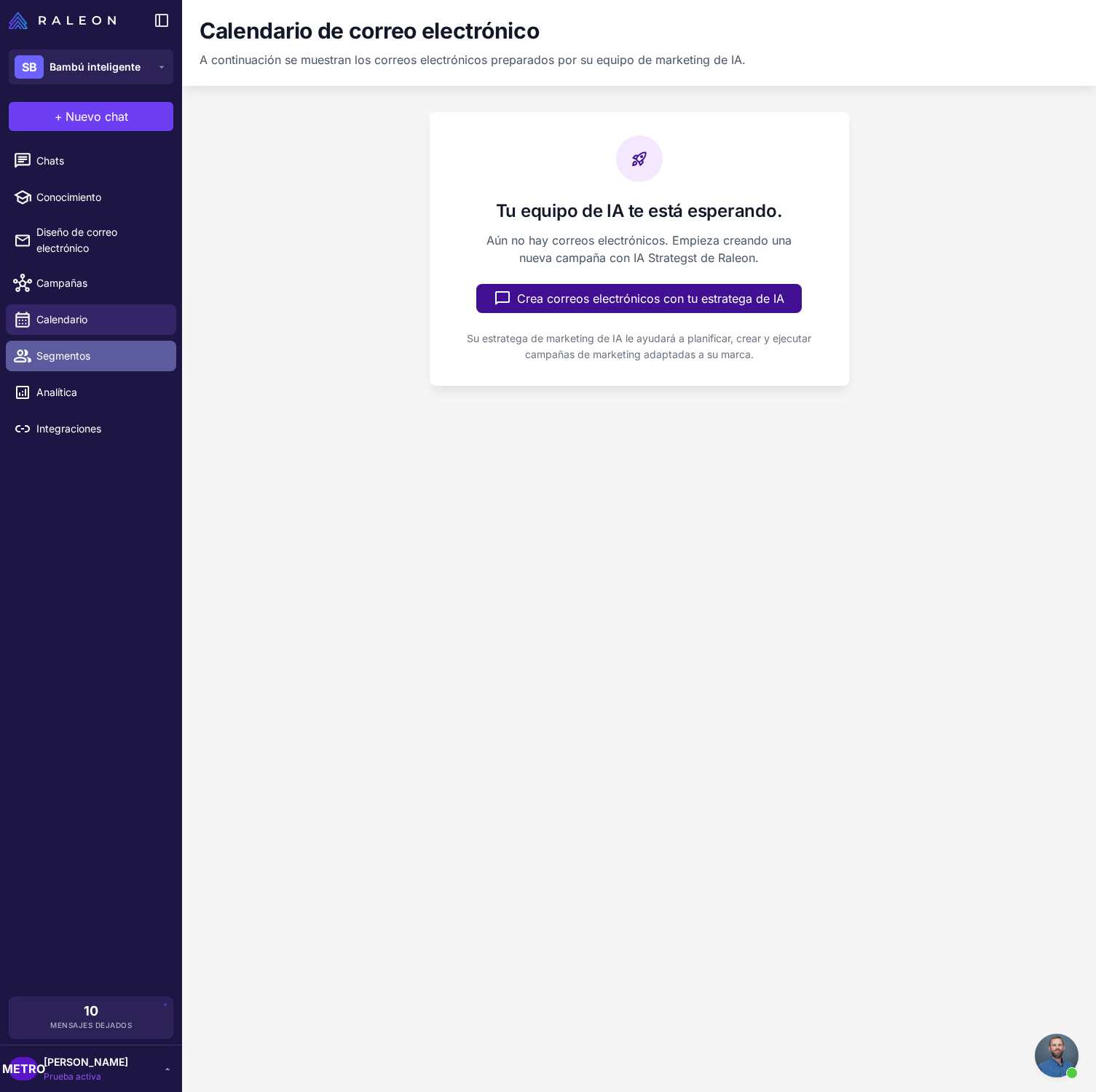
click at [93, 360] on span "Segmentos" at bounding box center [101, 355] width 128 height 16
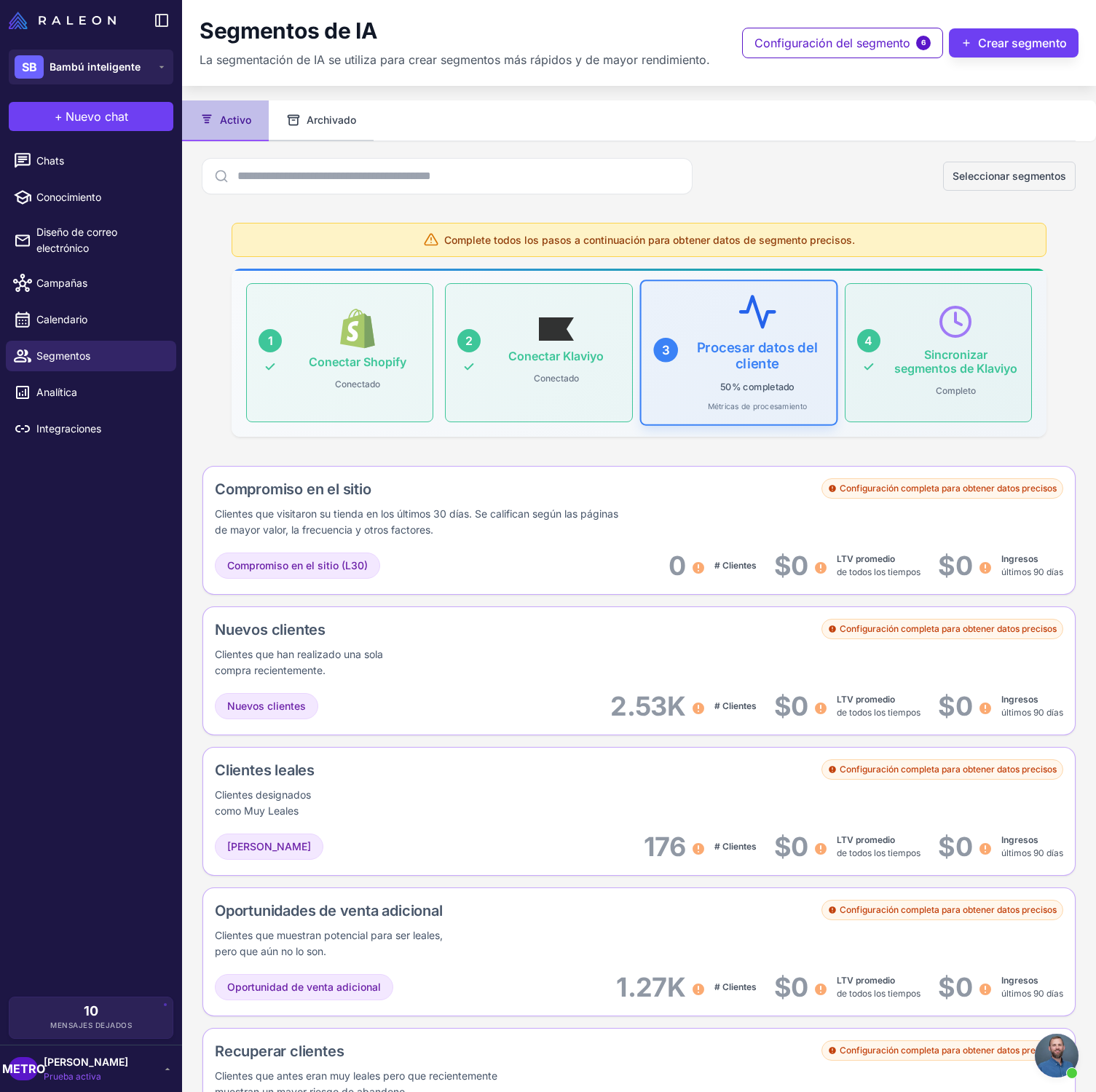
click at [345, 125] on font "Archivado" at bounding box center [331, 119] width 49 height 13
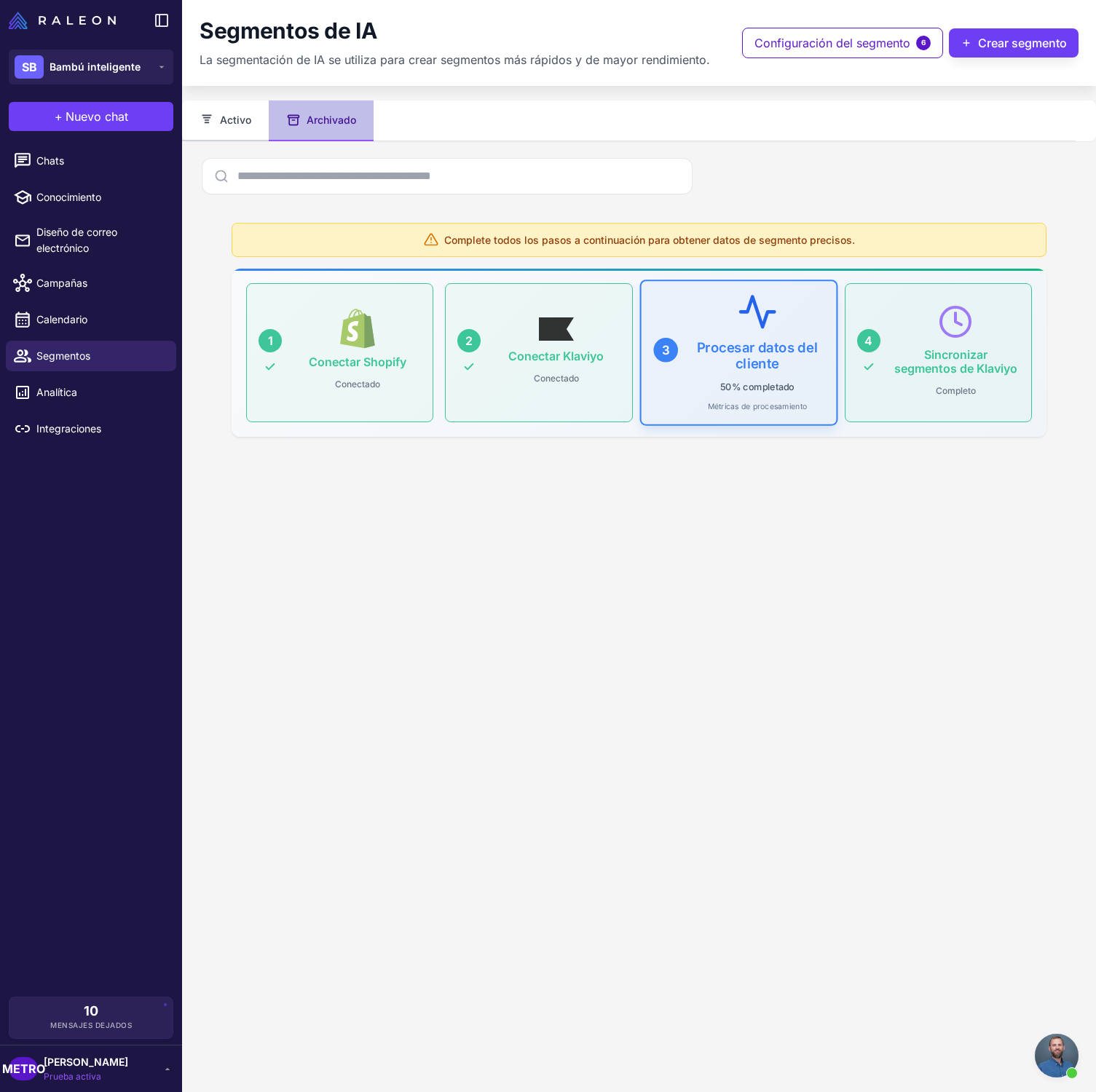
click at [229, 112] on font "Activo" at bounding box center [235, 120] width 31 height 16
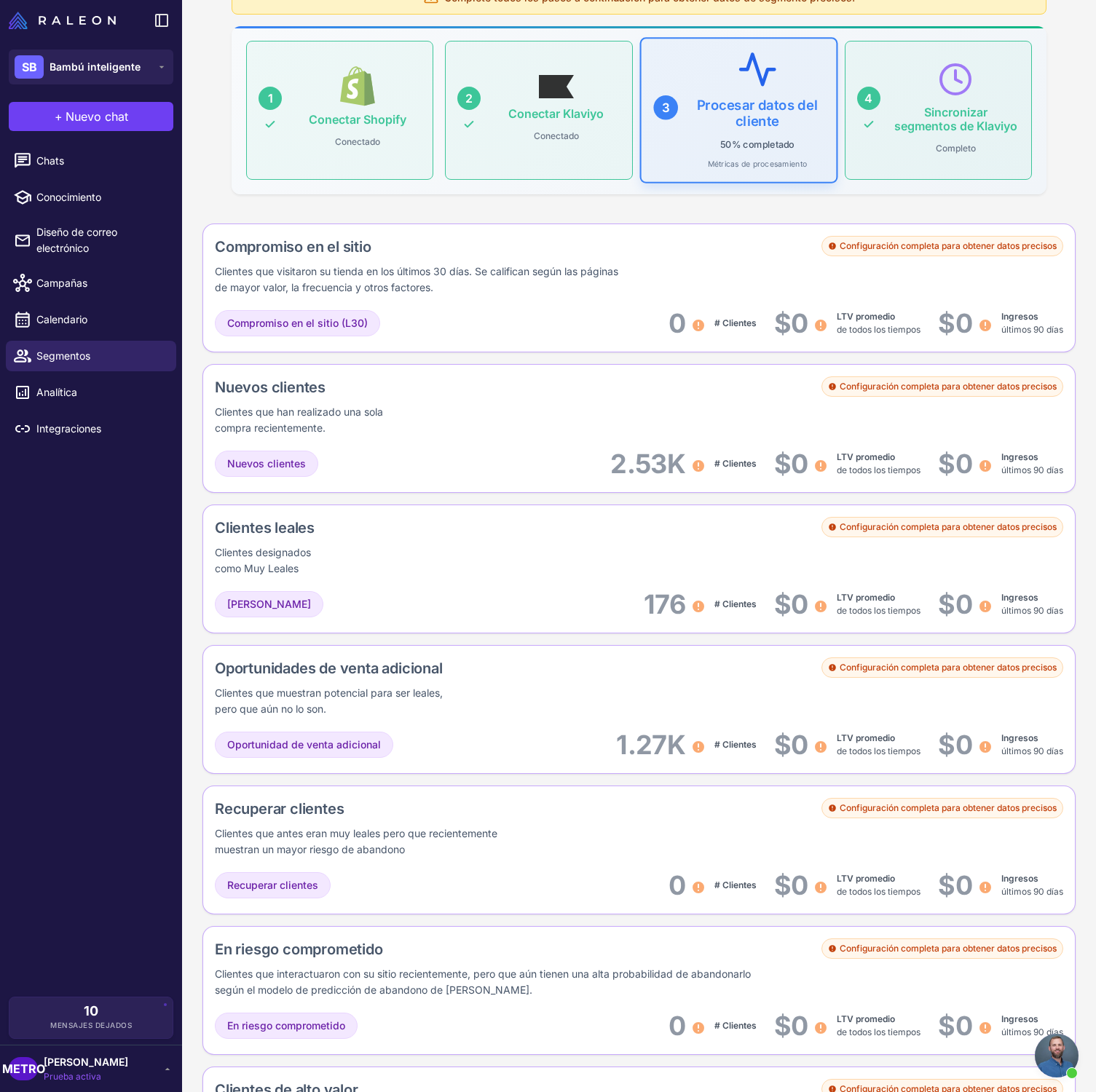
scroll to position [254, 0]
